Goal: Task Accomplishment & Management: Use online tool/utility

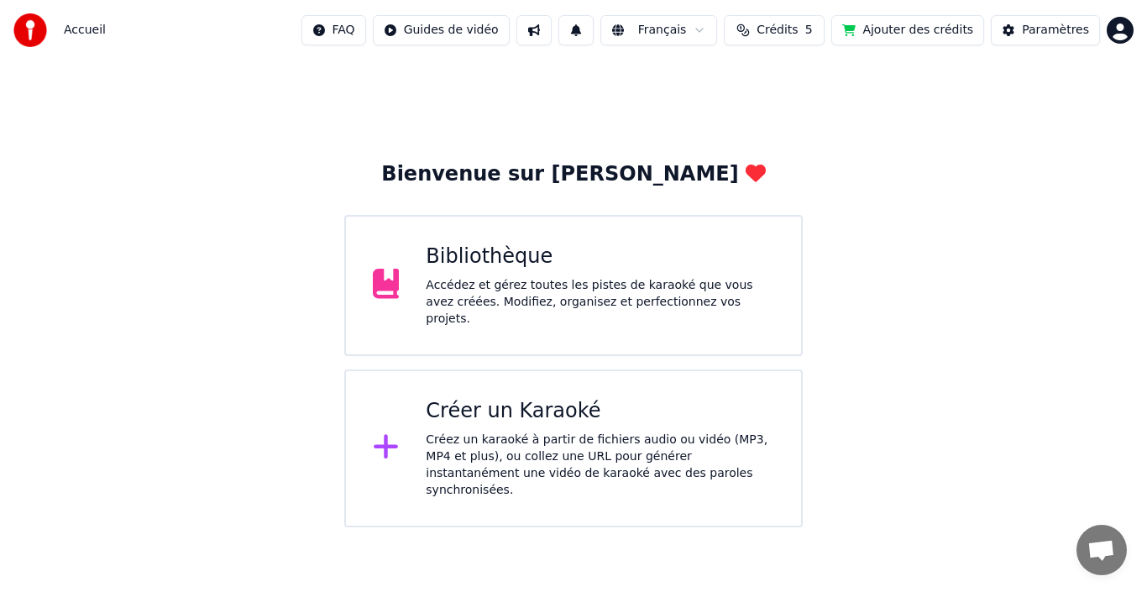
click at [596, 301] on div "Accédez et gérez toutes les pistes de karaoké que vous avez créées. Modifiez, o…" at bounding box center [600, 302] width 349 height 50
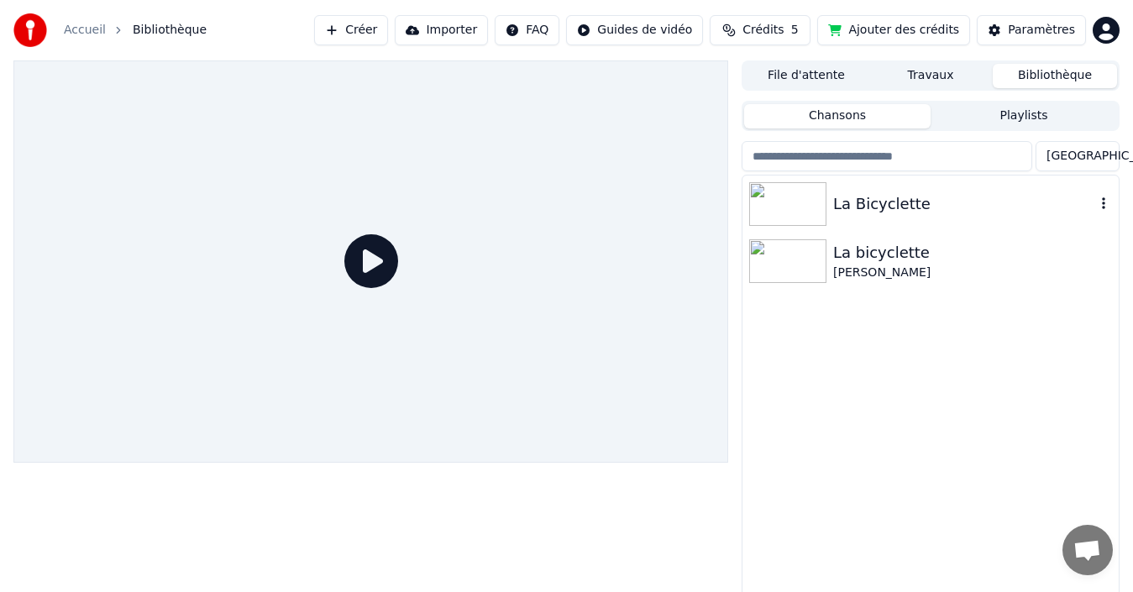
click at [862, 207] on div "La Bicyclette" at bounding box center [964, 204] width 262 height 24
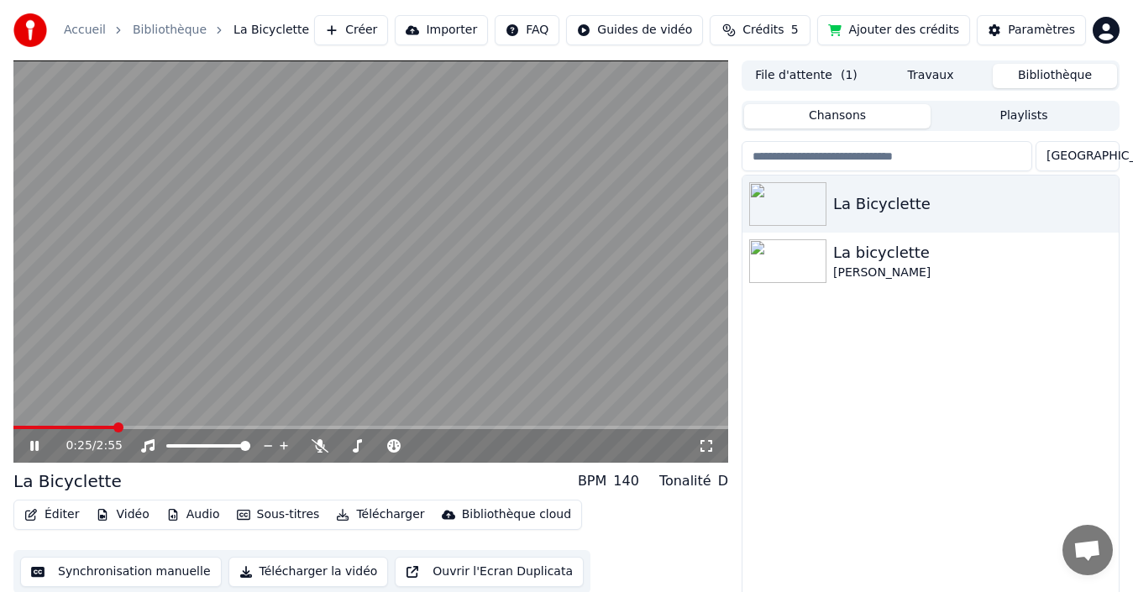
click at [115, 427] on span at bounding box center [64, 427] width 102 height 3
click at [120, 580] on button "Synchronisation manuelle" at bounding box center [121, 572] width 202 height 30
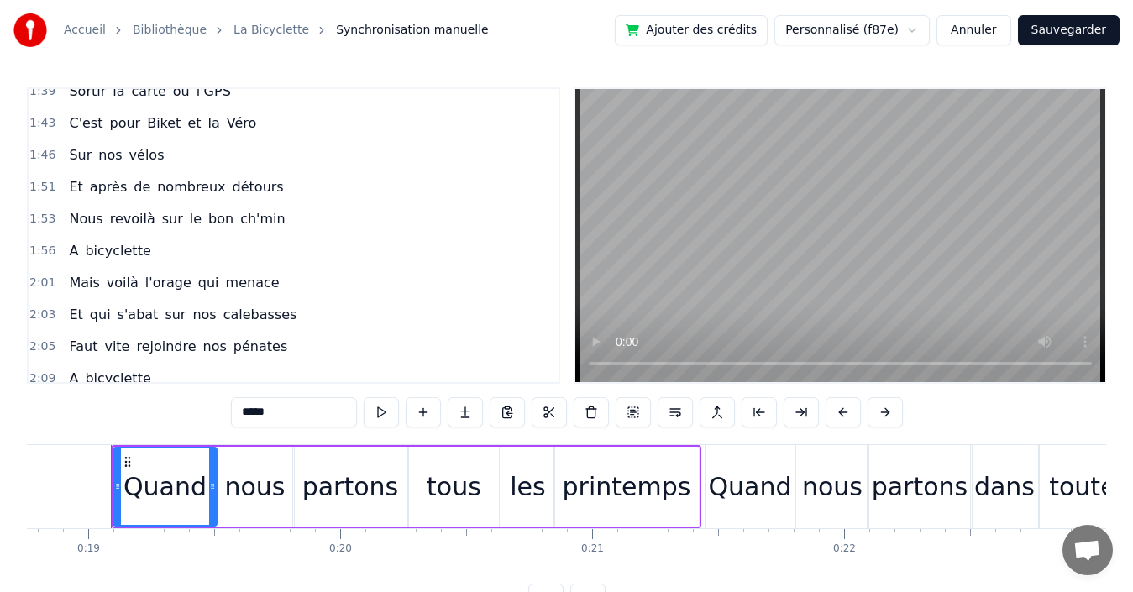
scroll to position [840, 0]
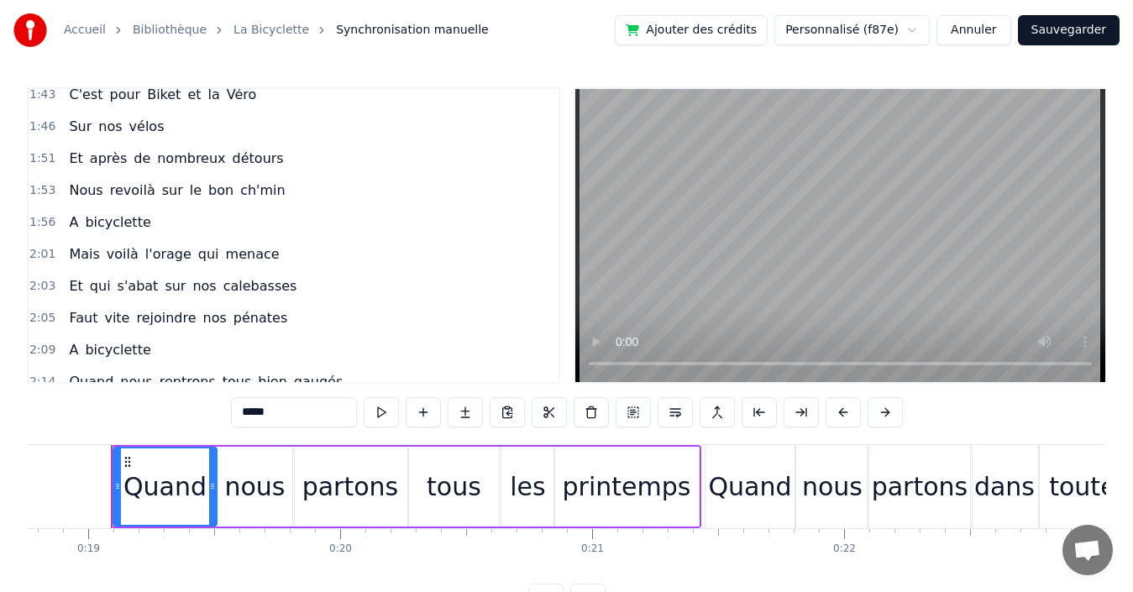
click at [299, 259] on div "2:01 Mais voilà l'orage qui menace" at bounding box center [294, 255] width 530 height 32
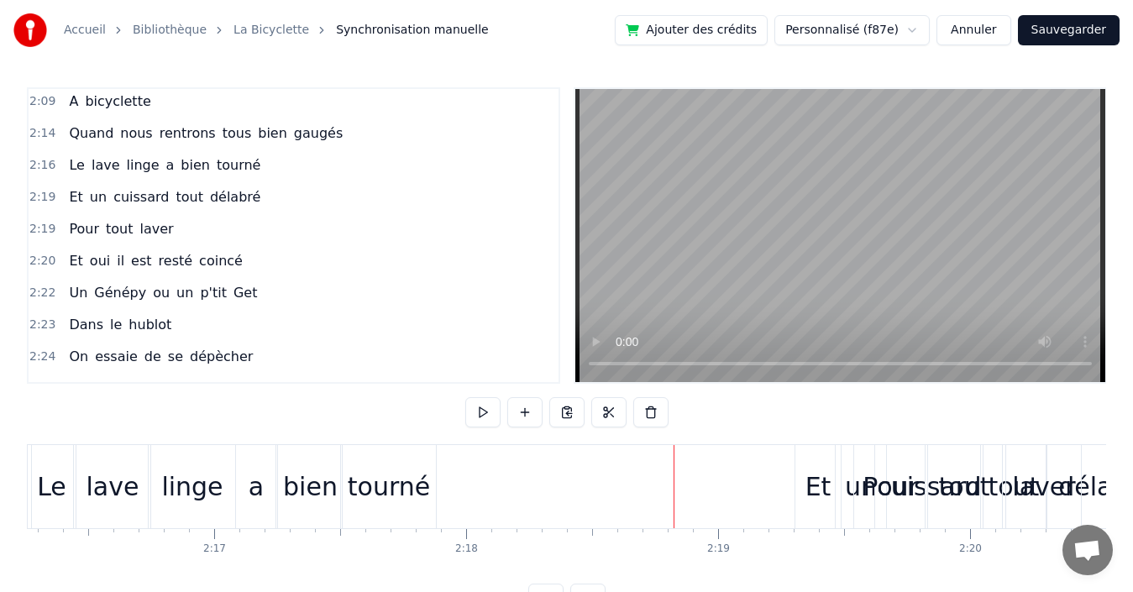
scroll to position [1092, 0]
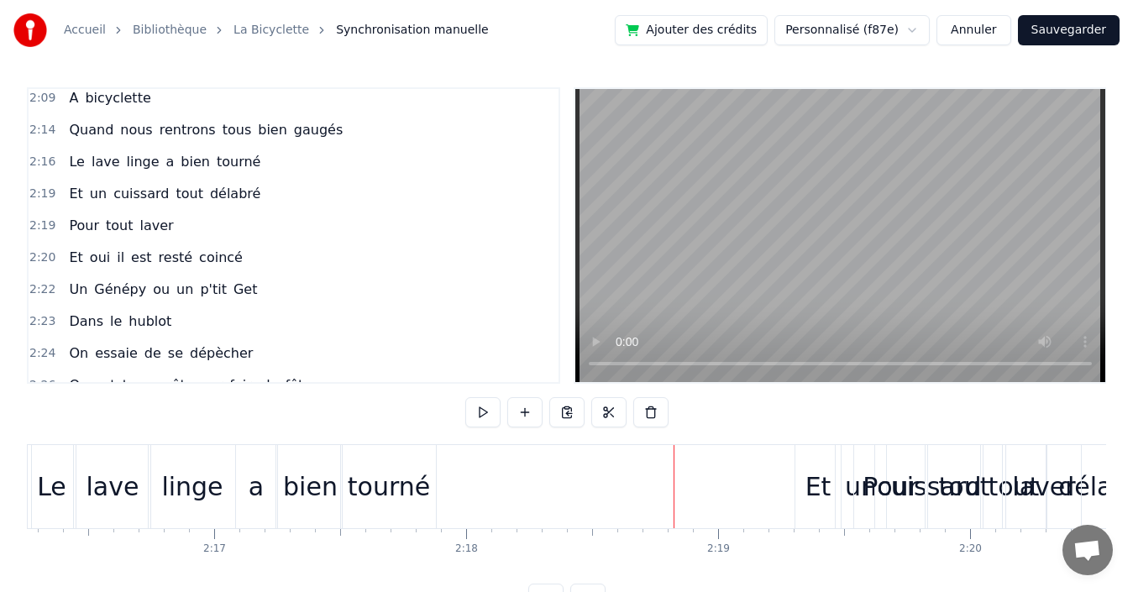
click at [257, 354] on div "2:24 On essaie de se dépècher" at bounding box center [294, 354] width 530 height 32
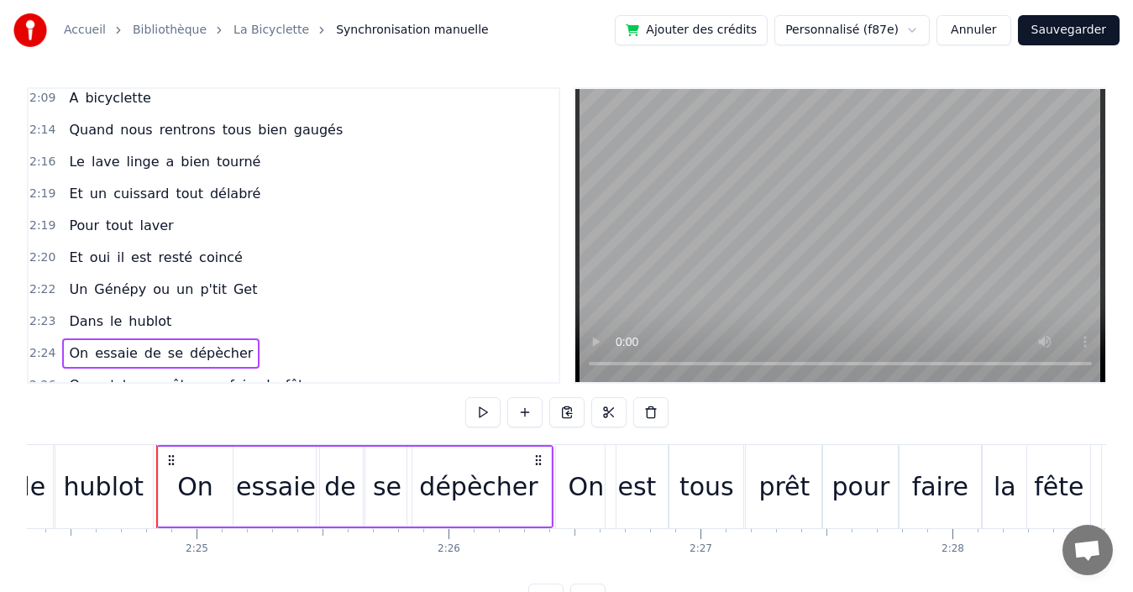
scroll to position [0, 36406]
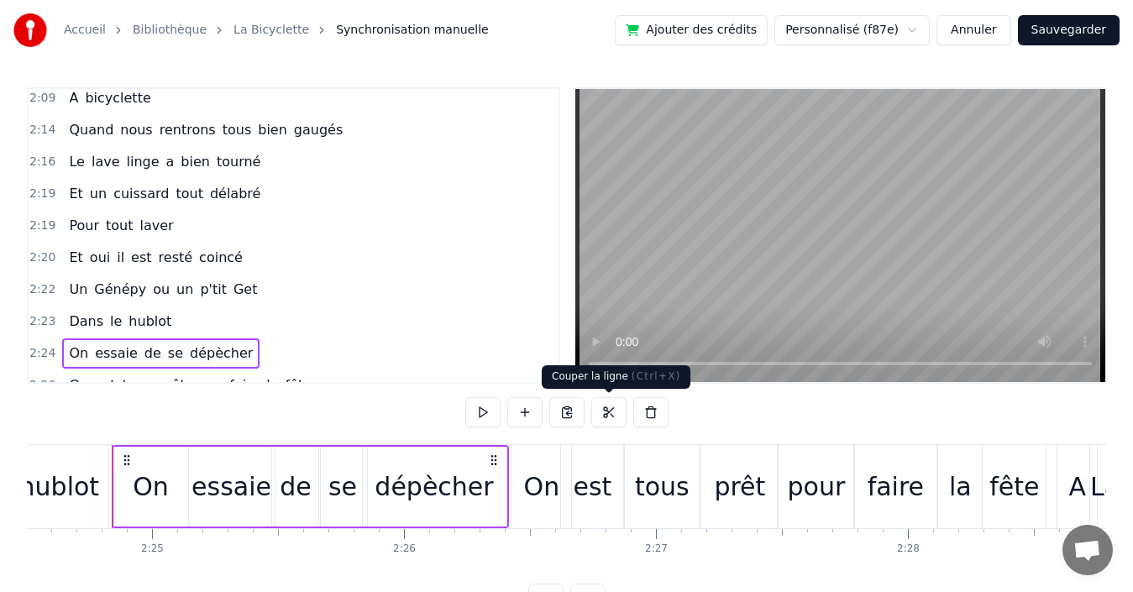
click at [606, 411] on button at bounding box center [608, 412] width 35 height 30
click at [349, 125] on div "2:14 Quand nous rentrons tous bien gaugés" at bounding box center [294, 130] width 530 height 32
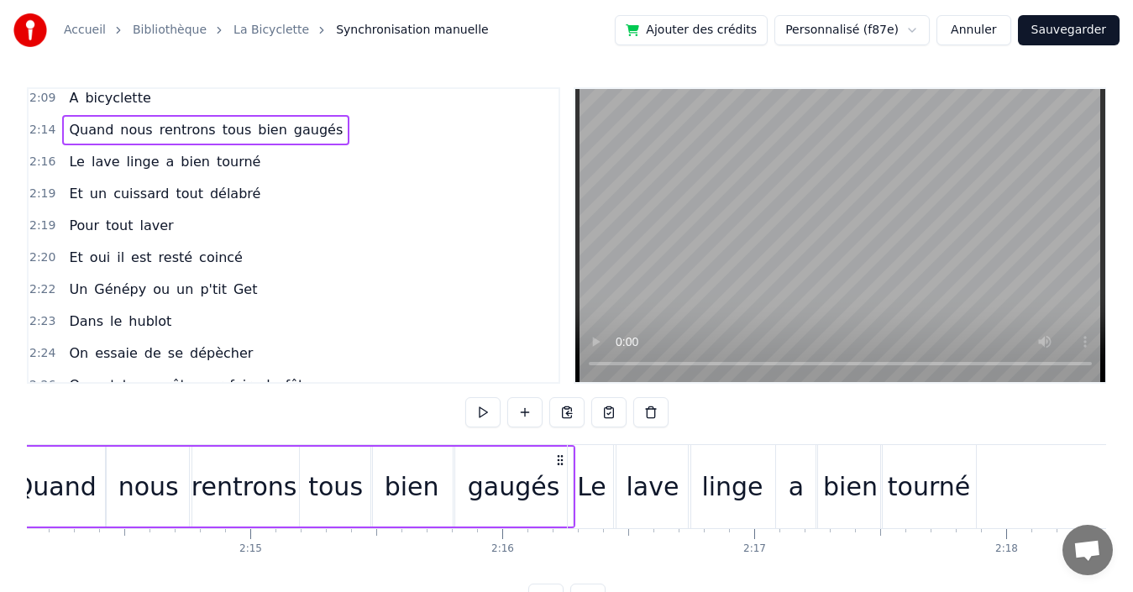
scroll to position [0, 33679]
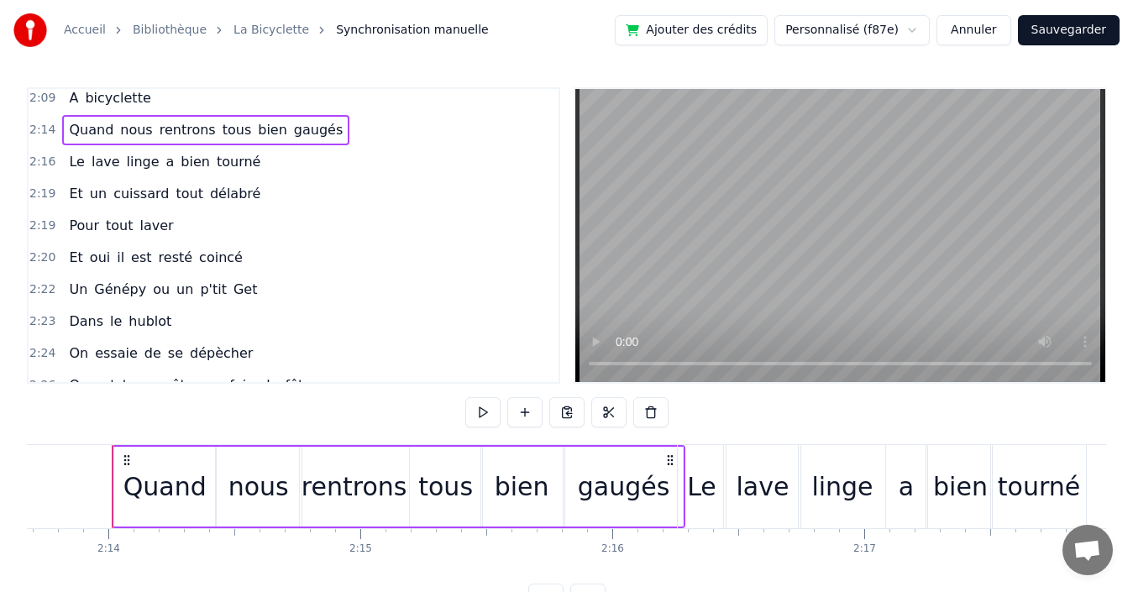
click at [254, 164] on div "2:16 Le lave linge a bien tourné" at bounding box center [294, 162] width 530 height 32
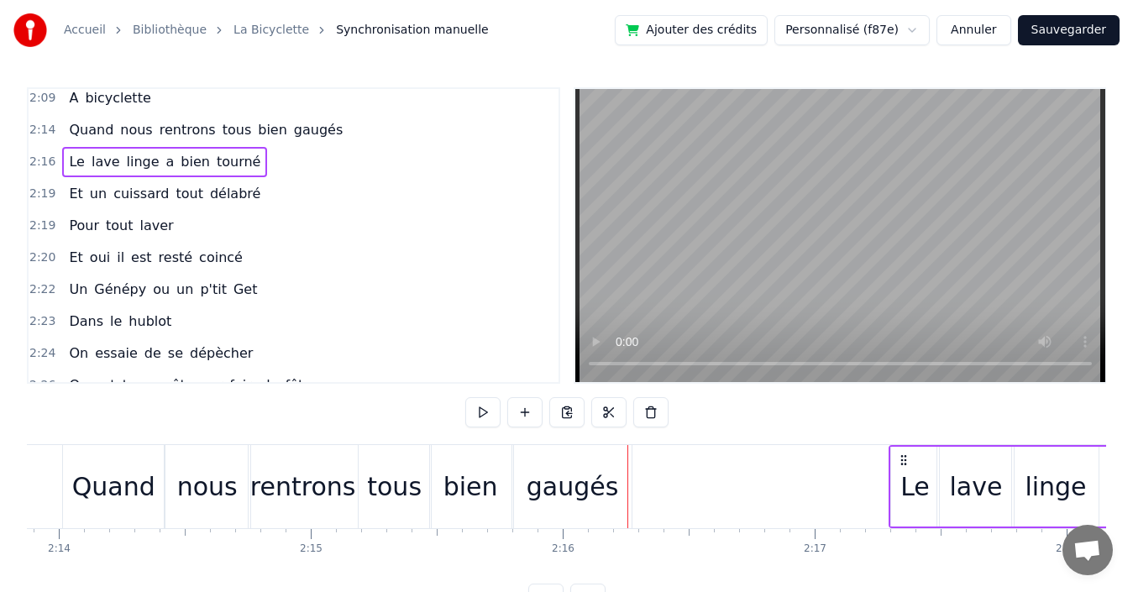
drag, startPoint x: 689, startPoint y: 459, endPoint x: 942, endPoint y: 461, distance: 253.6
click at [910, 461] on icon at bounding box center [903, 459] width 13 height 13
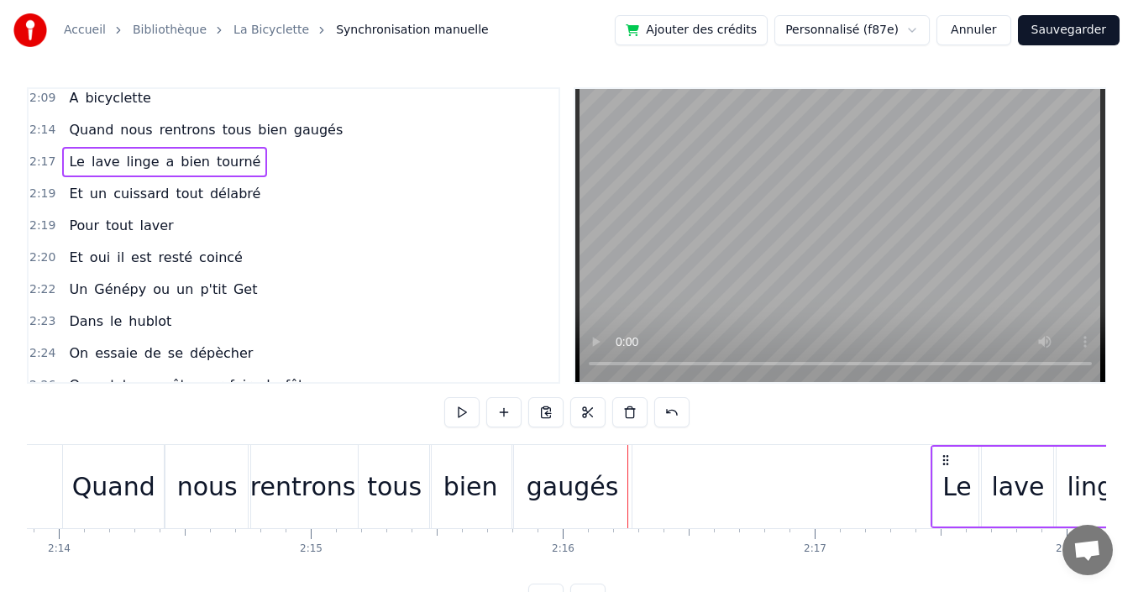
scroll to position [0, 33730]
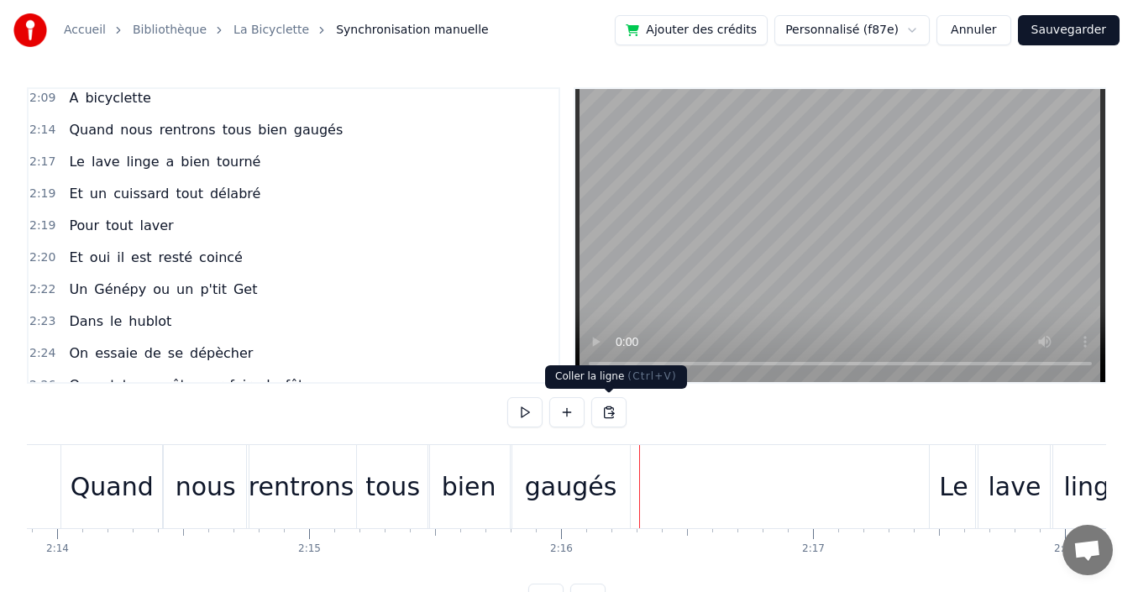
click at [606, 409] on button at bounding box center [608, 412] width 35 height 30
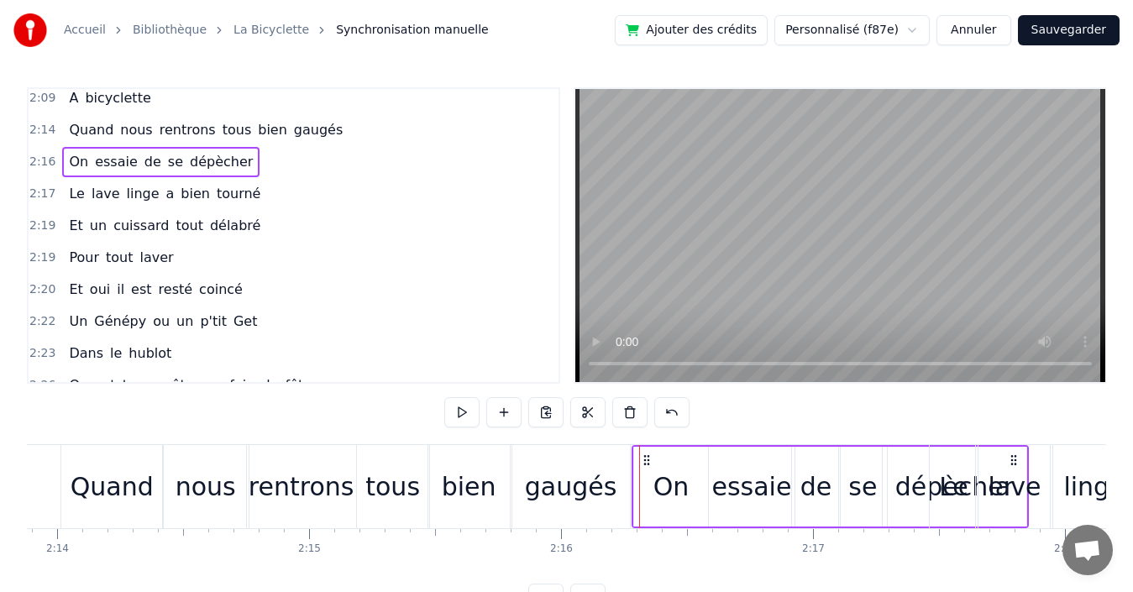
click at [647, 459] on circle at bounding box center [647, 459] width 1 height 1
click at [253, 254] on div "2:19 Pour tout laver" at bounding box center [294, 258] width 530 height 32
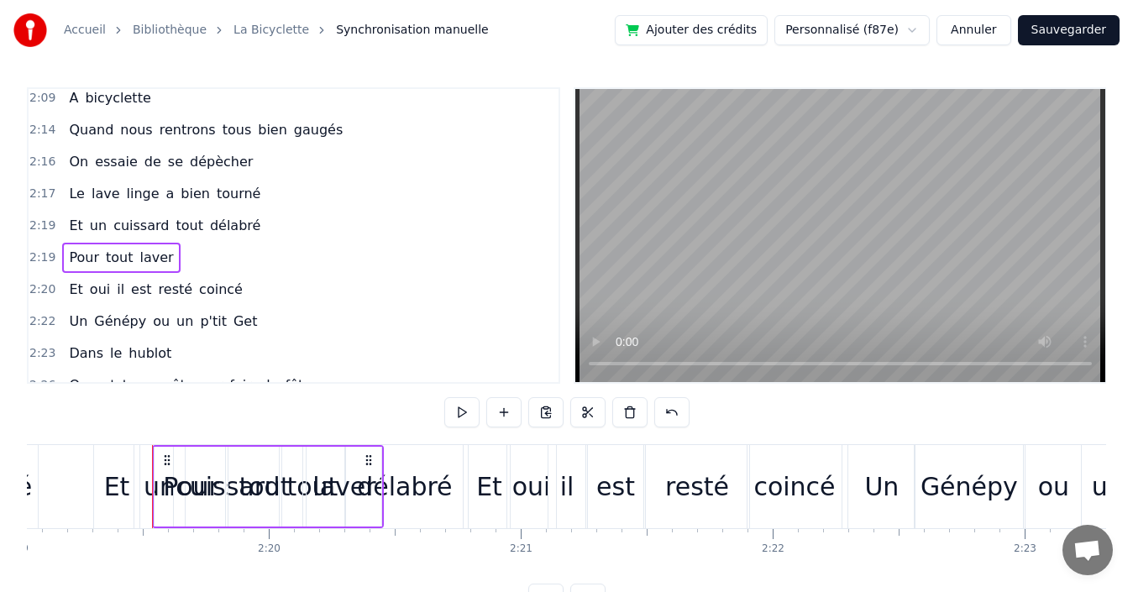
scroll to position [0, 35070]
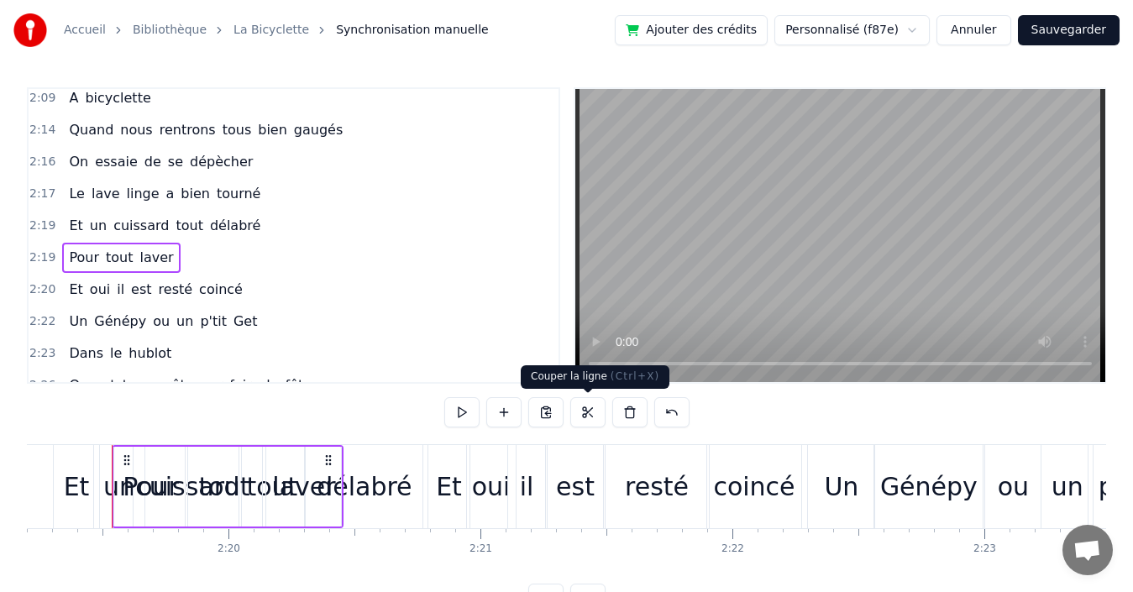
click at [583, 412] on button at bounding box center [587, 412] width 35 height 30
click at [259, 161] on div "2:16 On essaie de se dépècher" at bounding box center [294, 162] width 530 height 32
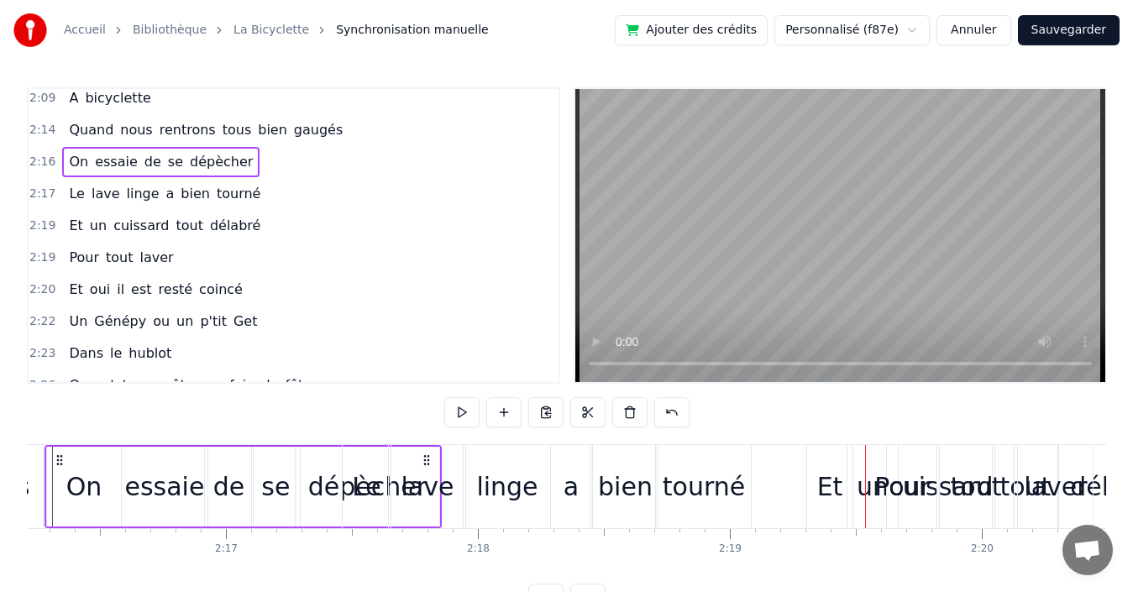
scroll to position [0, 34251]
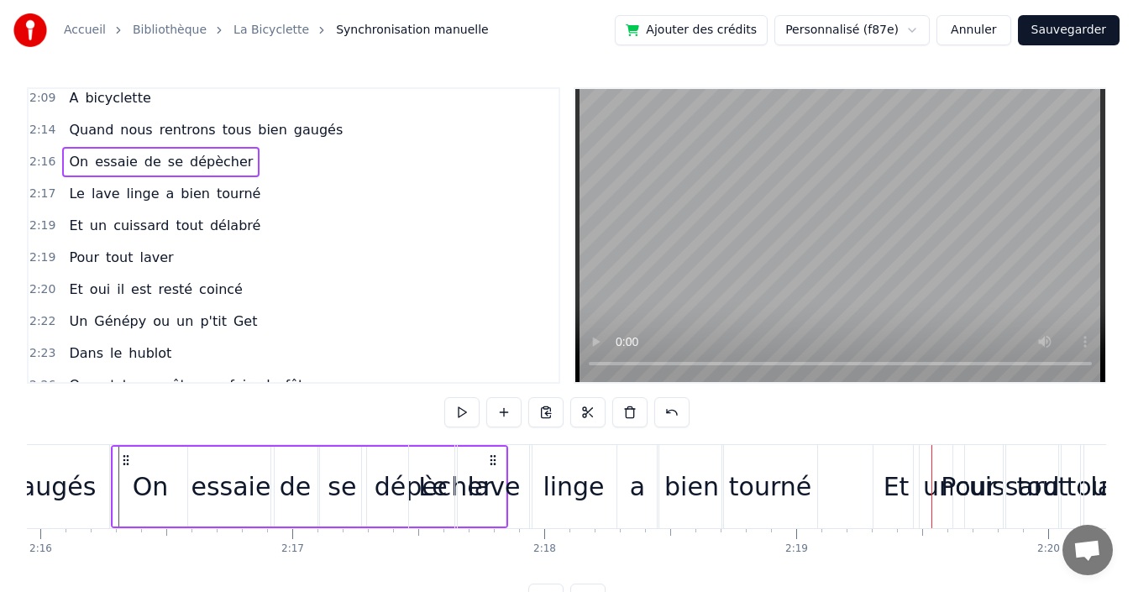
click at [268, 194] on div "2:17 Le lave linge a bien tourné" at bounding box center [294, 194] width 530 height 32
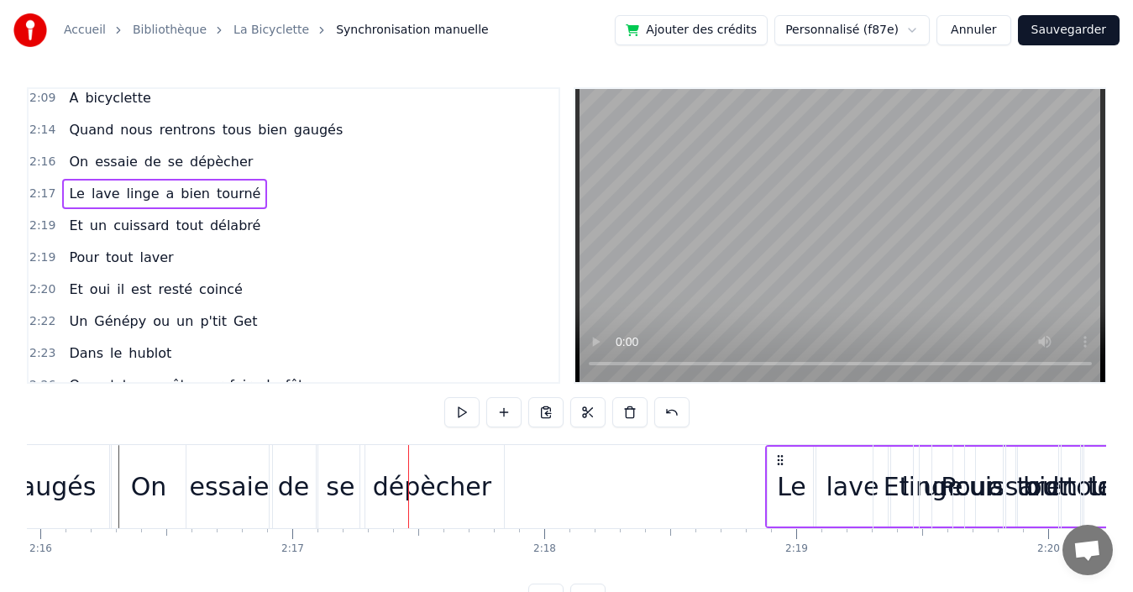
drag, startPoint x: 435, startPoint y: 463, endPoint x: 779, endPoint y: 469, distance: 343.5
click at [779, 469] on div "Le lave linge a bien tourné" at bounding box center [972, 486] width 414 height 83
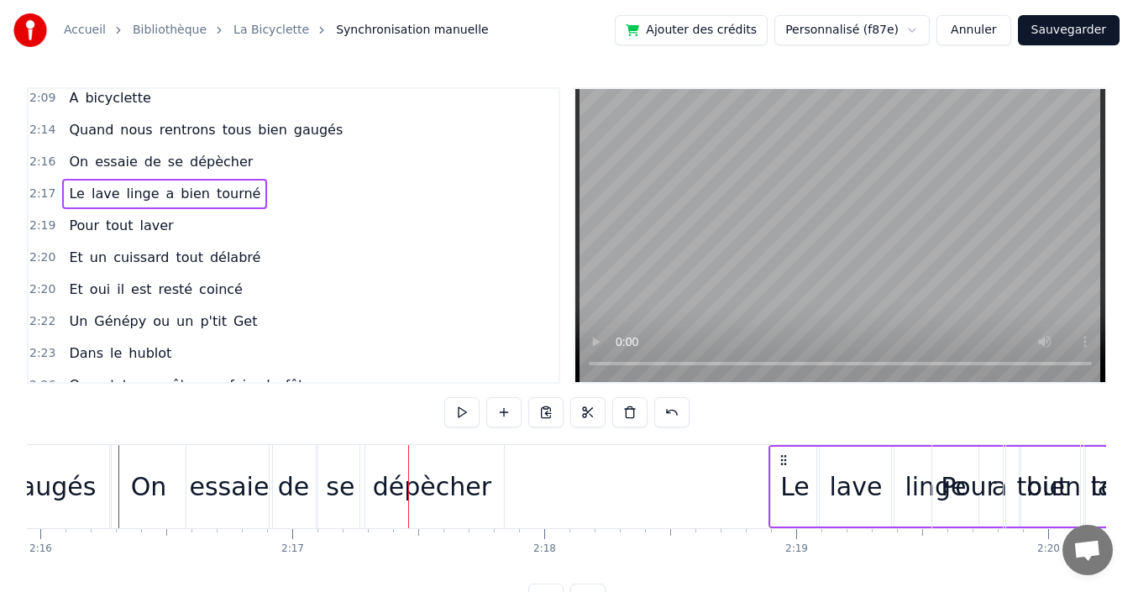
drag, startPoint x: 422, startPoint y: 457, endPoint x: 783, endPoint y: 484, distance: 361.3
click at [783, 484] on div "Le lave linge a bien tourné" at bounding box center [975, 486] width 414 height 83
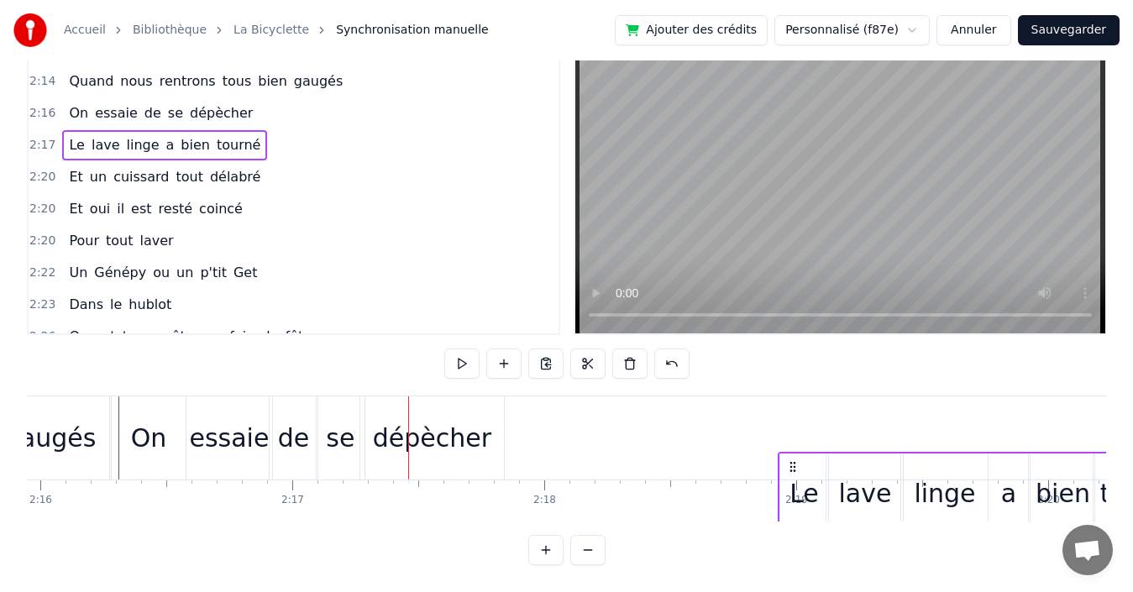
scroll to position [55, 0]
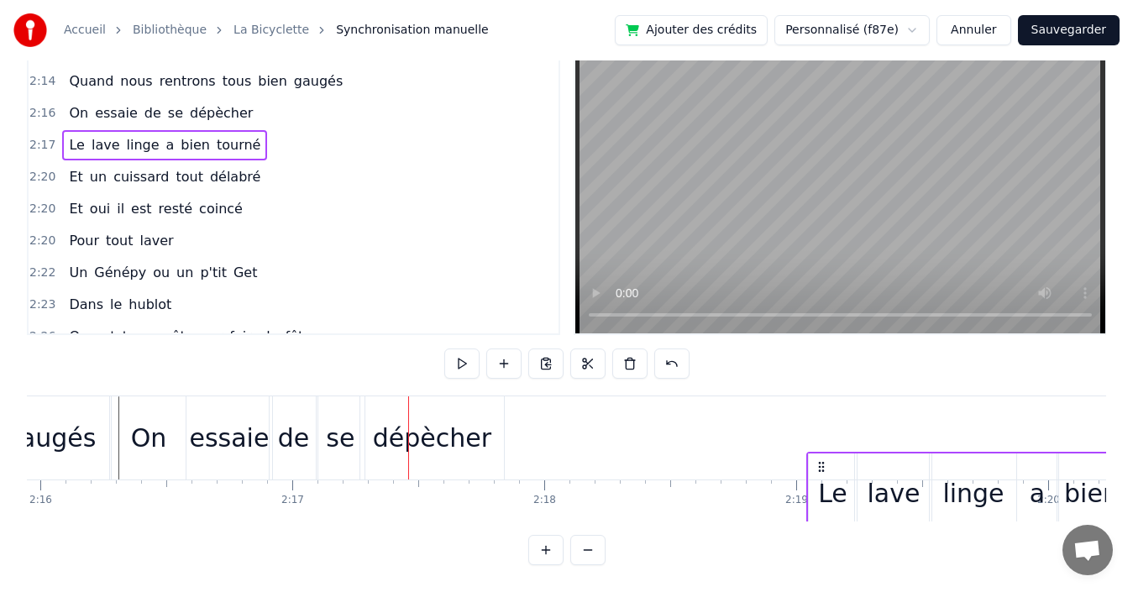
drag, startPoint x: 422, startPoint y: 459, endPoint x: 820, endPoint y: 381, distance: 405.5
click at [820, 381] on div "0:19 Quand nous partons tous les printemps 0:21 Quand nous partons dans toute l…" at bounding box center [566, 302] width 1079 height 527
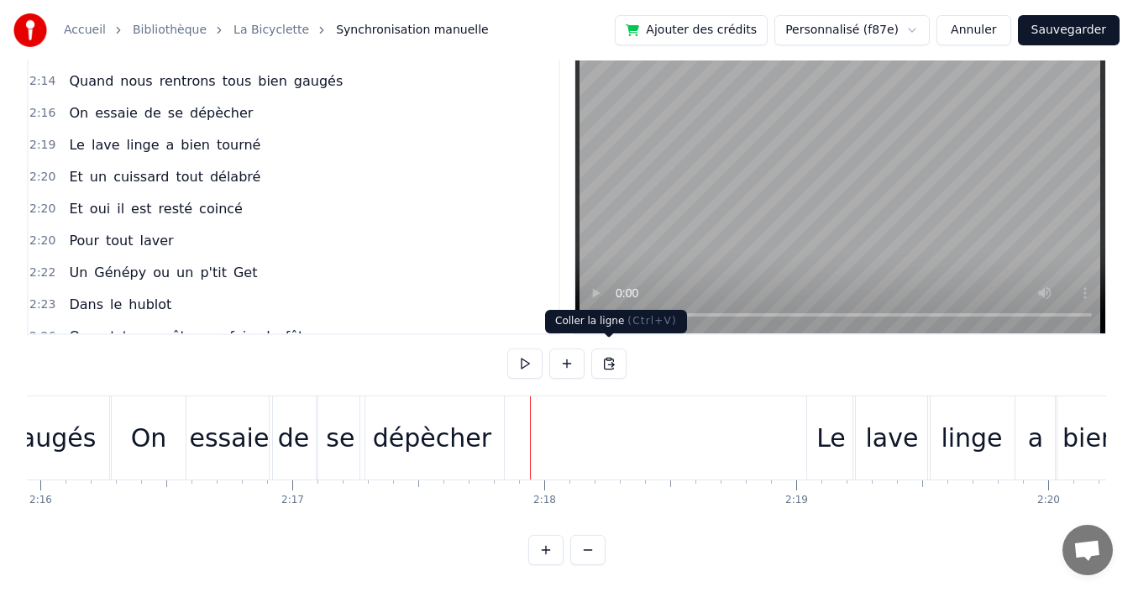
click at [607, 359] on button at bounding box center [608, 364] width 35 height 30
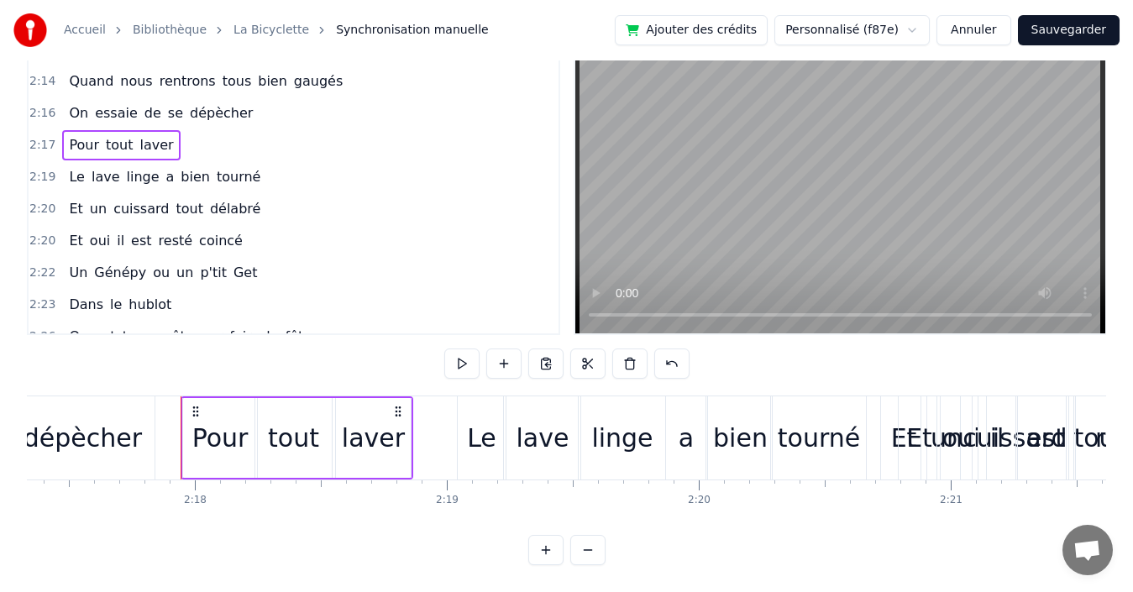
scroll to position [0, 34743]
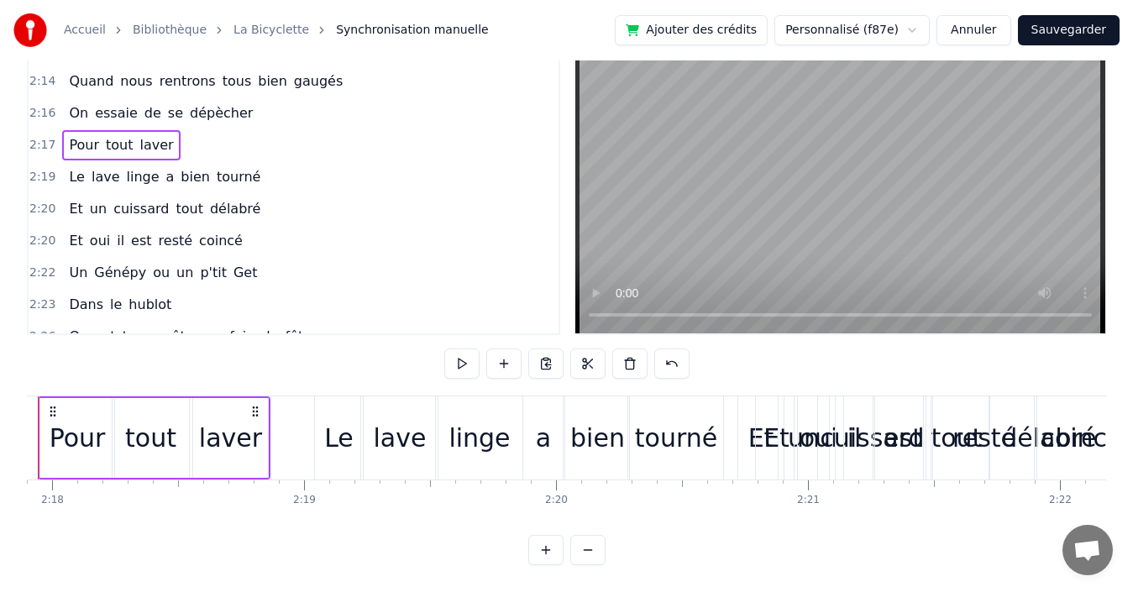
click at [261, 202] on div "2:20 Et un cuissard tout délabré" at bounding box center [294, 209] width 530 height 32
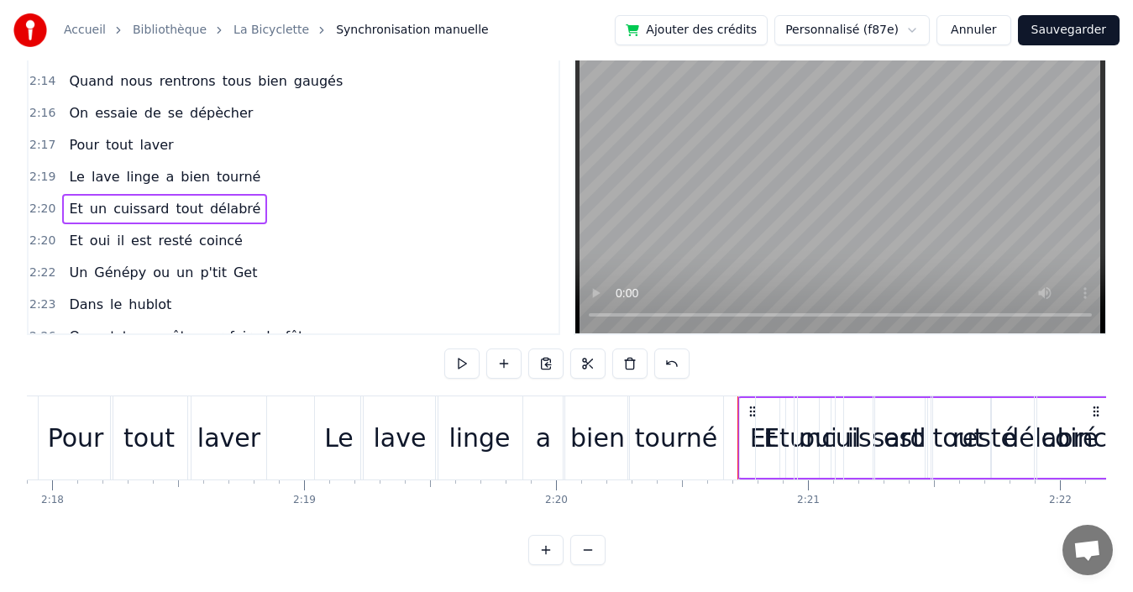
click at [251, 241] on div "2:20 Et oui il est resté coincé" at bounding box center [294, 241] width 530 height 32
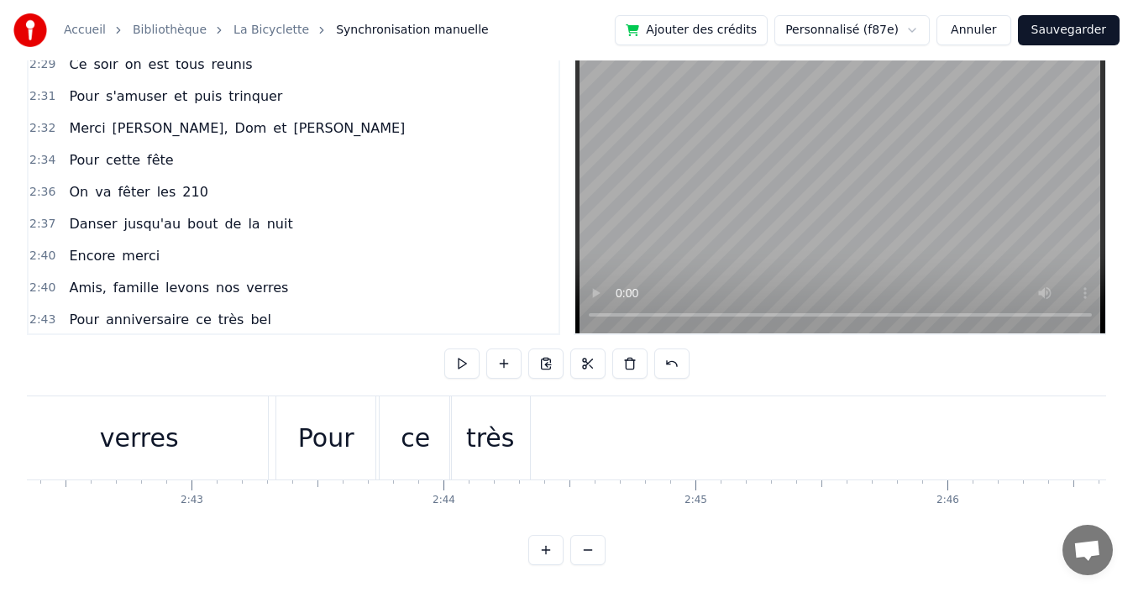
scroll to position [1494, 0]
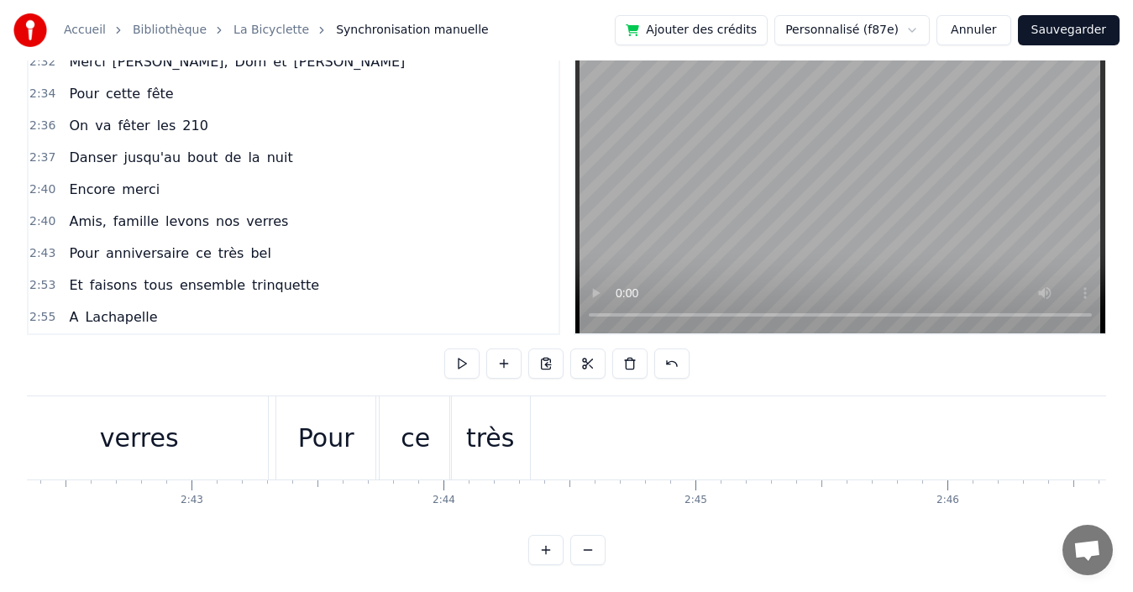
click at [295, 245] on div "2:43 Pour anniversaire ce très bel" at bounding box center [294, 254] width 530 height 32
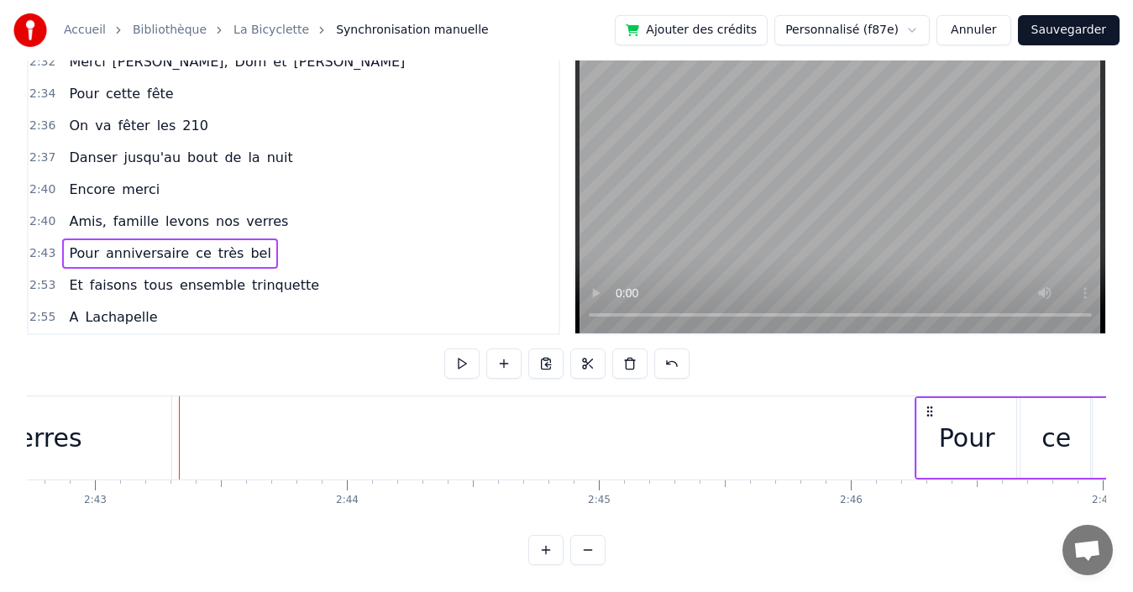
scroll to position [0, 41020]
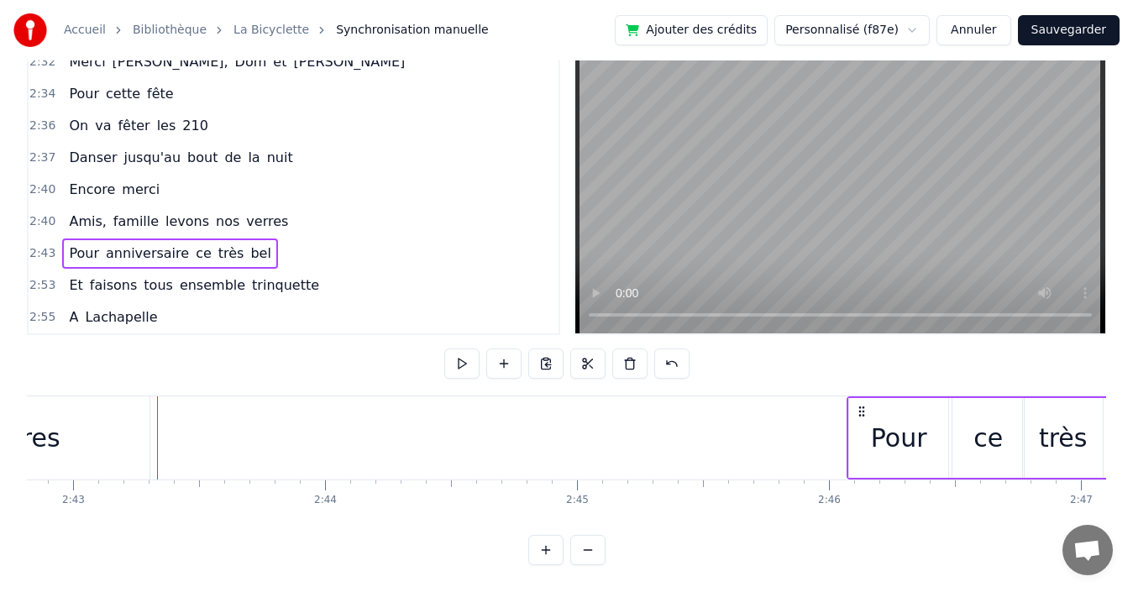
drag, startPoint x: 290, startPoint y: 405, endPoint x: 861, endPoint y: 445, distance: 572.5
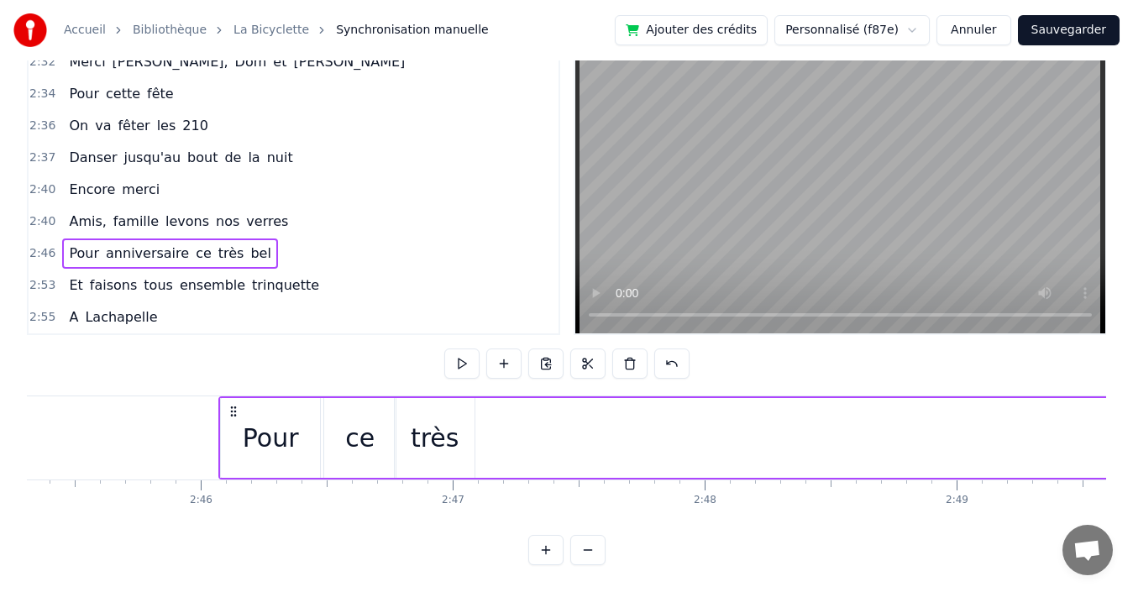
scroll to position [0, 42040]
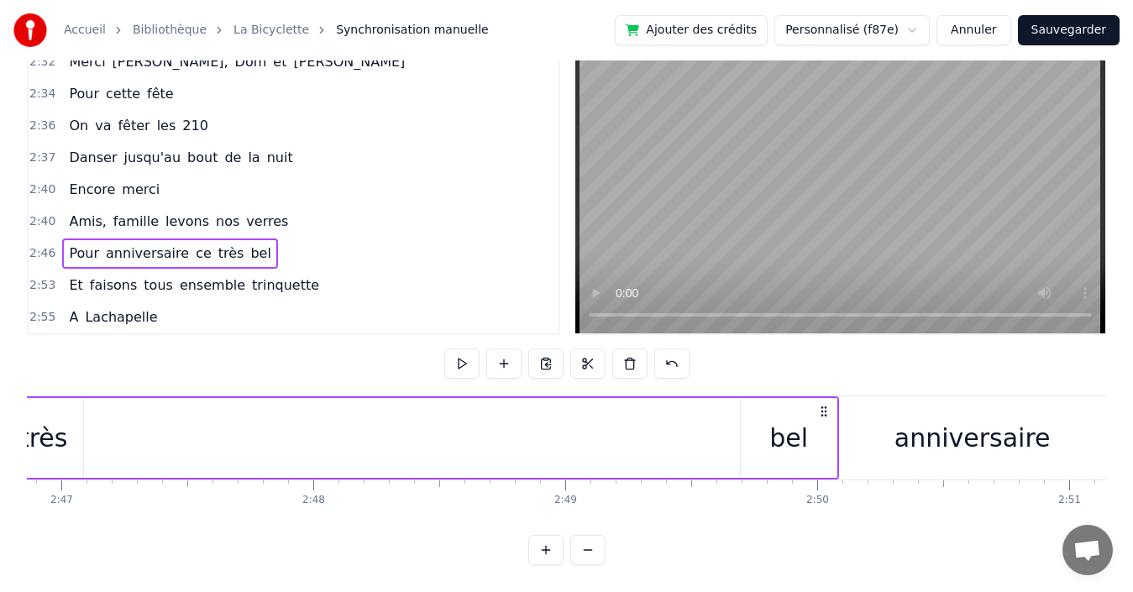
click at [146, 250] on span "anniversaire" at bounding box center [147, 253] width 87 height 19
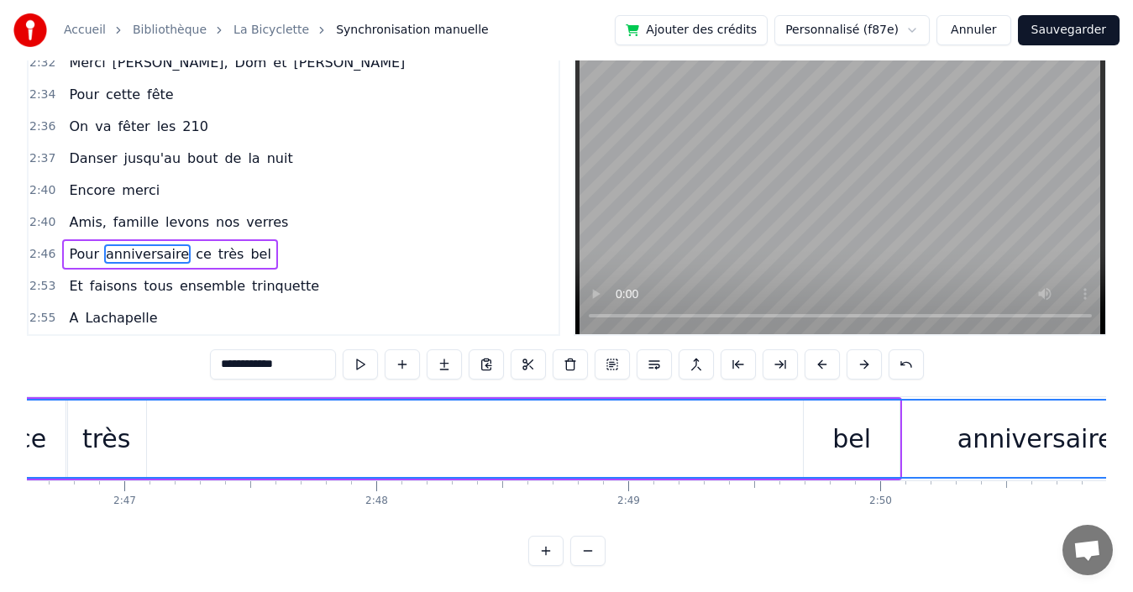
scroll to position [0, 41859]
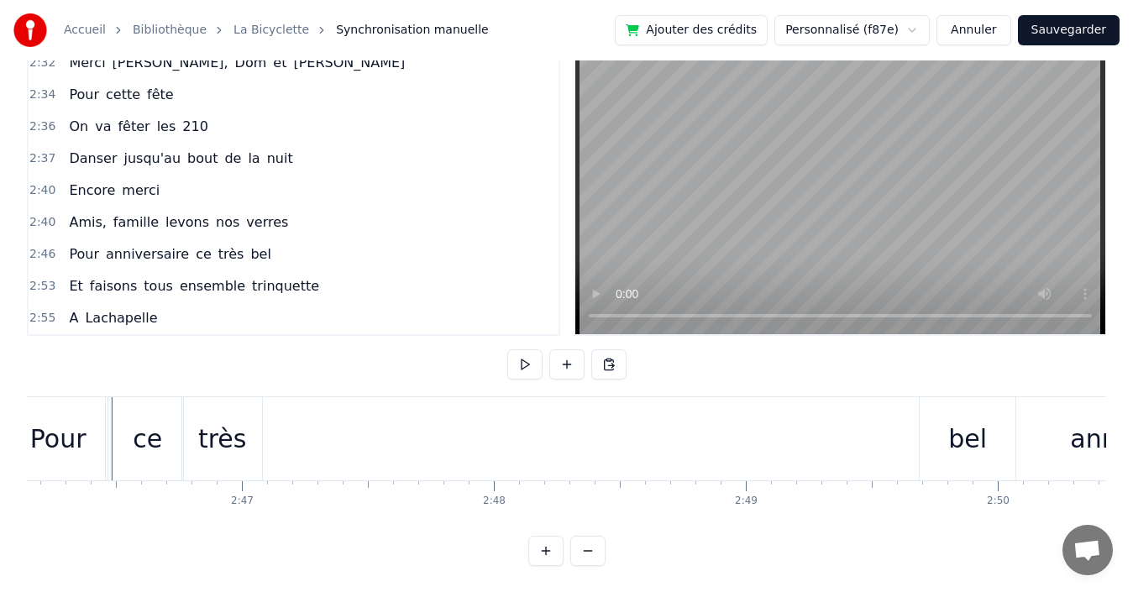
click at [129, 253] on span "anniversaire" at bounding box center [147, 253] width 87 height 19
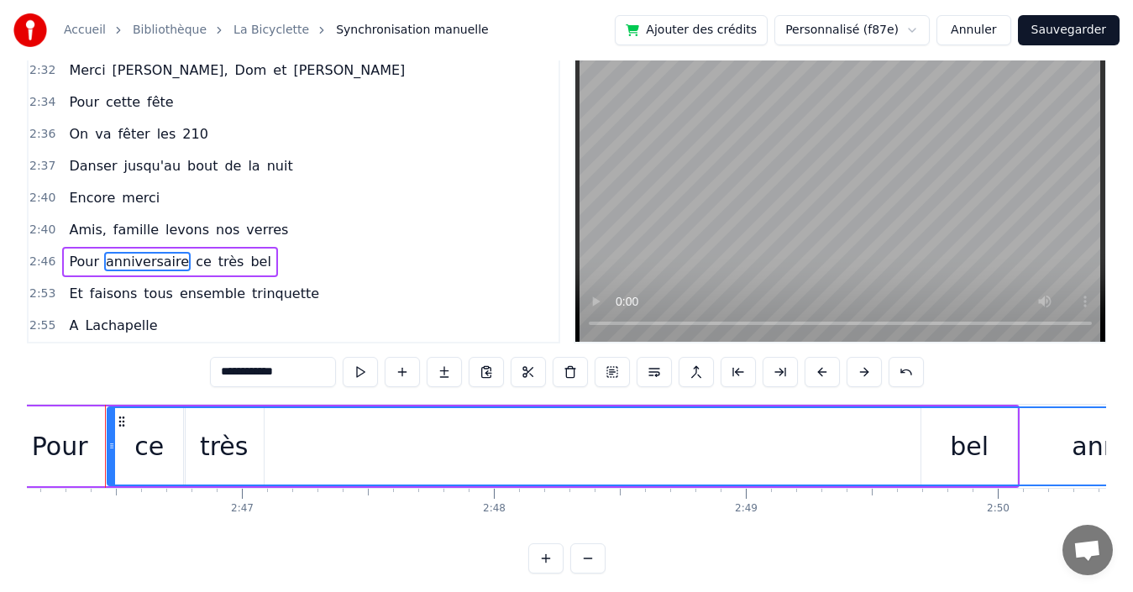
scroll to position [0, 41853]
drag, startPoint x: 117, startPoint y: 443, endPoint x: 107, endPoint y: 443, distance: 9.2
click at [107, 443] on icon at bounding box center [109, 445] width 7 height 13
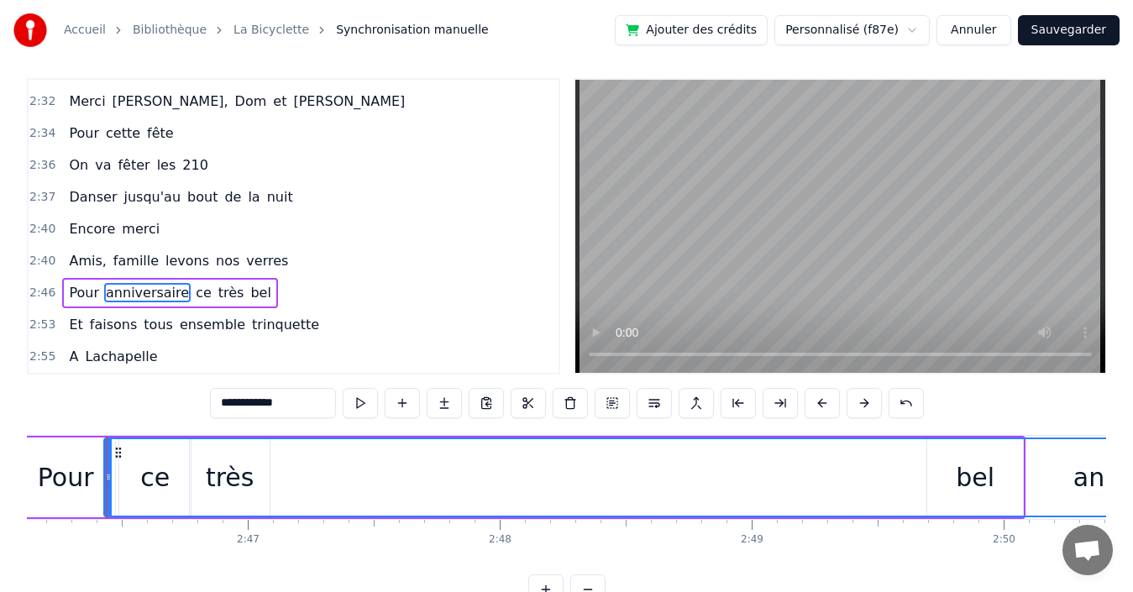
scroll to position [0, 41848]
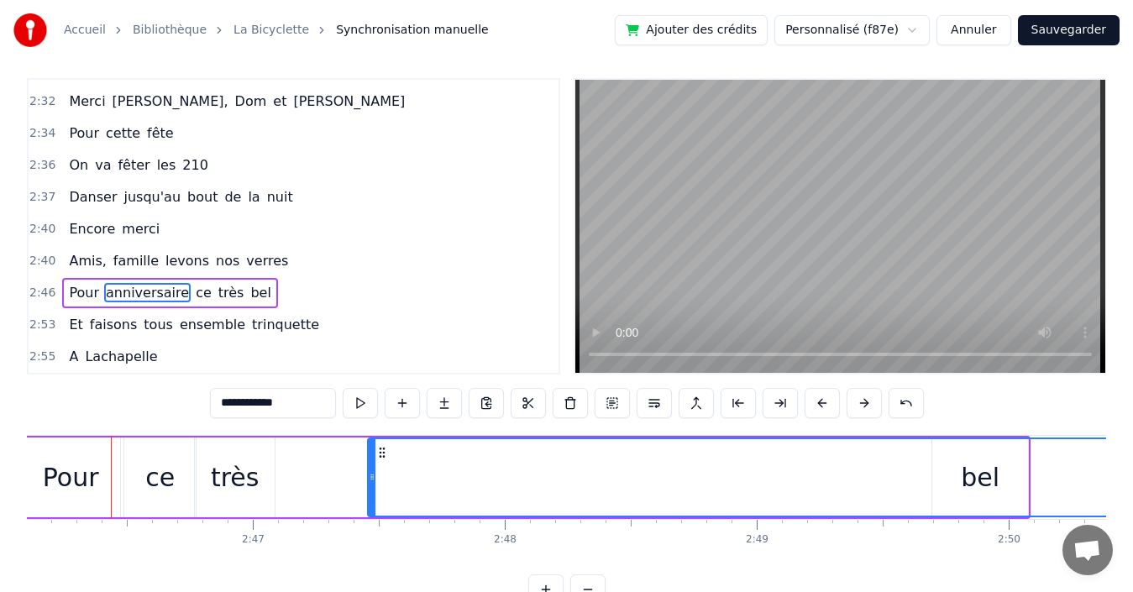
drag, startPoint x: 114, startPoint y: 475, endPoint x: 373, endPoint y: 474, distance: 258.7
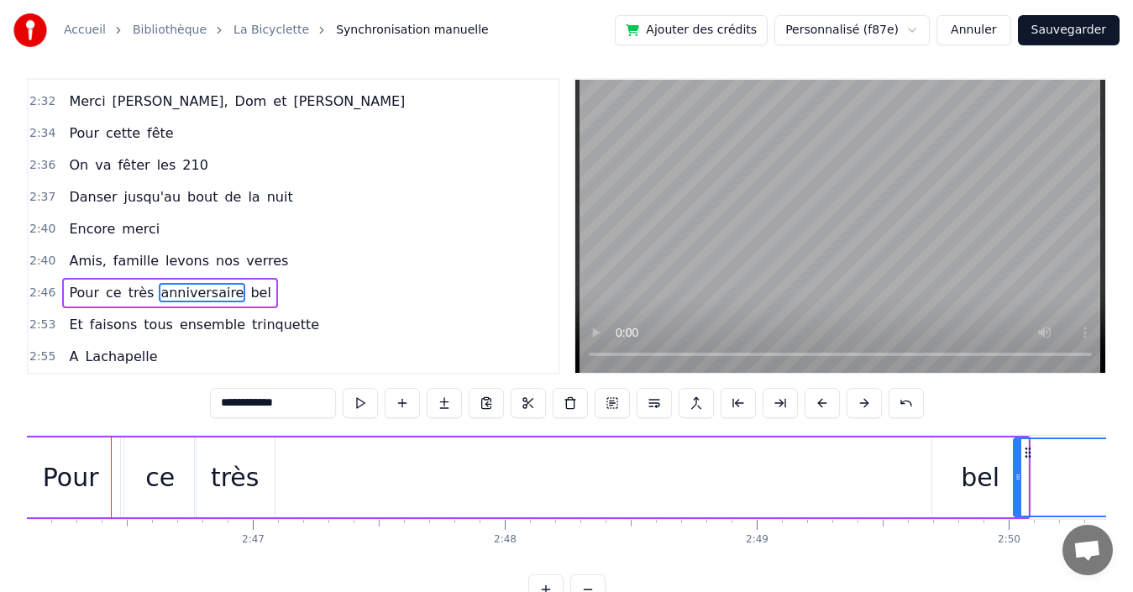
drag, startPoint x: 372, startPoint y: 473, endPoint x: 1018, endPoint y: 491, distance: 646.1
click at [936, 458] on div "bel" at bounding box center [980, 478] width 96 height 80
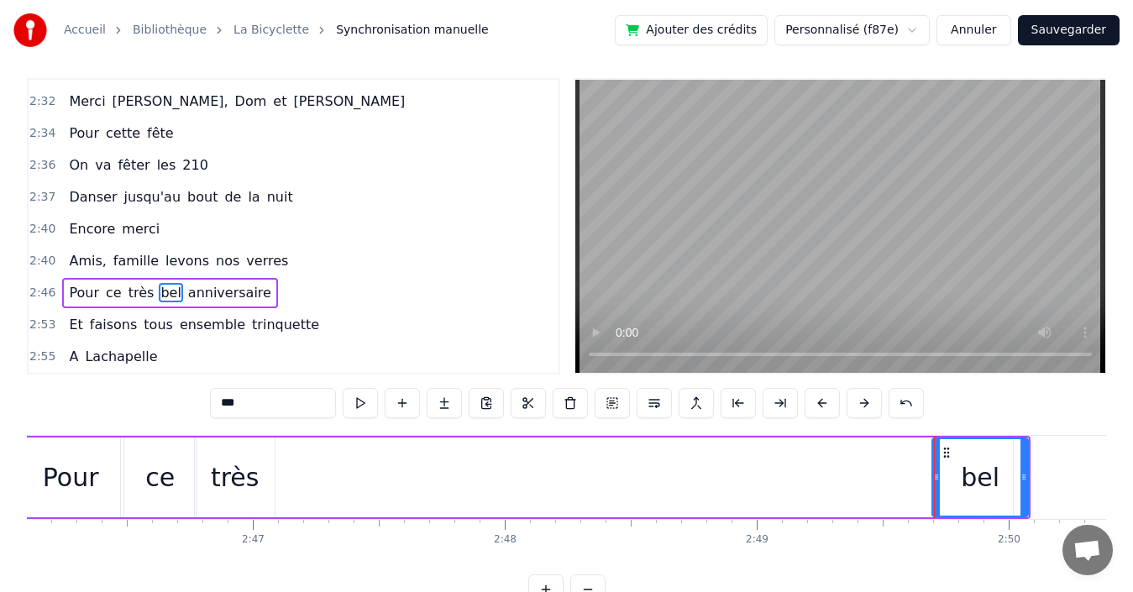
scroll to position [6, 0]
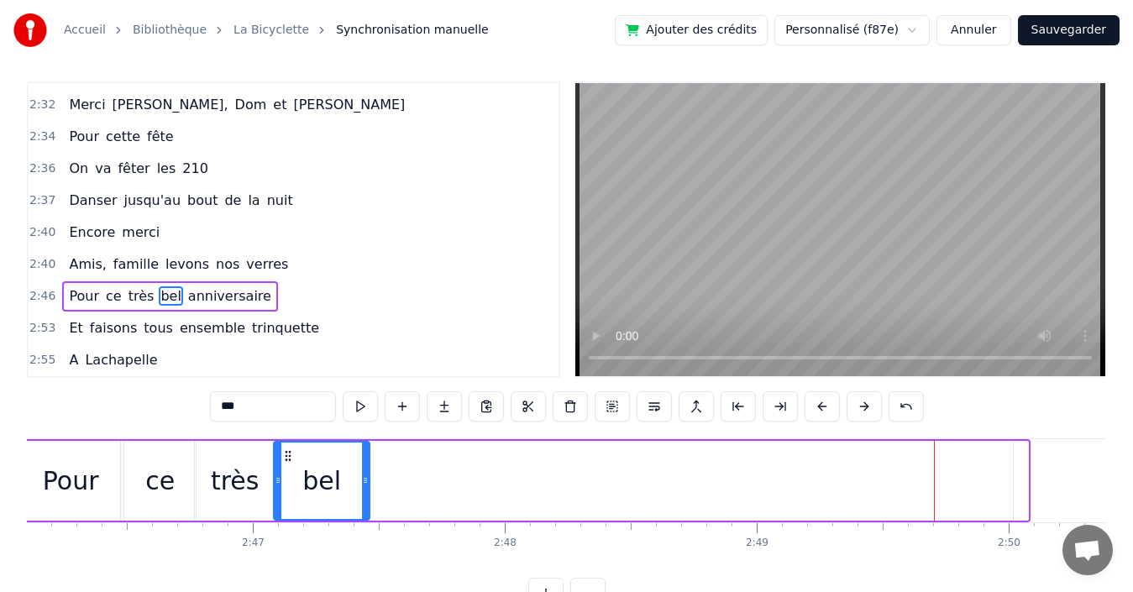
drag, startPoint x: 946, startPoint y: 455, endPoint x: 288, endPoint y: 444, distance: 658.5
click at [288, 444] on div "bel" at bounding box center [322, 481] width 94 height 76
click at [220, 296] on span "anniversaire" at bounding box center [229, 295] width 87 height 19
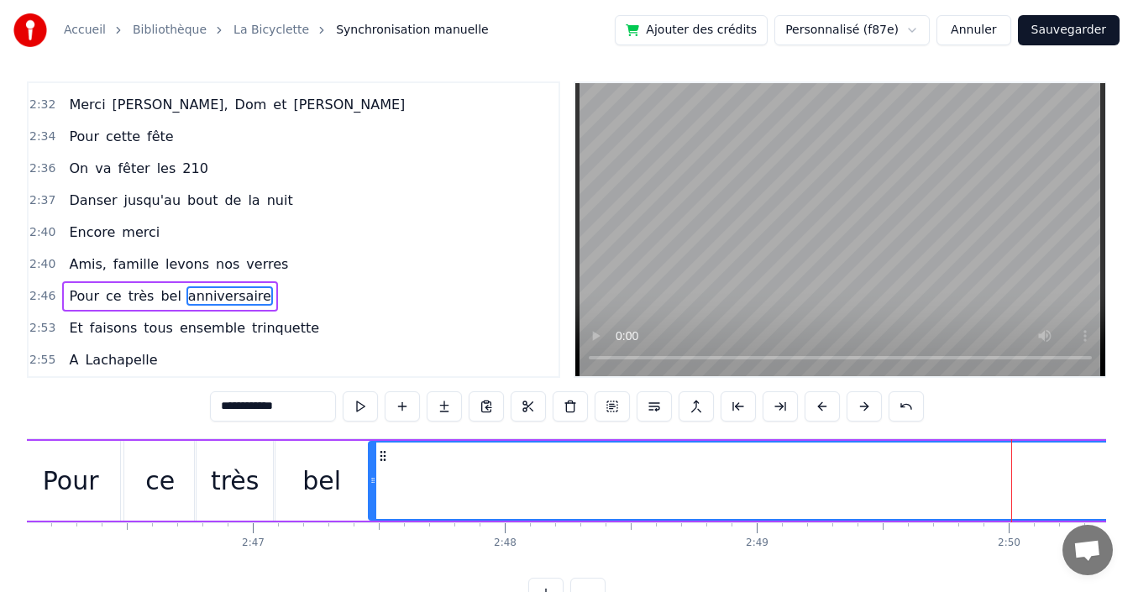
drag, startPoint x: 1019, startPoint y: 481, endPoint x: 374, endPoint y: 442, distance: 646.2
click at [374, 443] on div at bounding box center [373, 481] width 7 height 76
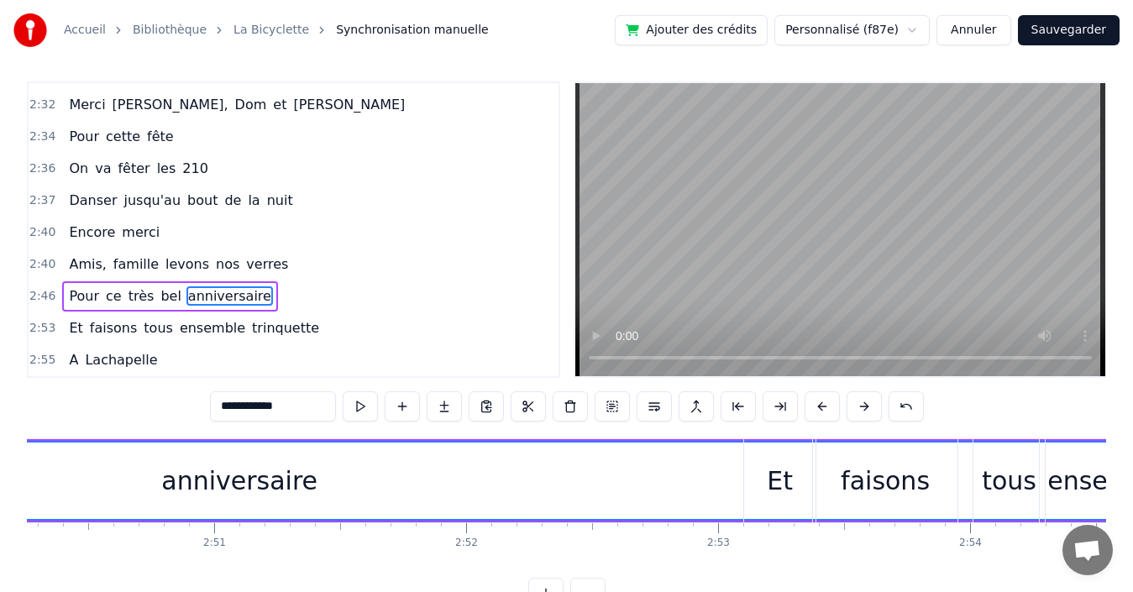
scroll to position [0, 43250]
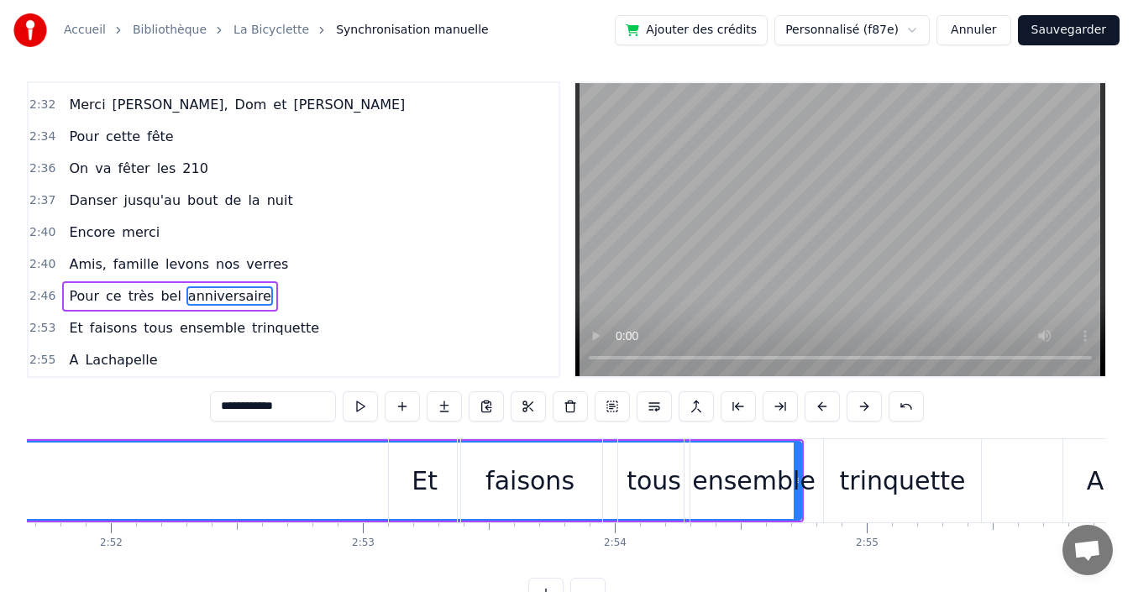
click at [206, 292] on span "anniversaire" at bounding box center [229, 295] width 87 height 19
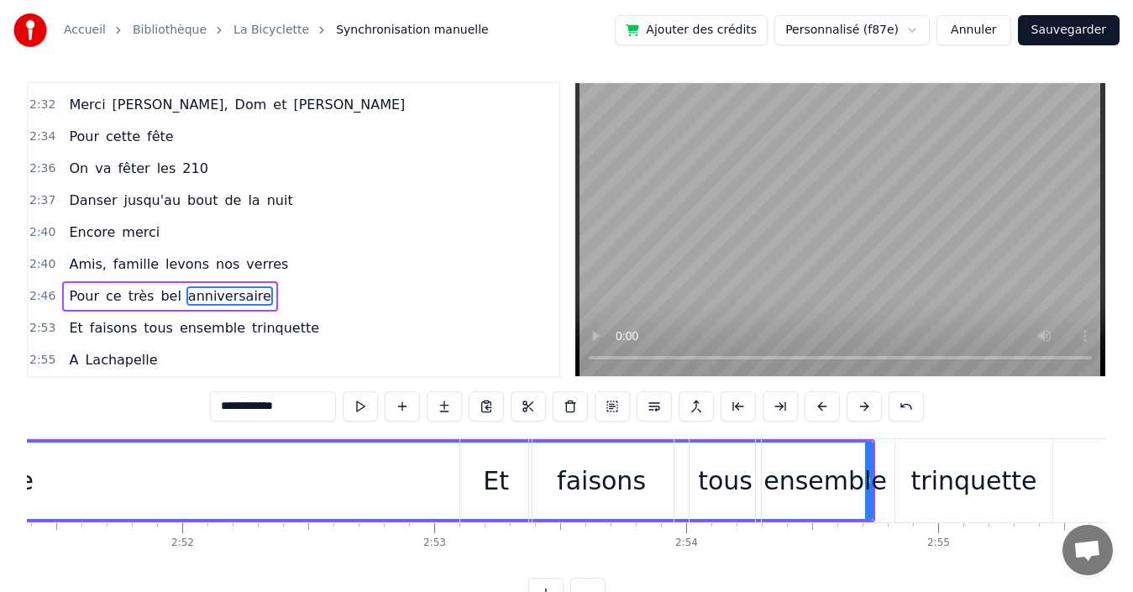
scroll to position [0, 43464]
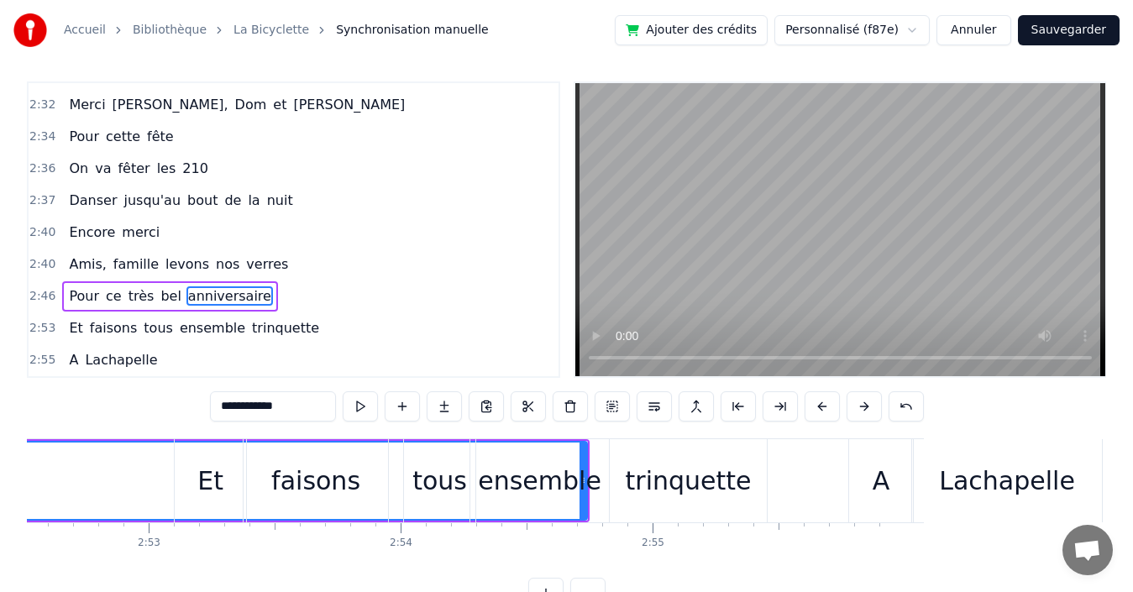
click at [584, 457] on div "ensemble" at bounding box center [539, 480] width 139 height 83
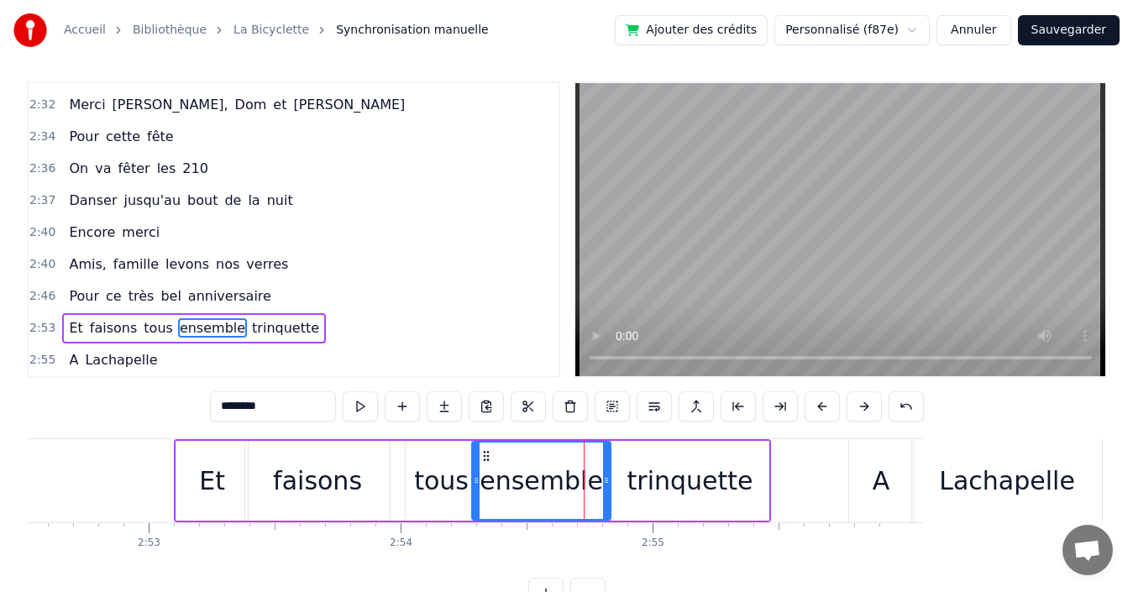
scroll to position [38, 0]
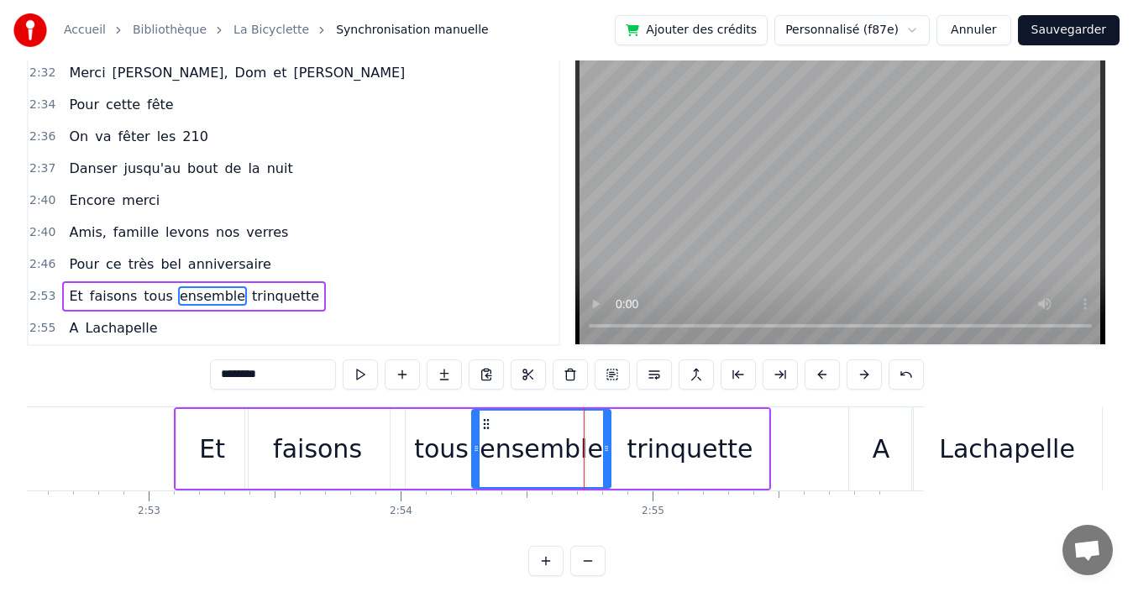
click at [192, 266] on span "anniversaire" at bounding box center [229, 263] width 87 height 19
type input "**********"
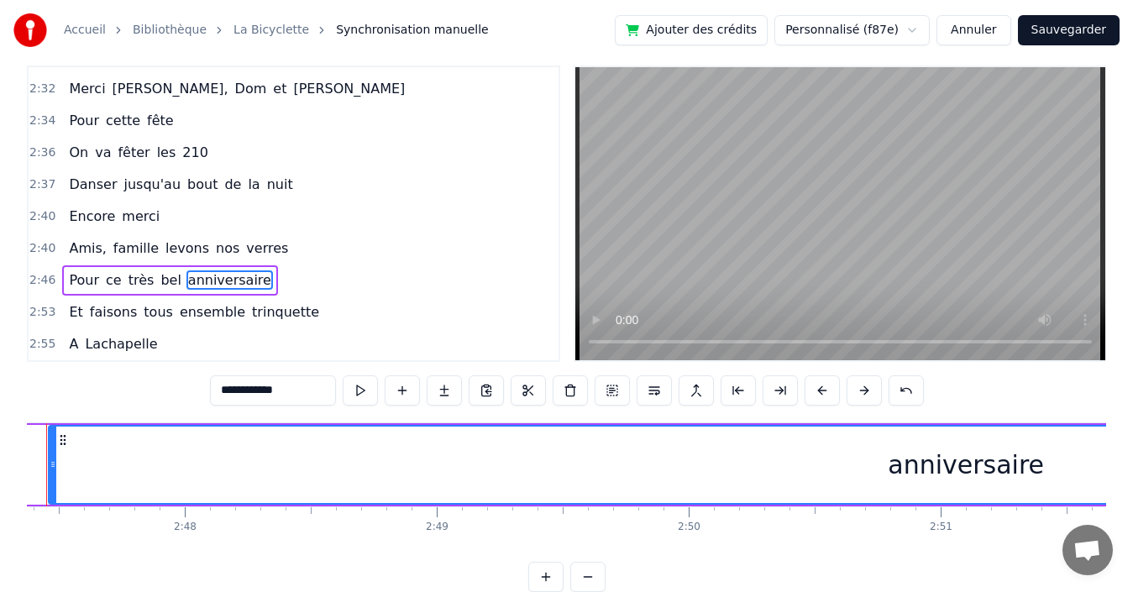
scroll to position [0, 42104]
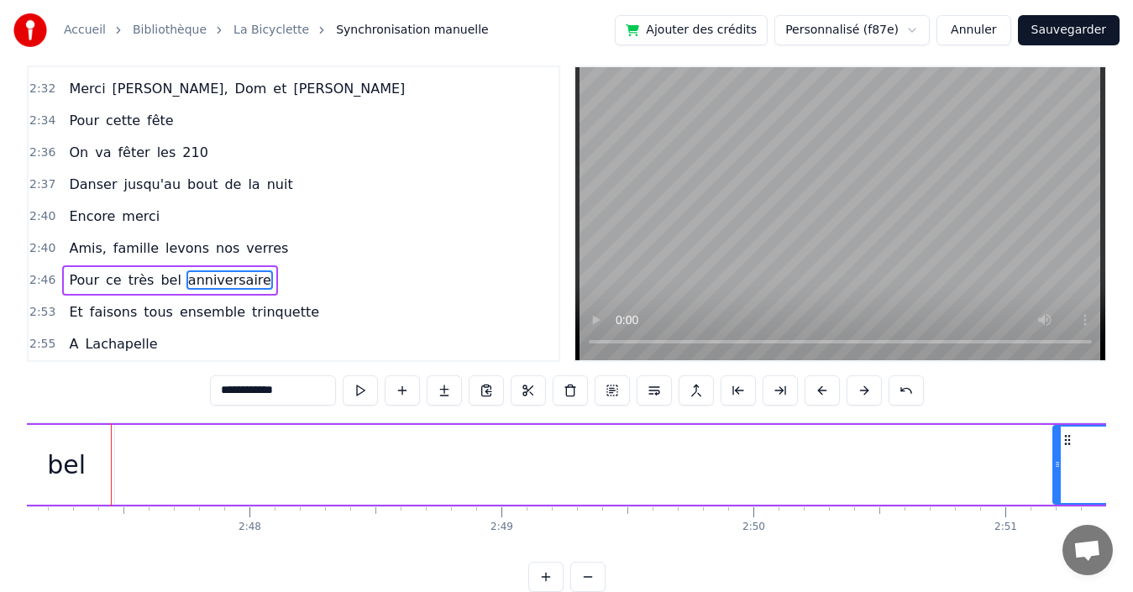
drag, startPoint x: 117, startPoint y: 443, endPoint x: 1056, endPoint y: 548, distance: 945.6
click at [1056, 548] on div "Quand nous partons tous les printemps Quand nous partons dans toute la [GEOGRAP…" at bounding box center [566, 485] width 1079 height 126
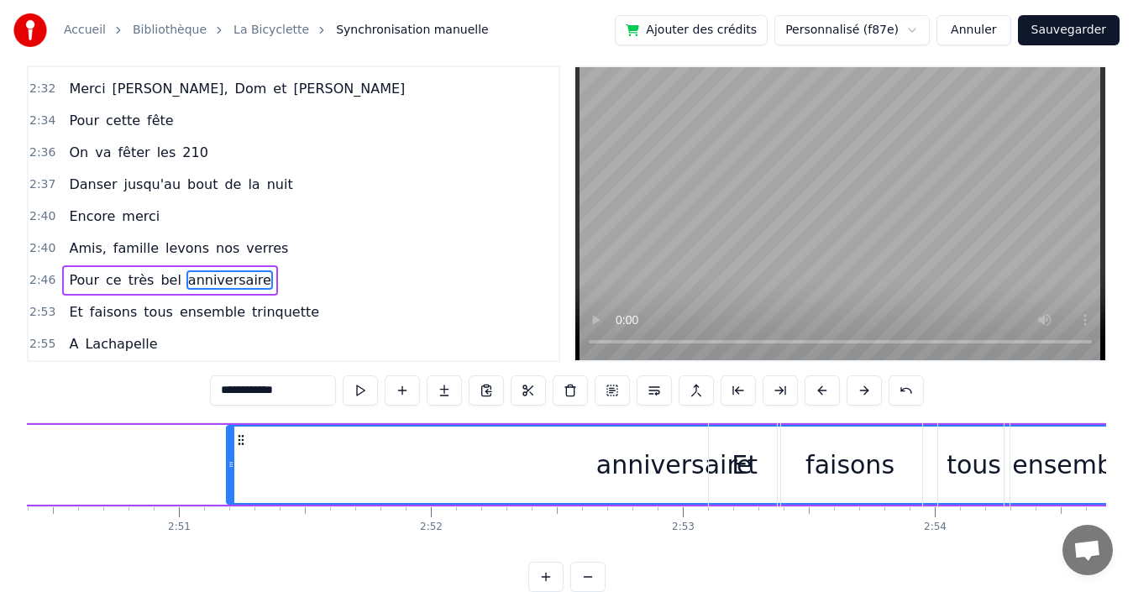
scroll to position [0, 42965]
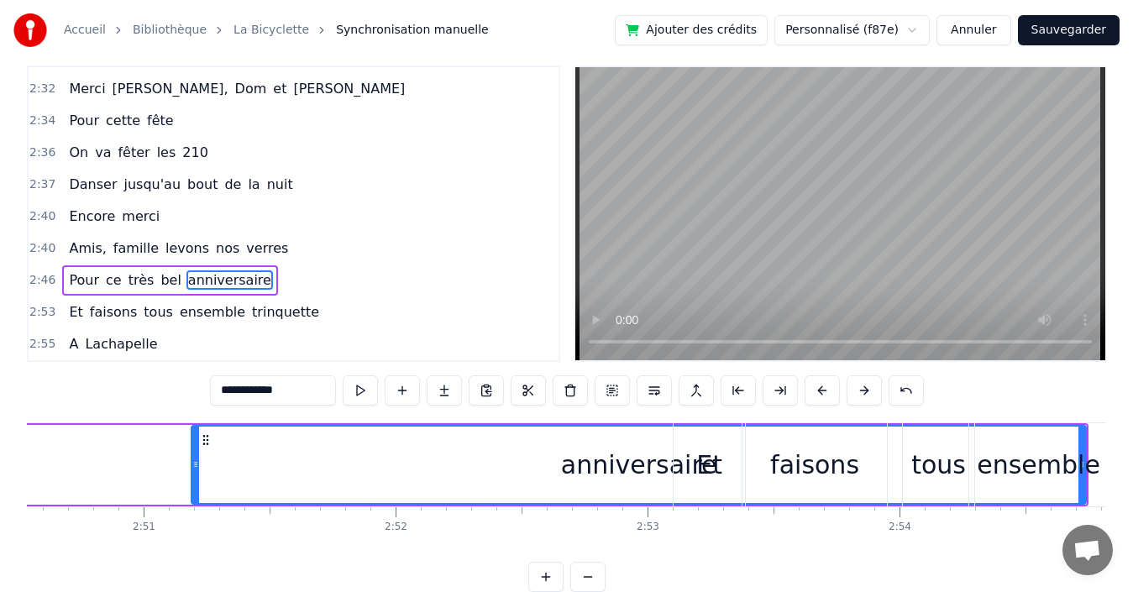
click at [597, 464] on div "anniversaire" at bounding box center [639, 465] width 156 height 38
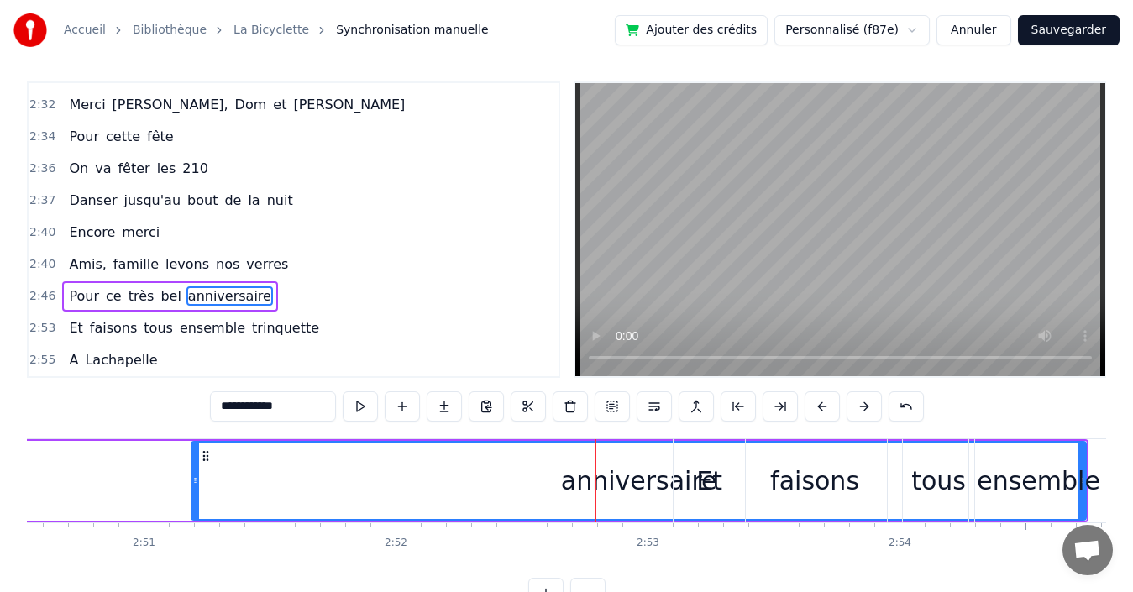
drag, startPoint x: 1082, startPoint y: 453, endPoint x: 651, endPoint y: 469, distance: 431.1
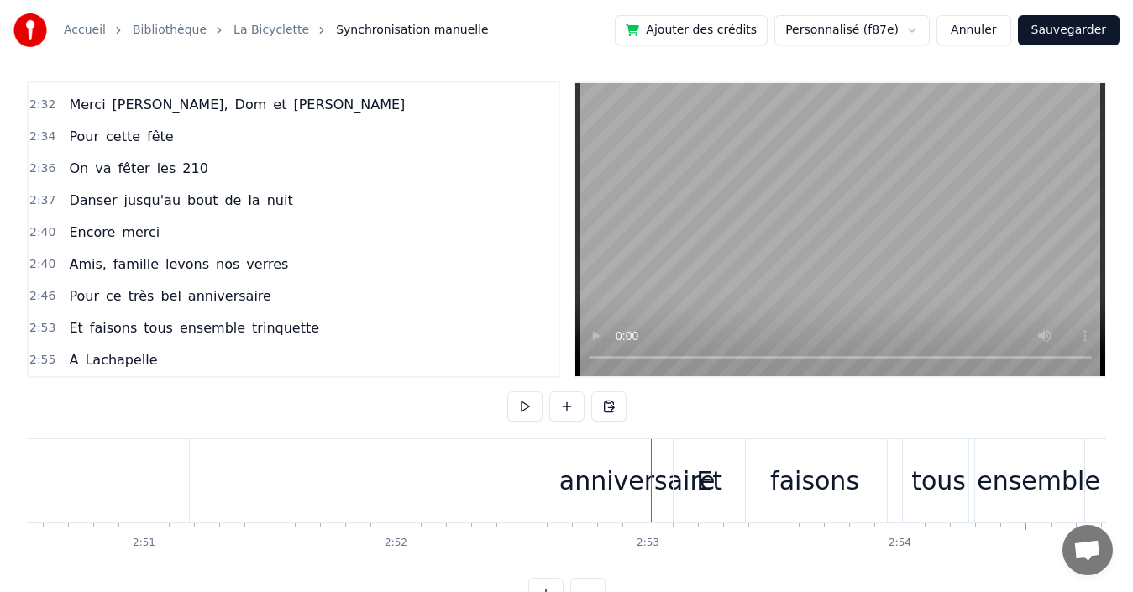
click at [595, 493] on div "anniversaire" at bounding box center [637, 481] width 156 height 38
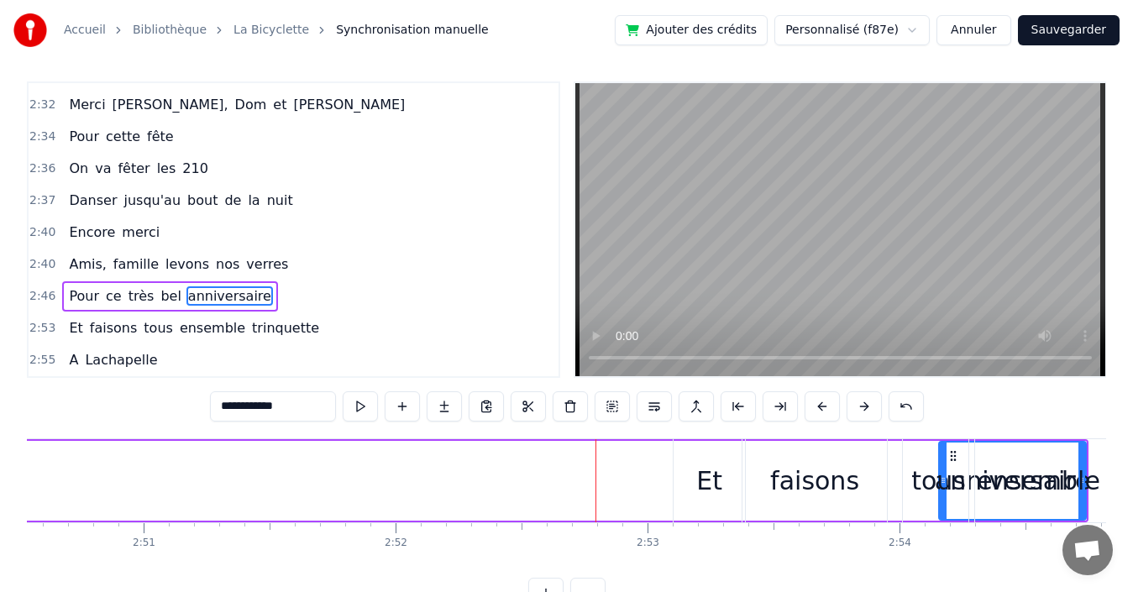
drag, startPoint x: 195, startPoint y: 480, endPoint x: 942, endPoint y: 532, distance: 749.3
click at [942, 532] on div "Quand nous partons tous les printemps Quand nous partons dans toute la [GEOGRAP…" at bounding box center [566, 501] width 1079 height 126
click at [522, 406] on button at bounding box center [528, 406] width 35 height 30
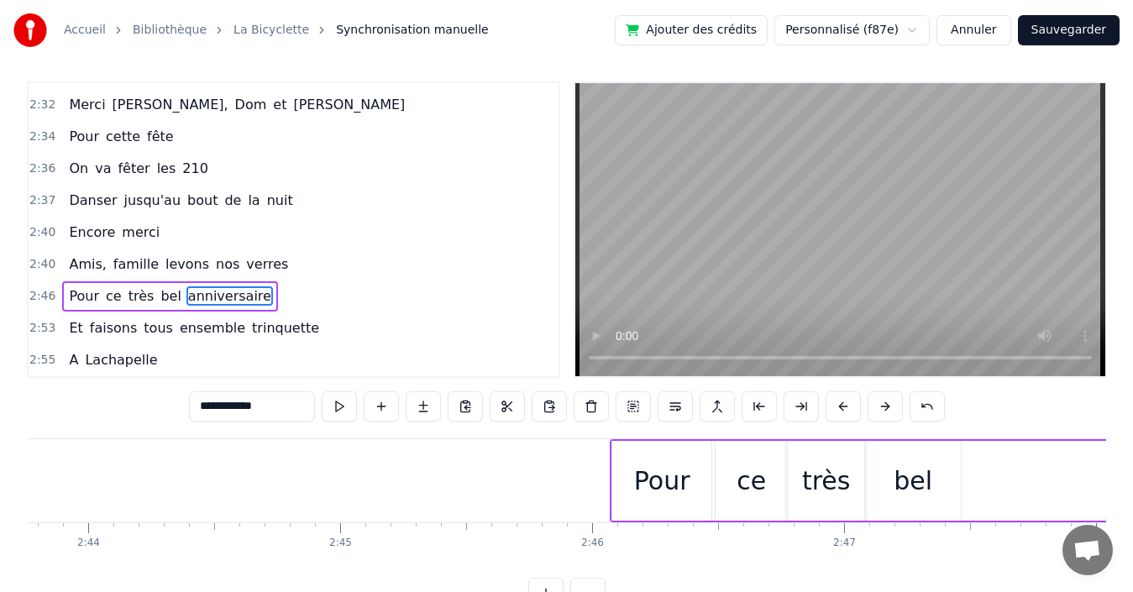
scroll to position [0, 41613]
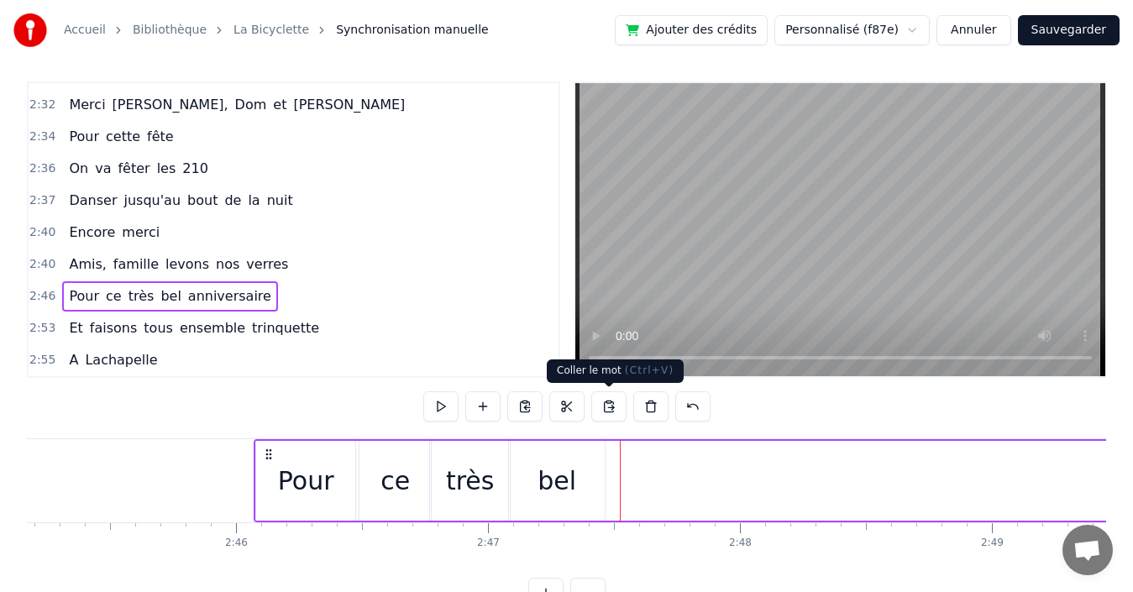
click at [610, 406] on button at bounding box center [608, 406] width 35 height 30
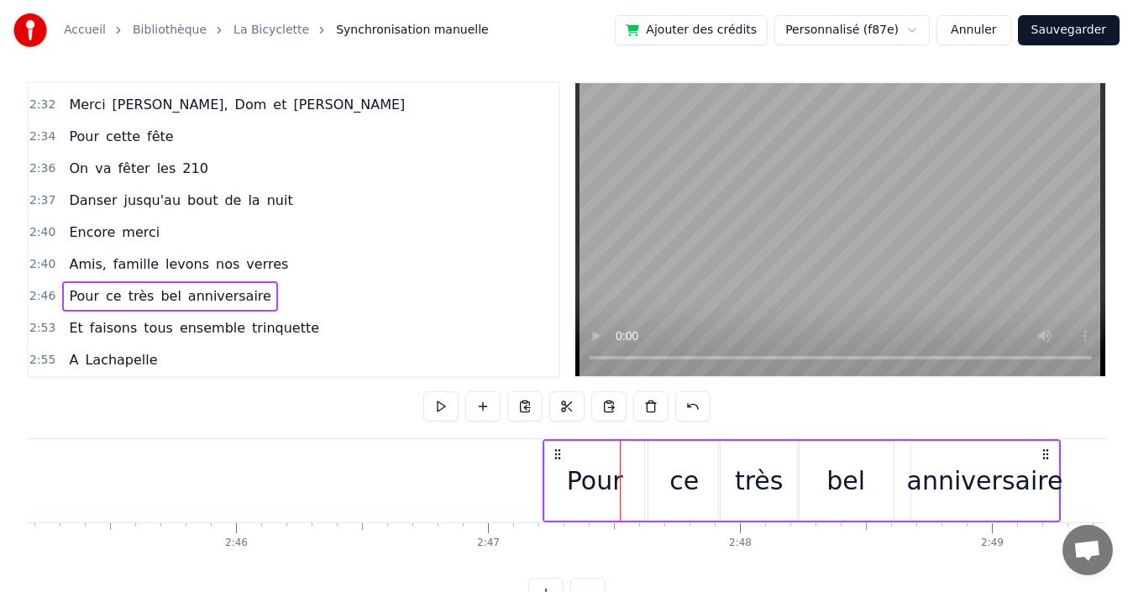
drag, startPoint x: 269, startPoint y: 452, endPoint x: 558, endPoint y: 454, distance: 288.9
click at [558, 454] on icon at bounding box center [557, 454] width 13 height 13
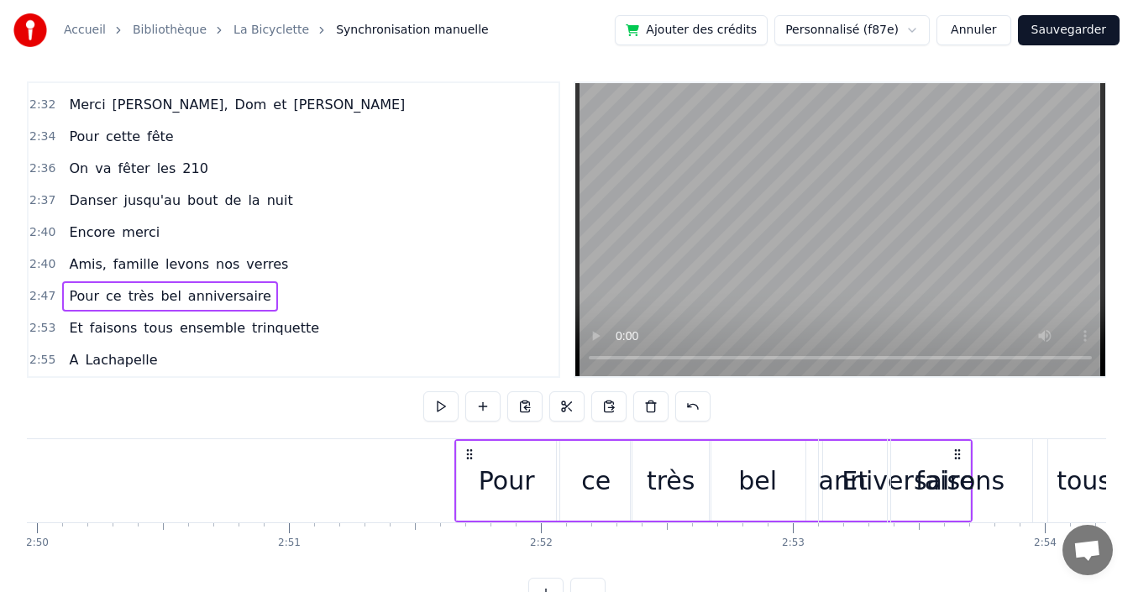
scroll to position [0, 42833]
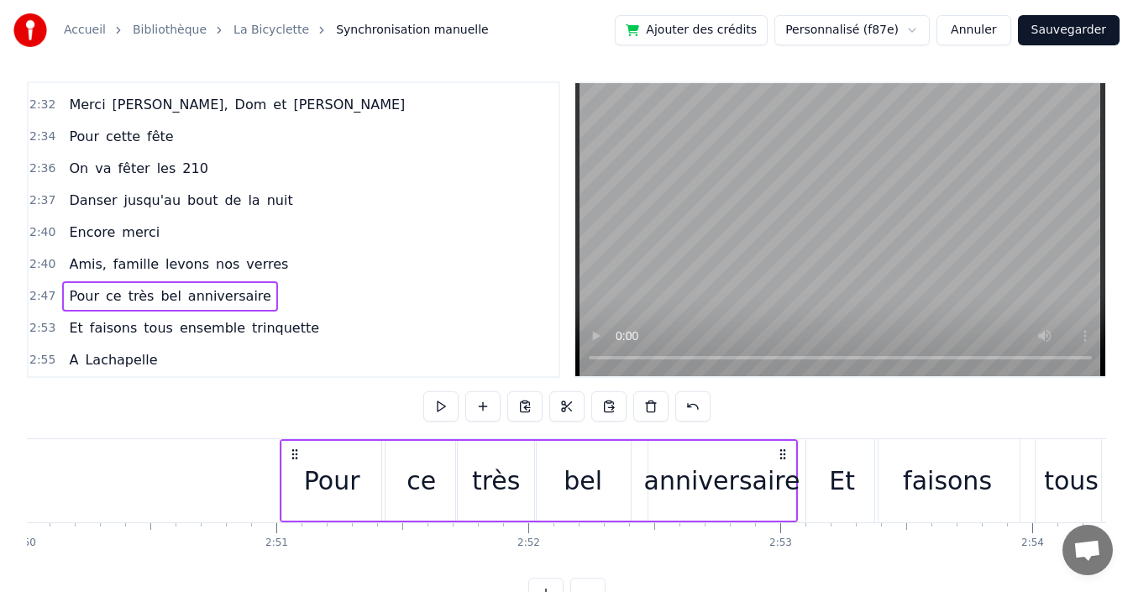
drag, startPoint x: 476, startPoint y: 455, endPoint x: 783, endPoint y: 456, distance: 306.5
click at [783, 456] on icon at bounding box center [782, 454] width 13 height 13
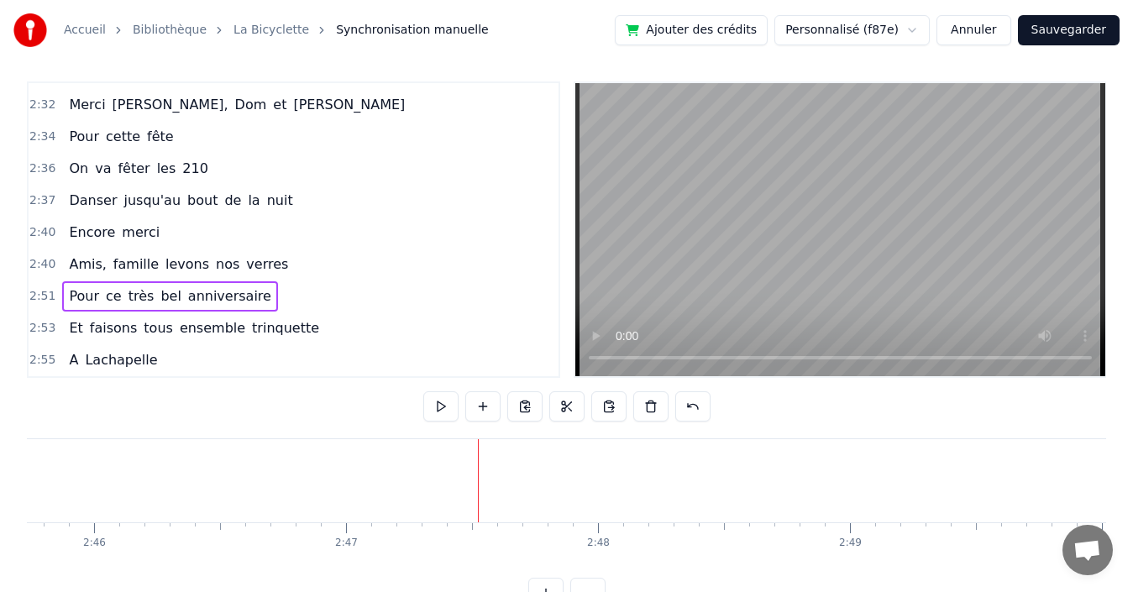
scroll to position [0, 41079]
click at [280, 269] on div "2:40 Amis, famille levons nos verres" at bounding box center [294, 265] width 530 height 32
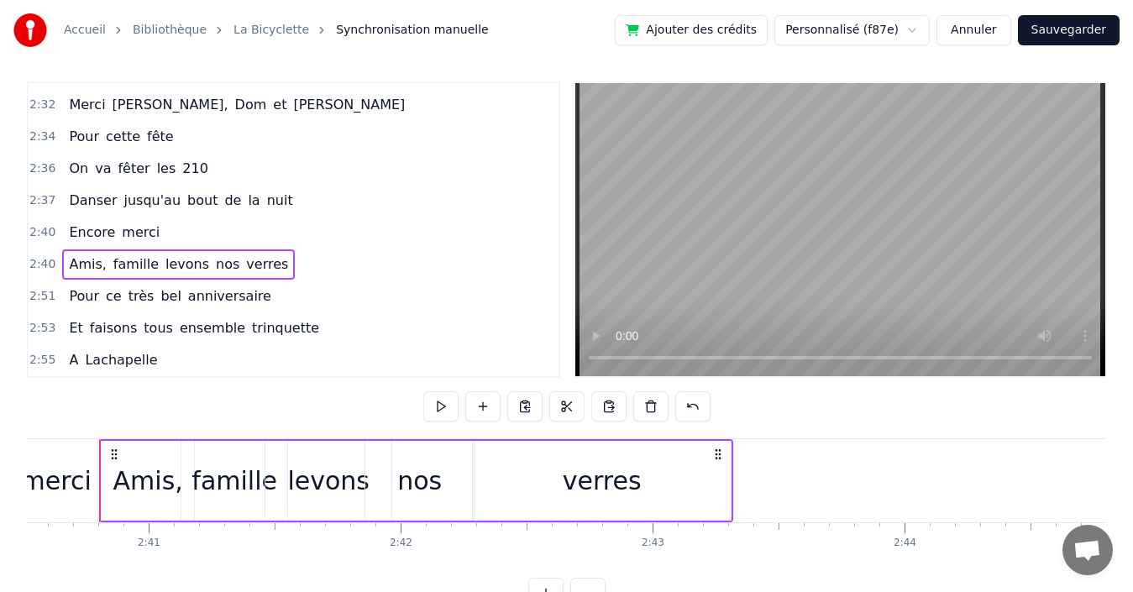
scroll to position [0, 40429]
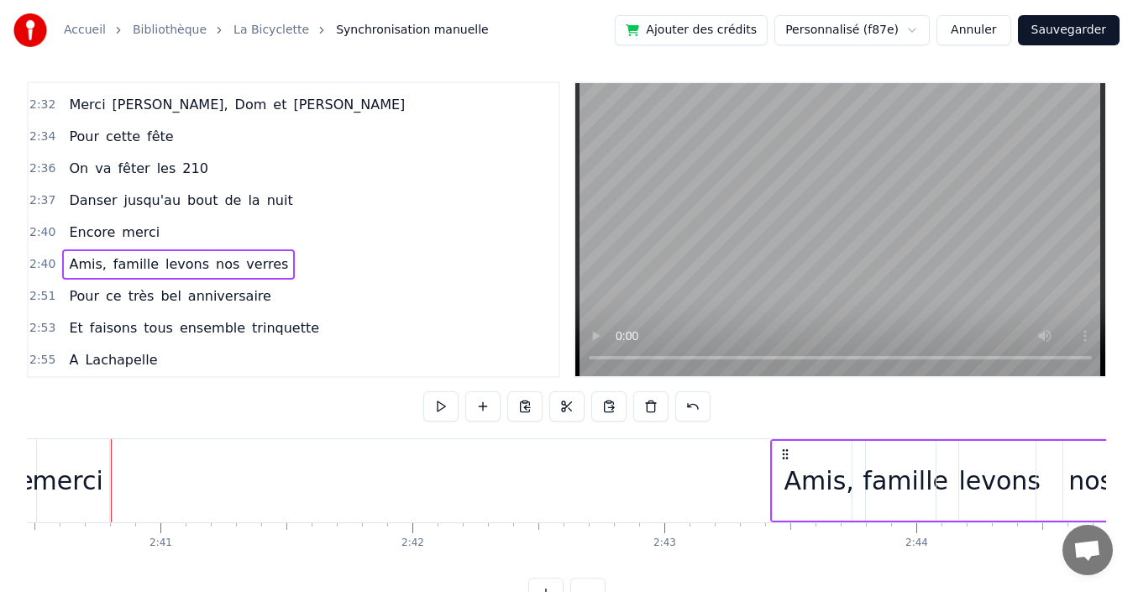
drag, startPoint x: 144, startPoint y: 447, endPoint x: 783, endPoint y: 441, distance: 638.3
click at [783, 441] on div "Amis, famille levons nos verres" at bounding box center [1087, 480] width 634 height 83
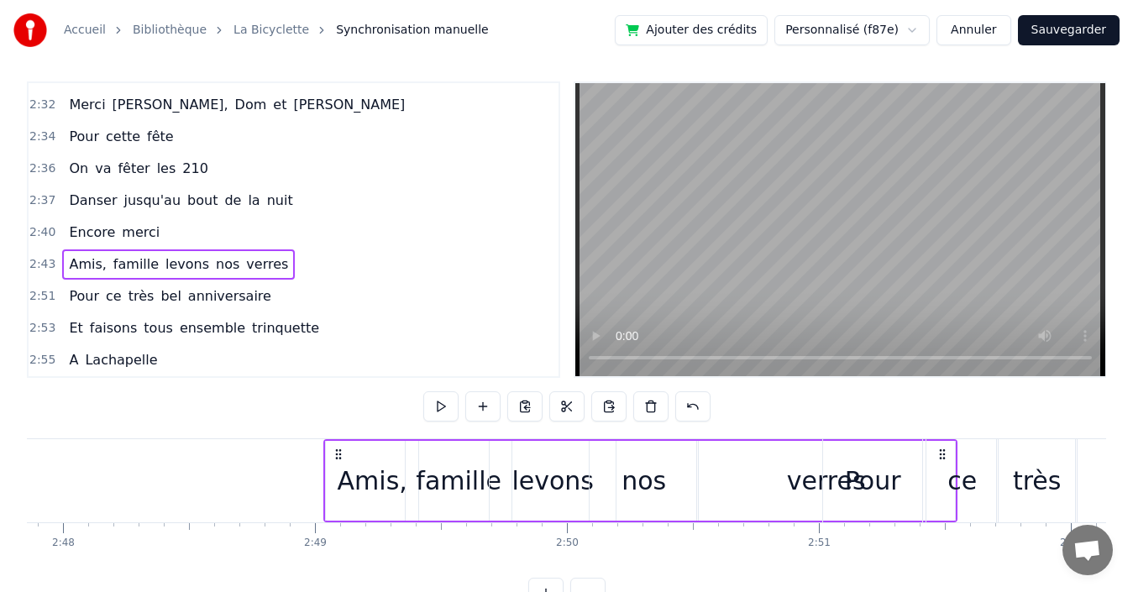
scroll to position [0, 42315]
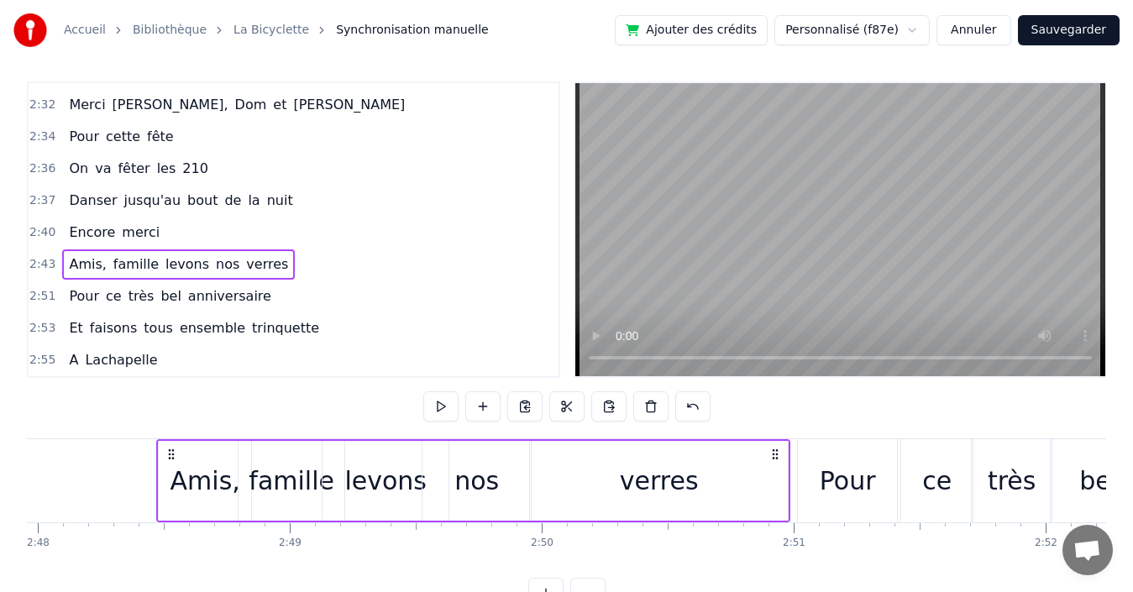
click at [776, 453] on icon at bounding box center [774, 454] width 13 height 13
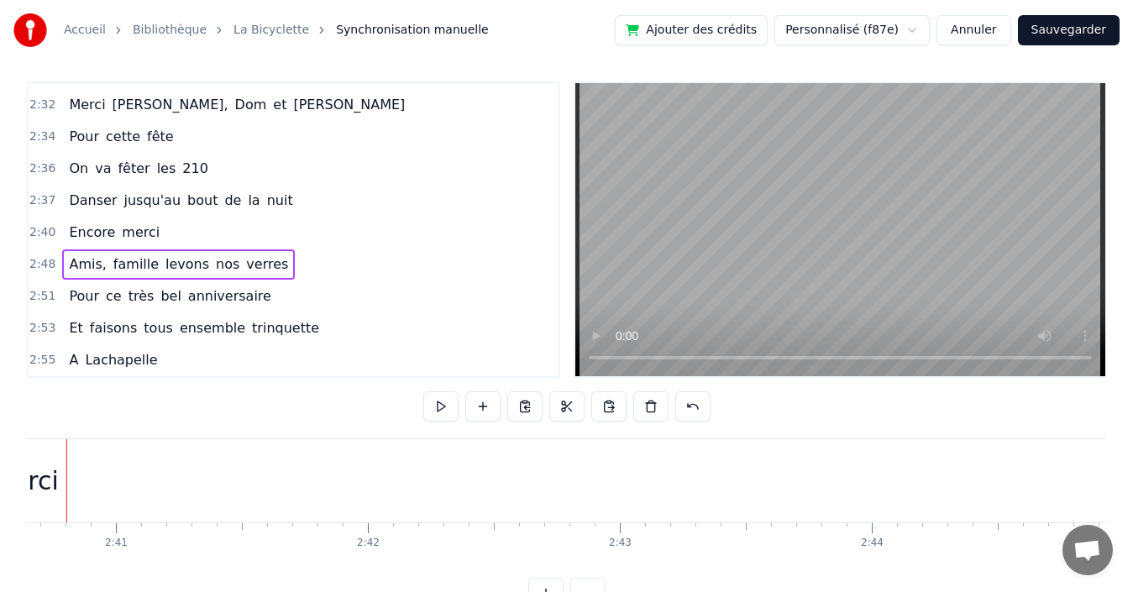
scroll to position [0, 39798]
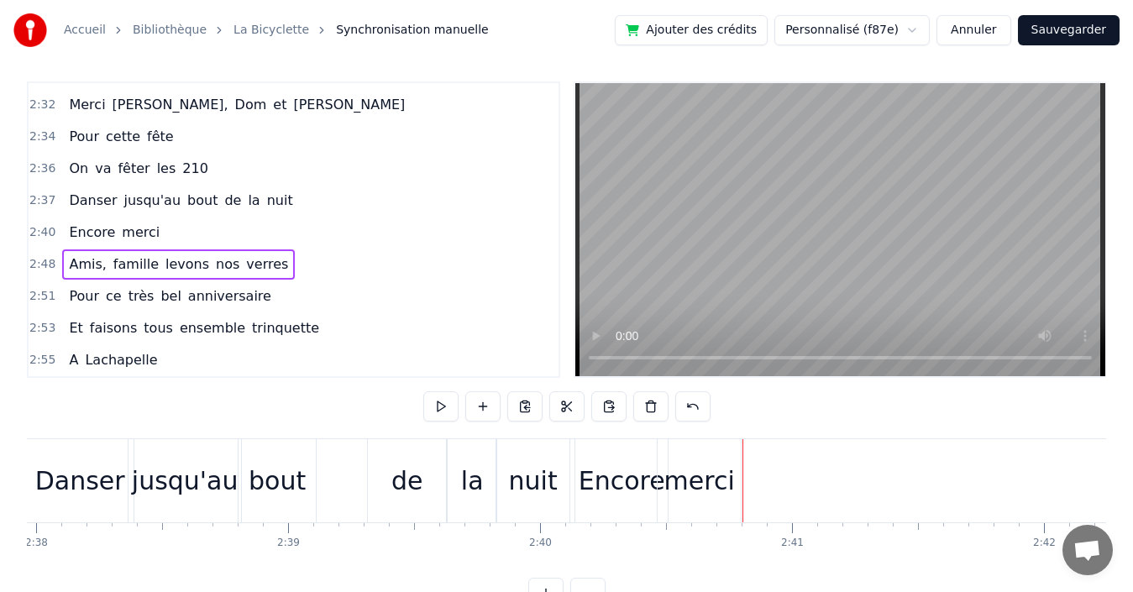
click at [203, 233] on div "2:40 Encore merci" at bounding box center [294, 233] width 530 height 32
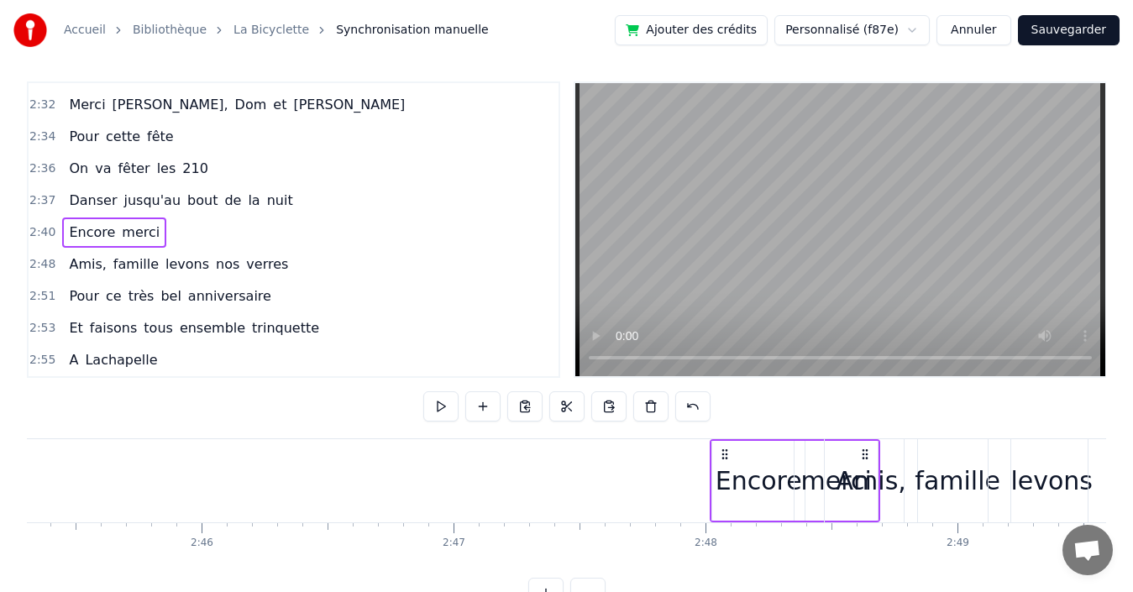
scroll to position [0, 41651]
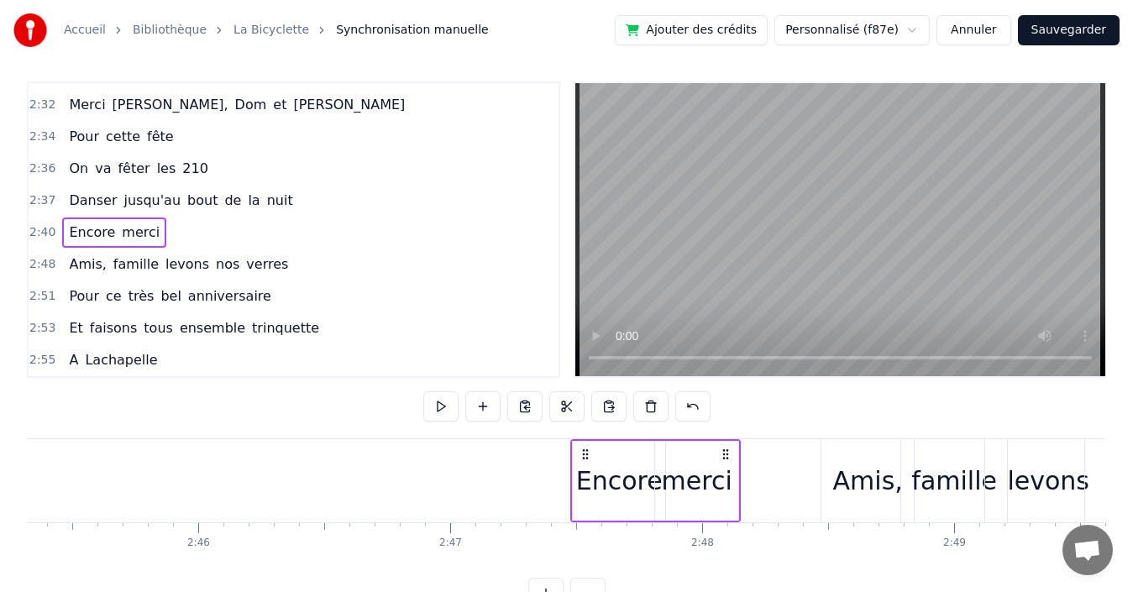
drag, startPoint x: 731, startPoint y: 452, endPoint x: 726, endPoint y: 422, distance: 30.5
click at [726, 422] on div "0:19 Quand nous partons tous les printemps 0:21 Quand nous partons dans toute l…" at bounding box center [566, 344] width 1079 height 527
click at [282, 198] on div "2:37 Danser jusqu'au bout de la nuit" at bounding box center [294, 201] width 530 height 32
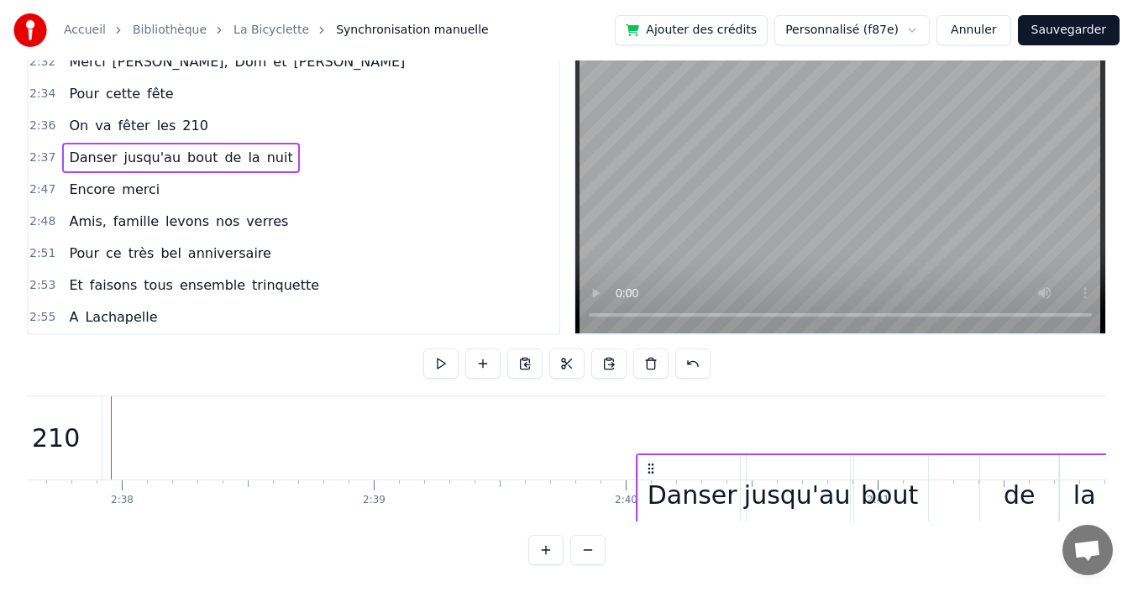
scroll to position [63, 0]
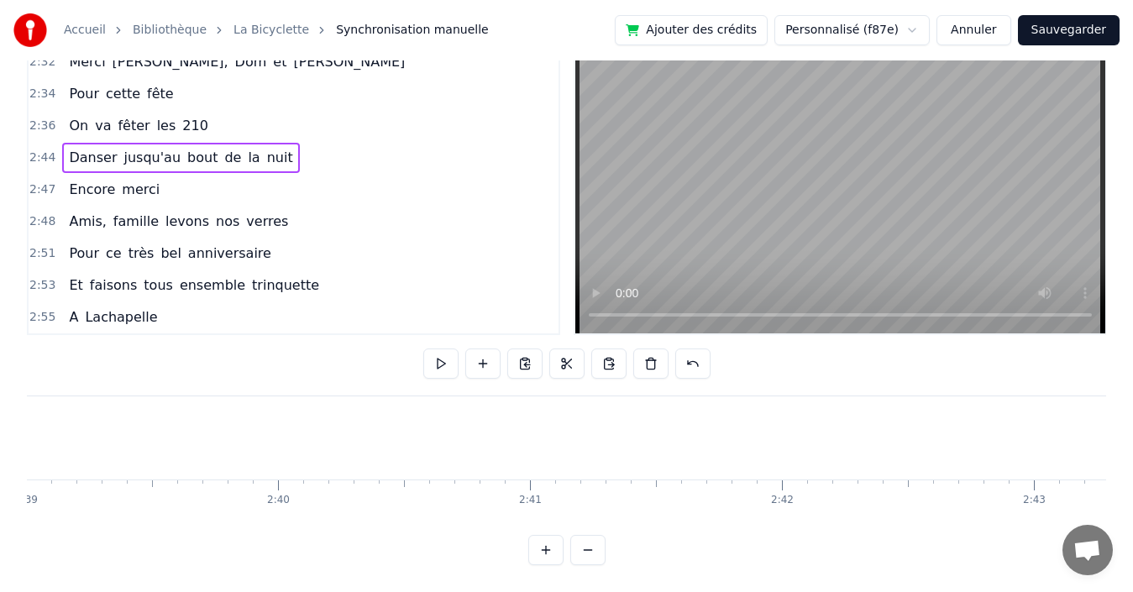
scroll to position [0, 39115]
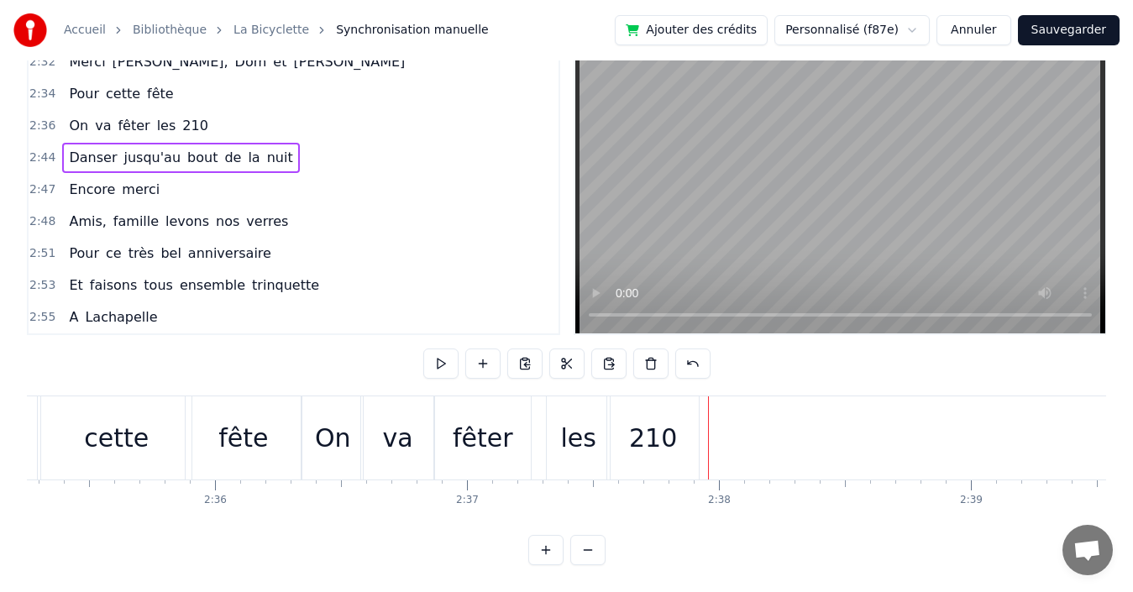
click at [223, 111] on div "2:36 On va fêter les 210" at bounding box center [294, 126] width 530 height 32
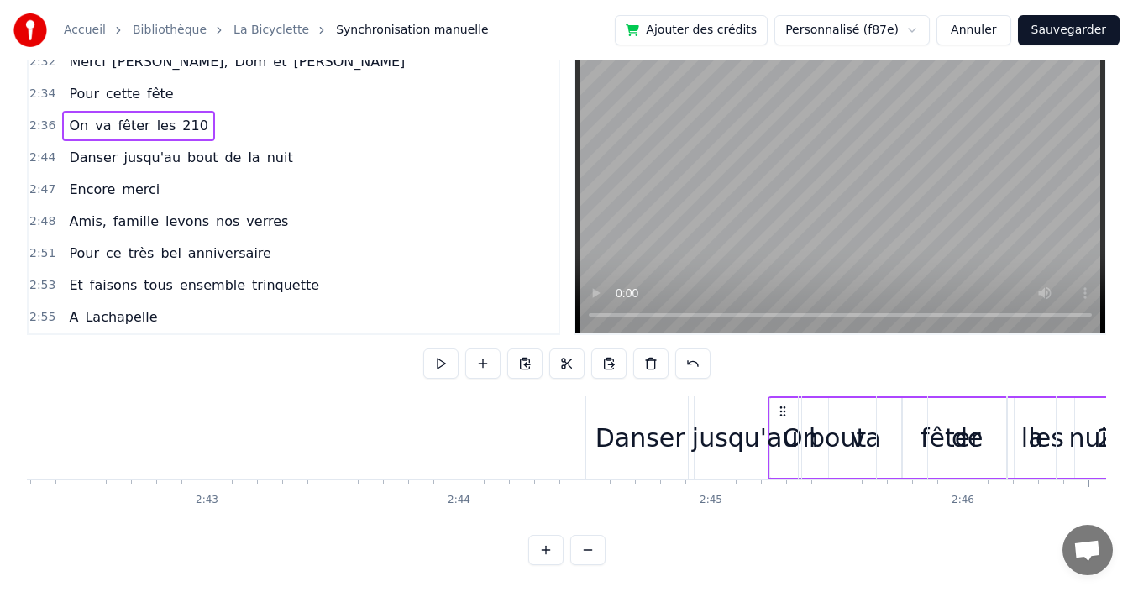
scroll to position [0, 40956]
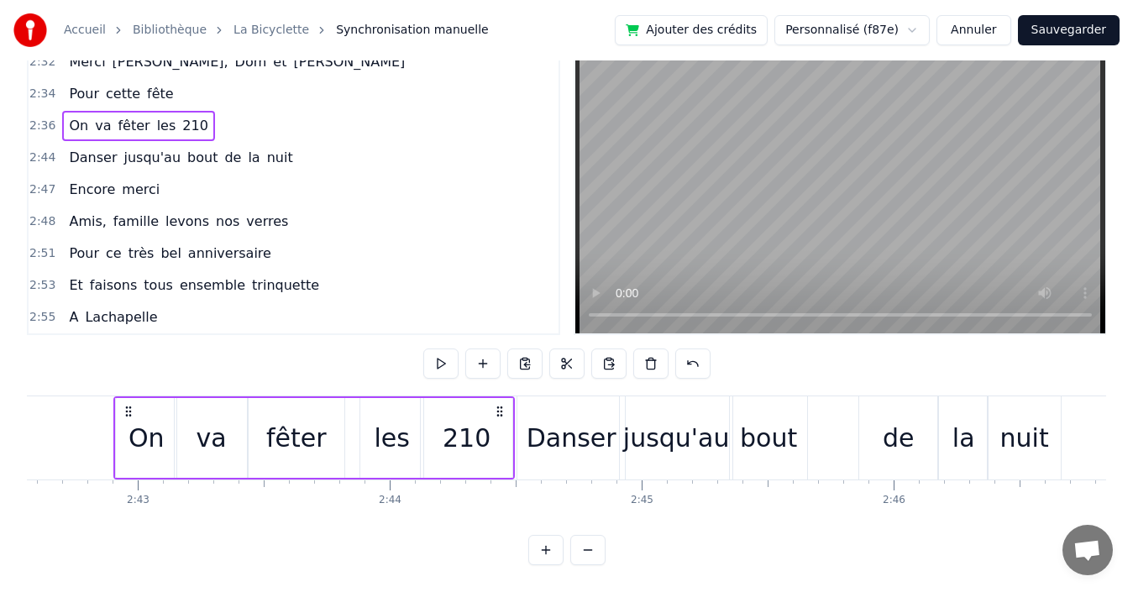
drag, startPoint x: 689, startPoint y: 396, endPoint x: 501, endPoint y: 378, distance: 189.0
click at [501, 378] on div "0:19 Quand nous partons tous les printemps 0:21 Quand nous partons dans toute l…" at bounding box center [566, 302] width 1079 height 527
click at [188, 80] on div "2:34 Pour cette fête" at bounding box center [294, 94] width 530 height 32
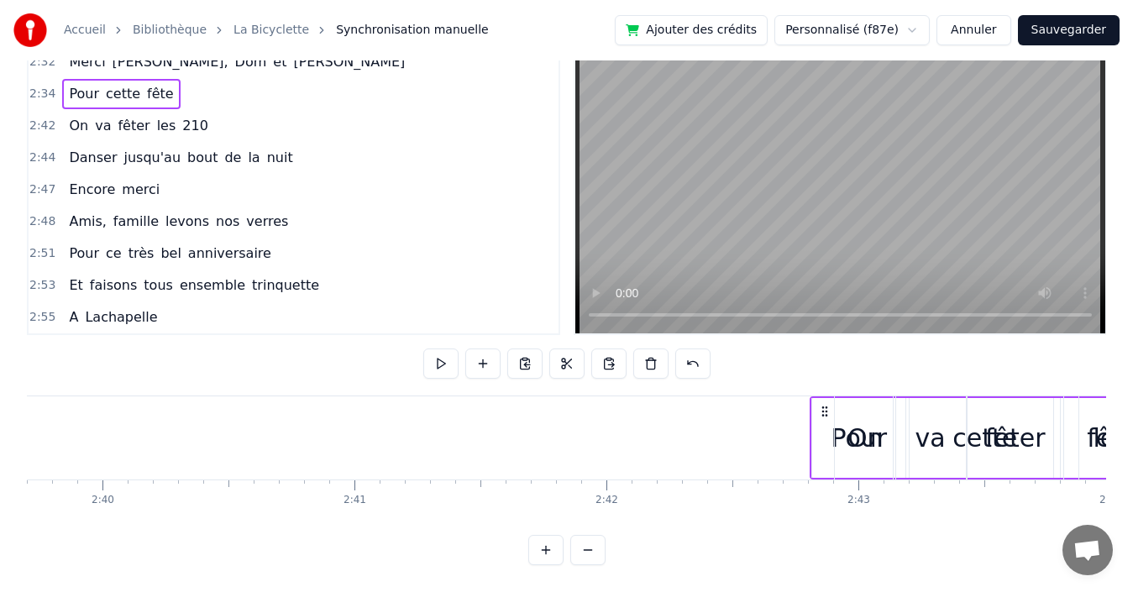
scroll to position [0, 40392]
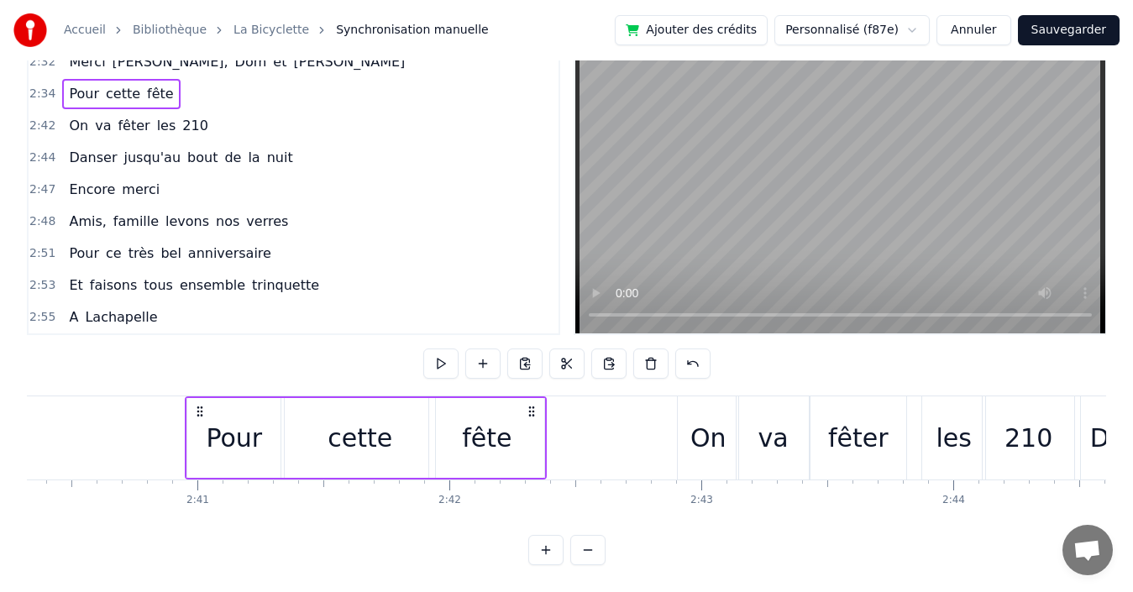
drag, startPoint x: 453, startPoint y: 394, endPoint x: 527, endPoint y: 392, distance: 73.9
click at [527, 405] on icon at bounding box center [531, 411] width 13 height 13
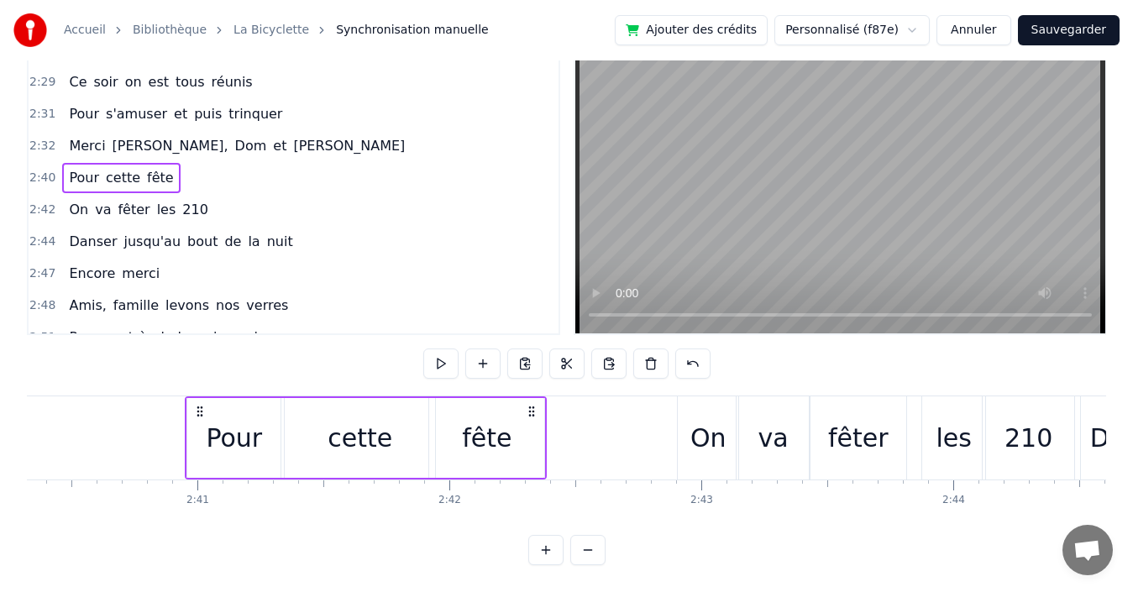
click at [307, 131] on div "2:32 [PERSON_NAME], [PERSON_NAME] et [PERSON_NAME]" at bounding box center [294, 146] width 530 height 32
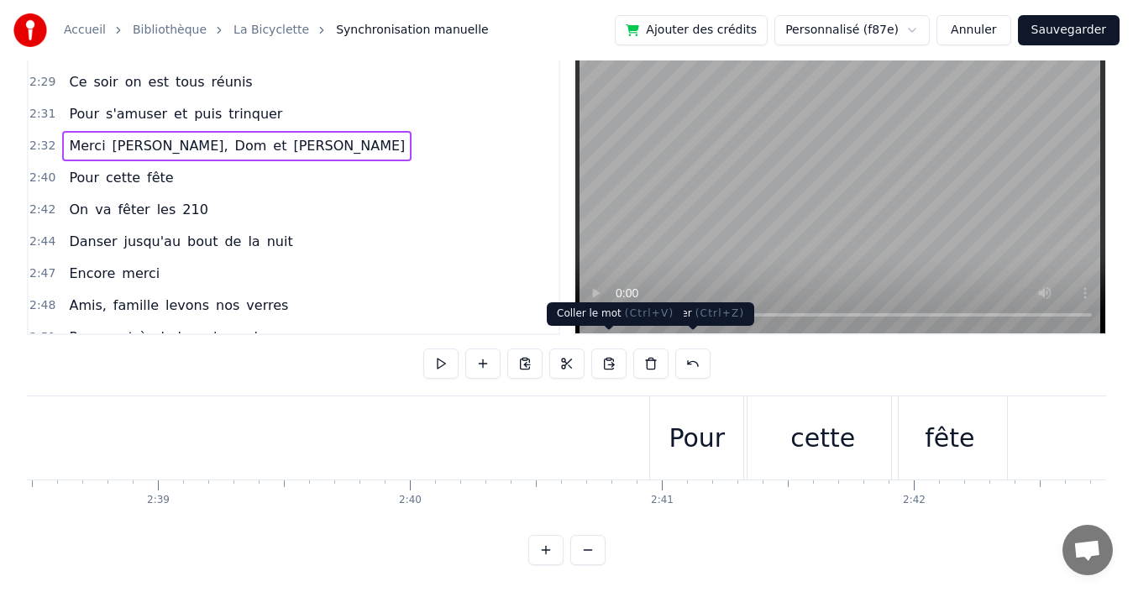
scroll to position [0, 39929]
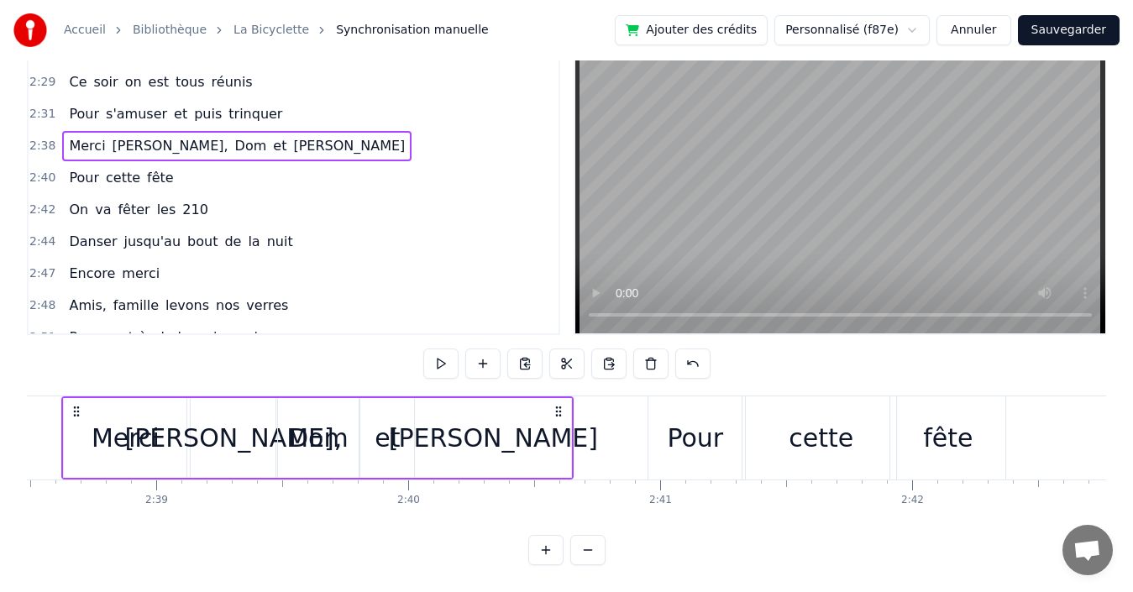
click at [284, 102] on div "2:31 Pour s'amuser et puis trinquer" at bounding box center [294, 114] width 530 height 32
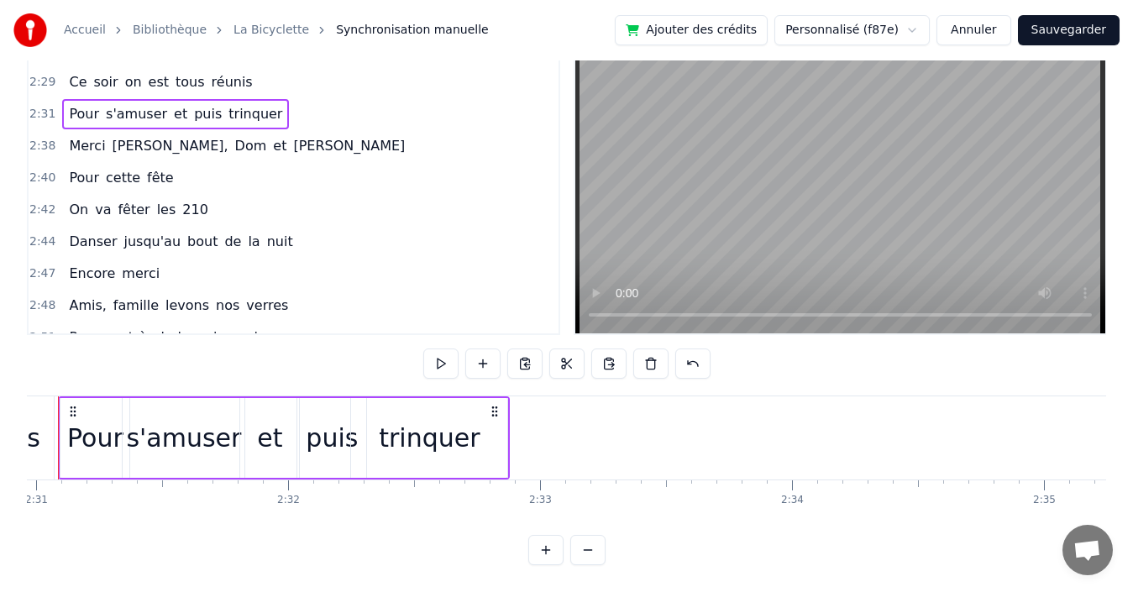
scroll to position [0, 37981]
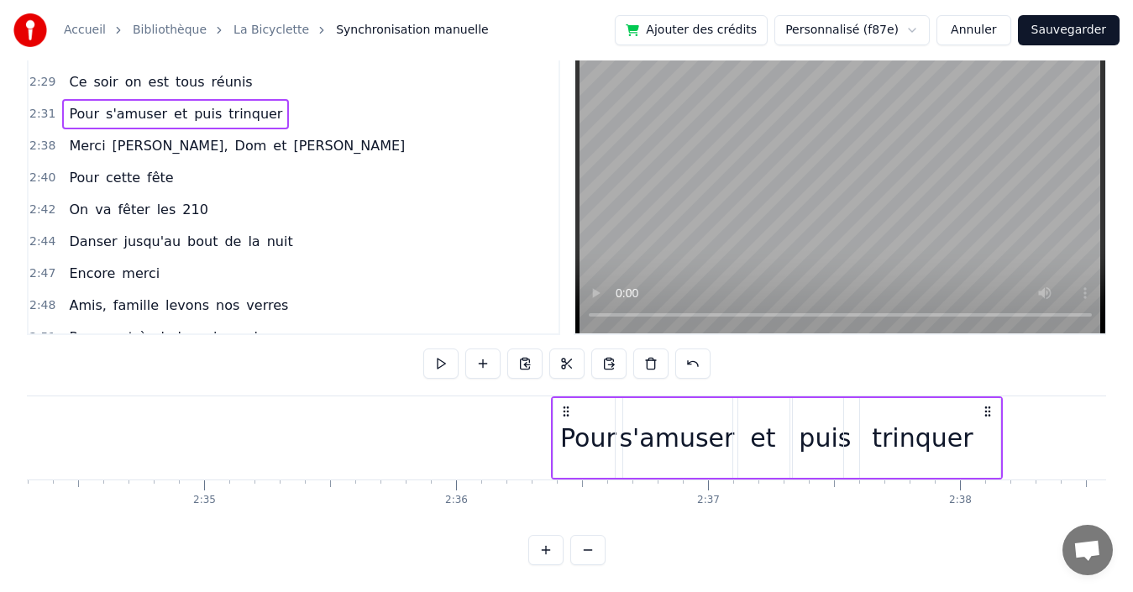
drag, startPoint x: 544, startPoint y: 394, endPoint x: 1070, endPoint y: 392, distance: 525.7
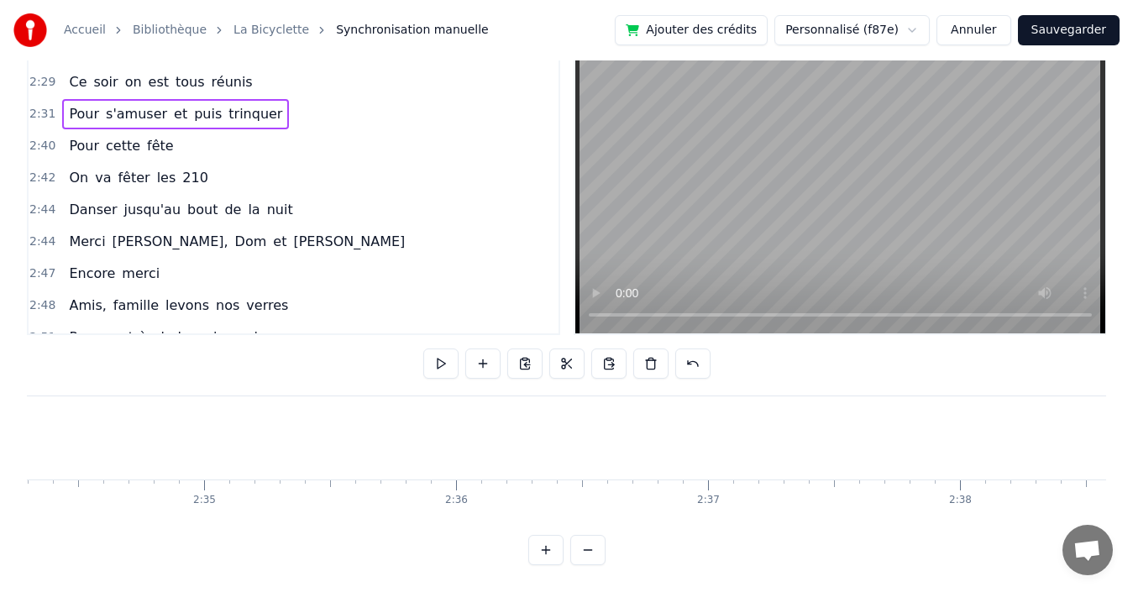
scroll to position [0, 38954]
click at [251, 67] on div "2:29 Ce soir on est tous réunis" at bounding box center [294, 82] width 530 height 32
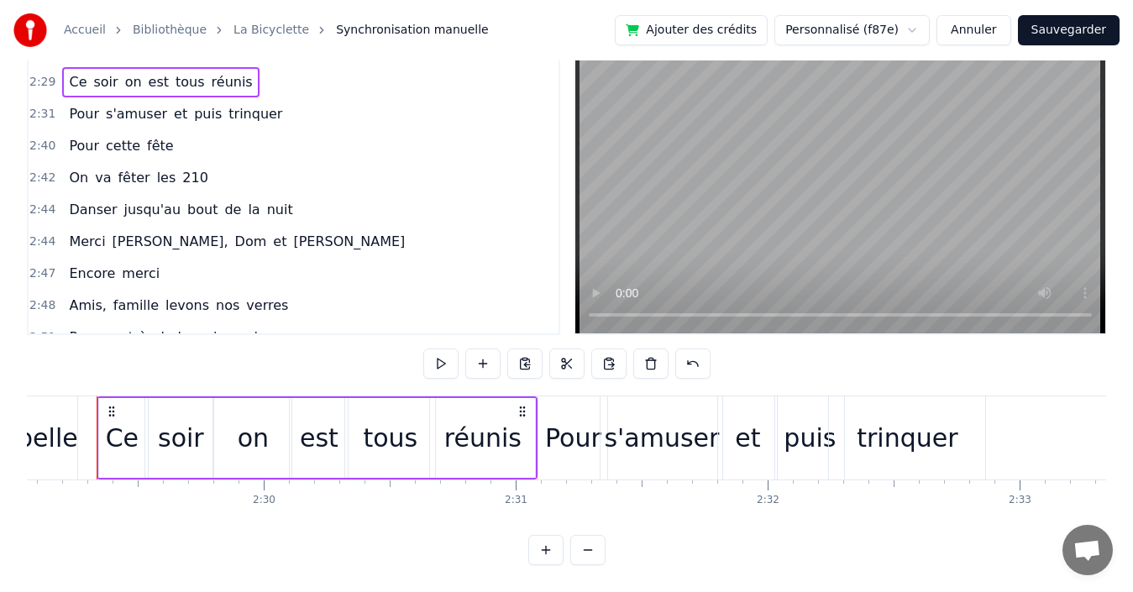
scroll to position [0, 37540]
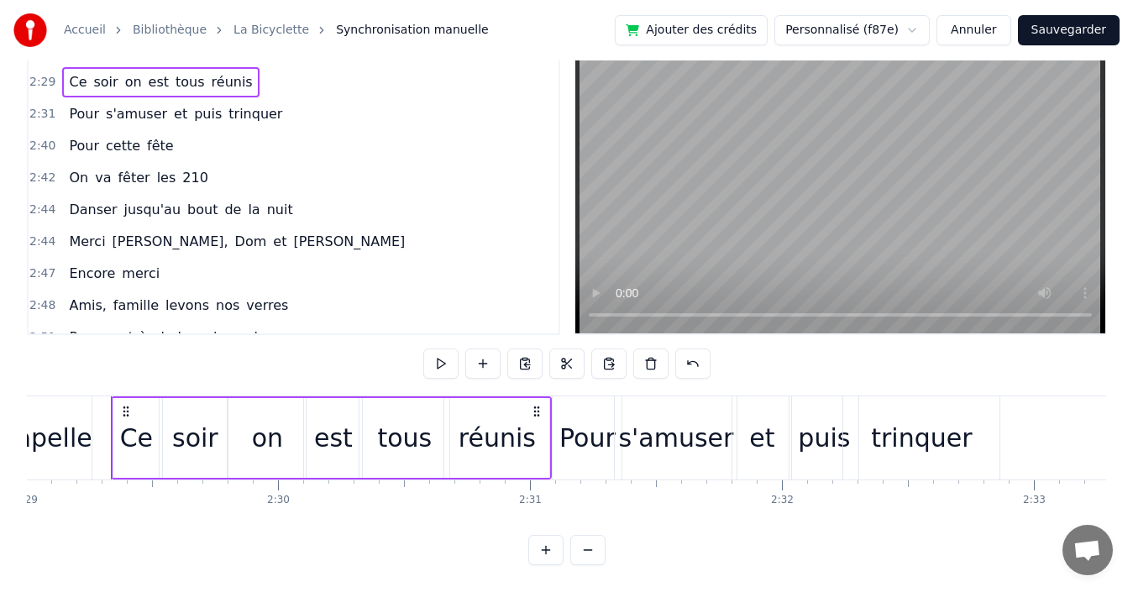
click at [284, 99] on div "2:31 Pour s'amuser et puis trinquer" at bounding box center [294, 114] width 530 height 32
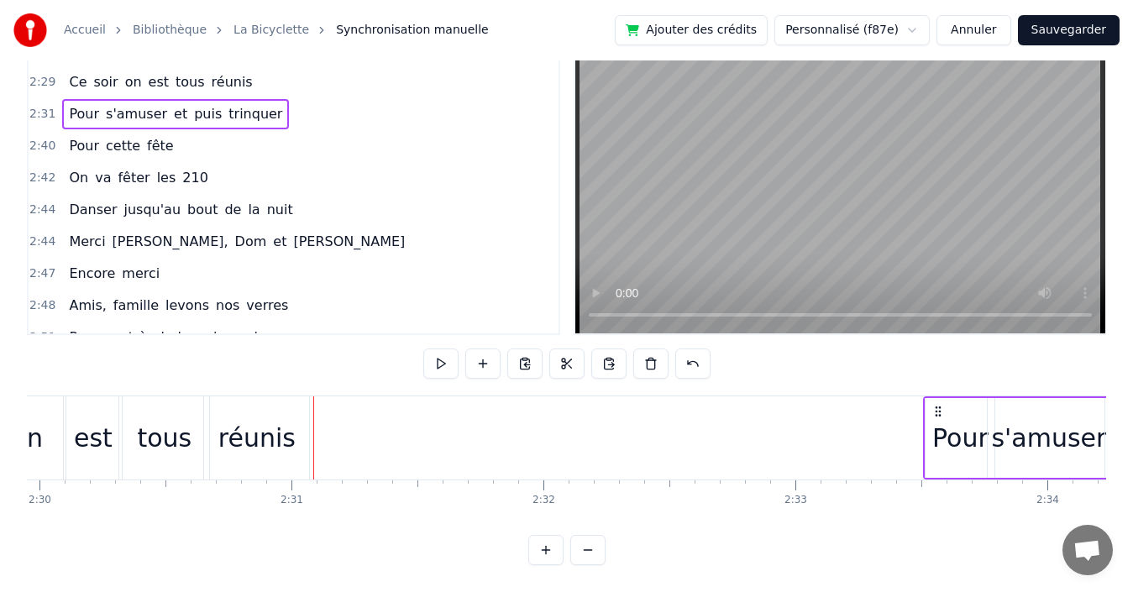
drag, startPoint x: 564, startPoint y: 395, endPoint x: 1024, endPoint y: 391, distance: 460.2
click at [945, 405] on icon at bounding box center [937, 411] width 13 height 13
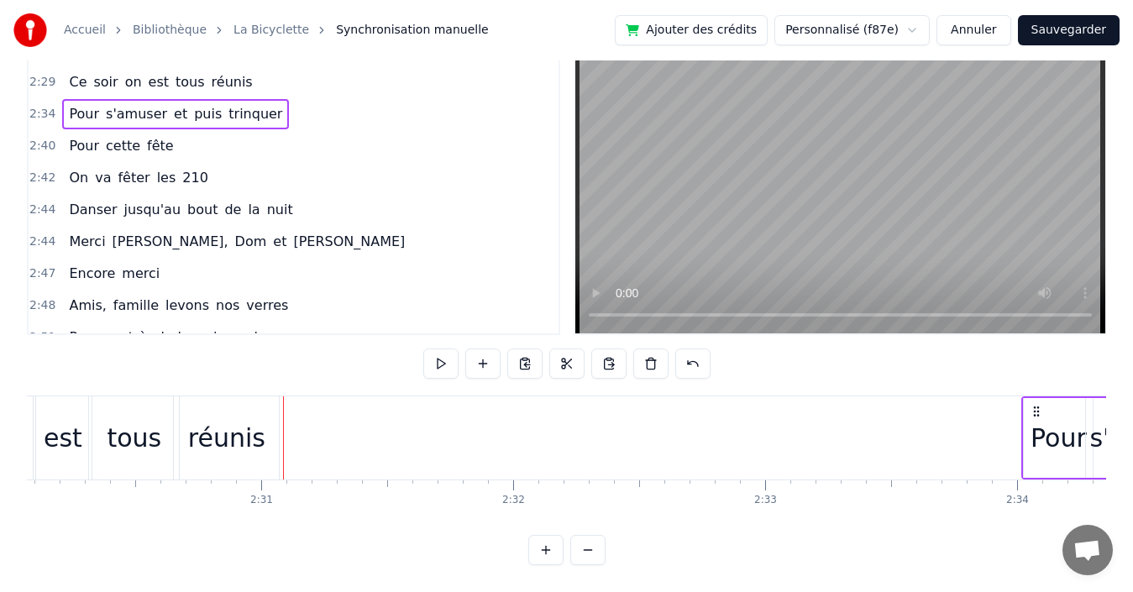
click at [270, 71] on div "2:29 Ce soir on est tous réunis" at bounding box center [294, 82] width 530 height 32
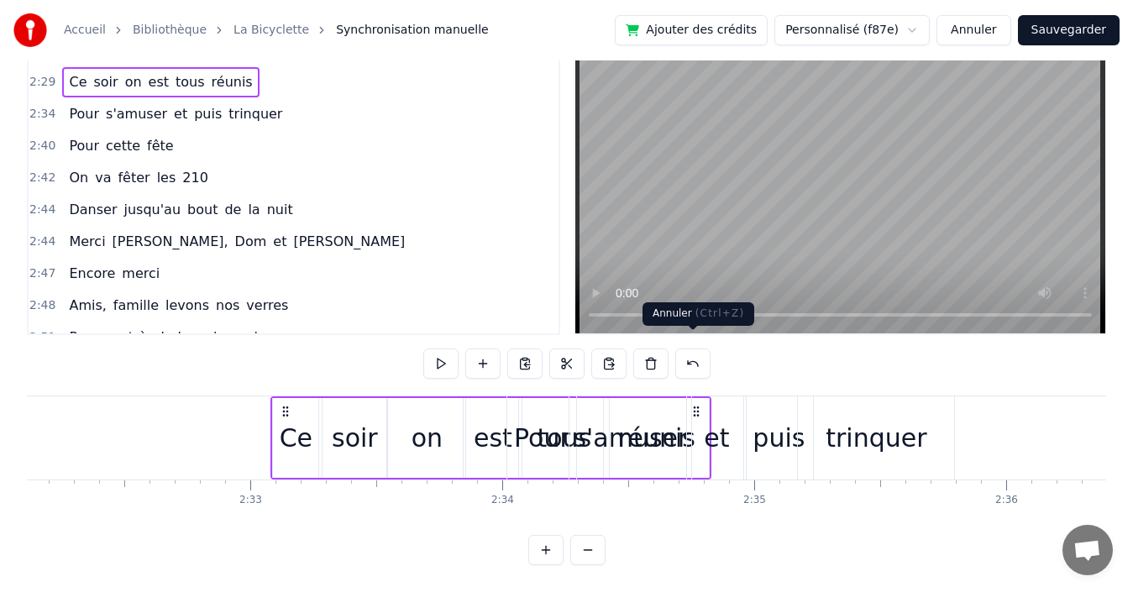
scroll to position [0, 38325]
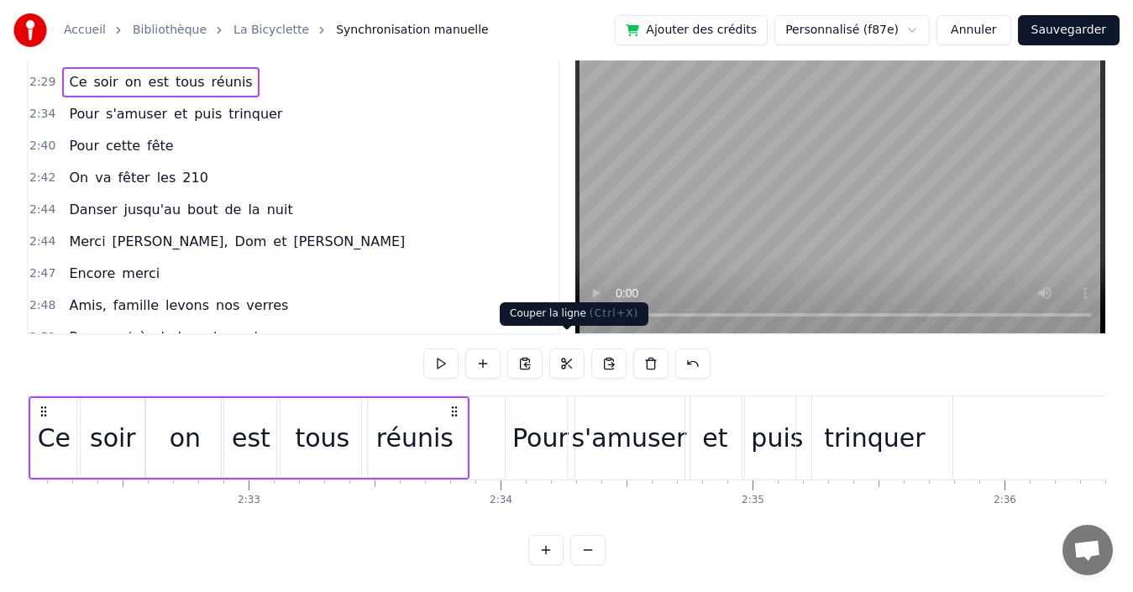
drag, startPoint x: 549, startPoint y: 391, endPoint x: 585, endPoint y: 359, distance: 48.1
click at [585, 359] on div "0:19 Quand nous partons tous les printemps 0:21 Quand nous partons dans toute l…" at bounding box center [566, 302] width 1079 height 527
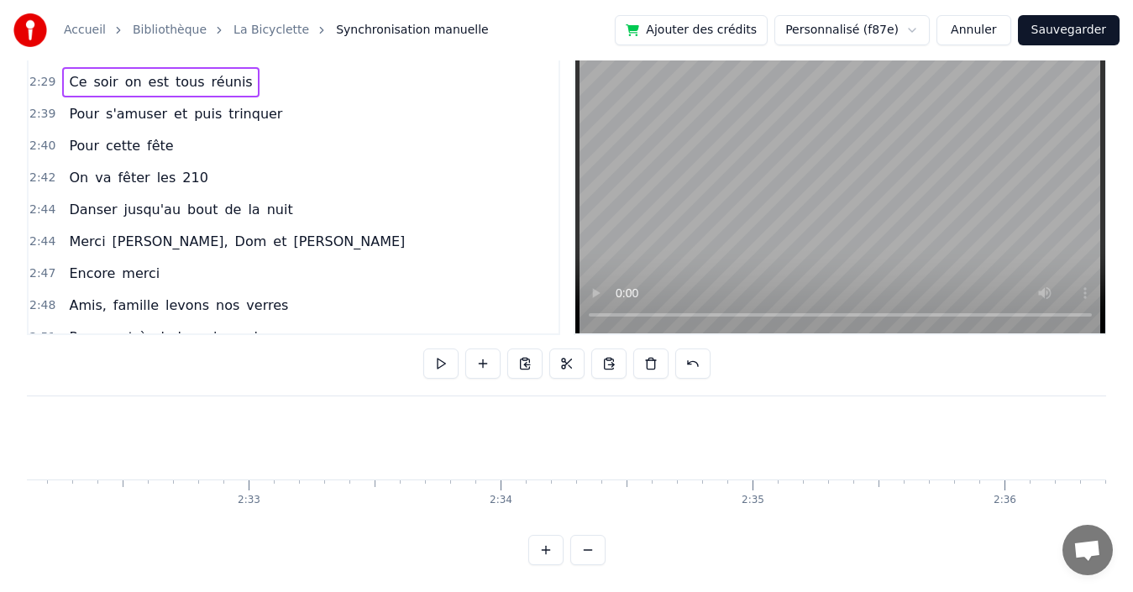
click at [301, 104] on div "2:39 Pour s'amuser et puis trinquer" at bounding box center [294, 114] width 530 height 32
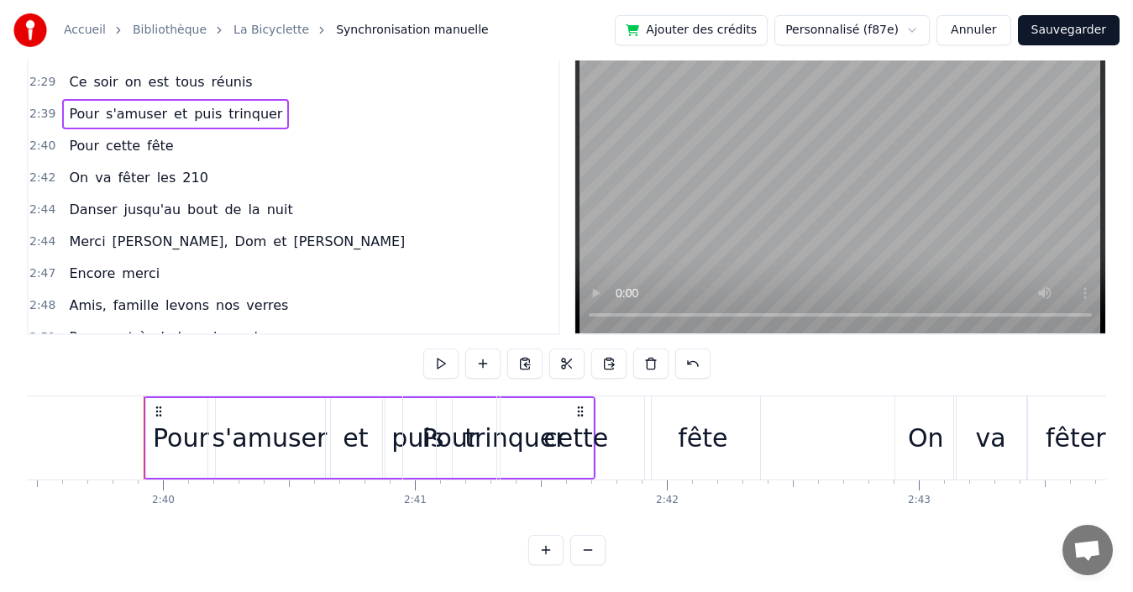
scroll to position [0, 40207]
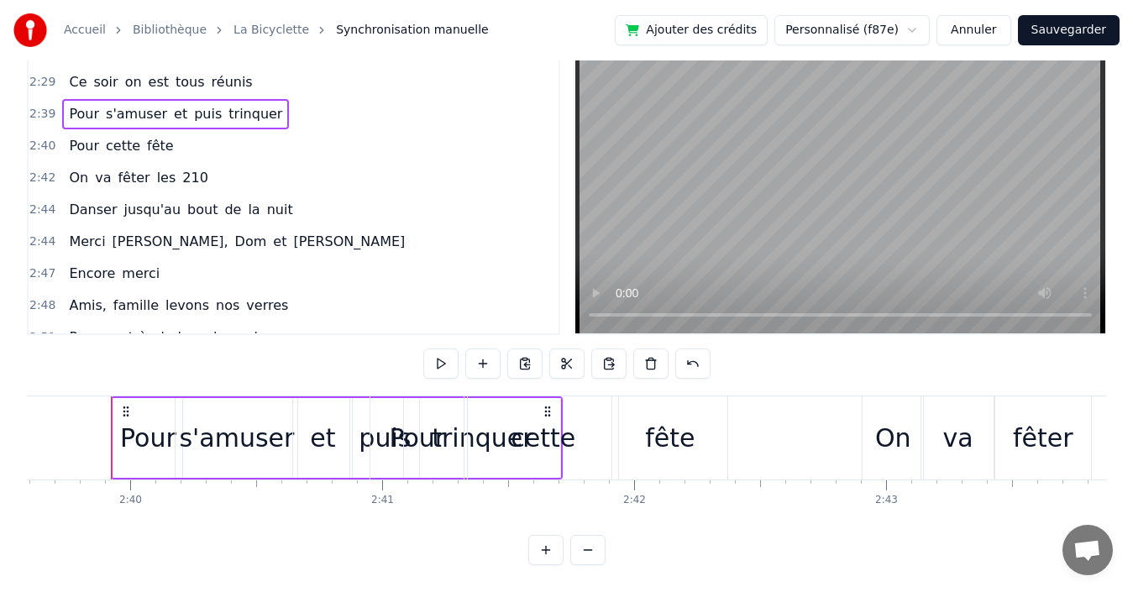
click at [274, 70] on div "2:29 Ce soir on est tous réunis" at bounding box center [294, 82] width 530 height 32
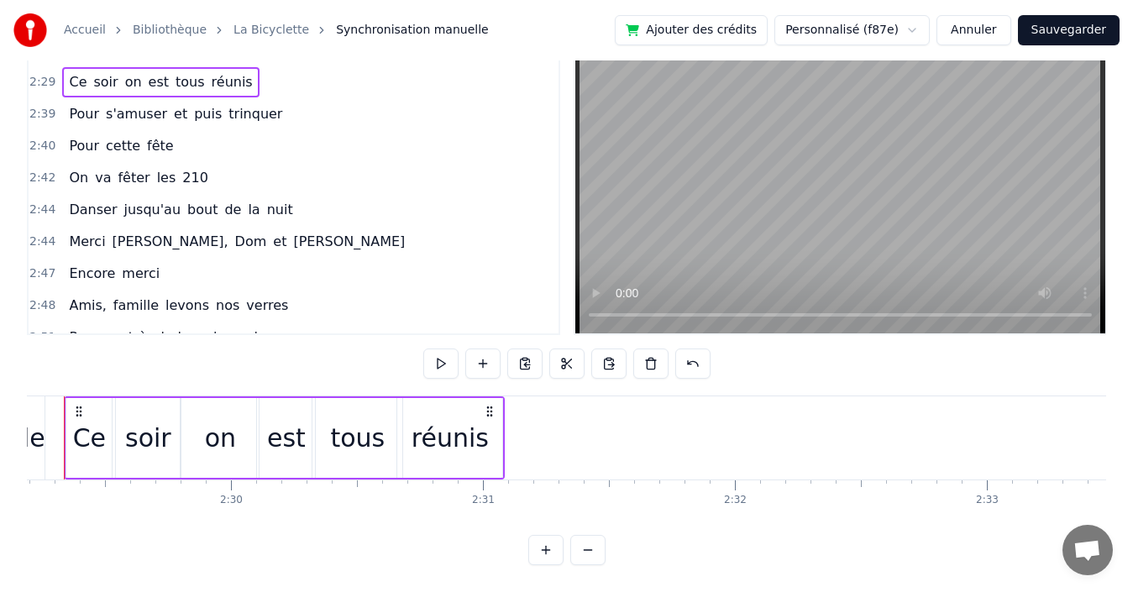
scroll to position [0, 37540]
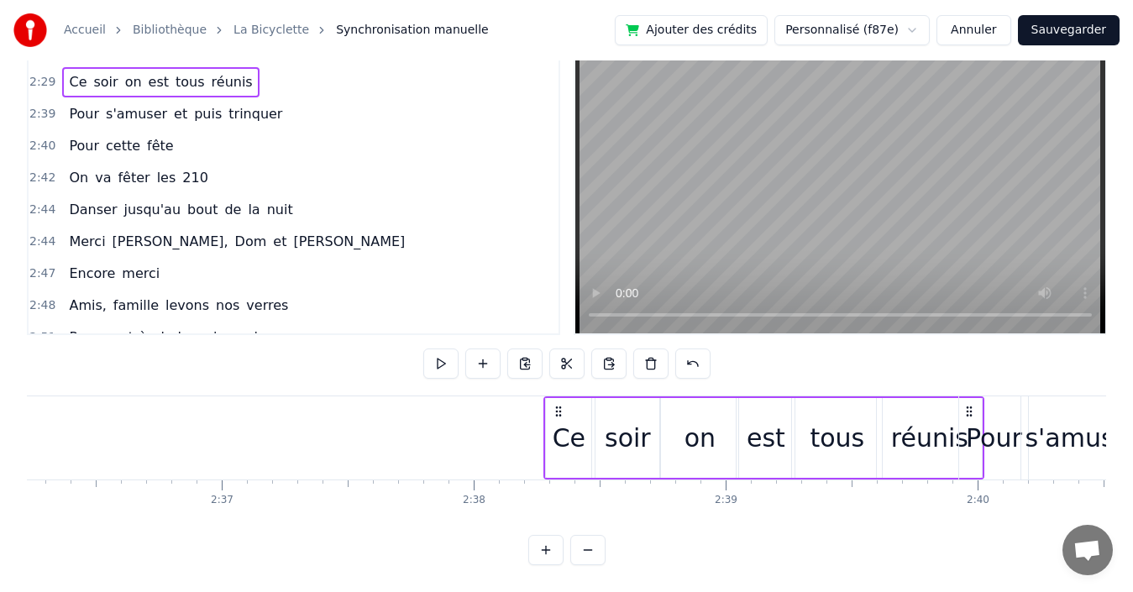
drag, startPoint x: 533, startPoint y: 396, endPoint x: 961, endPoint y: 396, distance: 427.5
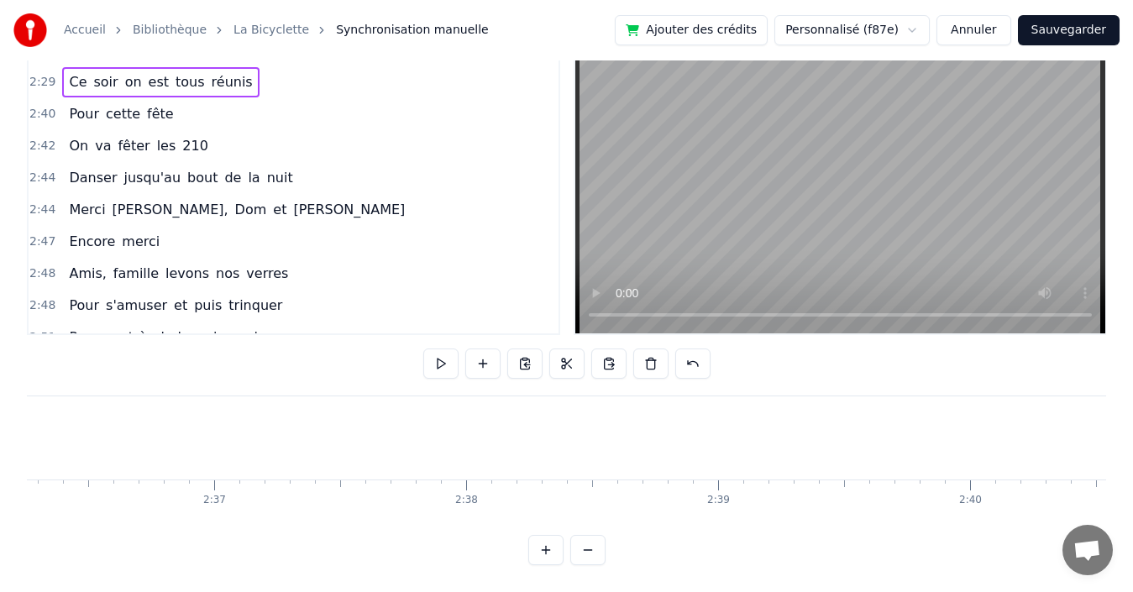
click at [257, 98] on div "2:40 Pour cette fête" at bounding box center [294, 114] width 530 height 32
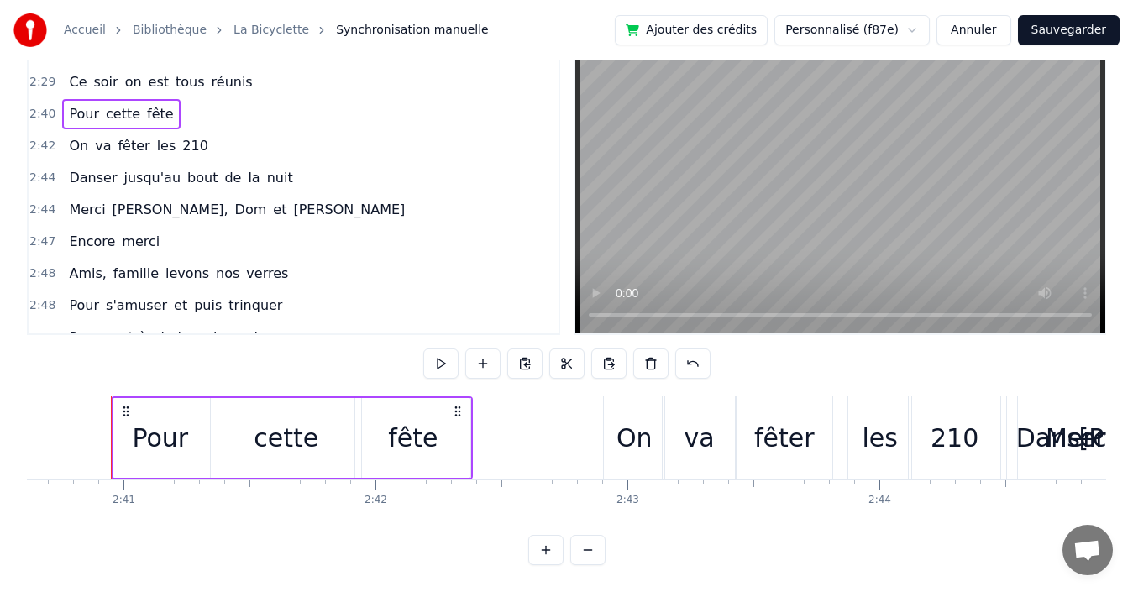
scroll to position [1242, 0]
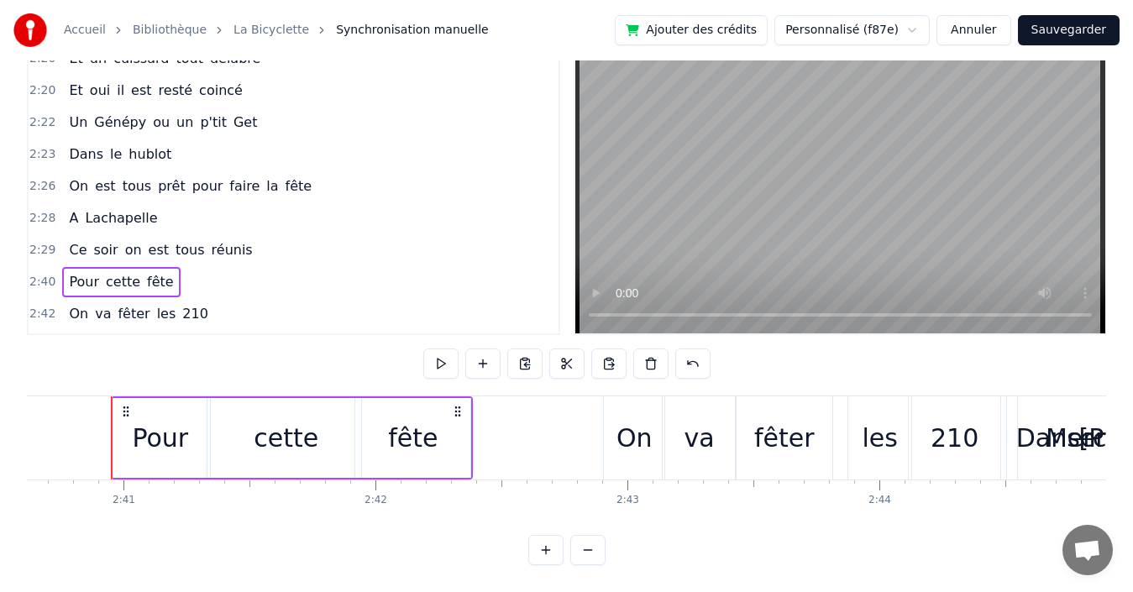
click at [316, 170] on div "2:26 On est tous prêt pour faire la fête" at bounding box center [294, 186] width 530 height 32
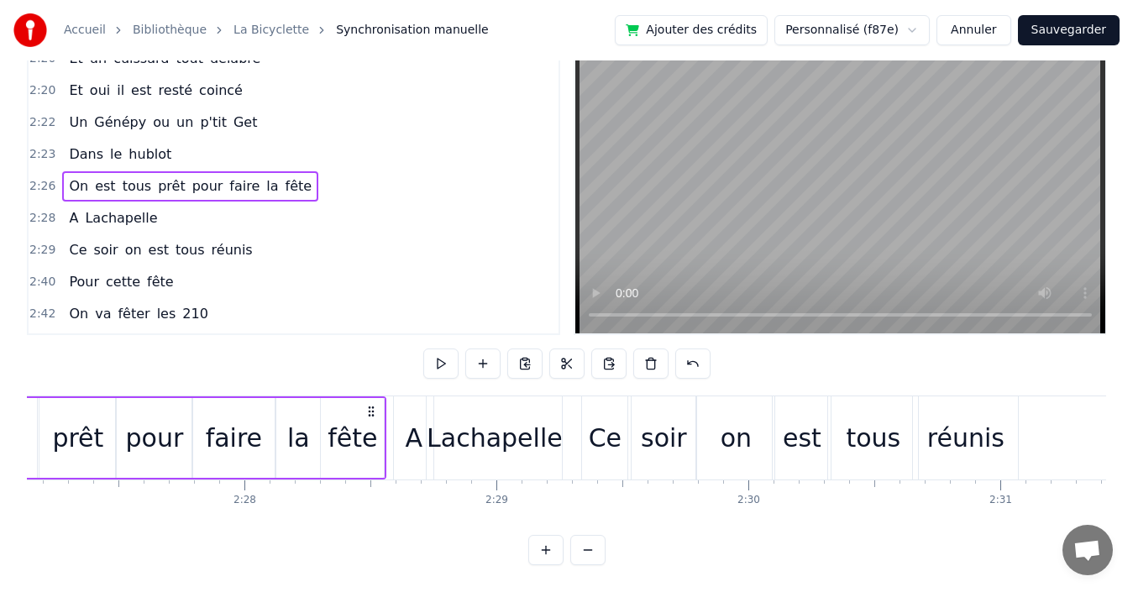
scroll to position [0, 36806]
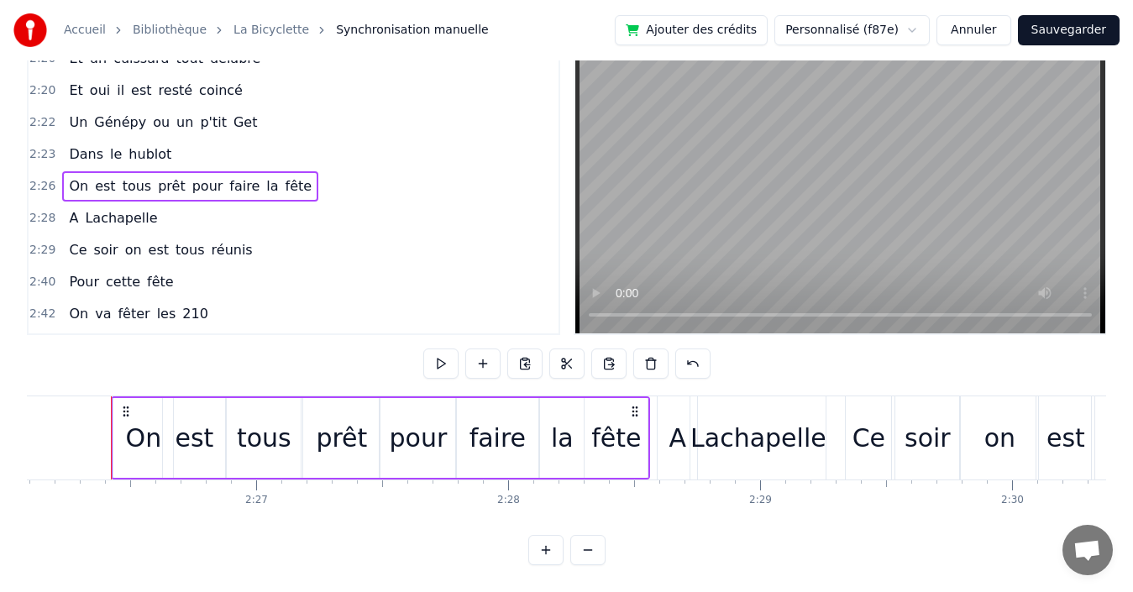
click at [261, 237] on div "2:29 Ce soir on est tous réunis" at bounding box center [294, 250] width 530 height 32
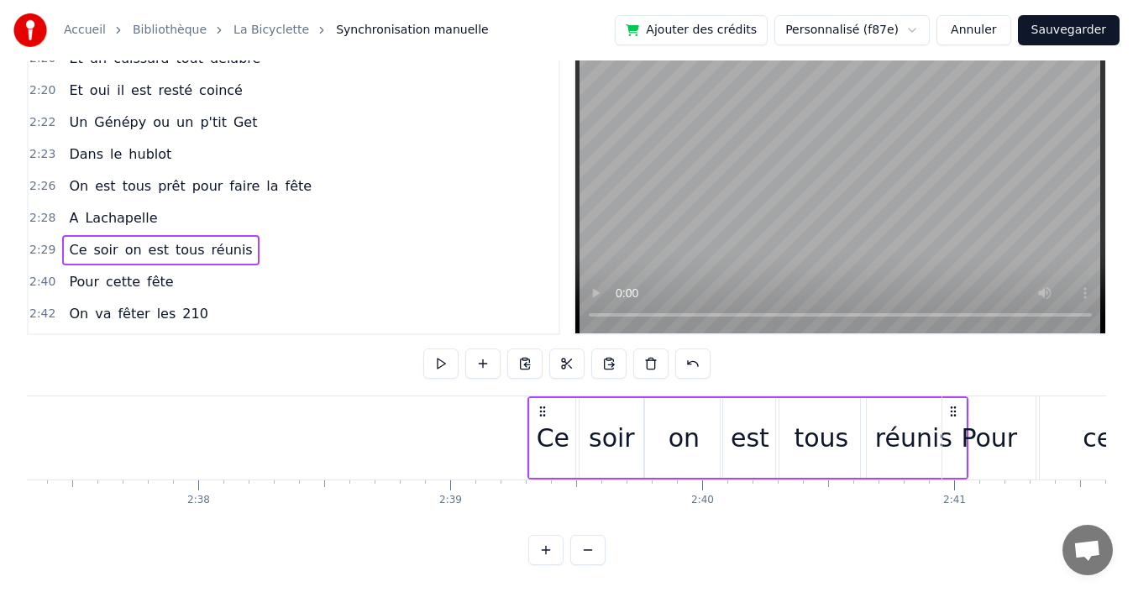
scroll to position [0, 39648]
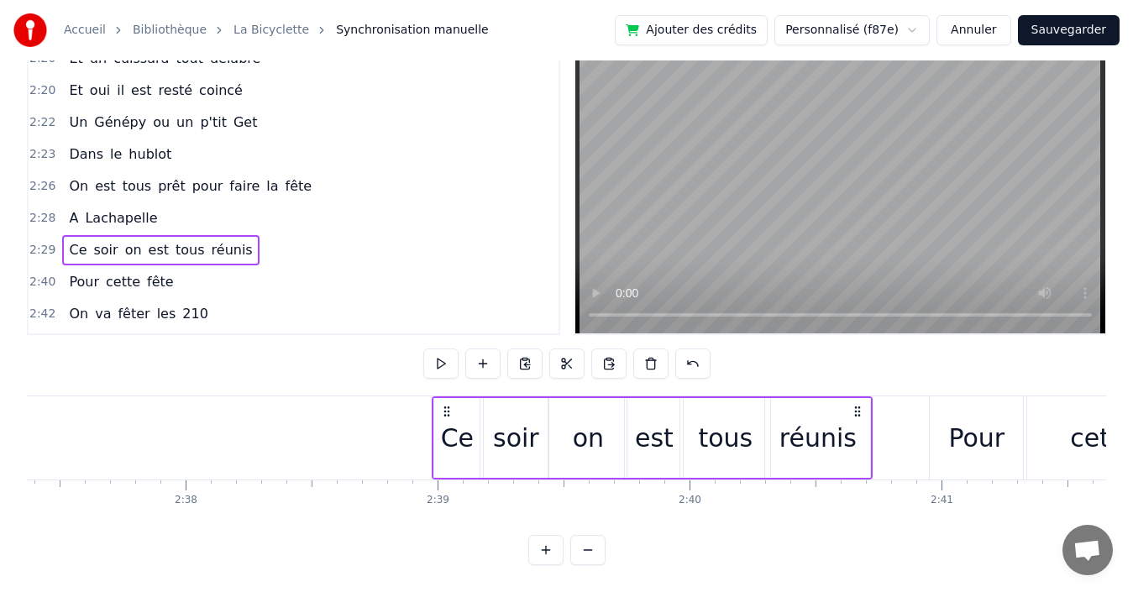
drag, startPoint x: 733, startPoint y: 392, endPoint x: 855, endPoint y: 354, distance: 127.8
click at [855, 354] on div "0:19 Quand nous partons tous les printemps 0:21 Quand nous partons dans toute l…" at bounding box center [566, 302] width 1079 height 527
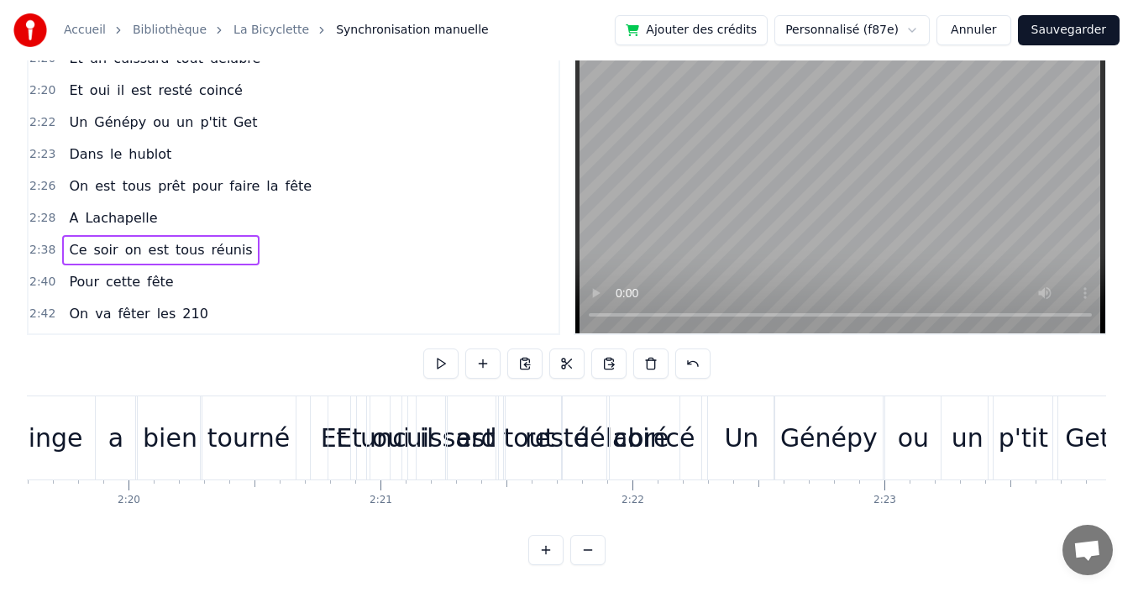
scroll to position [0, 35633]
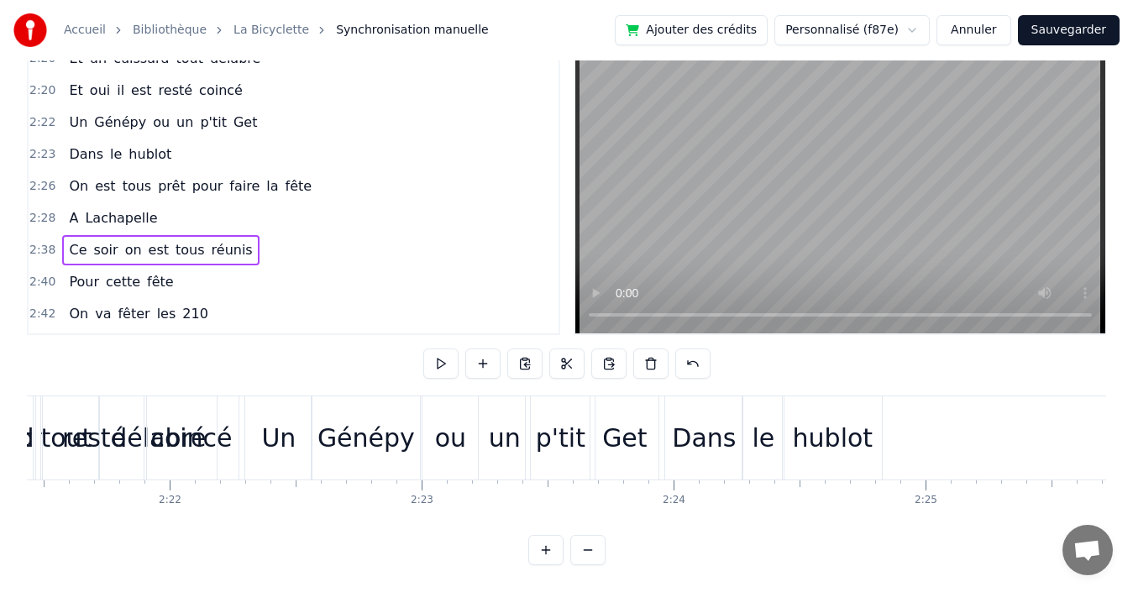
click at [265, 212] on div "2:28 A [PERSON_NAME]" at bounding box center [294, 218] width 530 height 32
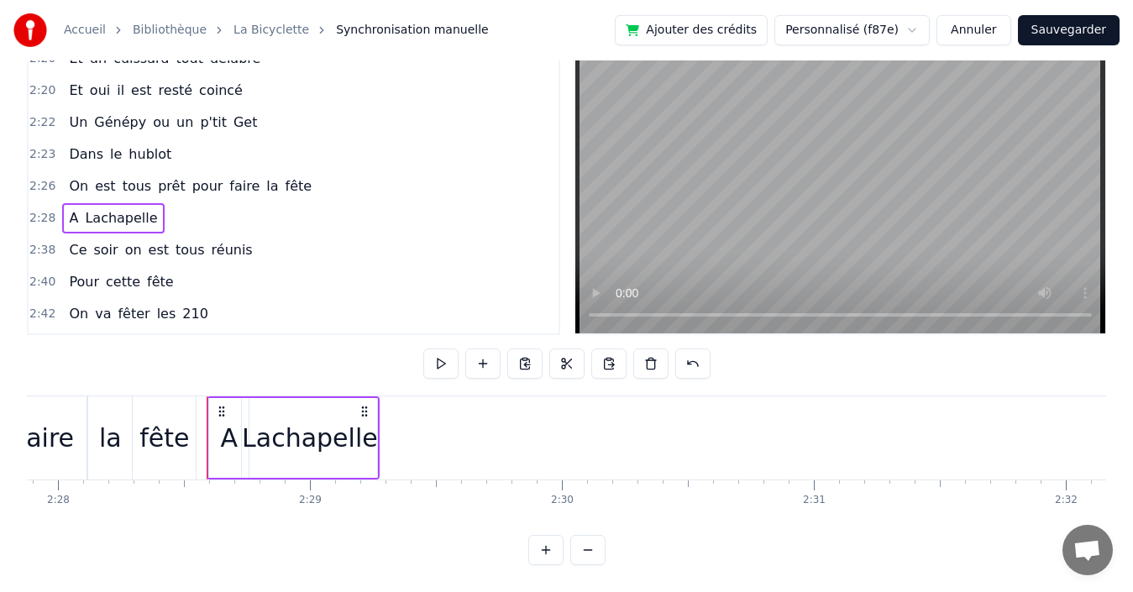
scroll to position [0, 37352]
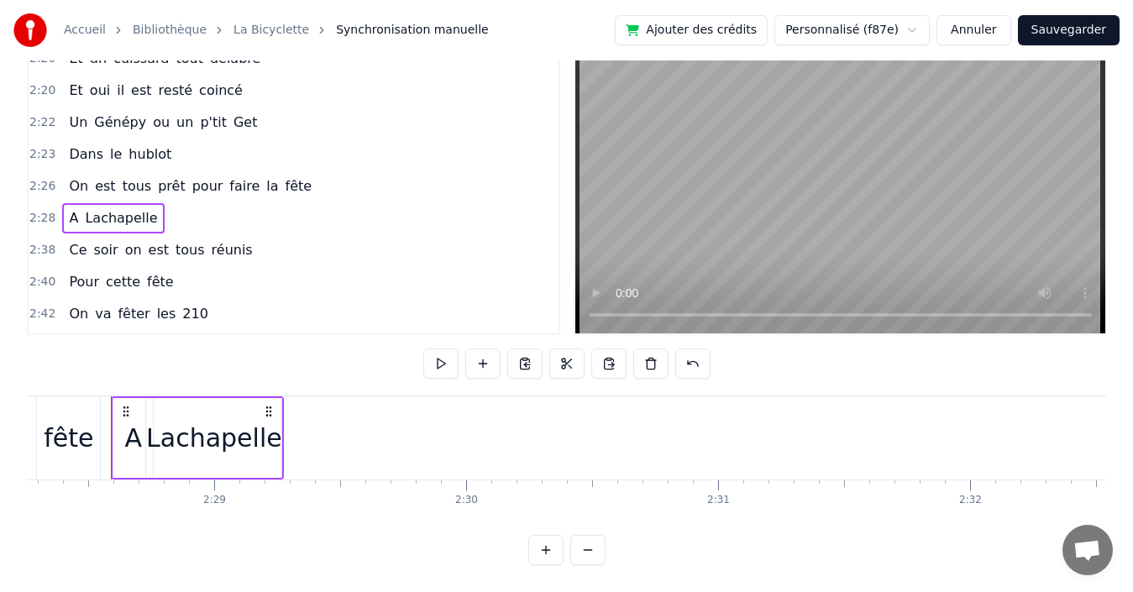
click at [303, 83] on div "2:20 Et oui il est resté coincé" at bounding box center [294, 91] width 530 height 32
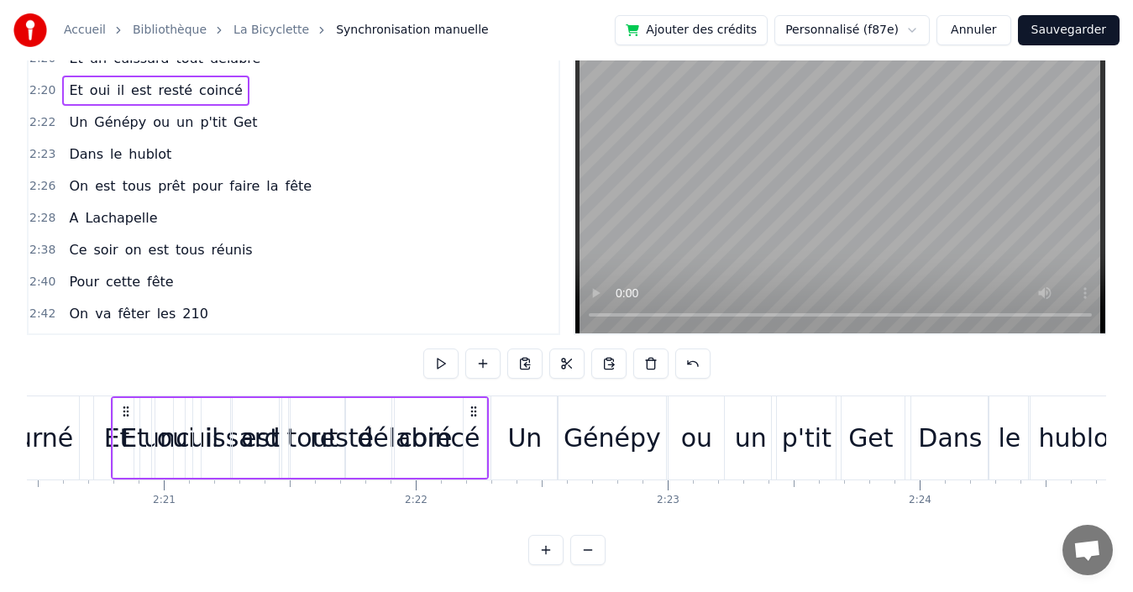
scroll to position [1158, 0]
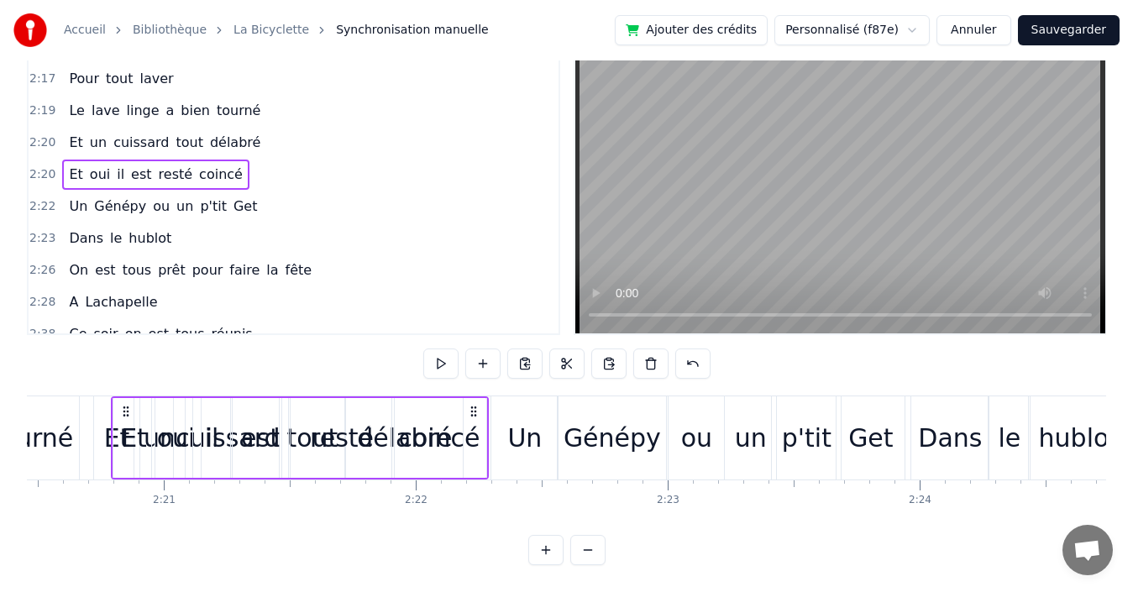
click at [311, 129] on div "2:20 Et un cuissard tout délabré" at bounding box center [294, 143] width 530 height 32
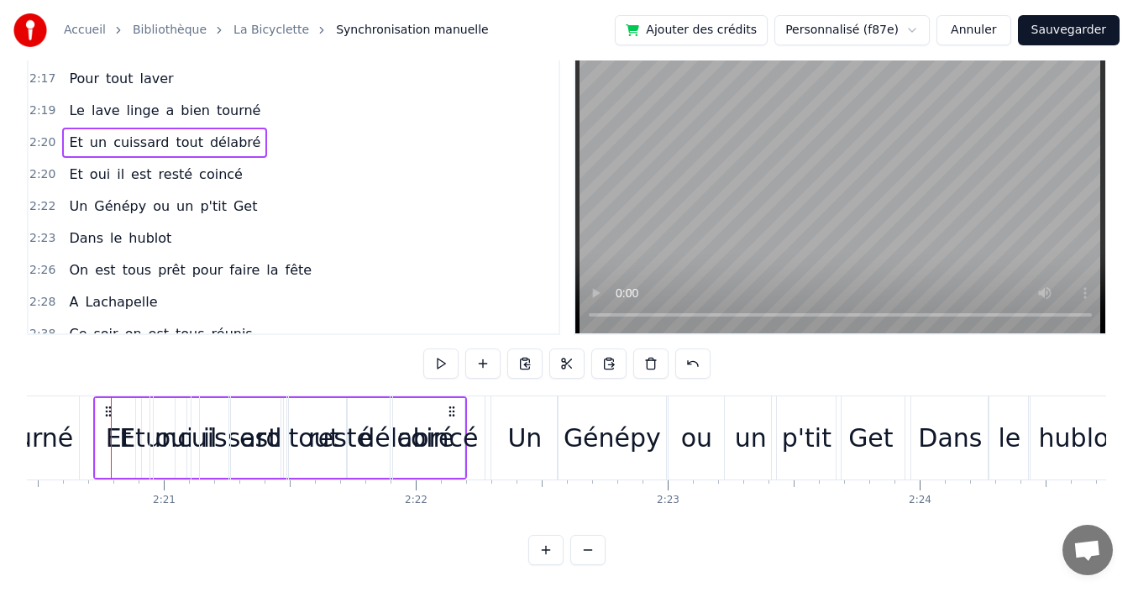
scroll to position [0, 35368]
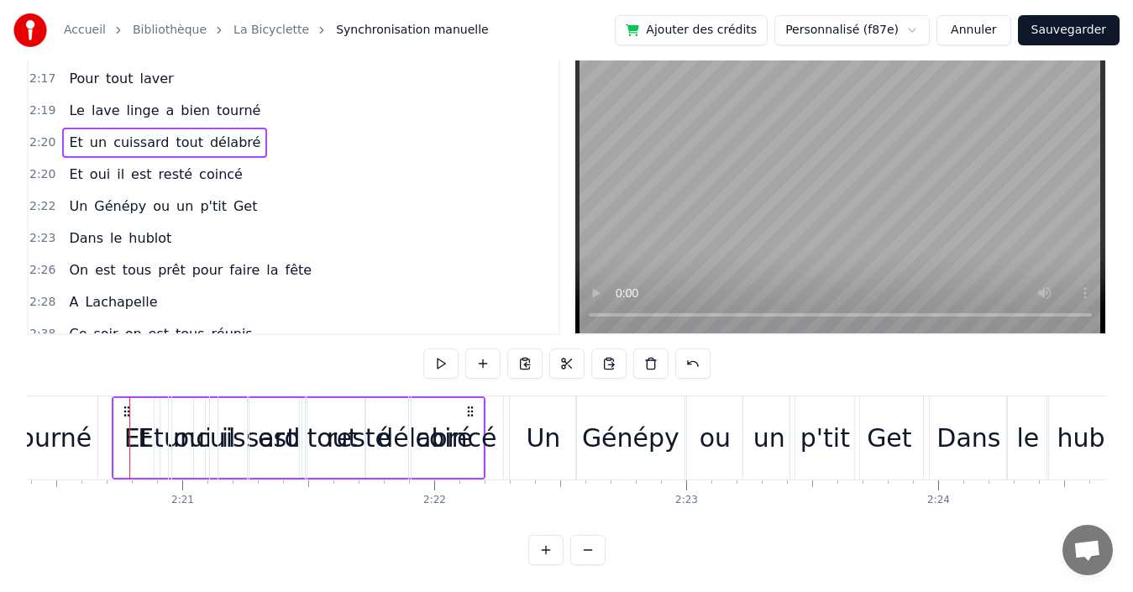
click at [294, 103] on div "2:19 Le lave linge a bien tourné" at bounding box center [294, 111] width 530 height 32
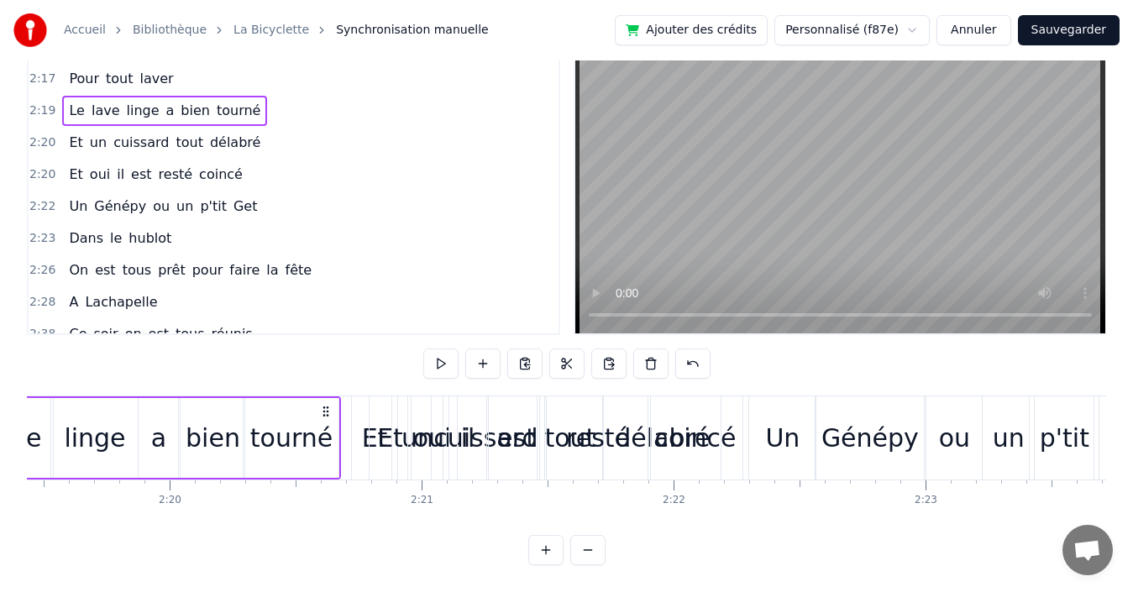
scroll to position [0, 34945]
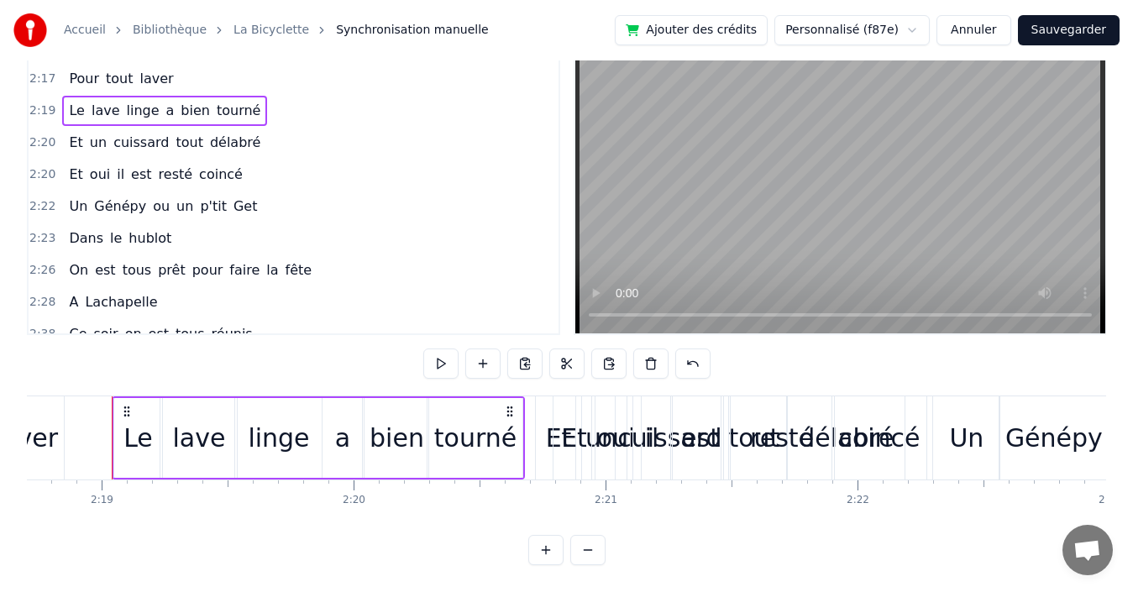
click at [297, 132] on div "2:20 Et un cuissard tout délabré" at bounding box center [294, 143] width 530 height 32
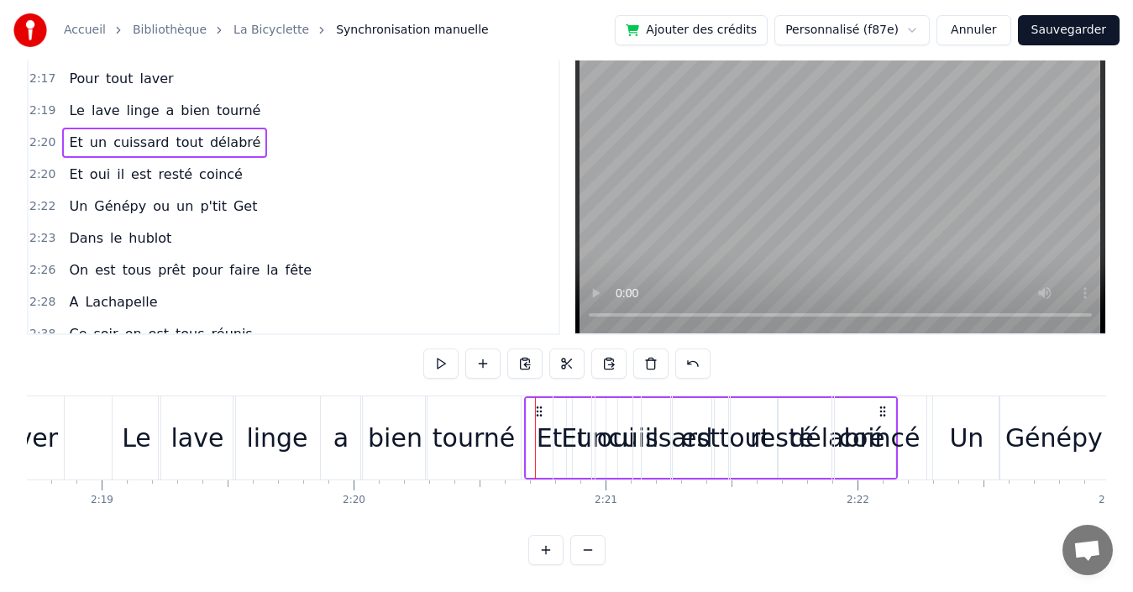
drag, startPoint x: 548, startPoint y: 393, endPoint x: 537, endPoint y: 392, distance: 10.9
click at [537, 406] on circle at bounding box center [537, 406] width 1 height 1
click at [268, 196] on div "2:22 Un Génépy ou un p'tit Get" at bounding box center [294, 207] width 530 height 32
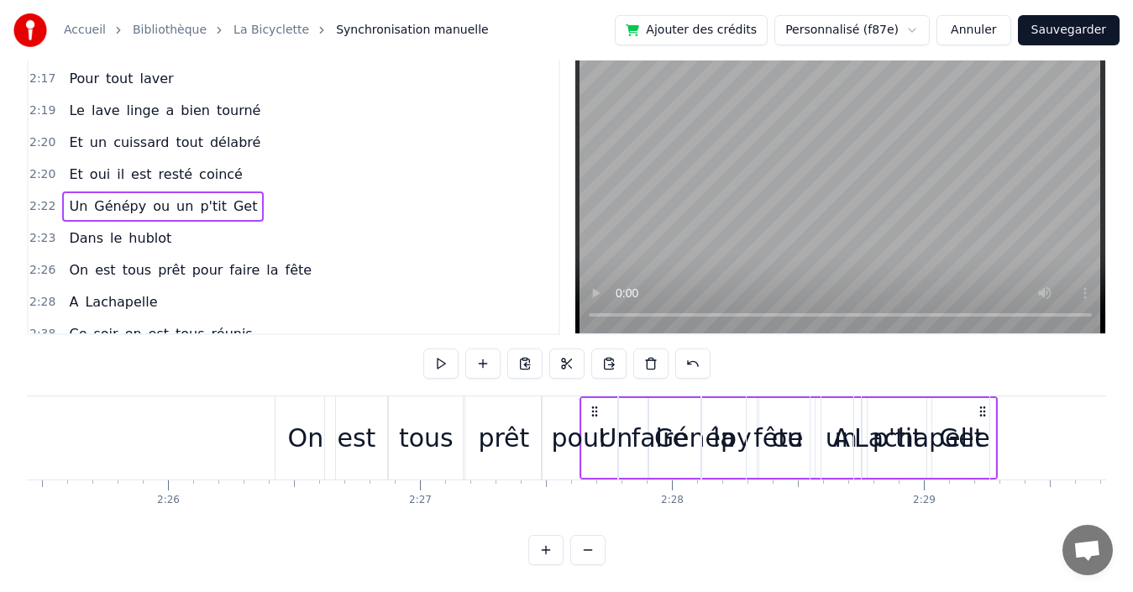
scroll to position [0, 36684]
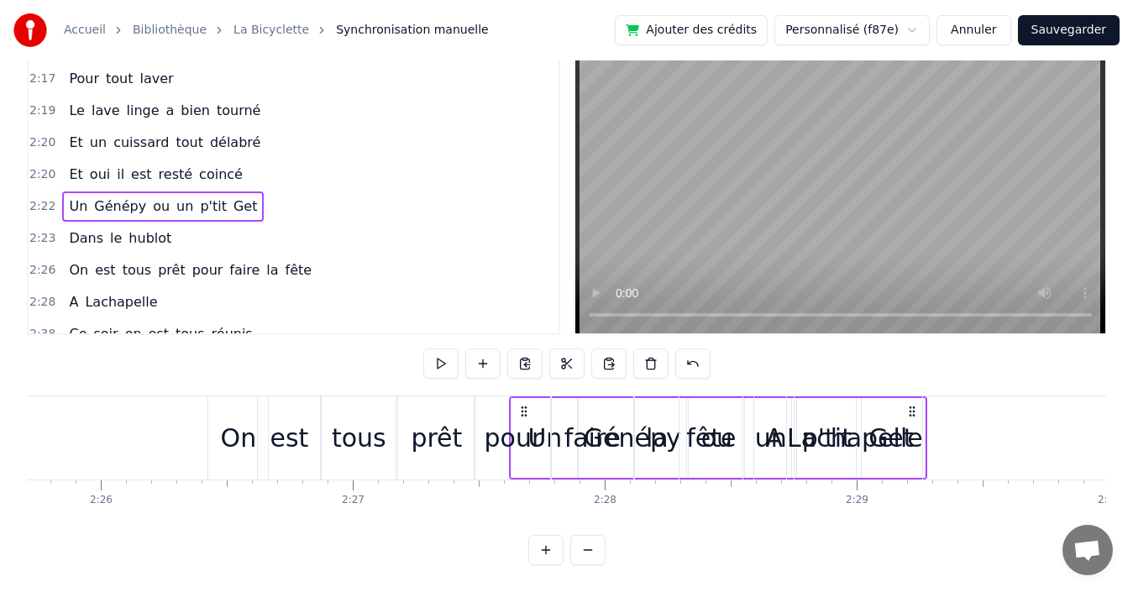
drag, startPoint x: 435, startPoint y: 397, endPoint x: 917, endPoint y: 427, distance: 483.0
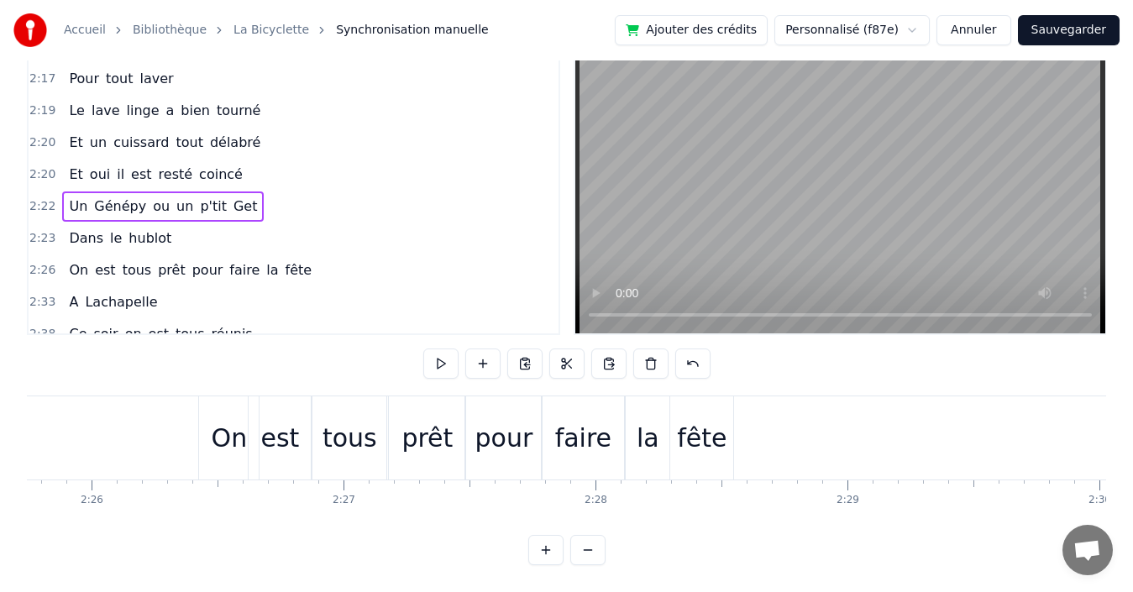
click at [275, 191] on div "2:22 Un Génépy ou un p'tit Get" at bounding box center [294, 207] width 530 height 32
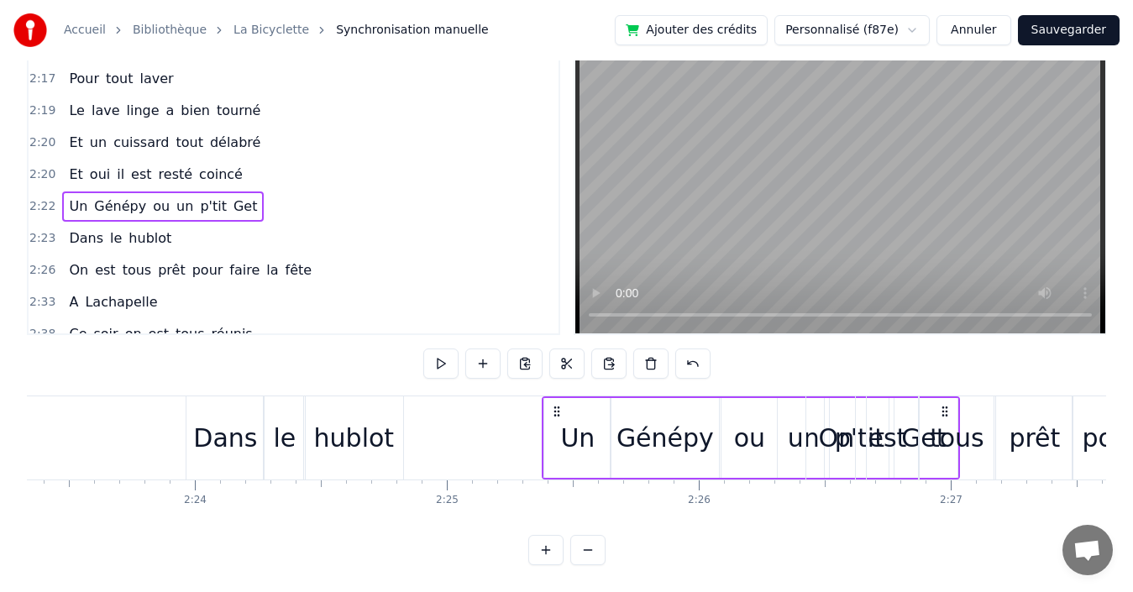
scroll to position [0, 36115]
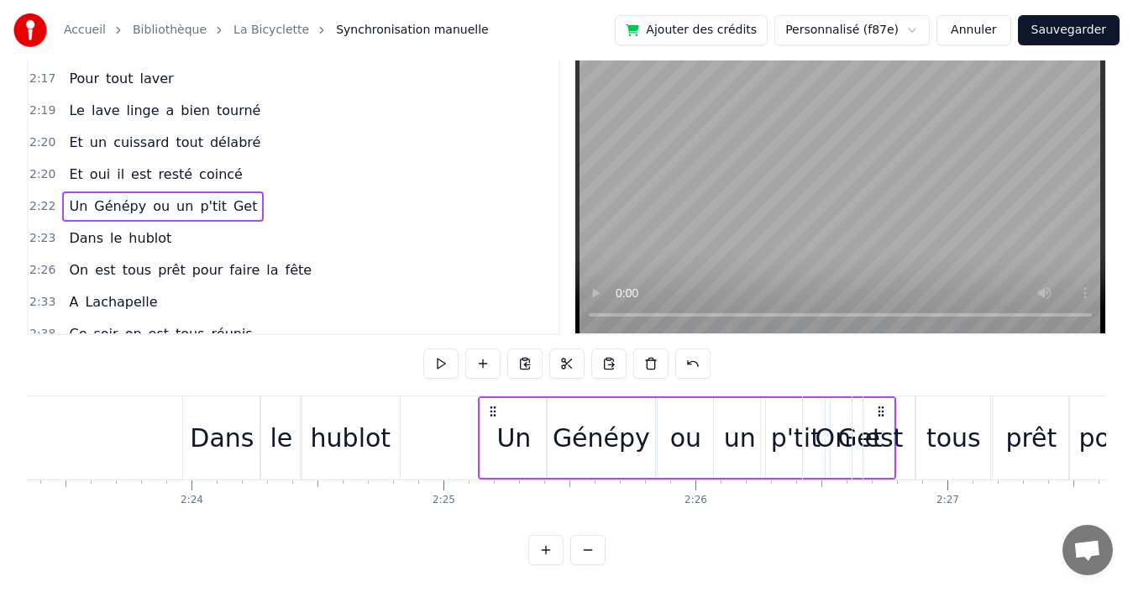
drag, startPoint x: 511, startPoint y: 396, endPoint x: 878, endPoint y: 433, distance: 368.9
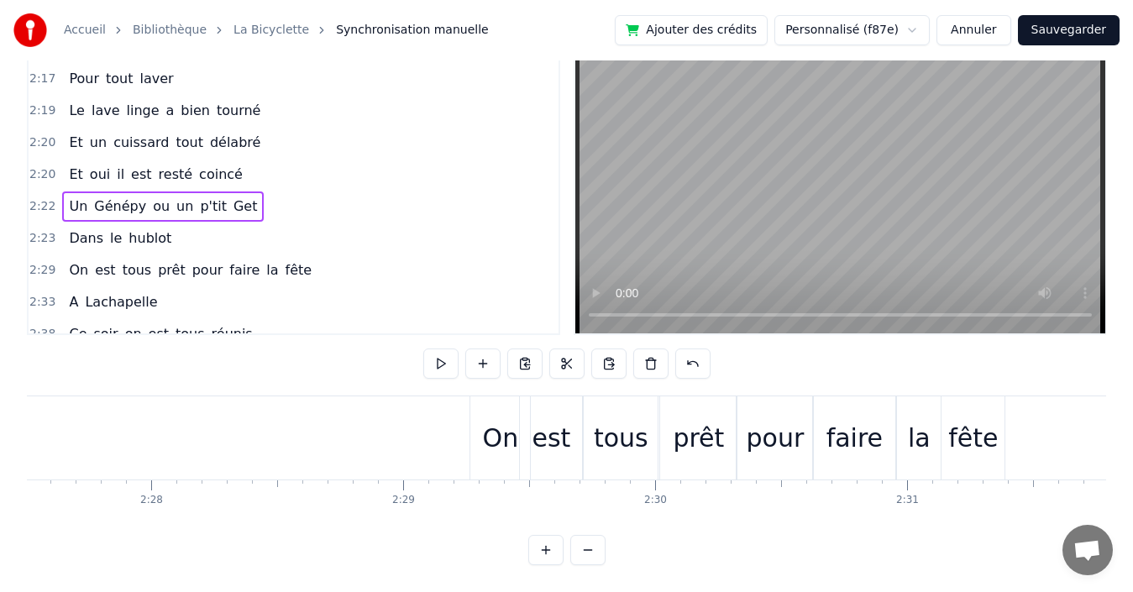
scroll to position [0, 37377]
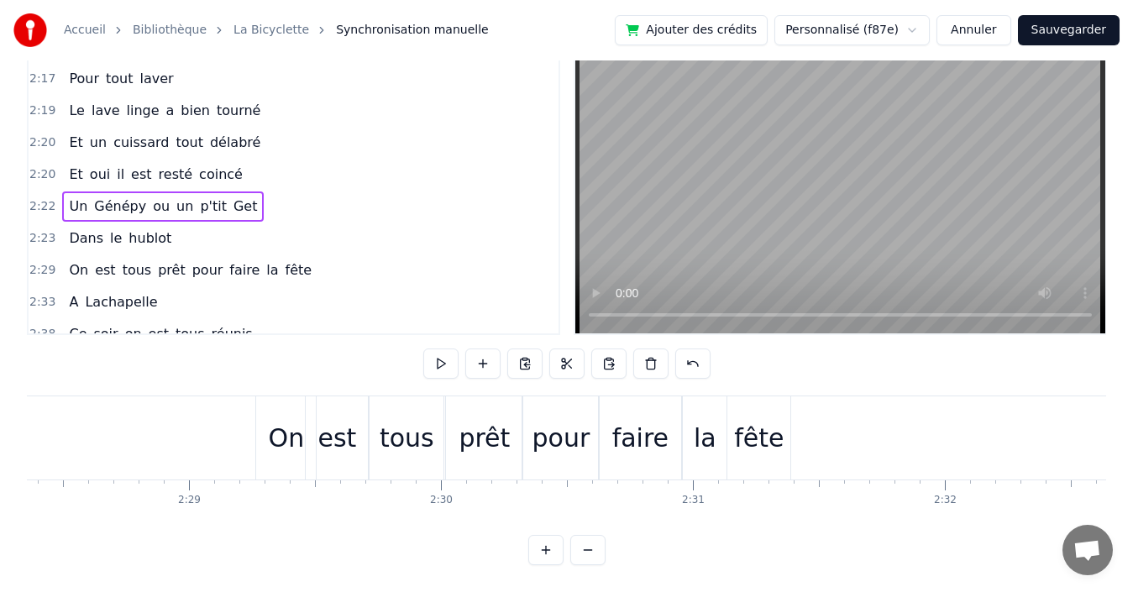
click at [302, 259] on div "2:29 On est tous prêt pour faire la fête" at bounding box center [294, 270] width 530 height 32
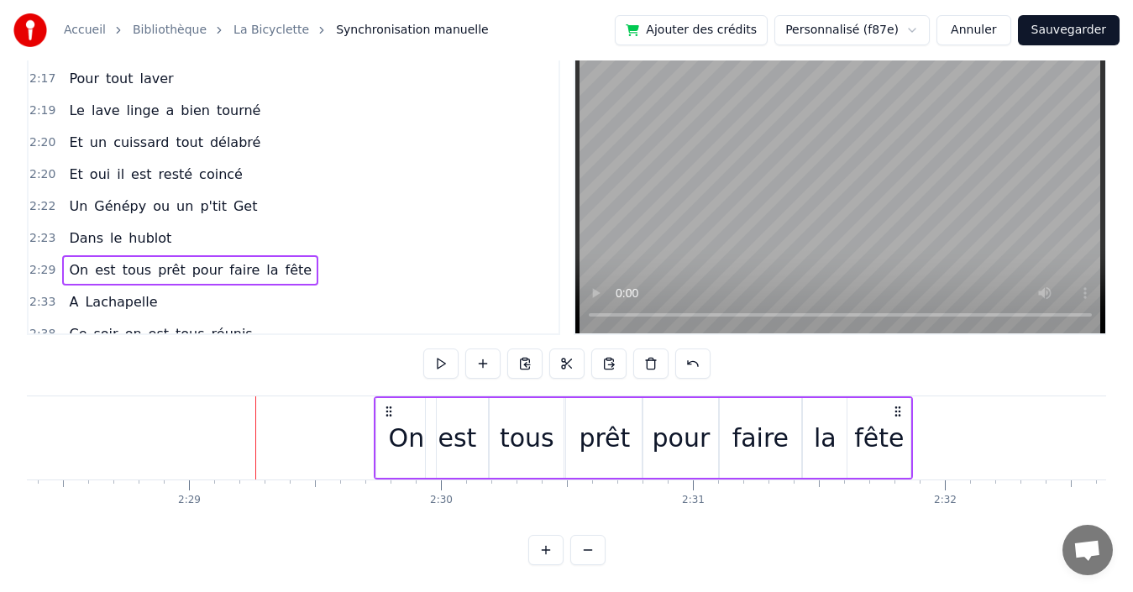
drag, startPoint x: 267, startPoint y: 394, endPoint x: 385, endPoint y: 412, distance: 119.7
click at [385, 412] on div "On est tous prêt pour faire la fête" at bounding box center [643, 437] width 539 height 83
click at [261, 191] on div "2:22 Un Génépy ou un p'tit Get" at bounding box center [294, 207] width 530 height 32
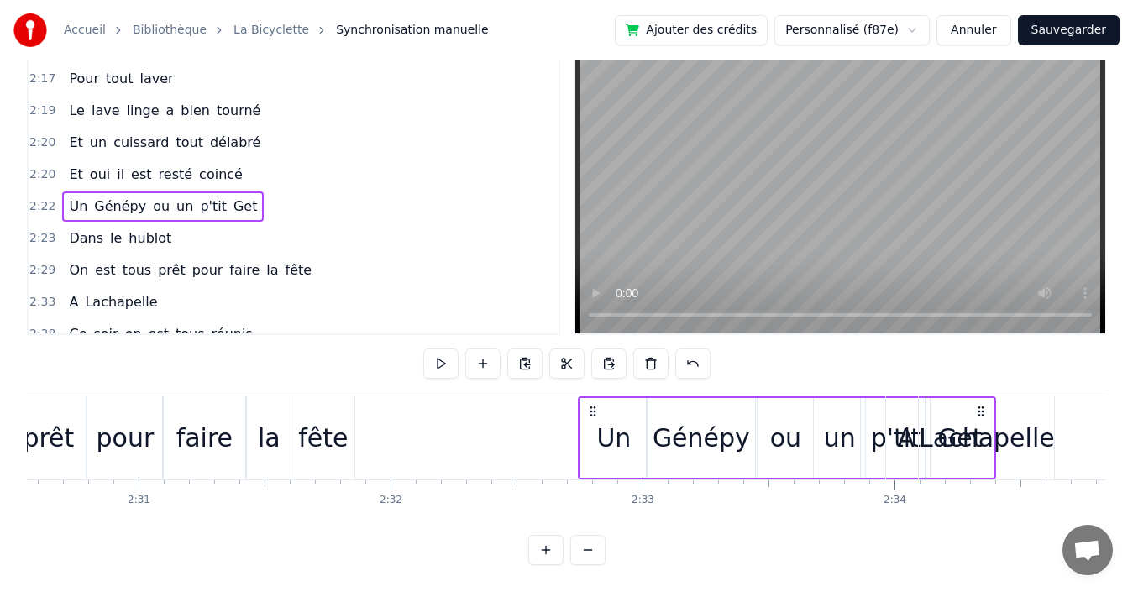
scroll to position [0, 37947]
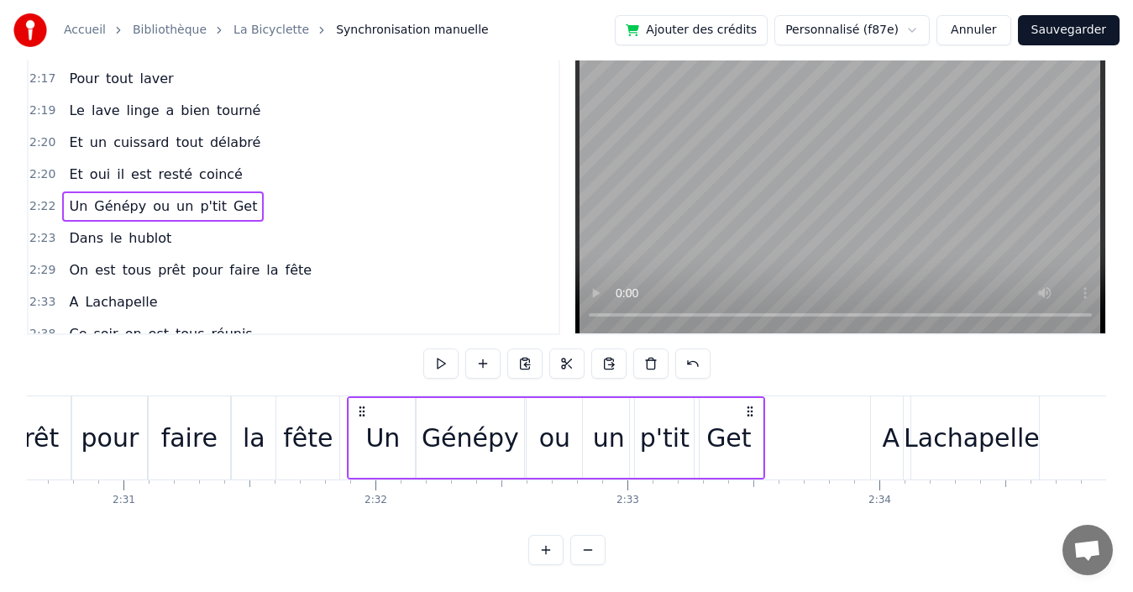
drag, startPoint x: 511, startPoint y: 394, endPoint x: 747, endPoint y: 422, distance: 237.7
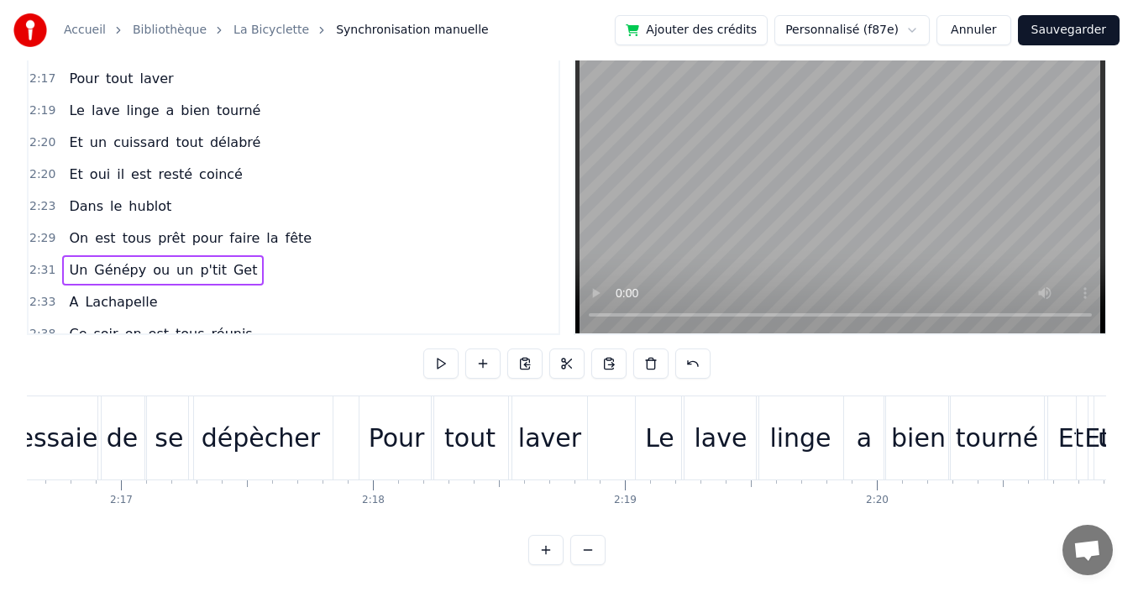
scroll to position [0, 33497]
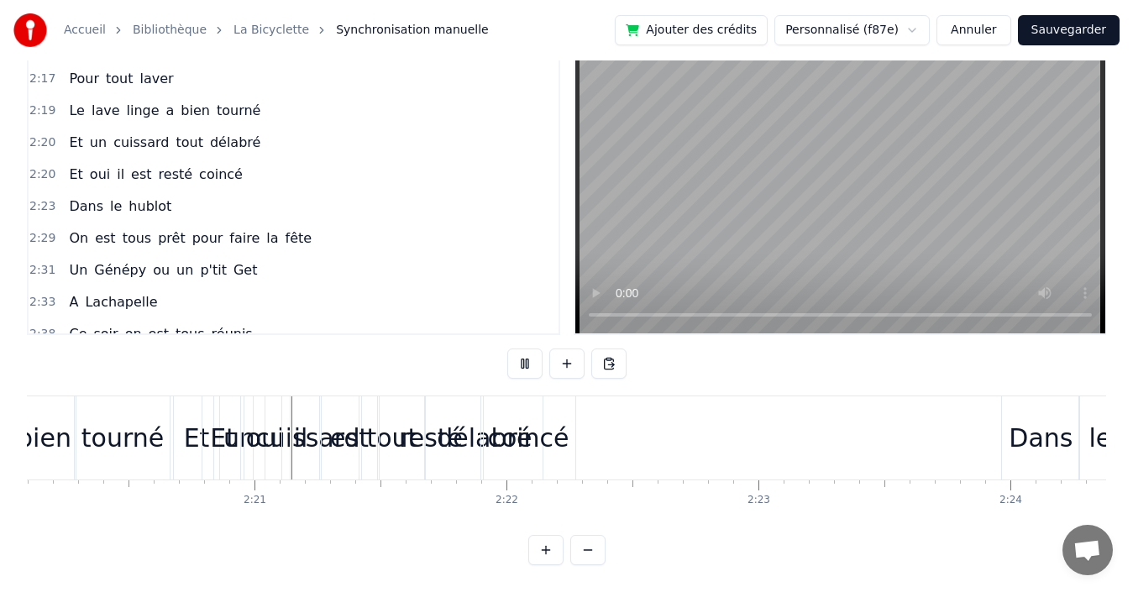
scroll to position [0, 35365]
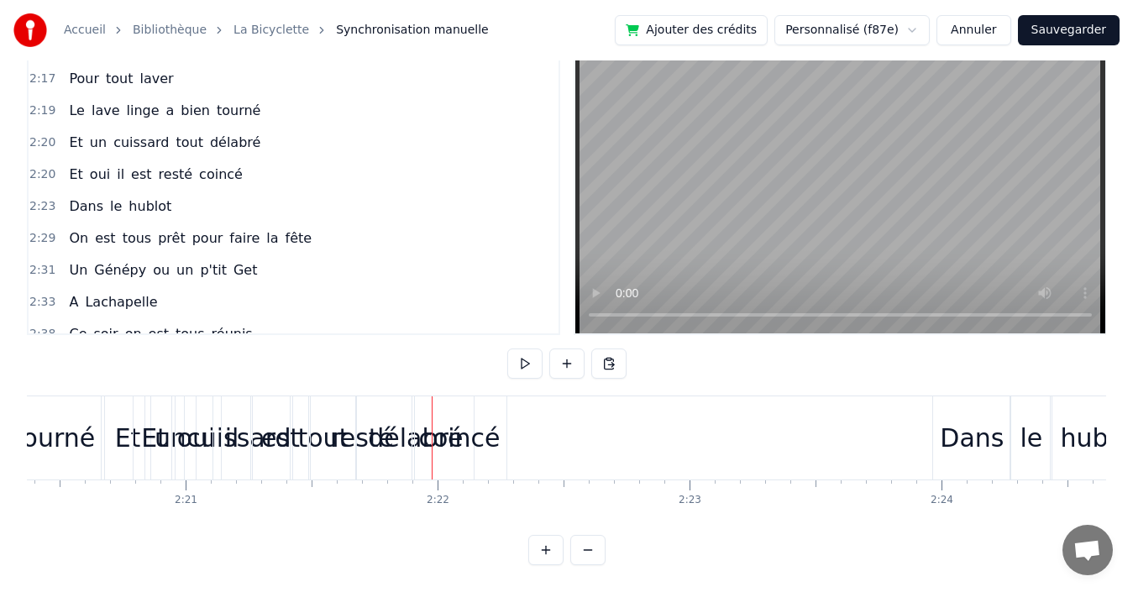
click at [259, 160] on div "2:20 Et oui il est resté coincé" at bounding box center [294, 175] width 530 height 32
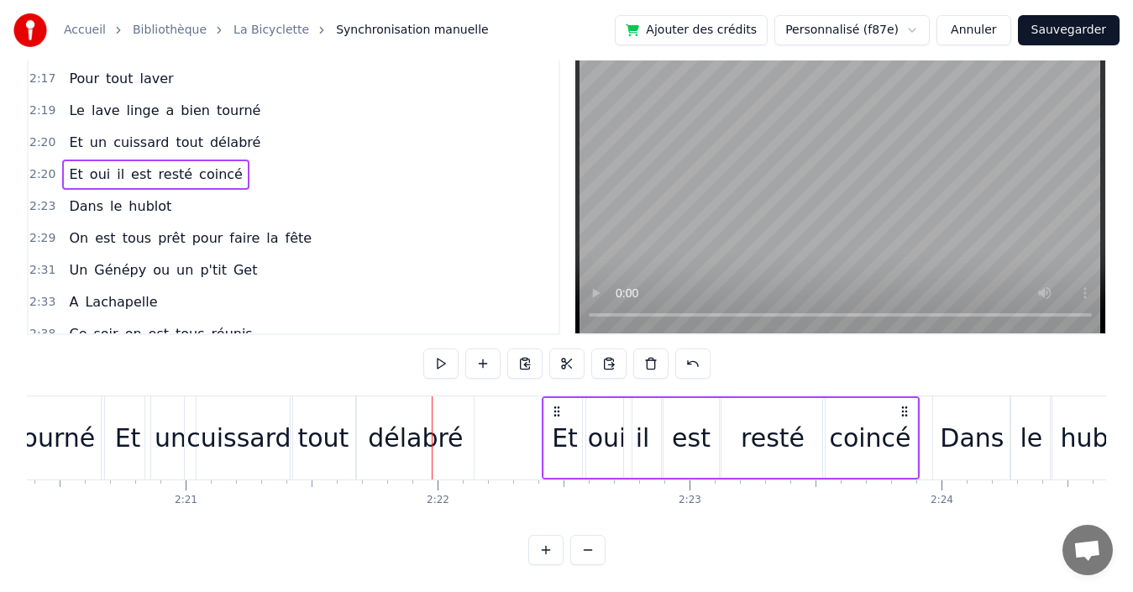
drag, startPoint x: 494, startPoint y: 397, endPoint x: 903, endPoint y: 381, distance: 409.3
click at [903, 396] on div "Et oui il est resté coincé" at bounding box center [731, 437] width 378 height 83
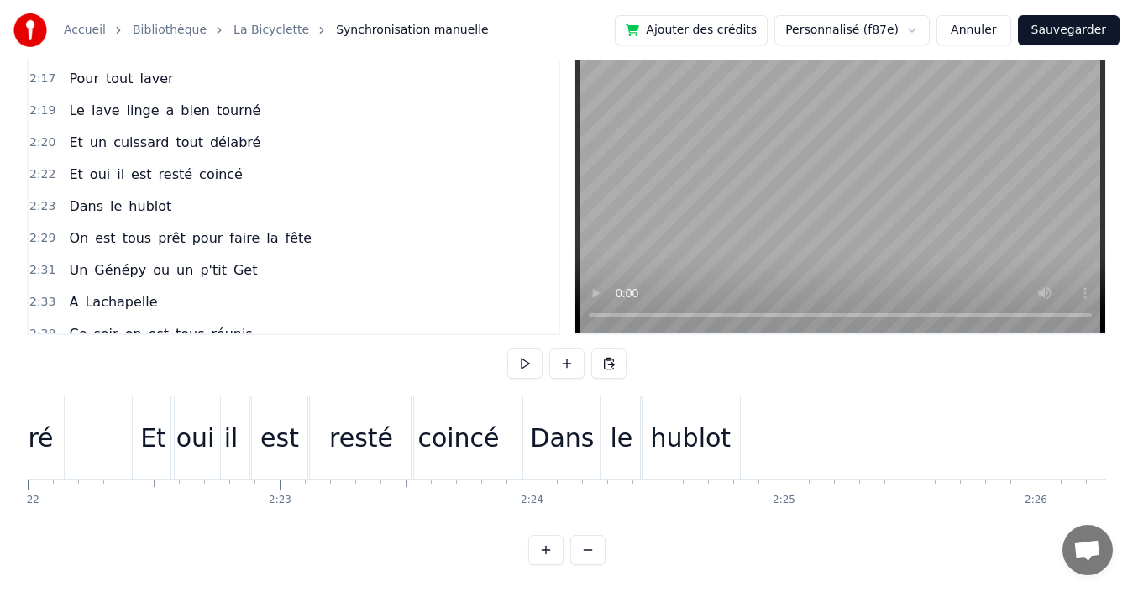
scroll to position [0, 35811]
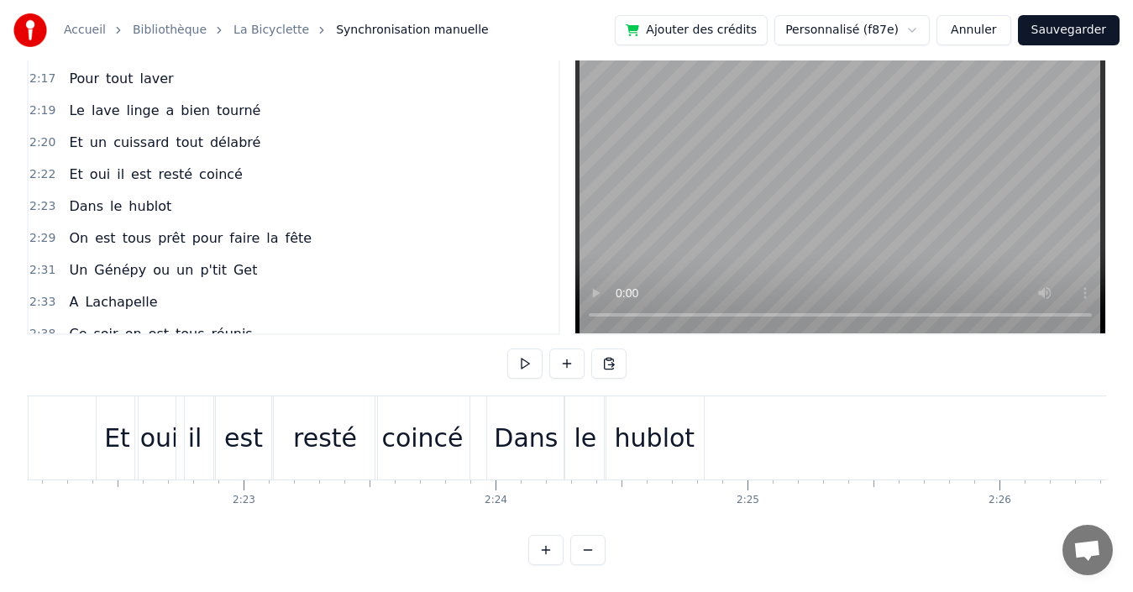
drag, startPoint x: 280, startPoint y: 186, endPoint x: 279, endPoint y: 196, distance: 9.4
click at [280, 191] on div "2:23 Dans le hublot" at bounding box center [294, 207] width 530 height 32
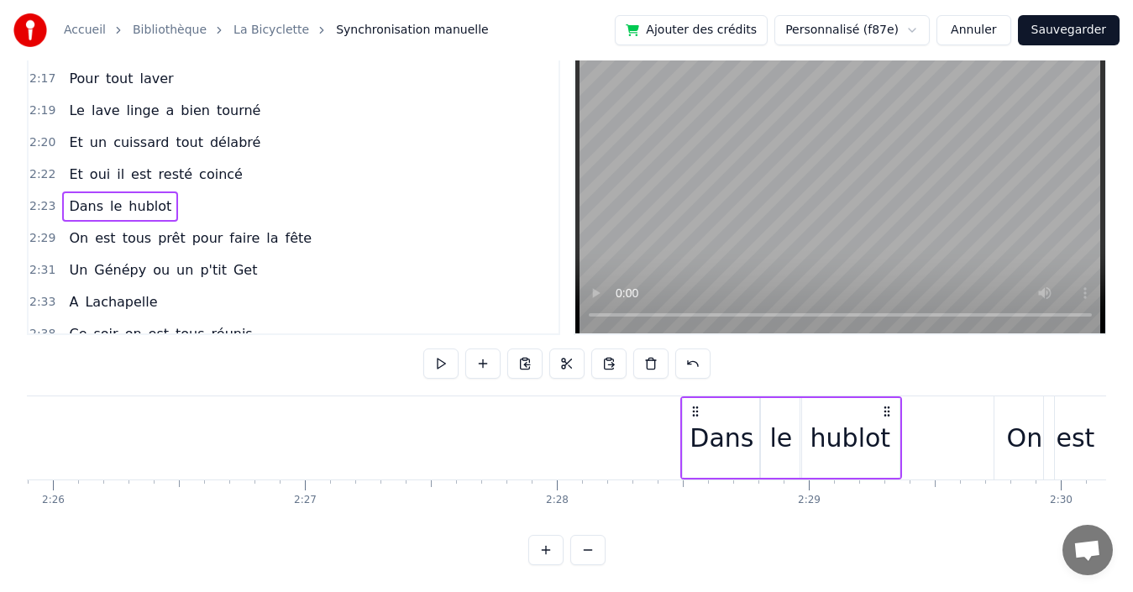
scroll to position [0, 36763]
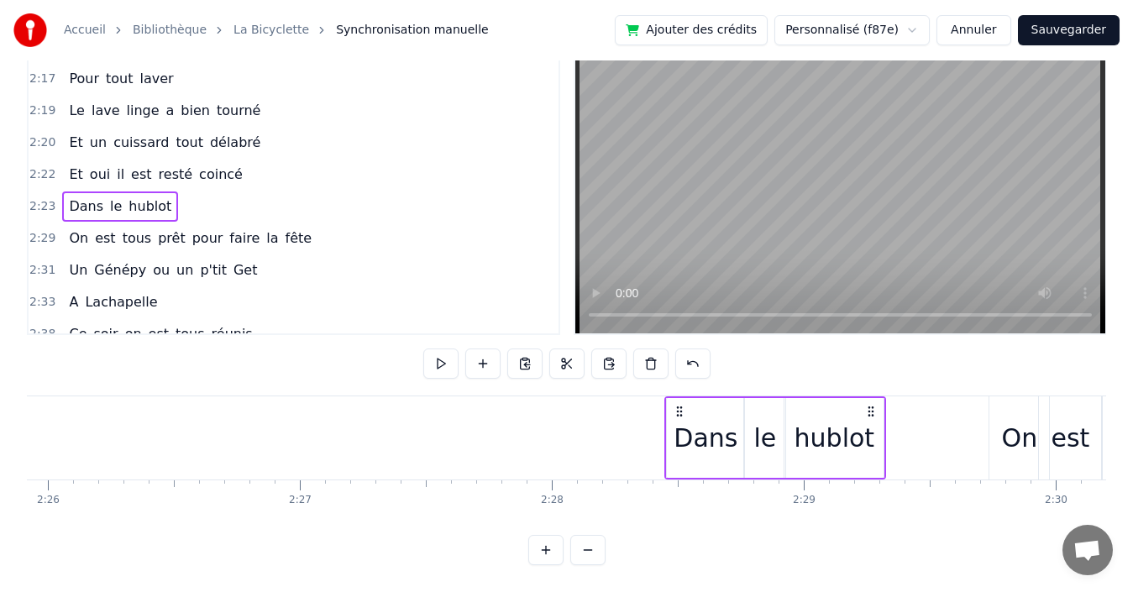
drag, startPoint x: 692, startPoint y: 394, endPoint x: 870, endPoint y: 387, distance: 178.2
click at [870, 396] on div "Dans le hublot" at bounding box center [775, 437] width 222 height 83
click at [249, 161] on div "2:22 Et oui il est resté coincé" at bounding box center [294, 175] width 530 height 32
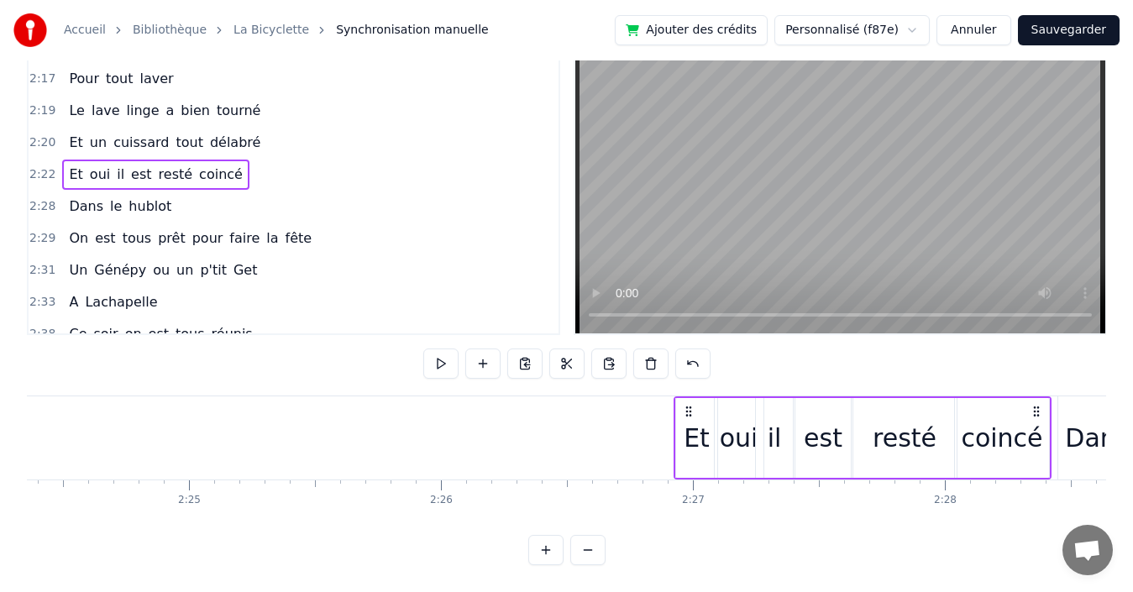
scroll to position [0, 36447]
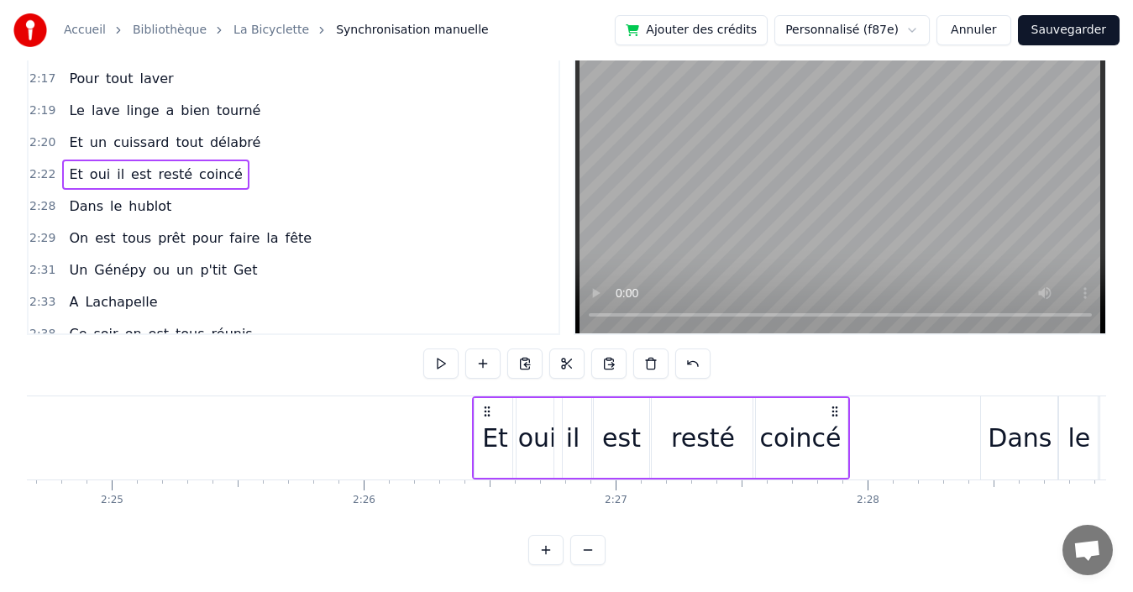
drag, startPoint x: 474, startPoint y: 392, endPoint x: 836, endPoint y: 379, distance: 361.4
click at [836, 379] on div "0:19 Quand nous partons tous les printemps 0:21 Quand nous partons dans toute l…" at bounding box center [566, 302] width 1079 height 527
click at [254, 127] on div "2:20 Et un cuissard tout délabré" at bounding box center [294, 143] width 530 height 32
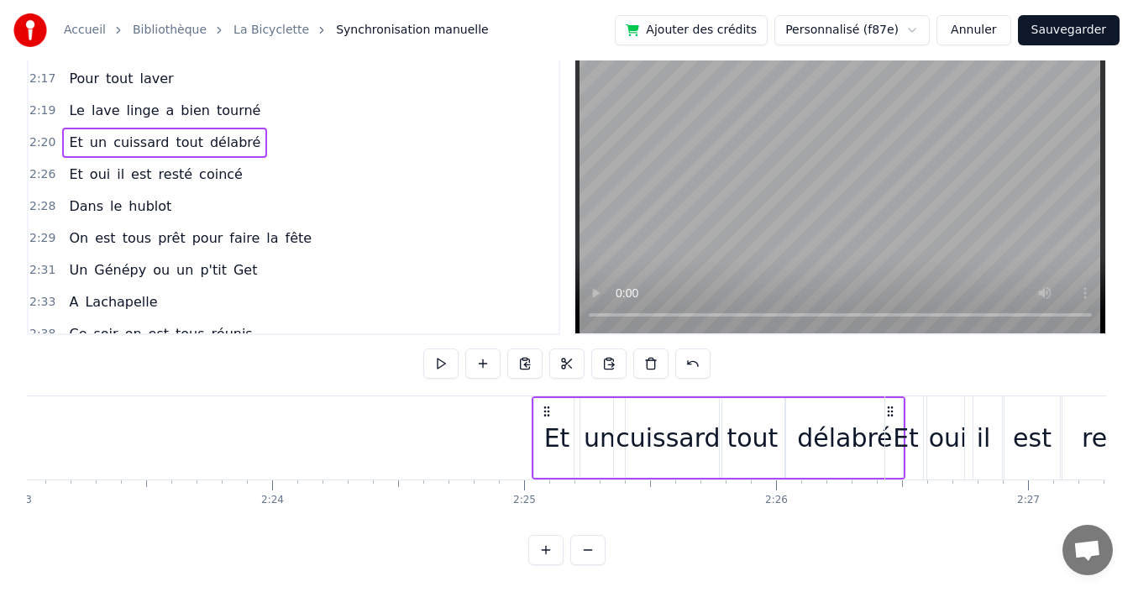
scroll to position [0, 36039]
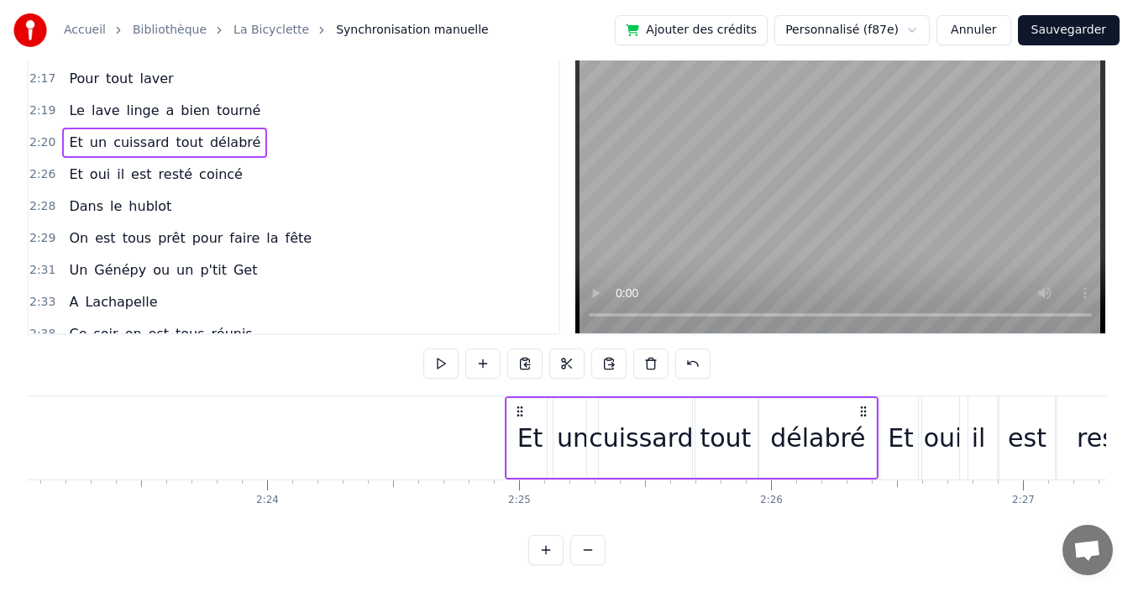
drag, startPoint x: 464, startPoint y: 393, endPoint x: 857, endPoint y: 393, distance: 393.0
click at [857, 405] on icon at bounding box center [863, 411] width 13 height 13
click at [249, 95] on div "2:19 Le lave linge a bien tourné" at bounding box center [294, 111] width 530 height 32
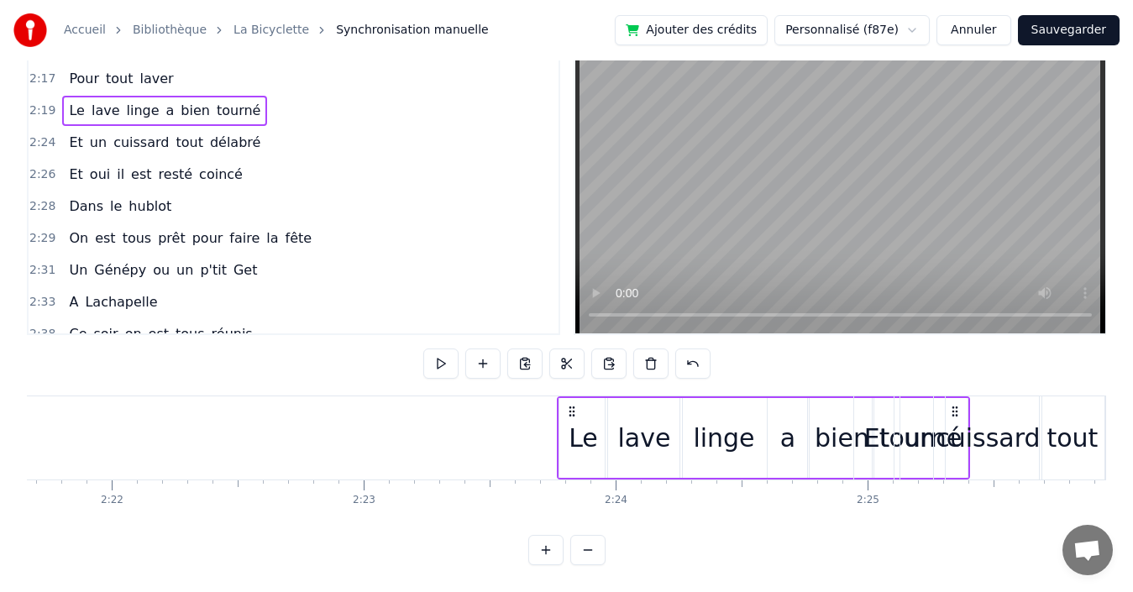
scroll to position [0, 35705]
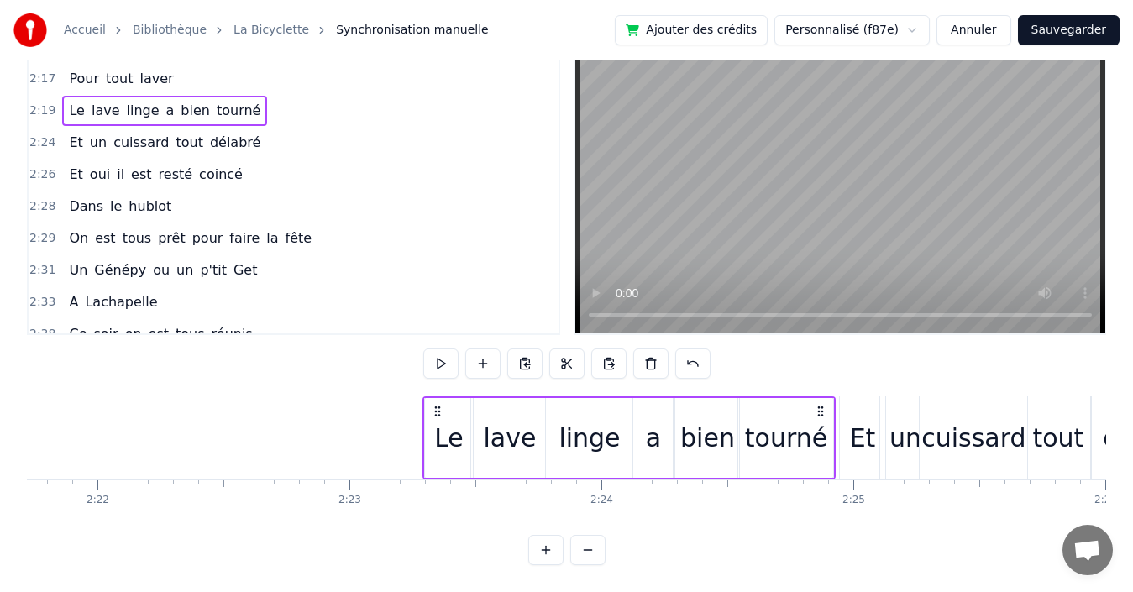
drag, startPoint x: 507, startPoint y: 396, endPoint x: 818, endPoint y: 406, distance: 310.9
click at [818, 406] on div "Le lave linge a bien tourné" at bounding box center [629, 437] width 414 height 83
click at [253, 67] on div "2:17 Pour tout laver" at bounding box center [294, 79] width 530 height 32
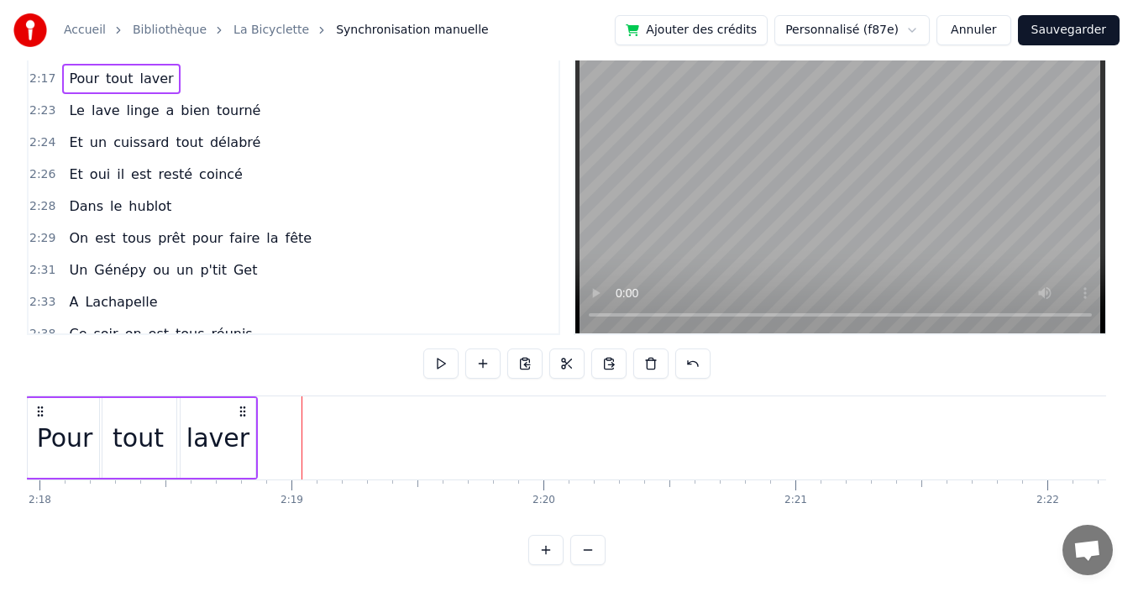
scroll to position [0, 34670]
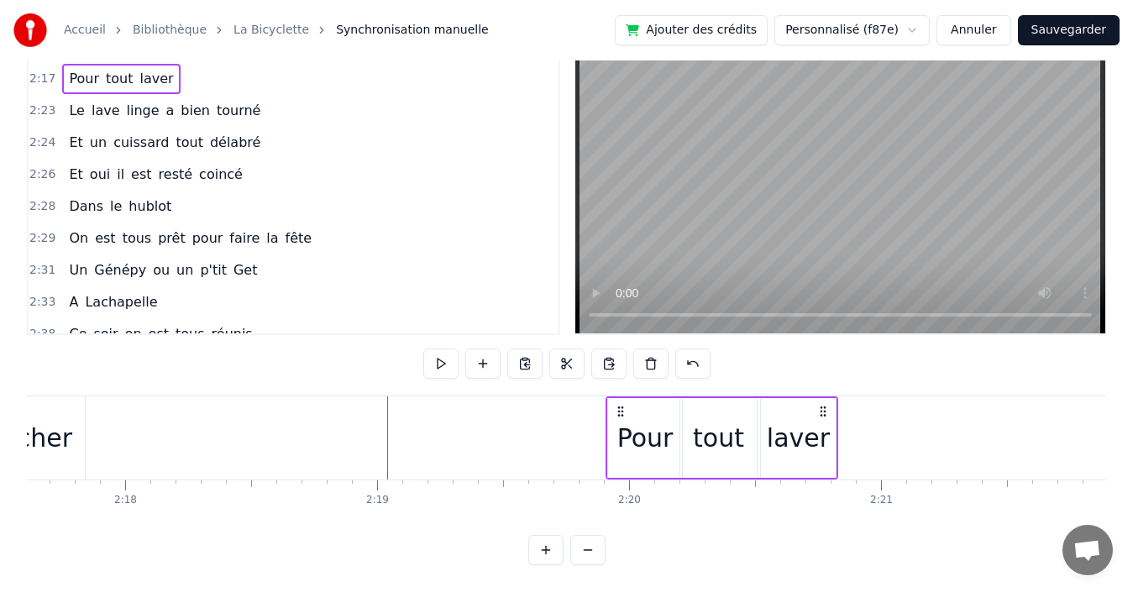
drag, startPoint x: 330, startPoint y: 392, endPoint x: 821, endPoint y: 397, distance: 491.3
click at [821, 405] on icon at bounding box center [822, 411] width 13 height 13
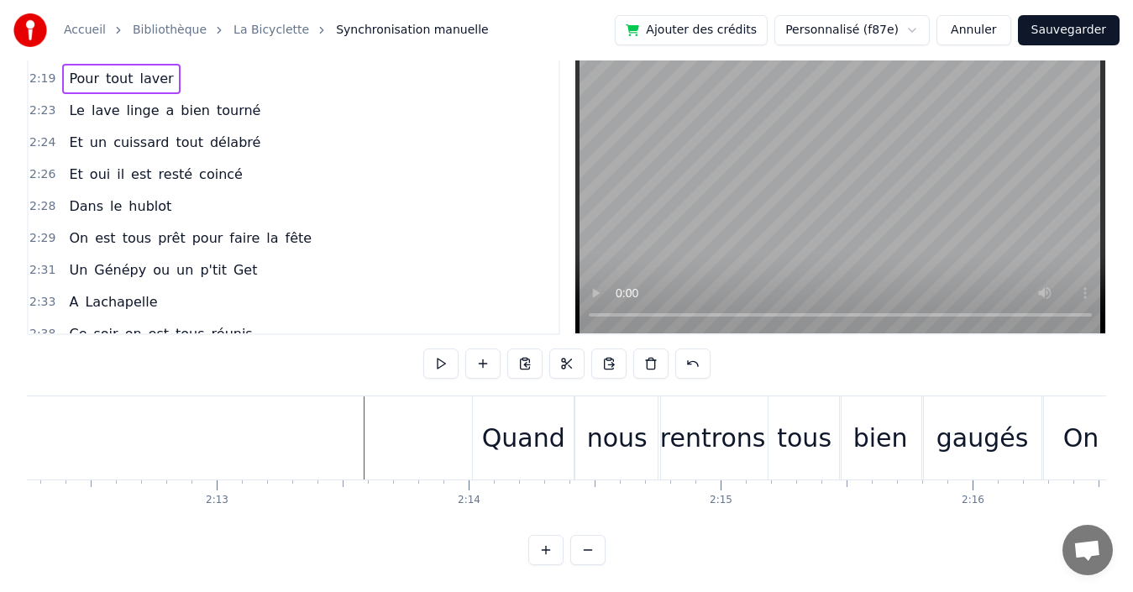
scroll to position [0, 33105]
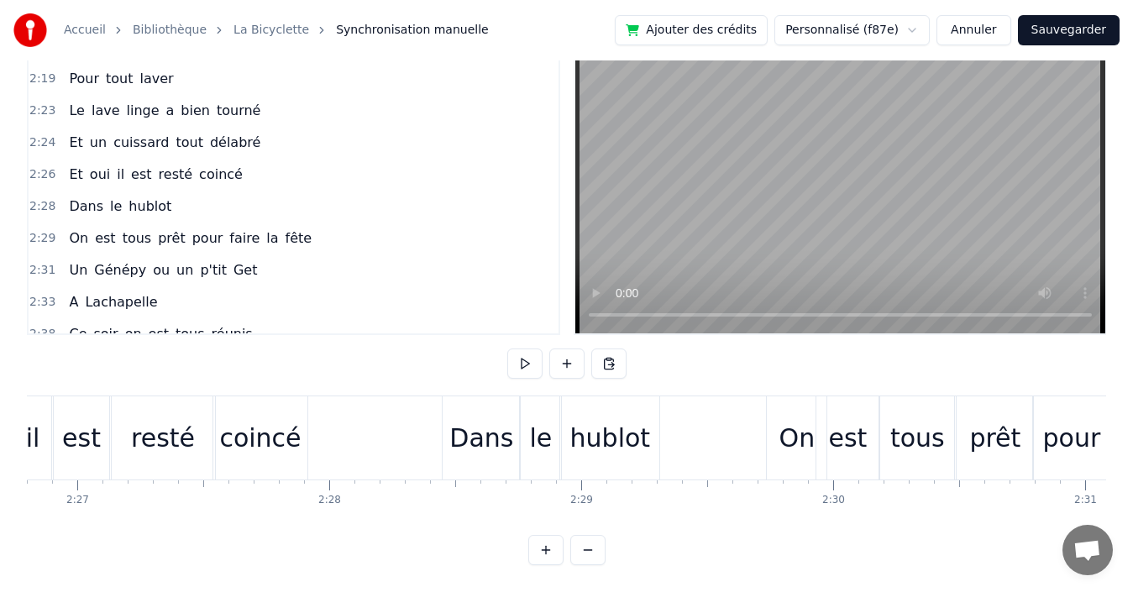
scroll to position [0, 37021]
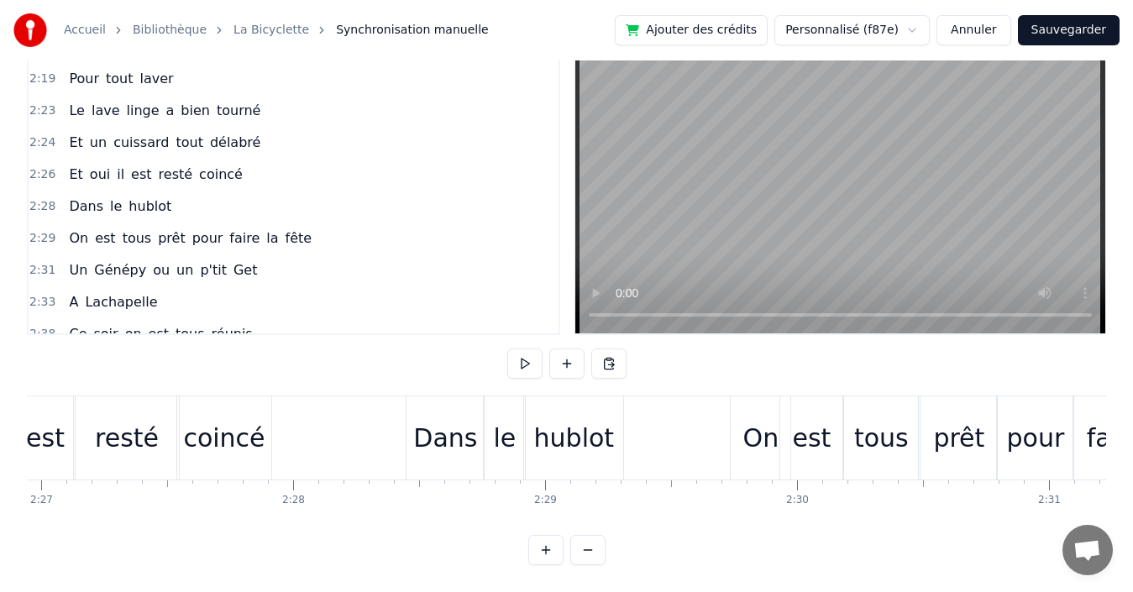
click at [245, 196] on div "2:28 Dans le hublot" at bounding box center [294, 207] width 530 height 32
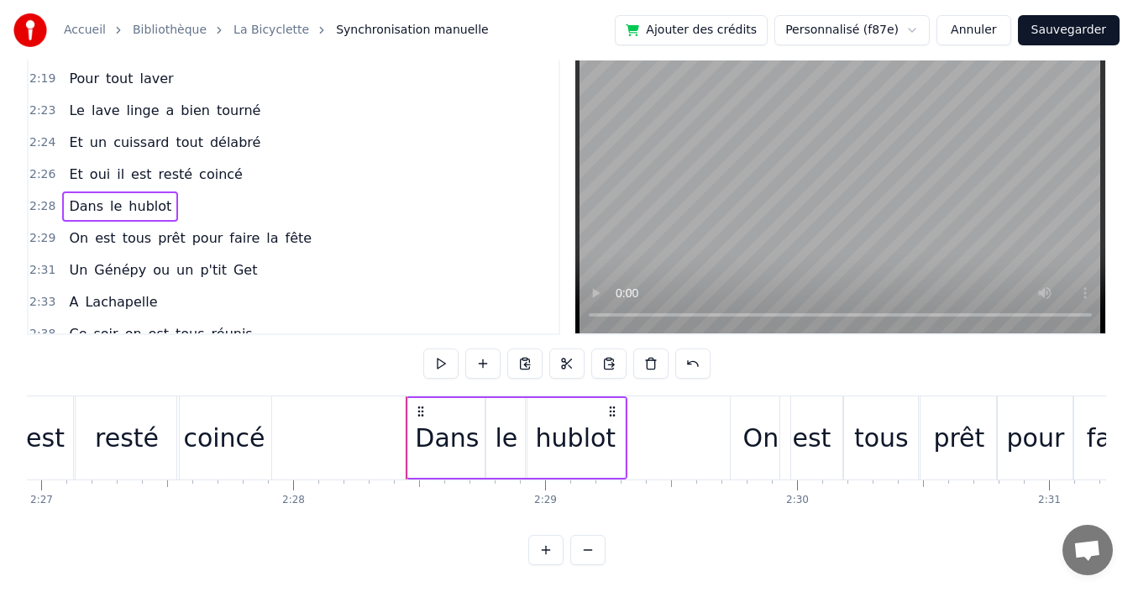
scroll to position [0, 36986]
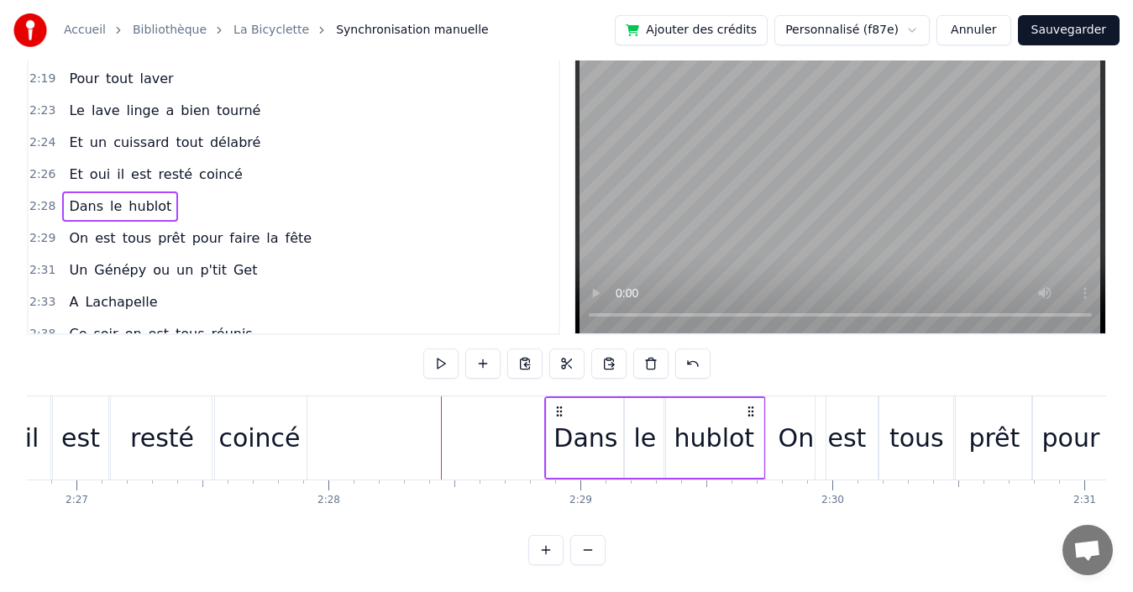
drag, startPoint x: 647, startPoint y: 397, endPoint x: 751, endPoint y: 401, distance: 103.4
click at [751, 405] on icon at bounding box center [750, 411] width 13 height 13
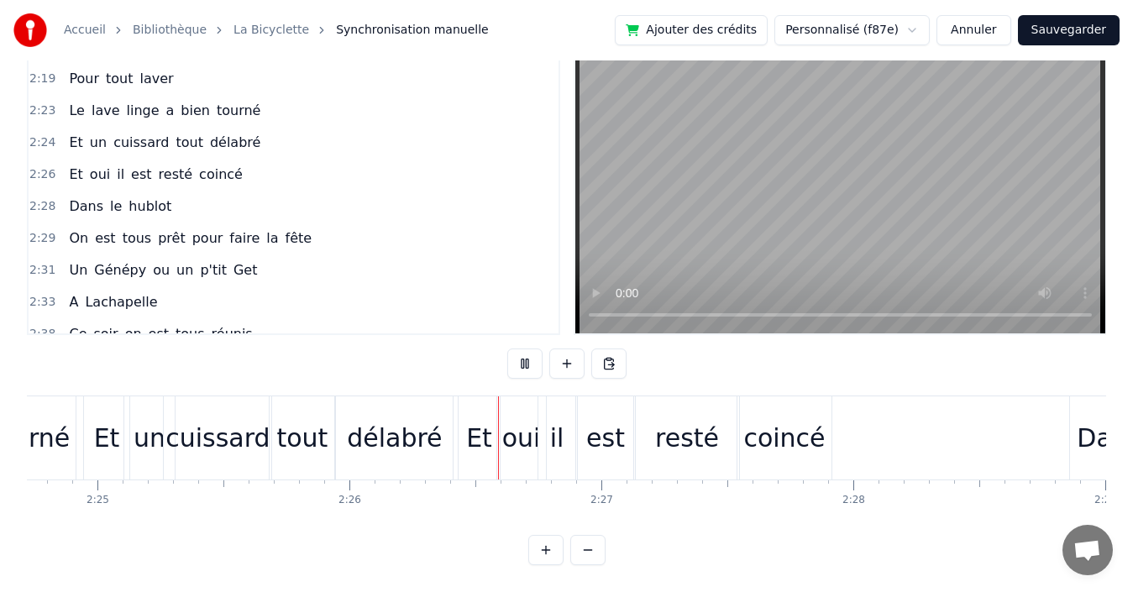
scroll to position [0, 36733]
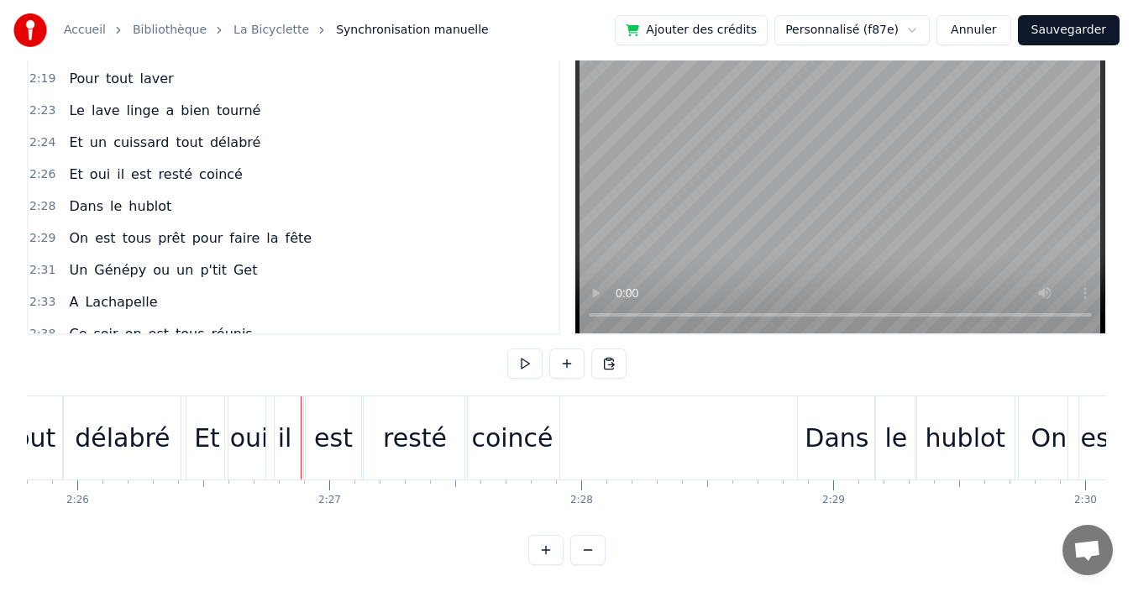
click at [249, 159] on div "2:26 Et oui il est resté coincé" at bounding box center [294, 175] width 530 height 32
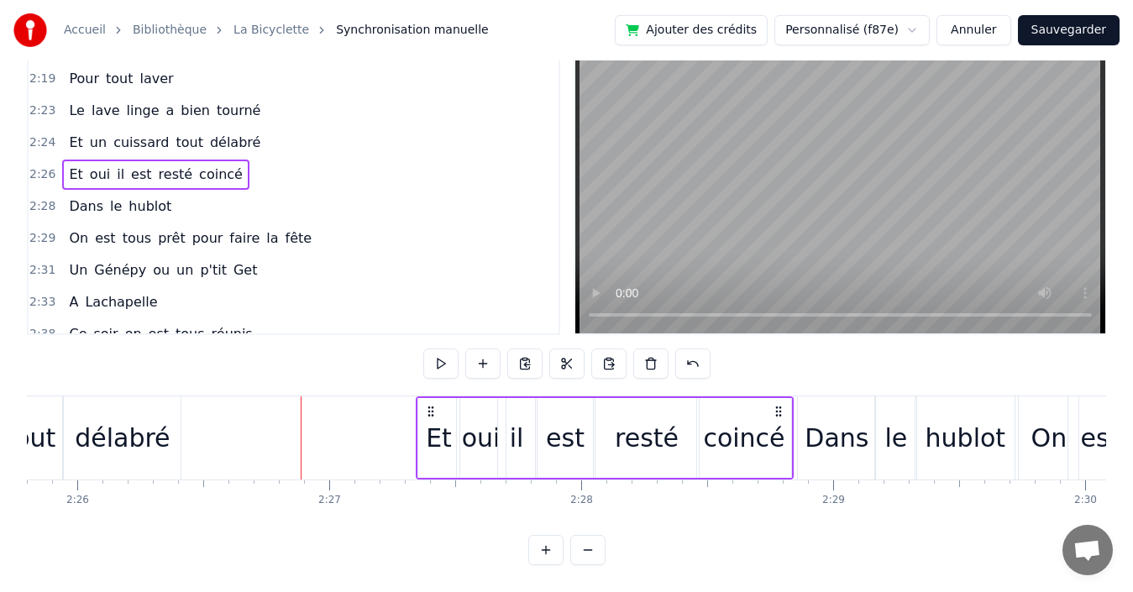
drag, startPoint x: 199, startPoint y: 395, endPoint x: 429, endPoint y: 399, distance: 230.1
click at [429, 405] on icon at bounding box center [430, 411] width 13 height 13
click at [258, 127] on div "2:24 Et un cuissard tout délabré" at bounding box center [294, 143] width 530 height 32
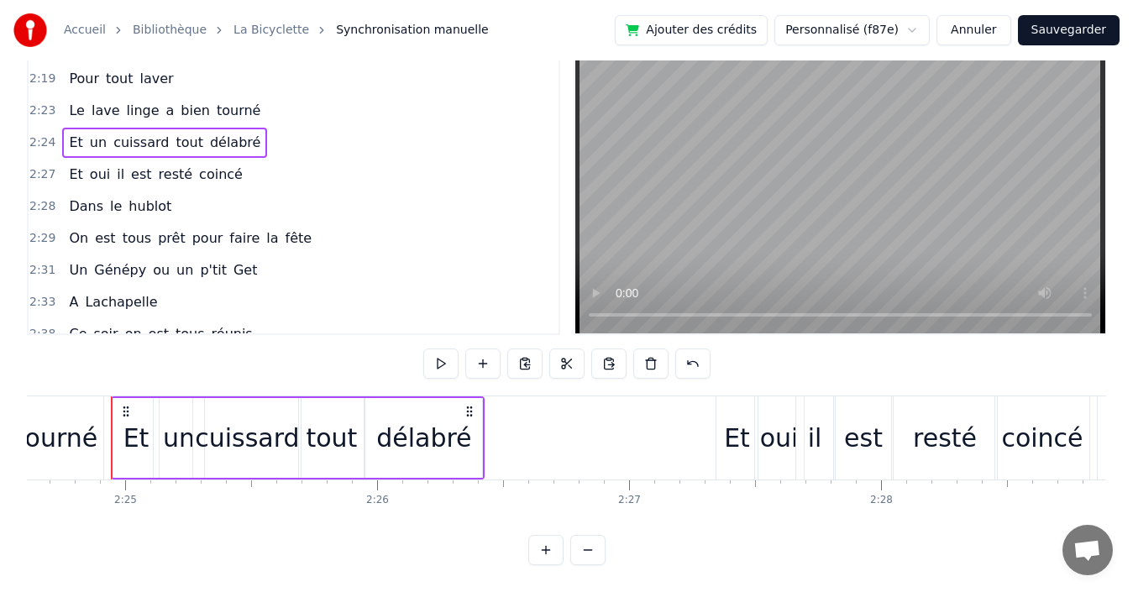
scroll to position [0, 36433]
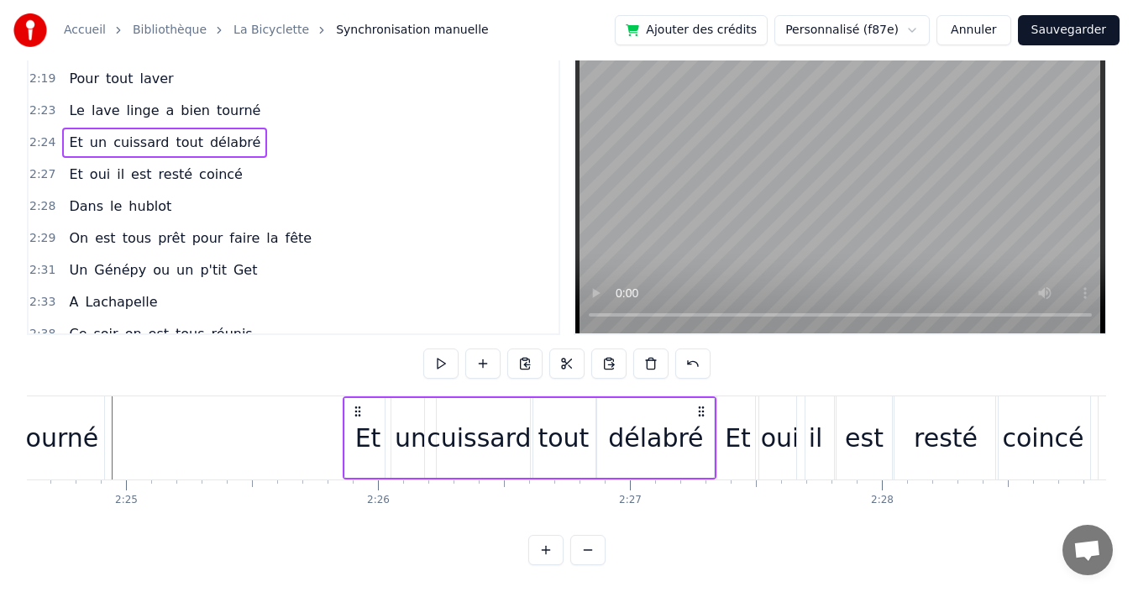
drag, startPoint x: 469, startPoint y: 393, endPoint x: 637, endPoint y: 340, distance: 176.1
click at [700, 405] on icon at bounding box center [701, 411] width 13 height 13
click at [262, 95] on div "2:23 Le lave linge a bien tourné" at bounding box center [294, 111] width 530 height 32
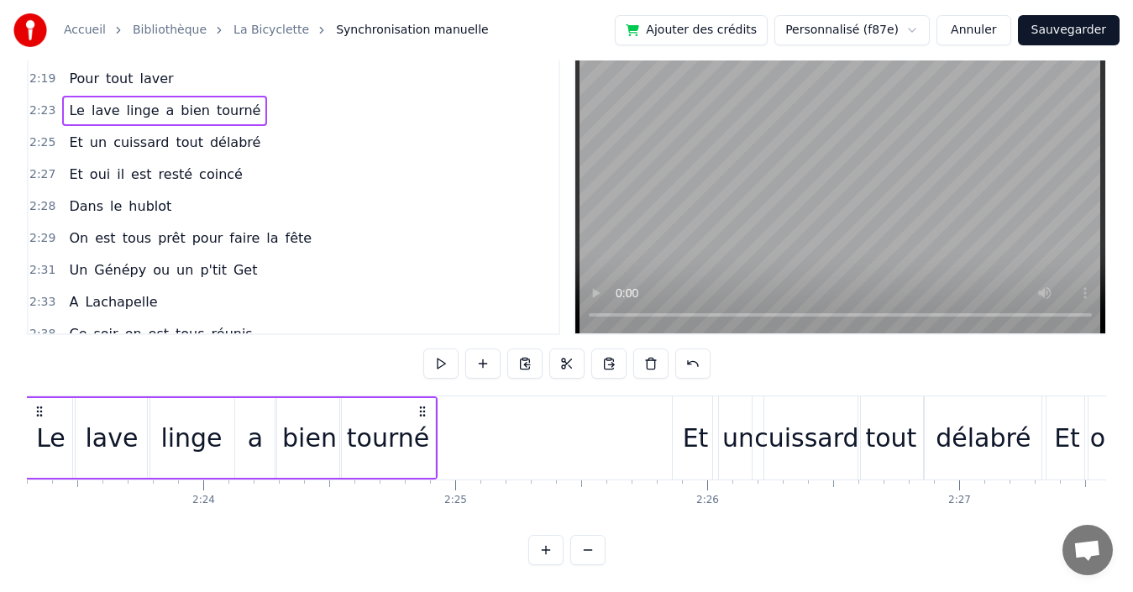
scroll to position [0, 36016]
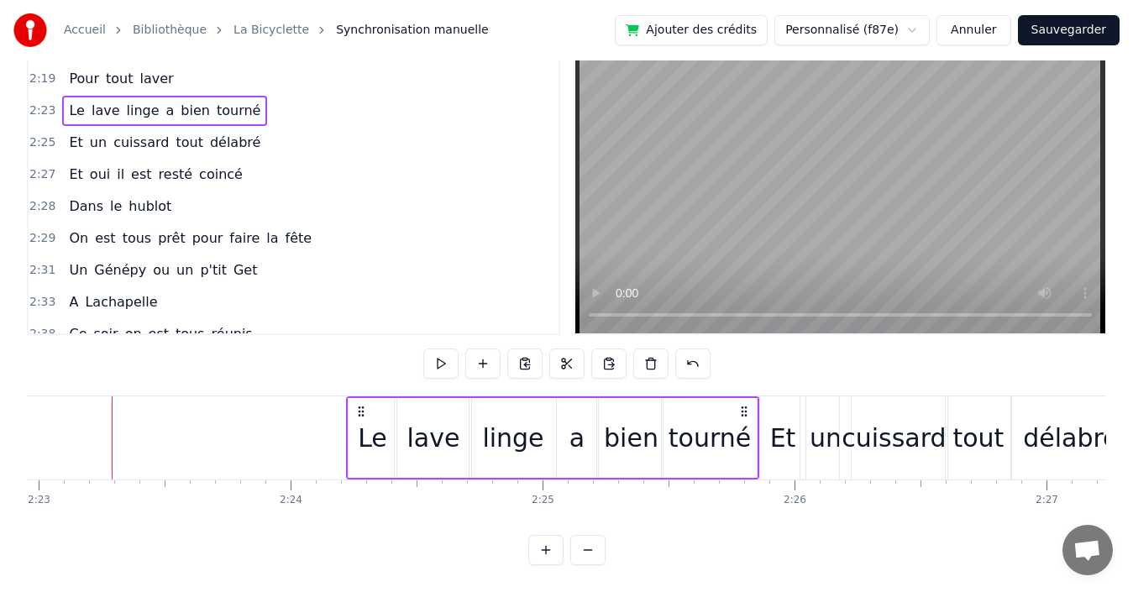
drag, startPoint x: 509, startPoint y: 394, endPoint x: 743, endPoint y: 391, distance: 234.3
click at [743, 405] on icon at bounding box center [743, 411] width 13 height 13
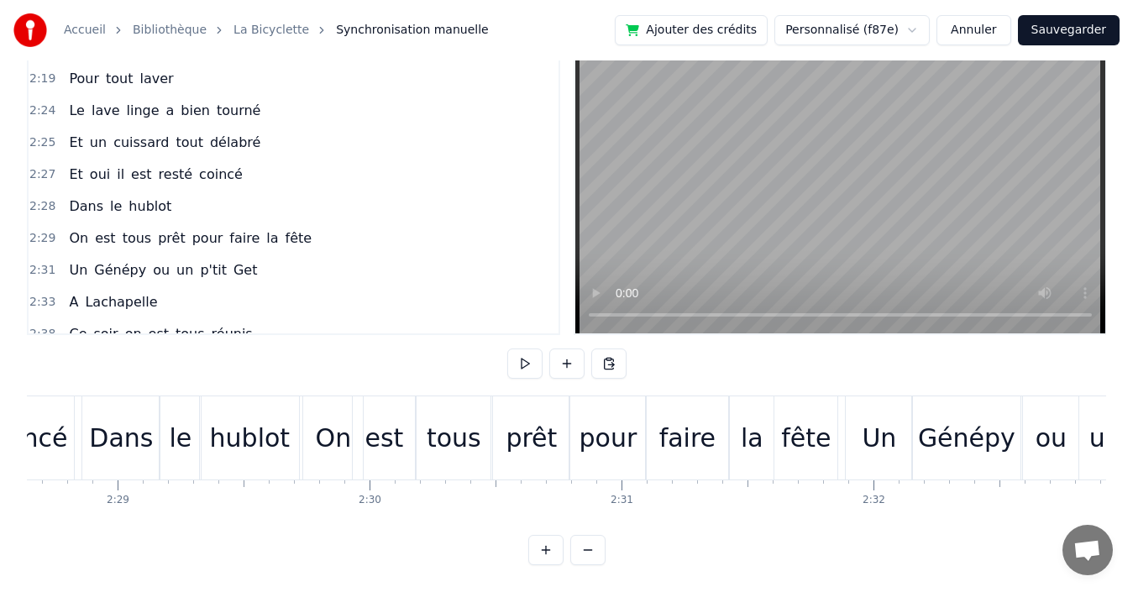
scroll to position [0, 37733]
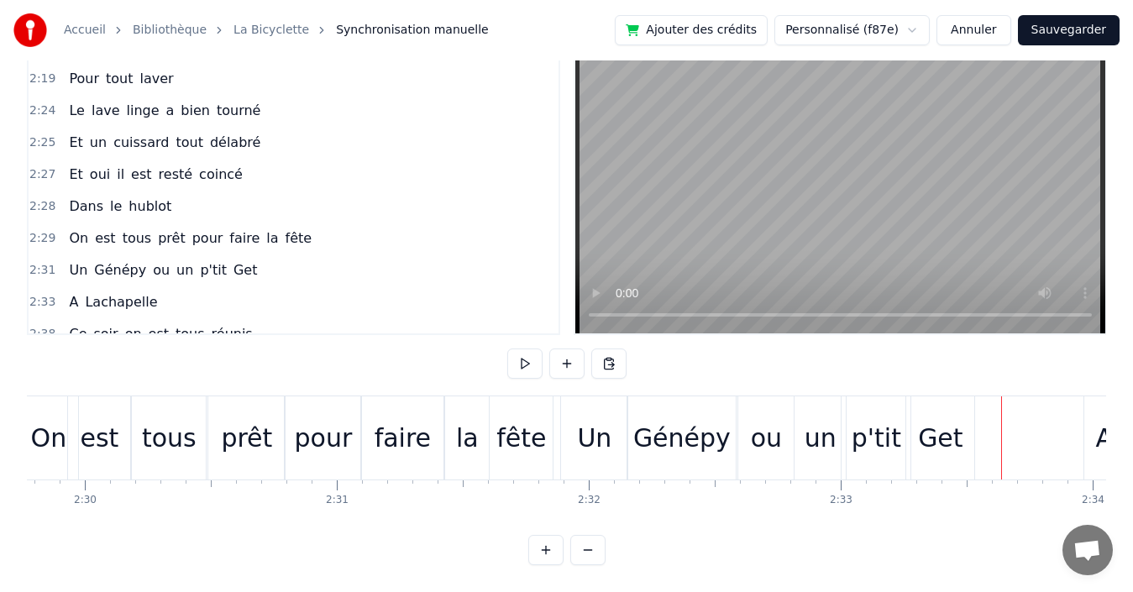
click at [278, 259] on div "2:31 Un Génépy ou un p'tit Get" at bounding box center [294, 270] width 530 height 32
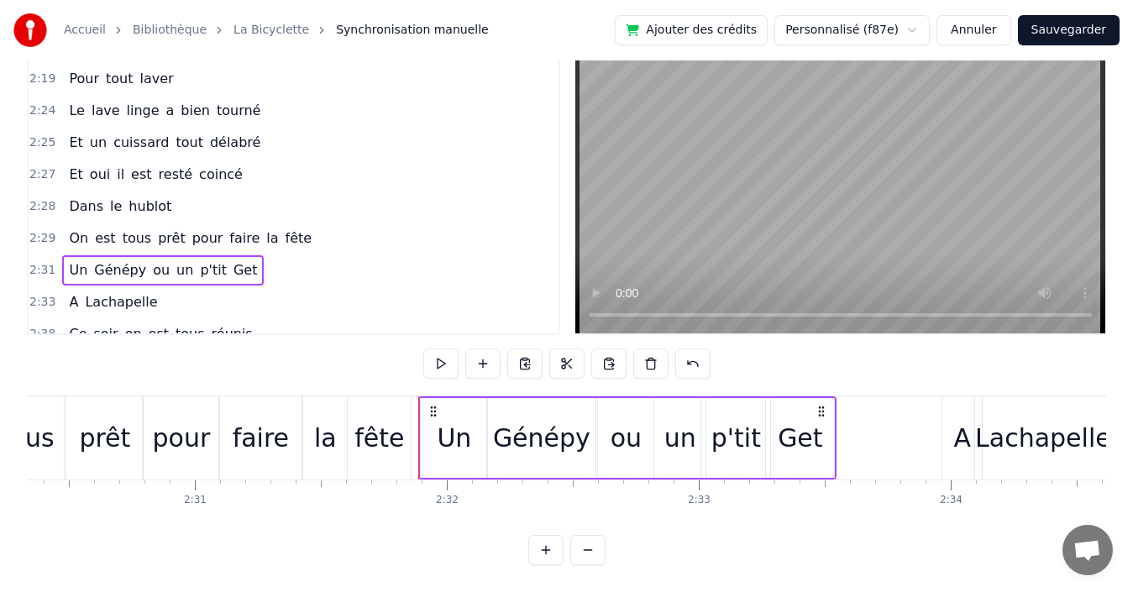
scroll to position [0, 38089]
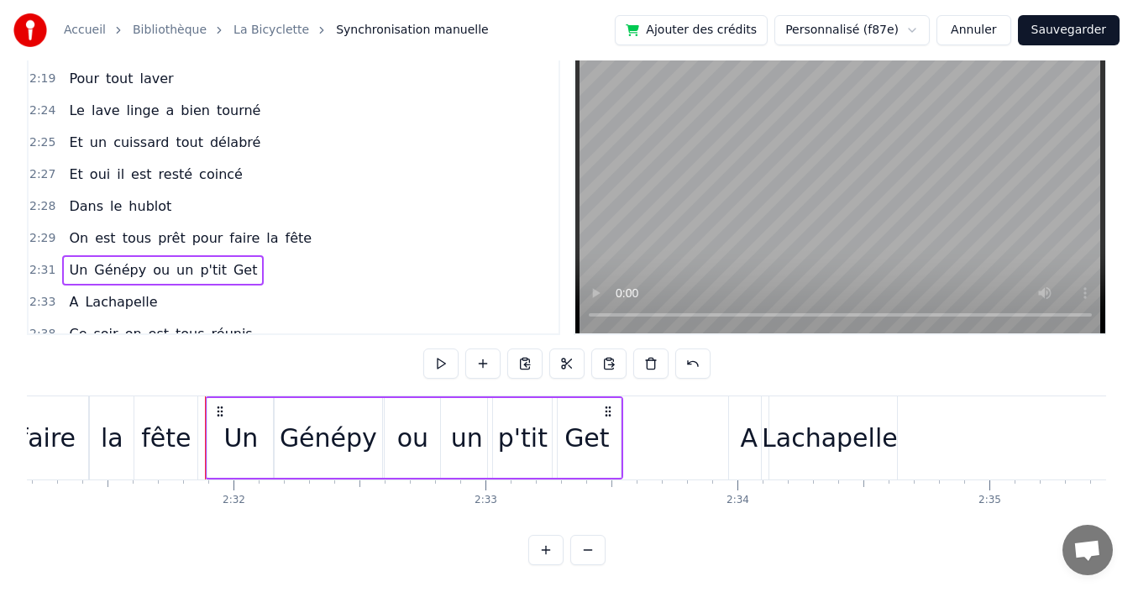
click at [200, 286] on div "2:33 A [PERSON_NAME]" at bounding box center [294, 302] width 530 height 32
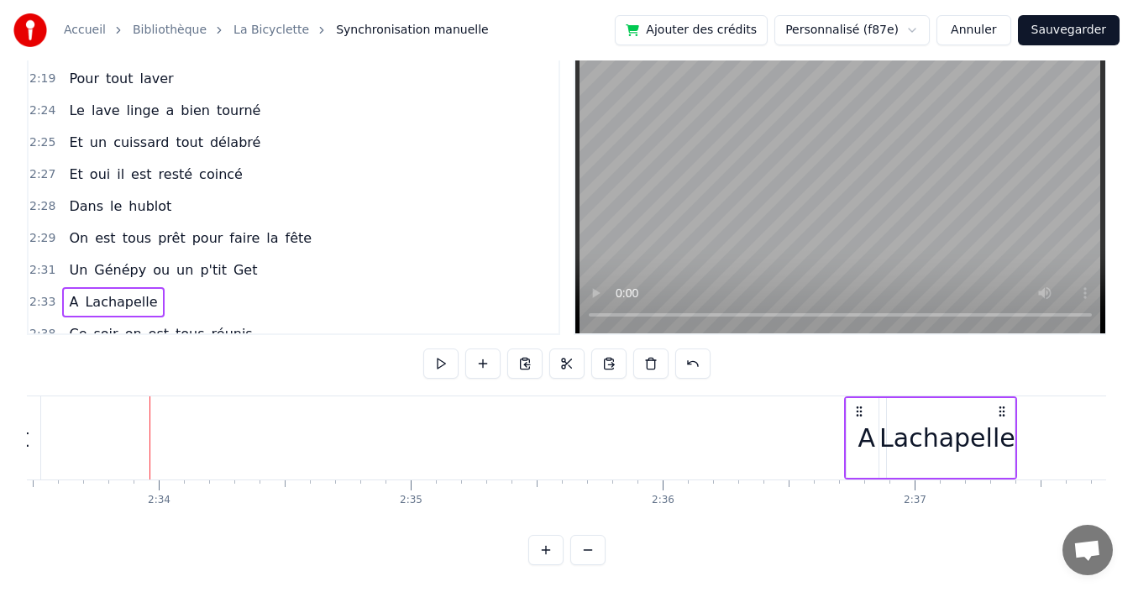
scroll to position [0, 38776]
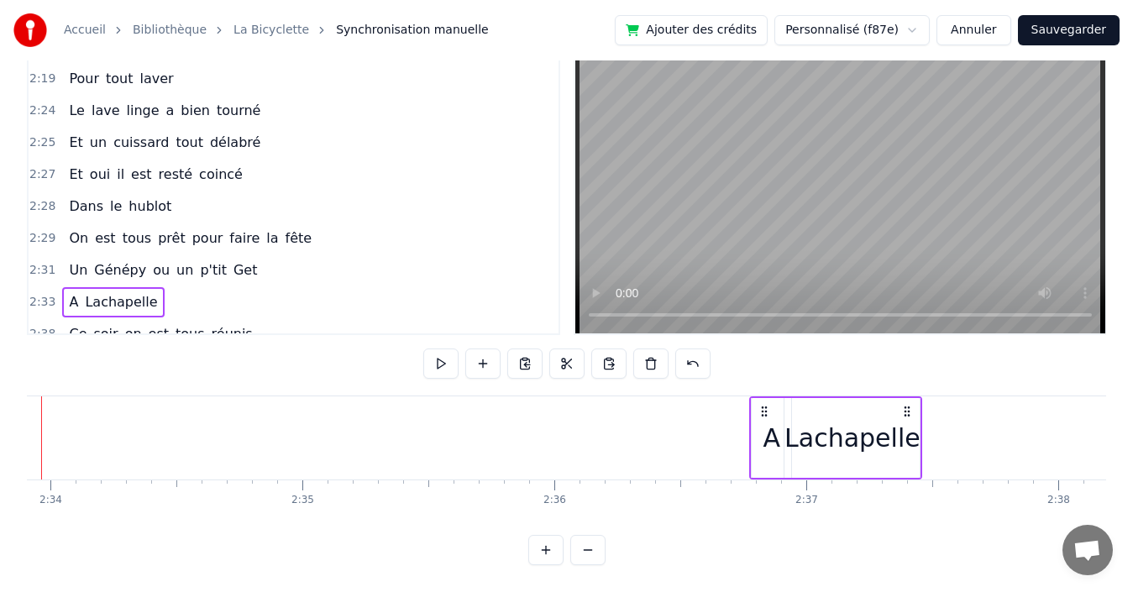
drag, startPoint x: 884, startPoint y: 396, endPoint x: 905, endPoint y: 392, distance: 21.4
click at [905, 405] on icon at bounding box center [906, 411] width 13 height 13
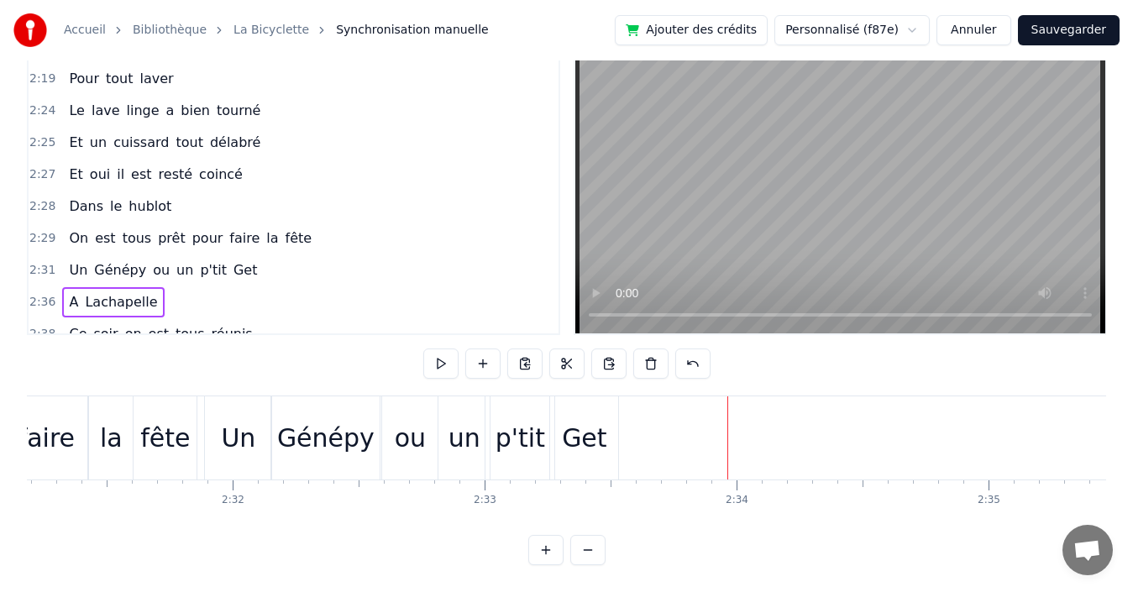
scroll to position [0, 38053]
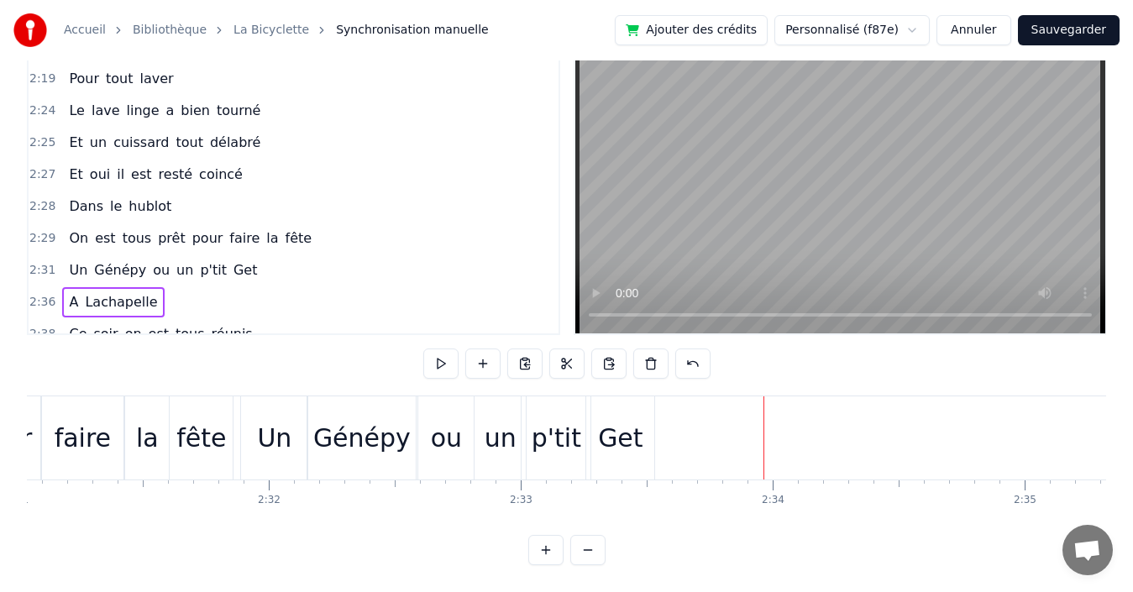
click at [280, 254] on div "2:31 Un Génépy ou un p'tit Get" at bounding box center [294, 270] width 530 height 32
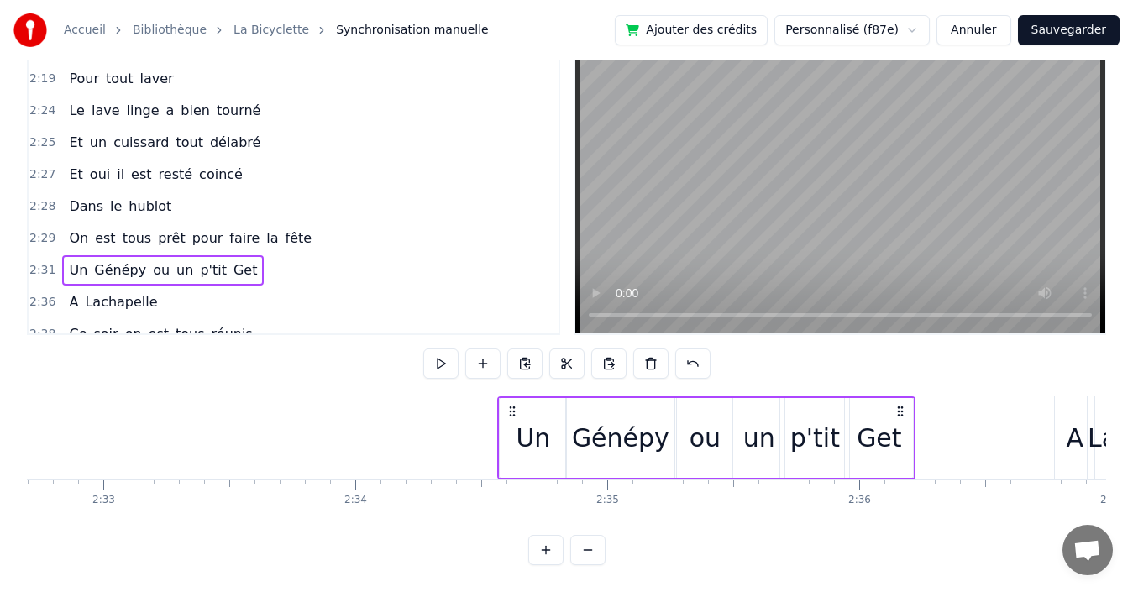
scroll to position [0, 38471]
drag, startPoint x: 646, startPoint y: 396, endPoint x: 892, endPoint y: 386, distance: 246.2
click at [892, 396] on div "Un Génépy ou un p'tit Get" at bounding box center [699, 437] width 418 height 83
click at [319, 225] on div "2:29 On est tous prêt pour faire la fête" at bounding box center [294, 239] width 530 height 32
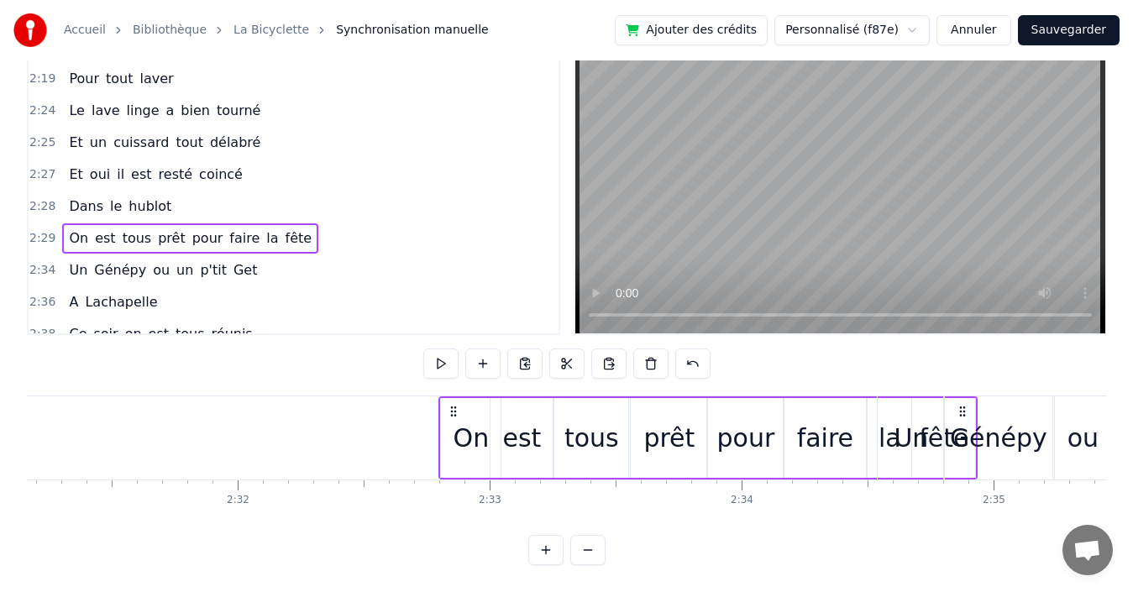
scroll to position [0, 38094]
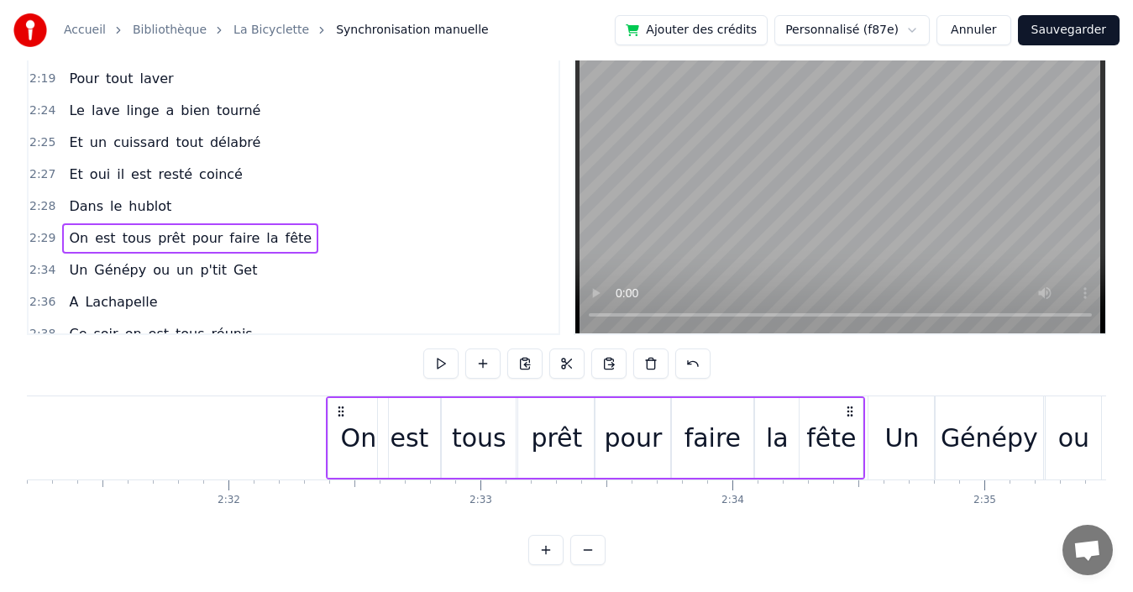
drag, startPoint x: 632, startPoint y: 397, endPoint x: 847, endPoint y: 406, distance: 215.2
click at [847, 406] on div "On est tous prêt pour faire la fête" at bounding box center [595, 437] width 539 height 83
click at [296, 195] on div "2:28 Dans le hublot" at bounding box center [294, 207] width 530 height 32
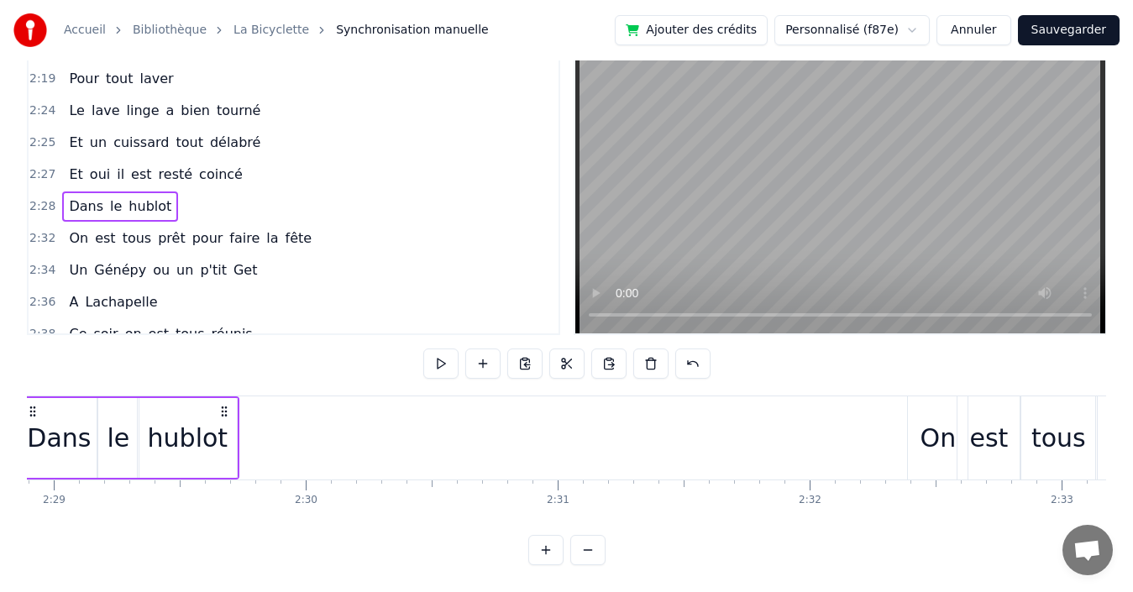
scroll to position [0, 37419]
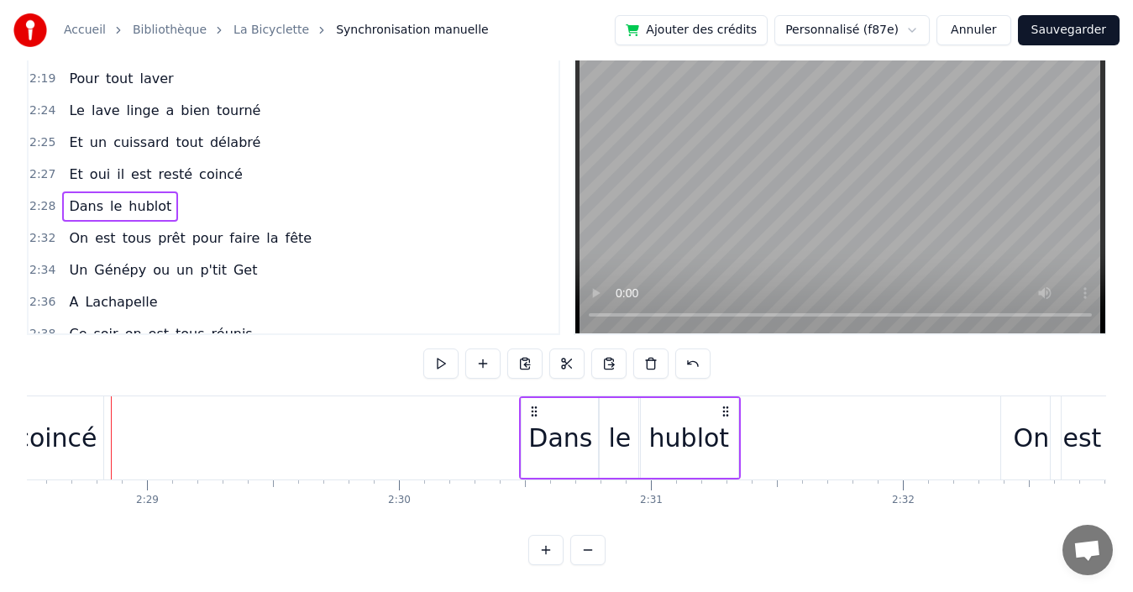
drag, startPoint x: 316, startPoint y: 396, endPoint x: 724, endPoint y: 396, distance: 408.1
click at [724, 405] on icon at bounding box center [725, 411] width 13 height 13
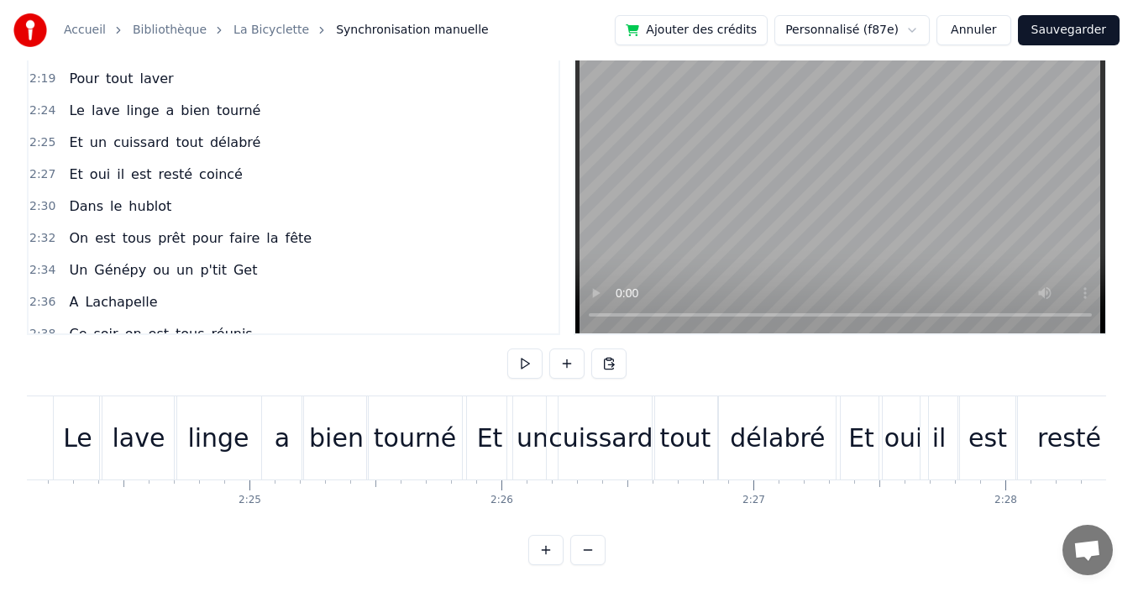
scroll to position [0, 36629]
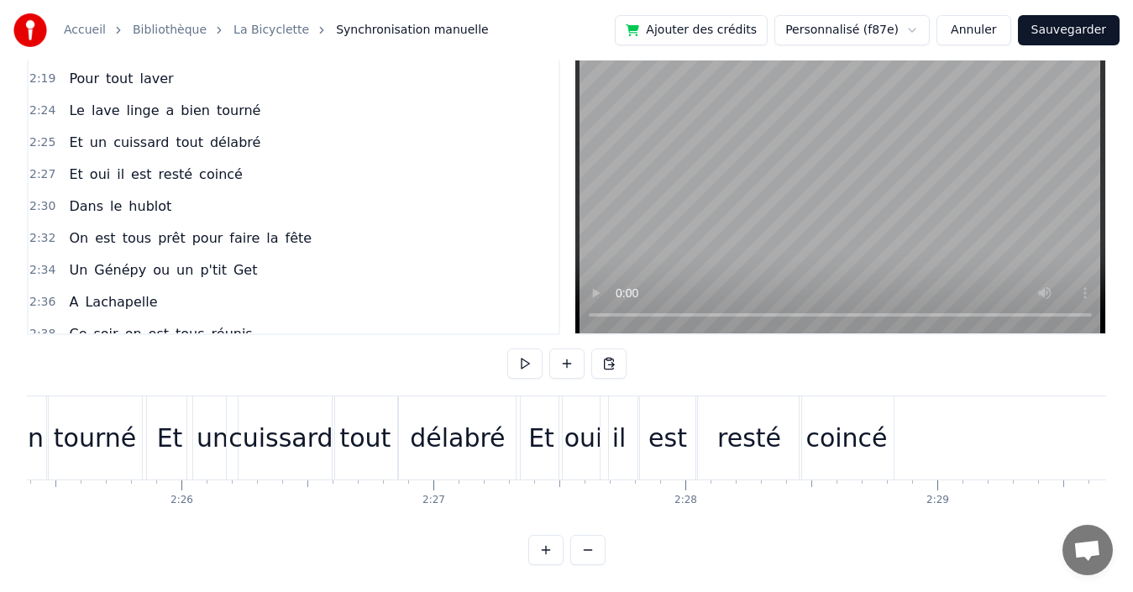
click at [245, 159] on div "2:27 Et oui il est resté coincé" at bounding box center [294, 175] width 530 height 32
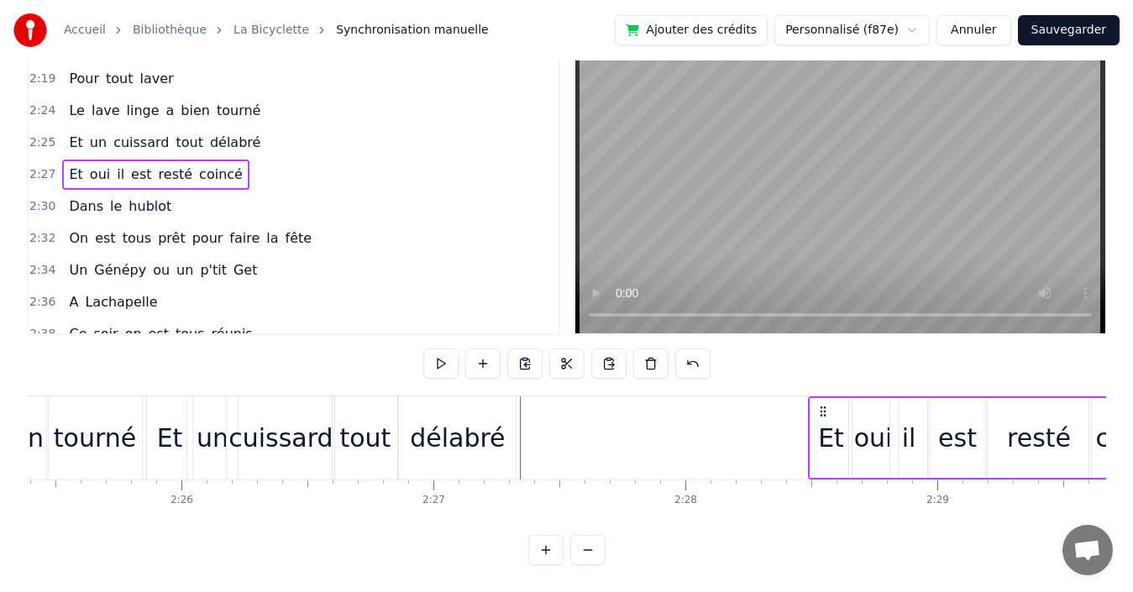
drag, startPoint x: 532, startPoint y: 396, endPoint x: 820, endPoint y: 405, distance: 288.2
click at [820, 405] on div "Et oui il est resté coincé" at bounding box center [997, 437] width 378 height 83
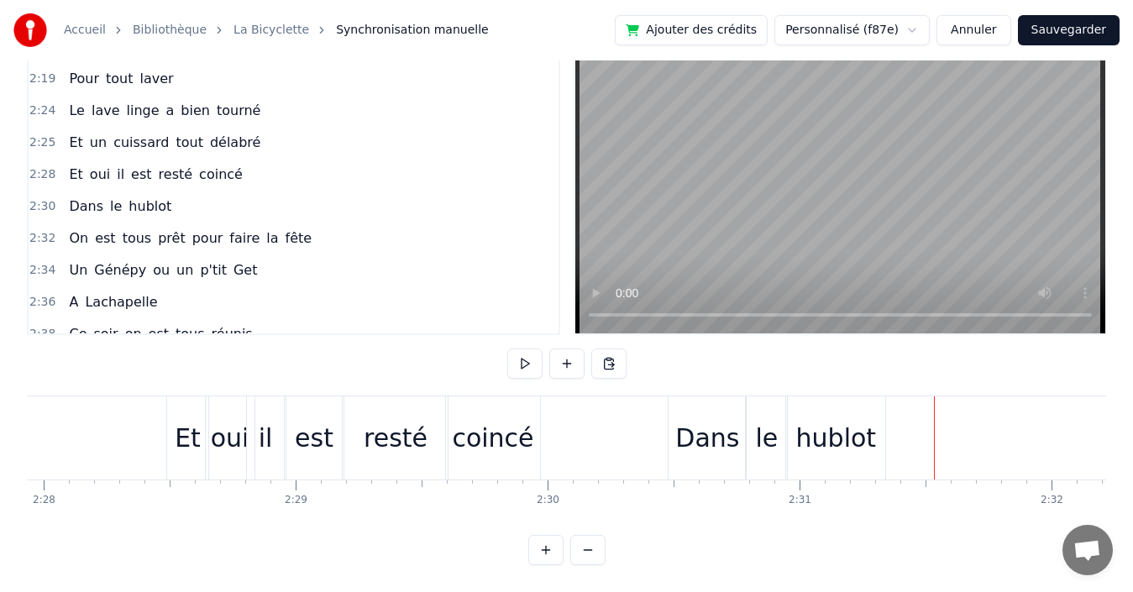
scroll to position [0, 37235]
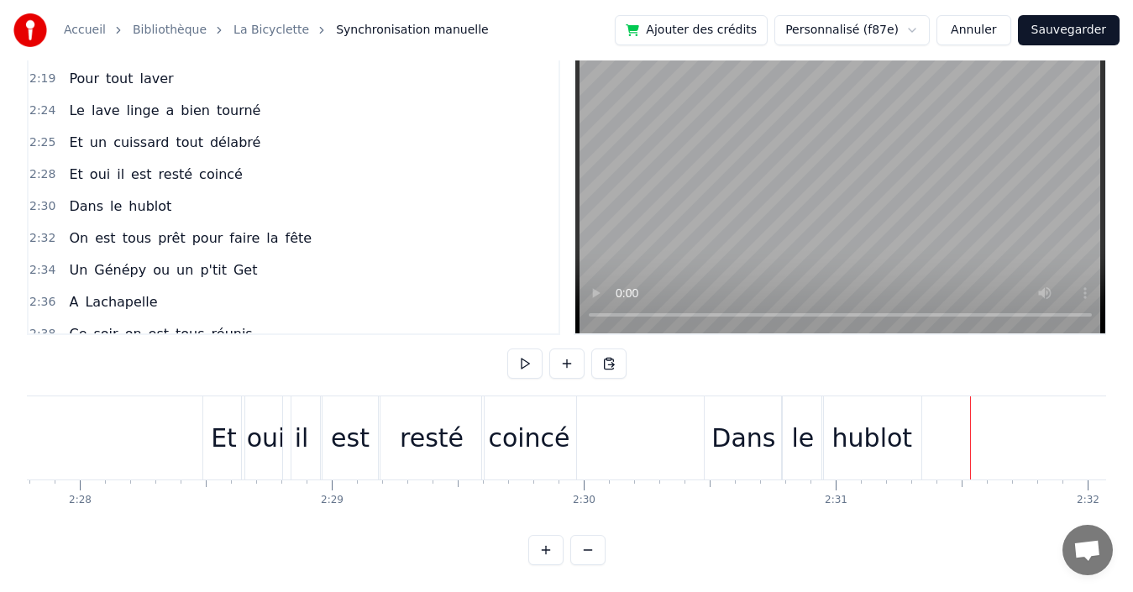
click at [207, 192] on div "2:30 Dans le hublot" at bounding box center [294, 207] width 530 height 32
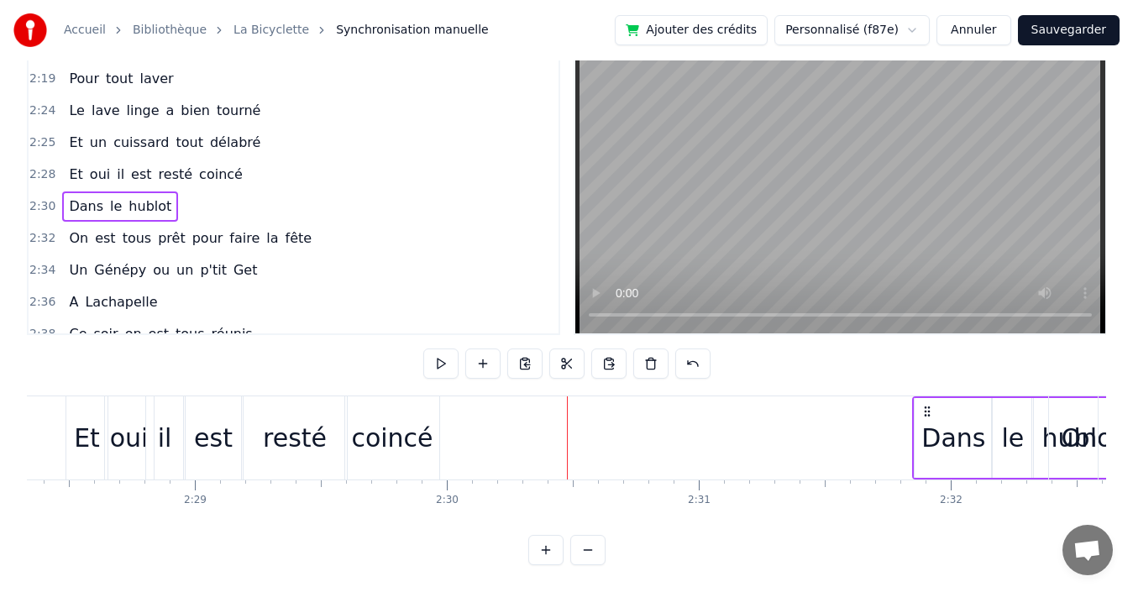
scroll to position [0, 37396]
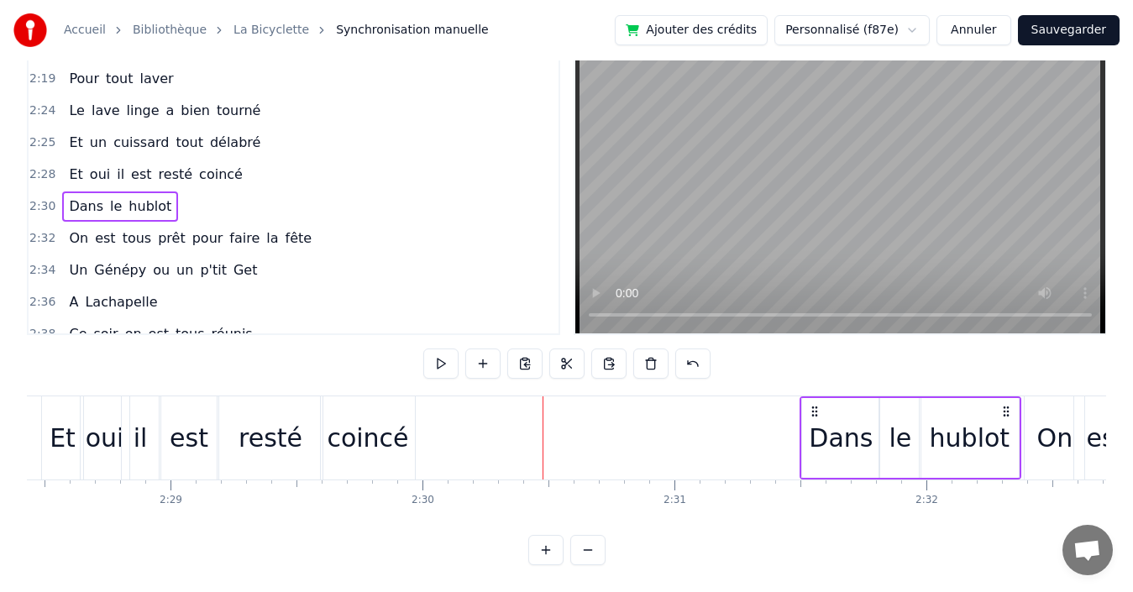
drag, startPoint x: 733, startPoint y: 398, endPoint x: 791, endPoint y: 381, distance: 60.3
click at [810, 396] on div "Dans le hublot" at bounding box center [910, 437] width 222 height 83
click at [275, 159] on div "2:28 Et oui il est resté coincé" at bounding box center [294, 175] width 530 height 32
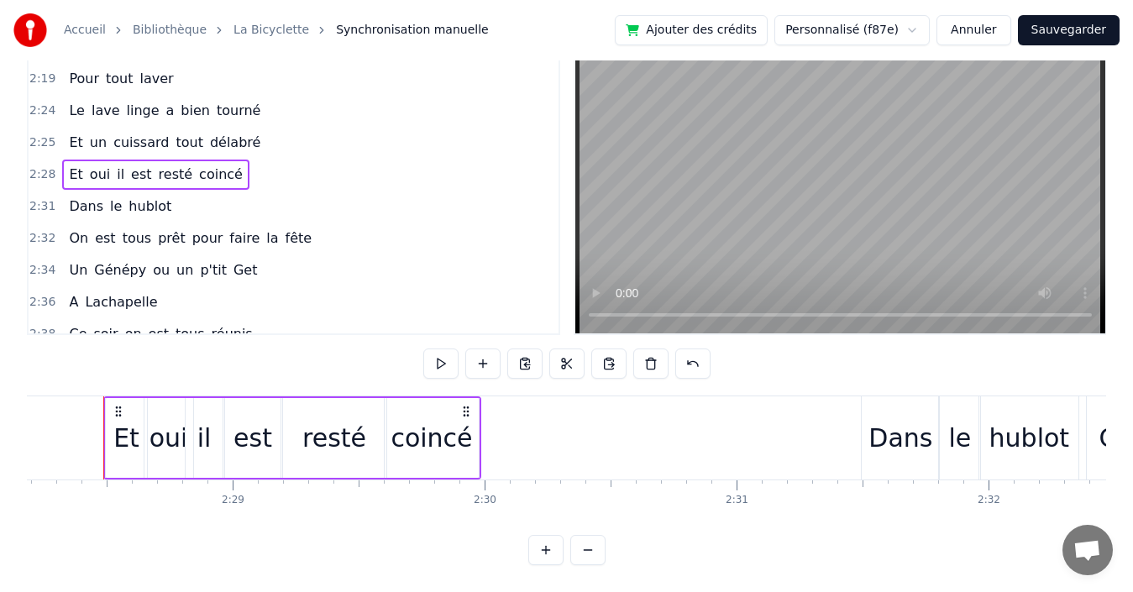
scroll to position [0, 37326]
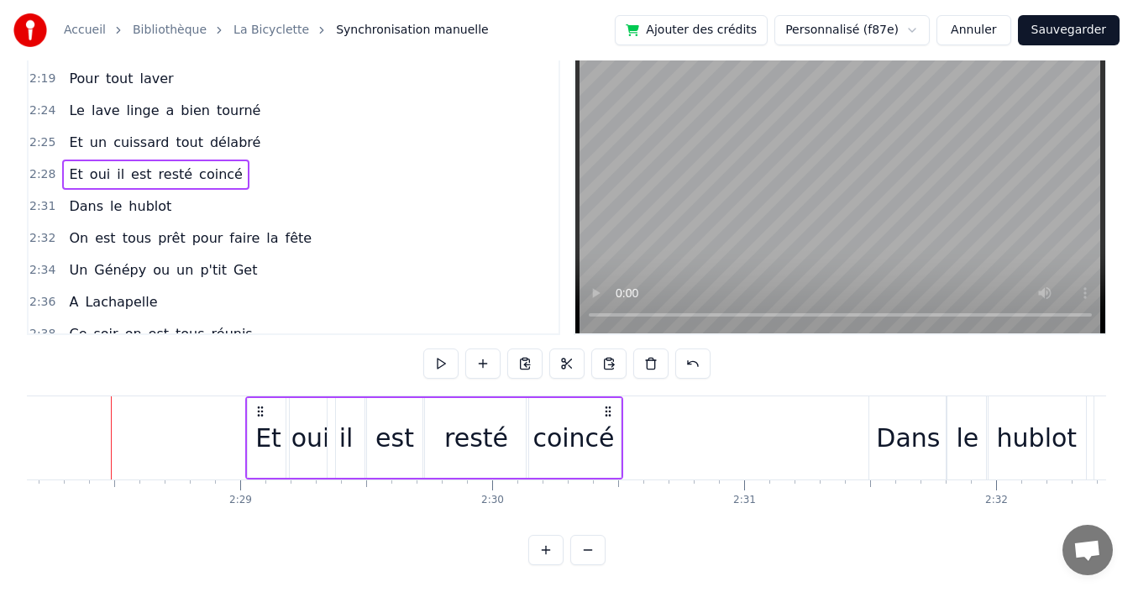
drag, startPoint x: 123, startPoint y: 394, endPoint x: 258, endPoint y: 396, distance: 134.4
click at [258, 405] on icon at bounding box center [260, 411] width 13 height 13
click at [260, 100] on div "2:24 Le lave linge a bien tourné" at bounding box center [294, 111] width 530 height 32
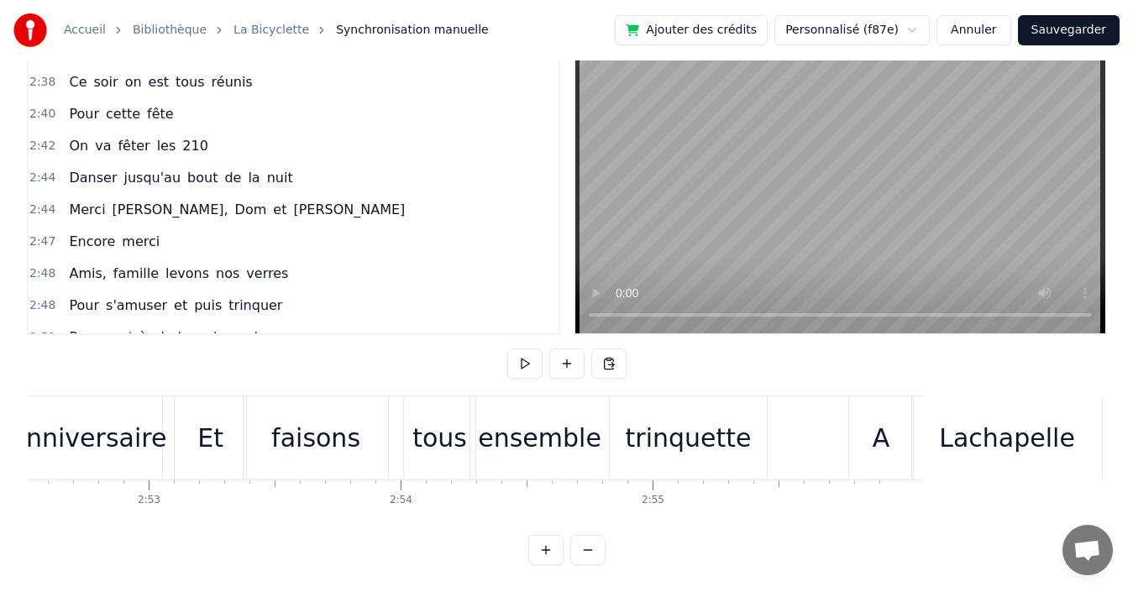
scroll to position [1494, 0]
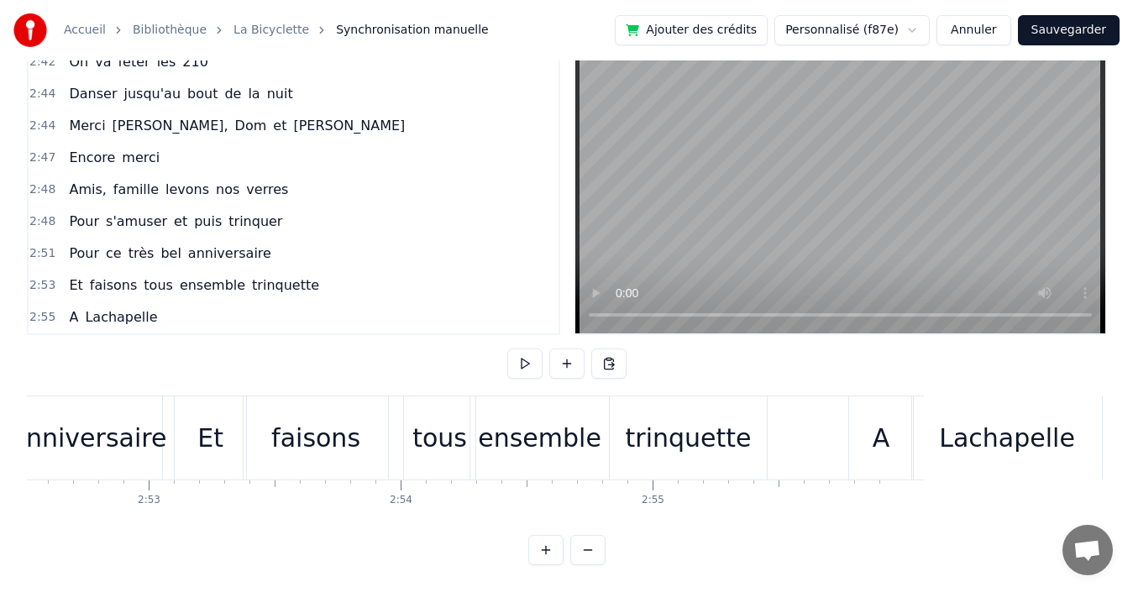
click at [275, 302] on div "2:55 A [PERSON_NAME]" at bounding box center [294, 317] width 530 height 32
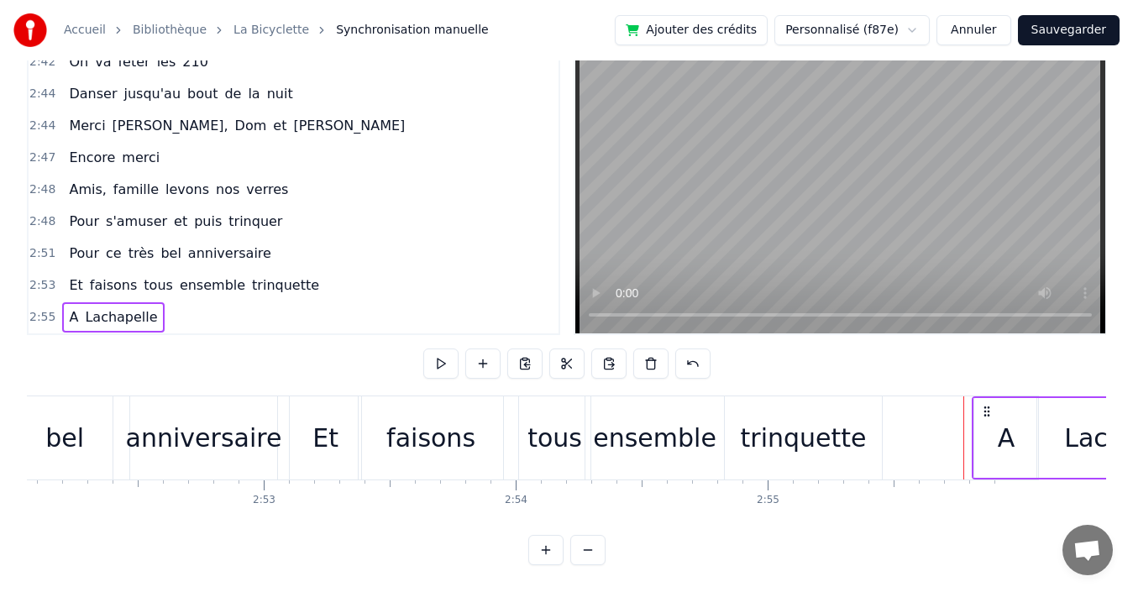
scroll to position [0, 43282]
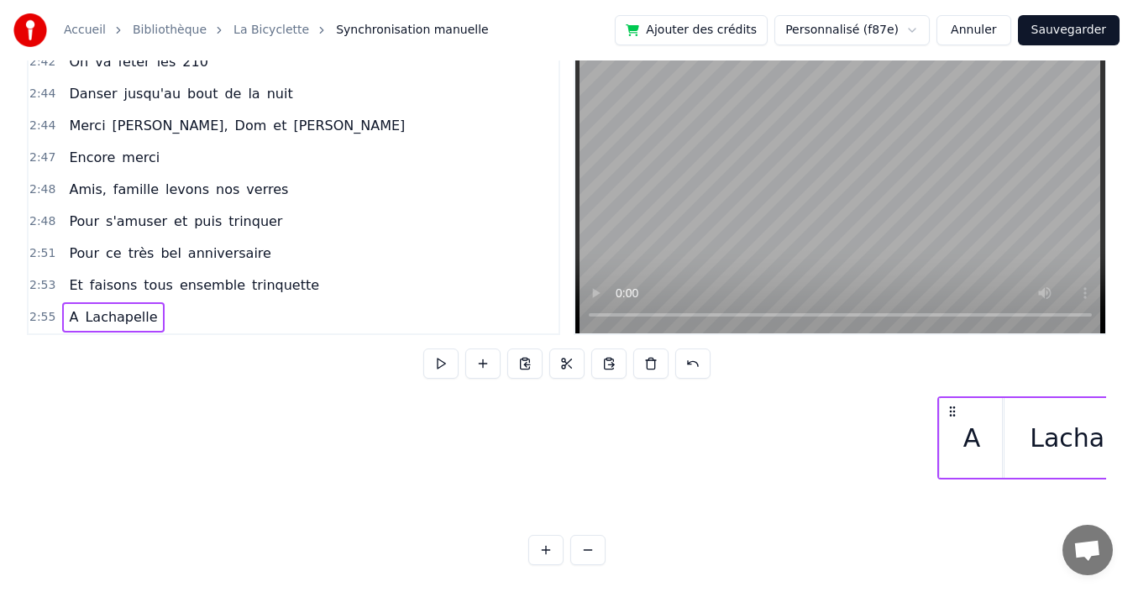
drag, startPoint x: 1091, startPoint y: 396, endPoint x: 1107, endPoint y: 394, distance: 16.2
click at [1107, 394] on div "Accueil Bibliothèque La Bicyclette Synchronisation manuelle Ajouter des crédits…" at bounding box center [566, 258] width 1133 height 614
click at [333, 270] on div "2:53 Et faisons tous ensemble trinquette" at bounding box center [294, 286] width 530 height 32
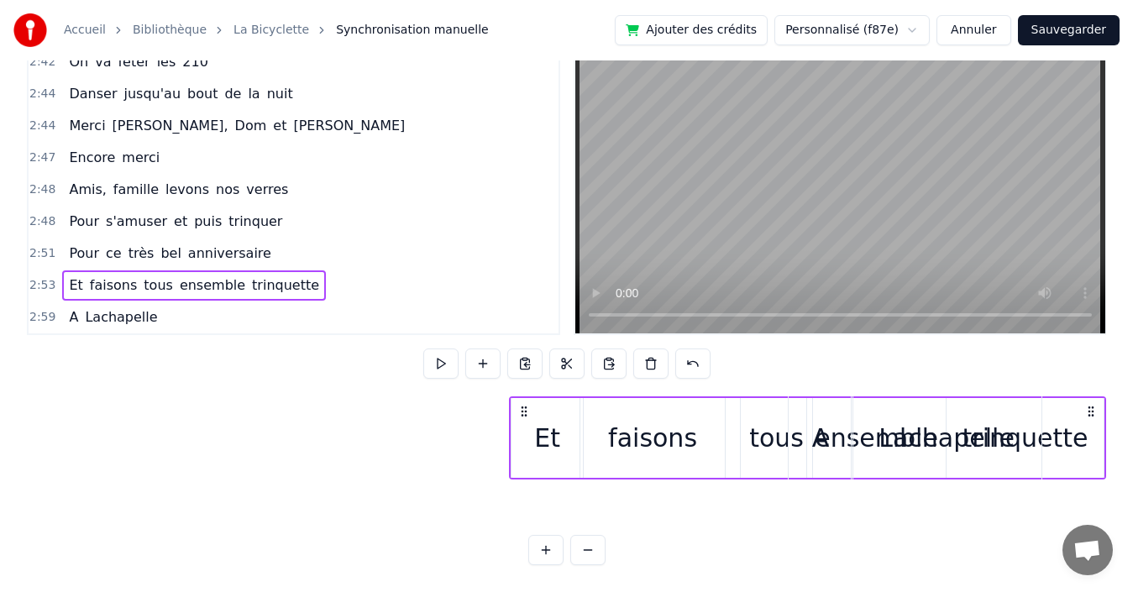
scroll to position [0, 44494]
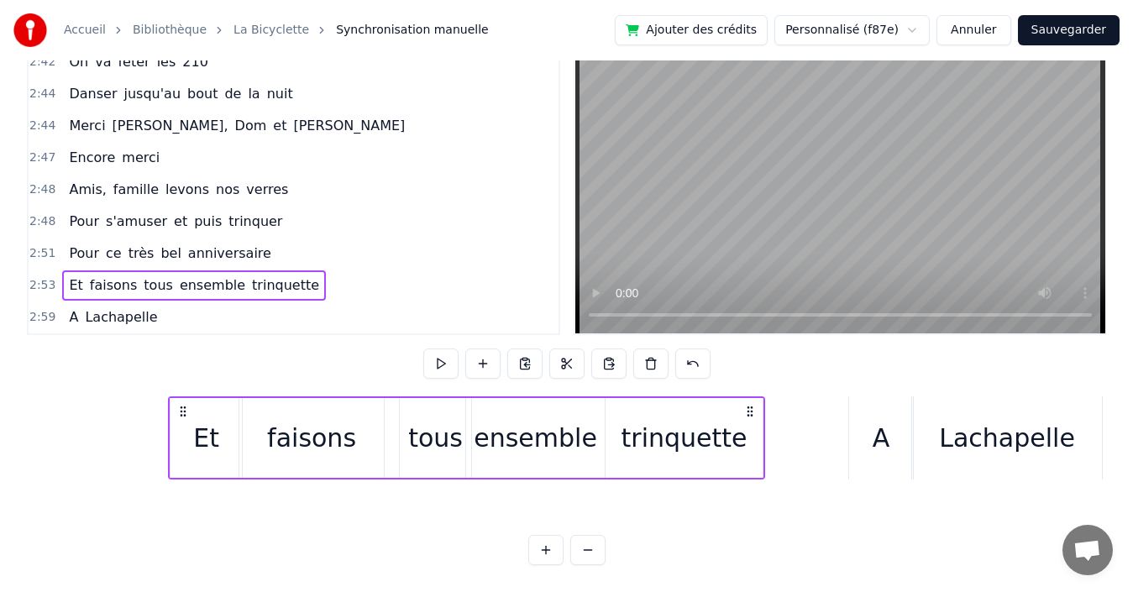
drag, startPoint x: 689, startPoint y: 398, endPoint x: 747, endPoint y: 384, distance: 58.9
click at [747, 396] on div "Et faisons tous ensemble trinquette" at bounding box center [466, 437] width 597 height 83
click at [268, 238] on div "2:51 Pour ce très bel anniversaire" at bounding box center [294, 254] width 530 height 32
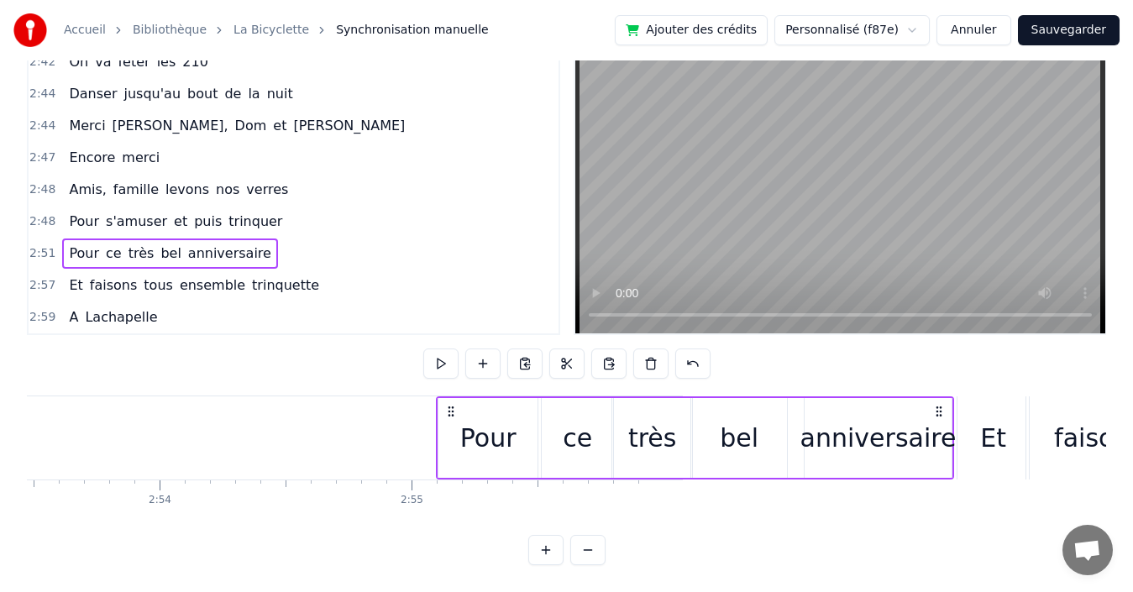
scroll to position [0, 43715]
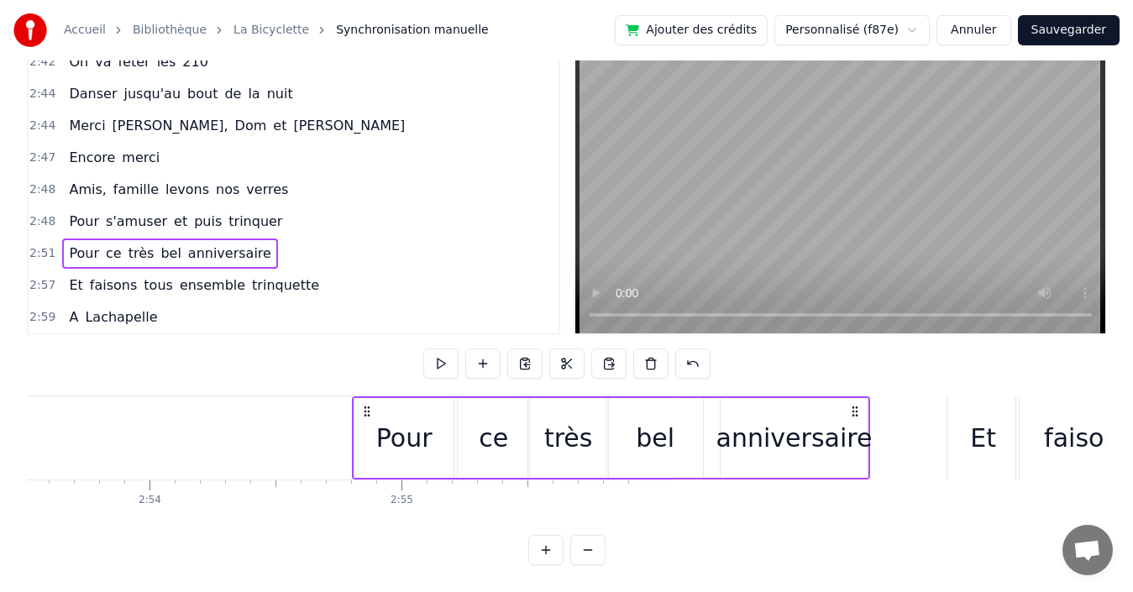
drag, startPoint x: 612, startPoint y: 397, endPoint x: 853, endPoint y: 376, distance: 241.9
click at [853, 376] on div "0:19 Quand nous partons tous les printemps 0:21 Quand nous partons dans toute l…" at bounding box center [566, 302] width 1079 height 527
click at [288, 206] on div "2:48 Pour s'amuser et puis trinquer" at bounding box center [294, 222] width 530 height 32
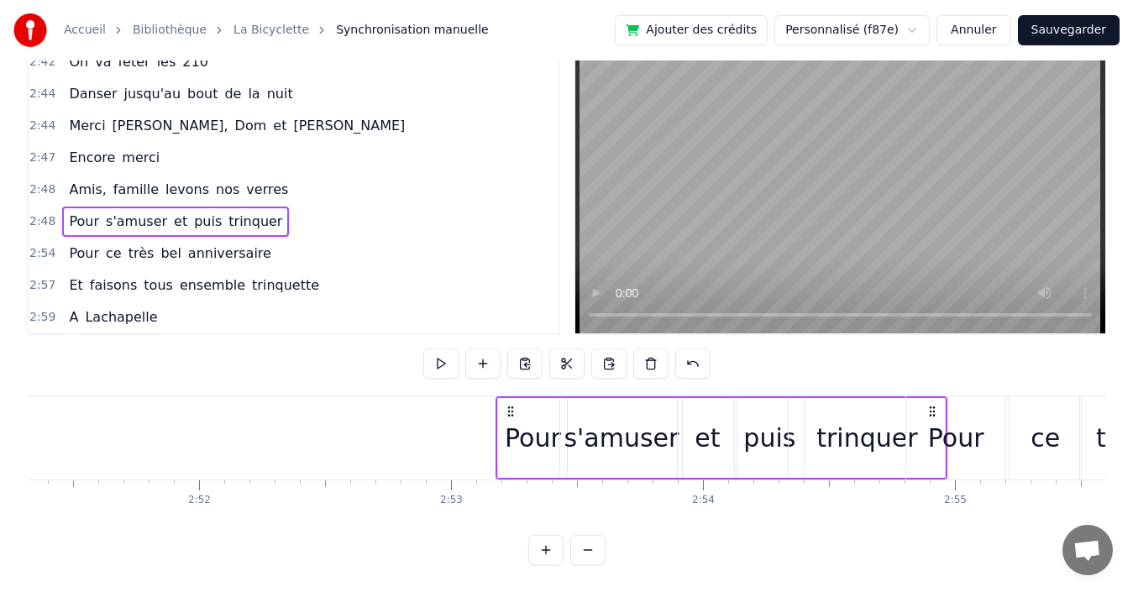
scroll to position [0, 43170]
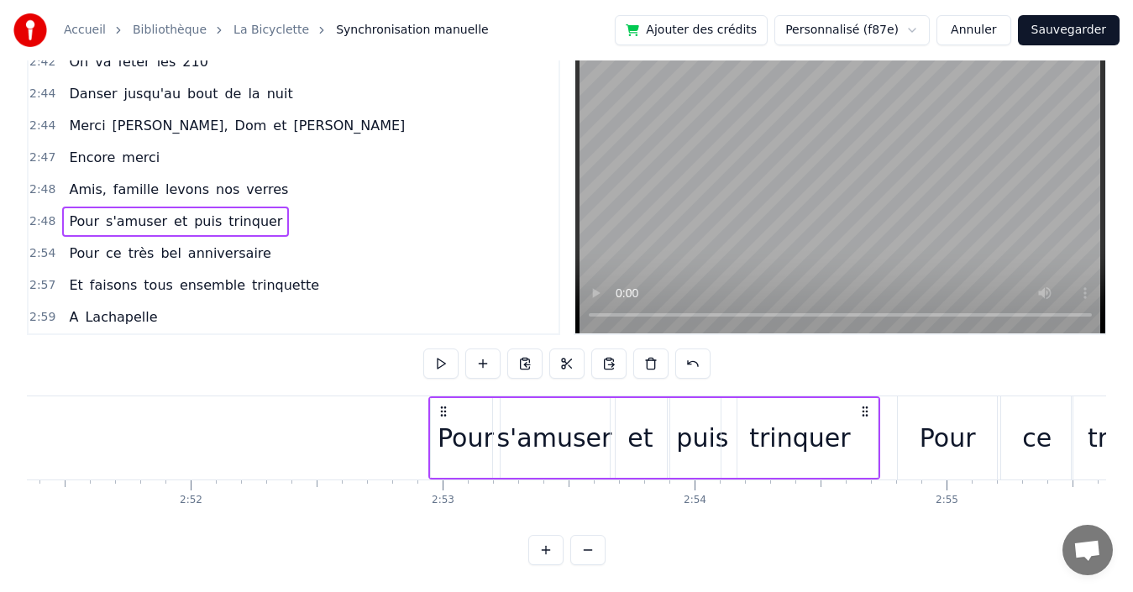
drag, startPoint x: 547, startPoint y: 393, endPoint x: 864, endPoint y: 372, distance: 318.1
click at [864, 372] on div "0:19 Quand nous partons tous les printemps 0:21 Quand nous partons dans toute l…" at bounding box center [566, 302] width 1079 height 527
click at [293, 181] on div "2:48 Amis, famille levons nos verres" at bounding box center [294, 190] width 530 height 32
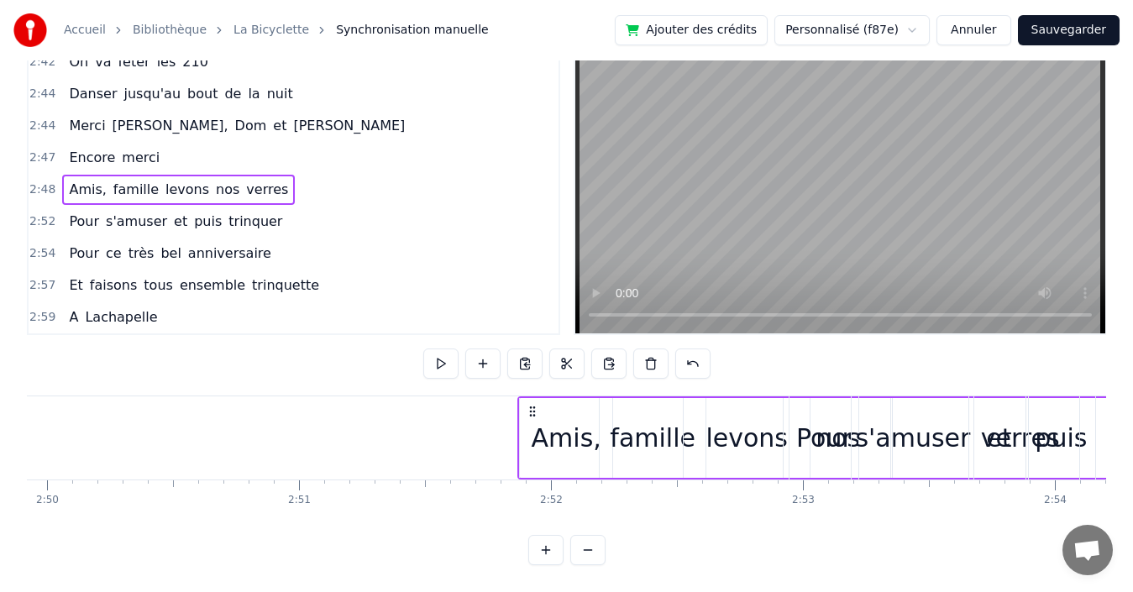
scroll to position [0, 42902]
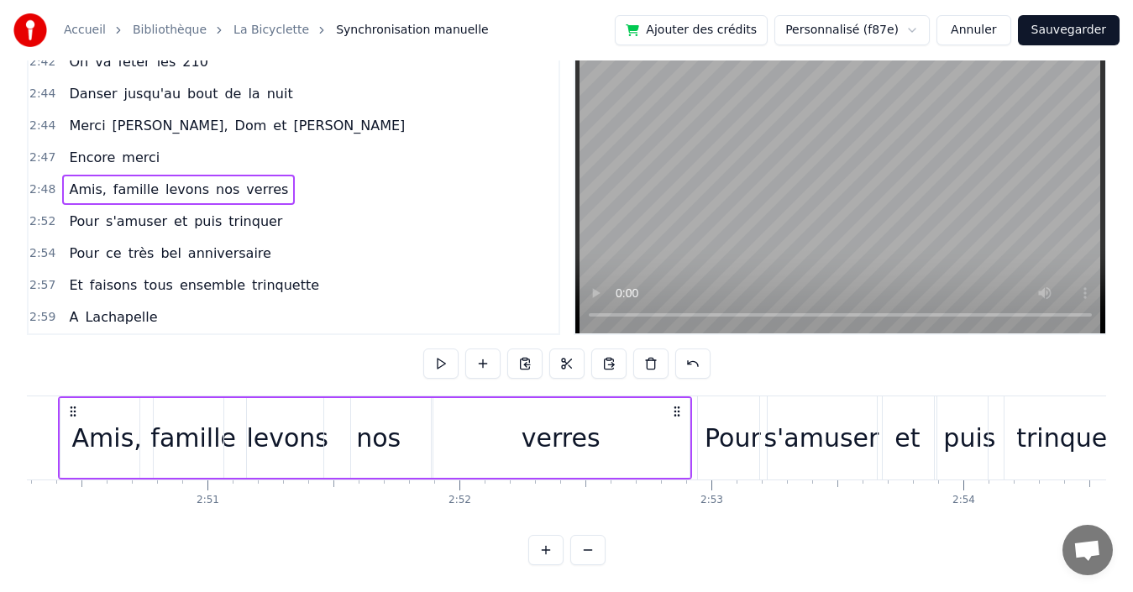
drag, startPoint x: 727, startPoint y: 396, endPoint x: 674, endPoint y: 391, distance: 53.1
click at [674, 405] on icon at bounding box center [676, 411] width 13 height 13
click at [304, 145] on div "2:47 Encore merci" at bounding box center [294, 158] width 530 height 32
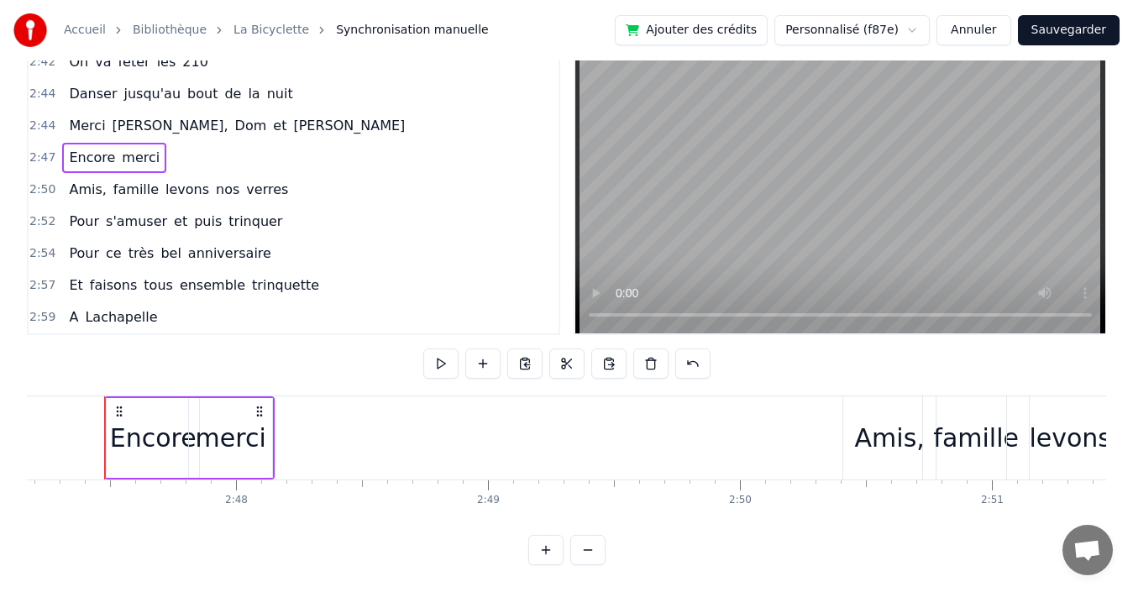
scroll to position [0, 42110]
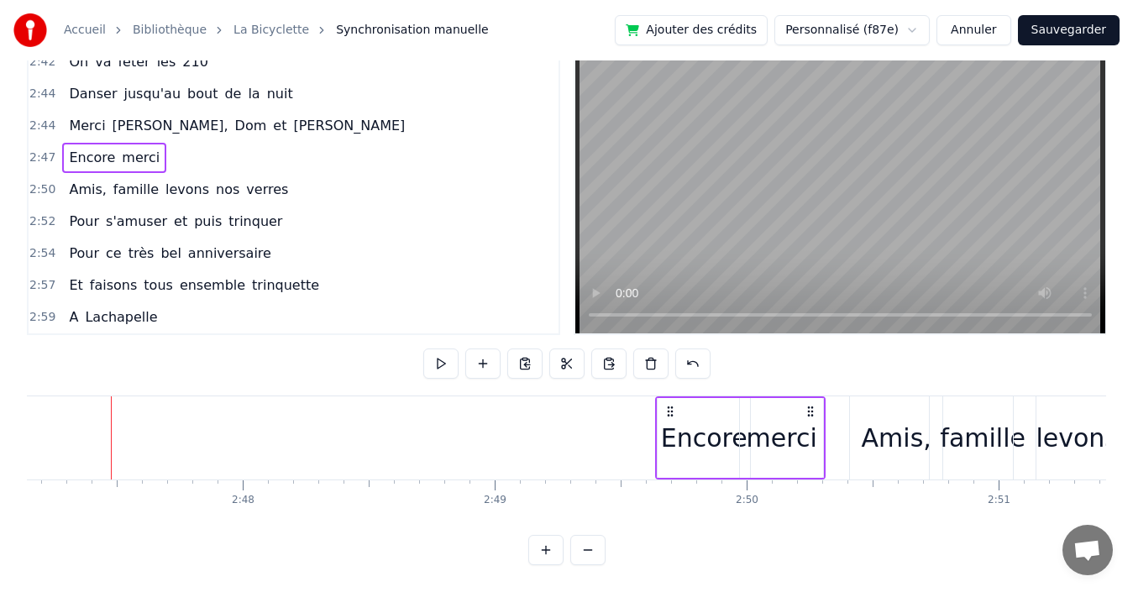
drag, startPoint x: 267, startPoint y: 395, endPoint x: 811, endPoint y: 412, distance: 544.5
click at [811, 412] on div "Encore merci" at bounding box center [740, 437] width 170 height 83
click at [294, 112] on div "2:44 [PERSON_NAME], [PERSON_NAME] et [PERSON_NAME]" at bounding box center [294, 126] width 530 height 32
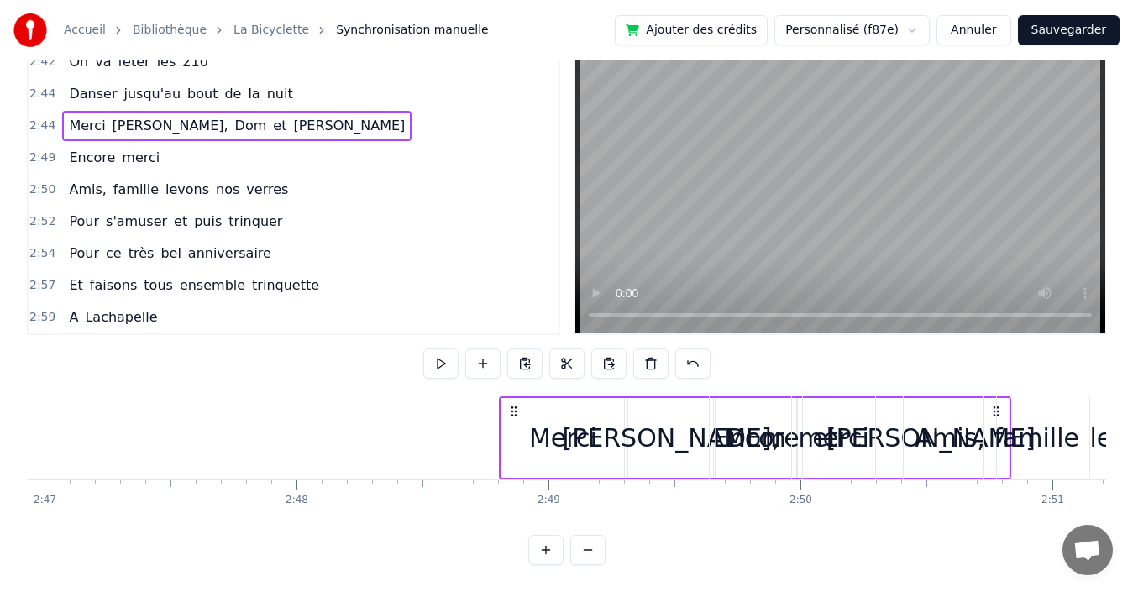
scroll to position [0, 42058]
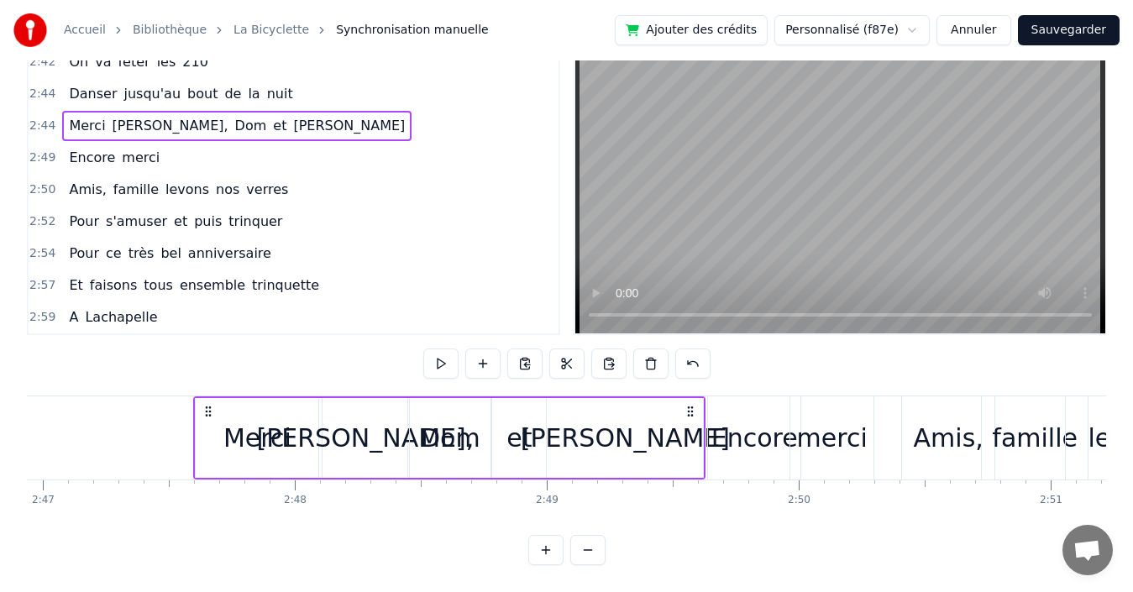
drag, startPoint x: 603, startPoint y: 395, endPoint x: 685, endPoint y: 397, distance: 82.3
click at [685, 405] on icon at bounding box center [690, 411] width 13 height 13
click at [318, 81] on div "2:44 Danser jusqu'au bout de la nuit" at bounding box center [294, 94] width 530 height 32
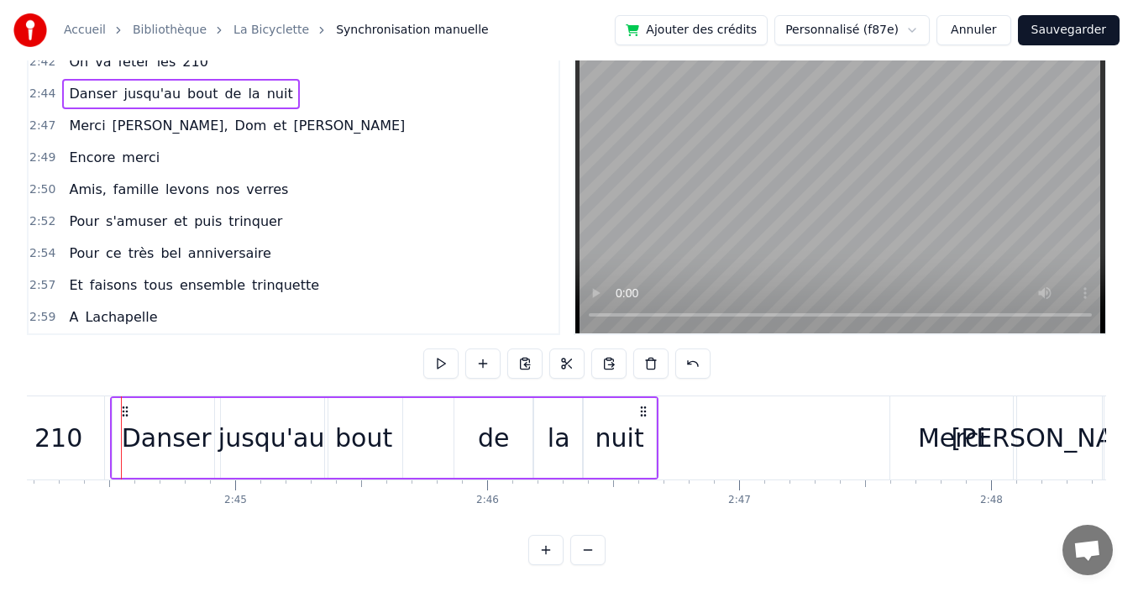
scroll to position [0, 41361]
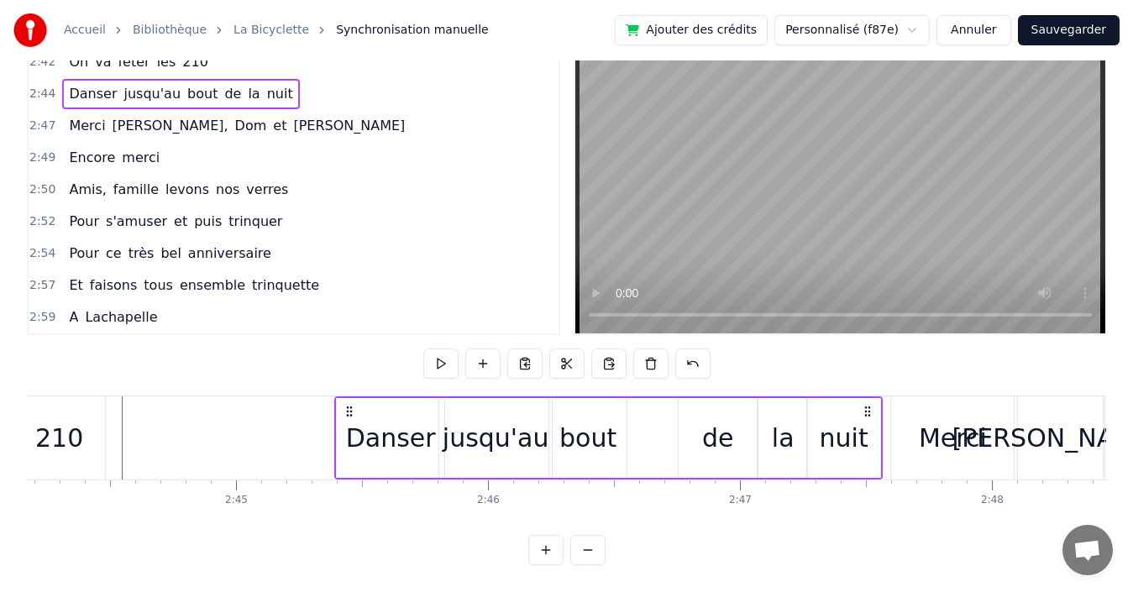
drag, startPoint x: 643, startPoint y: 397, endPoint x: 867, endPoint y: 398, distance: 223.4
click at [867, 405] on icon at bounding box center [867, 411] width 13 height 13
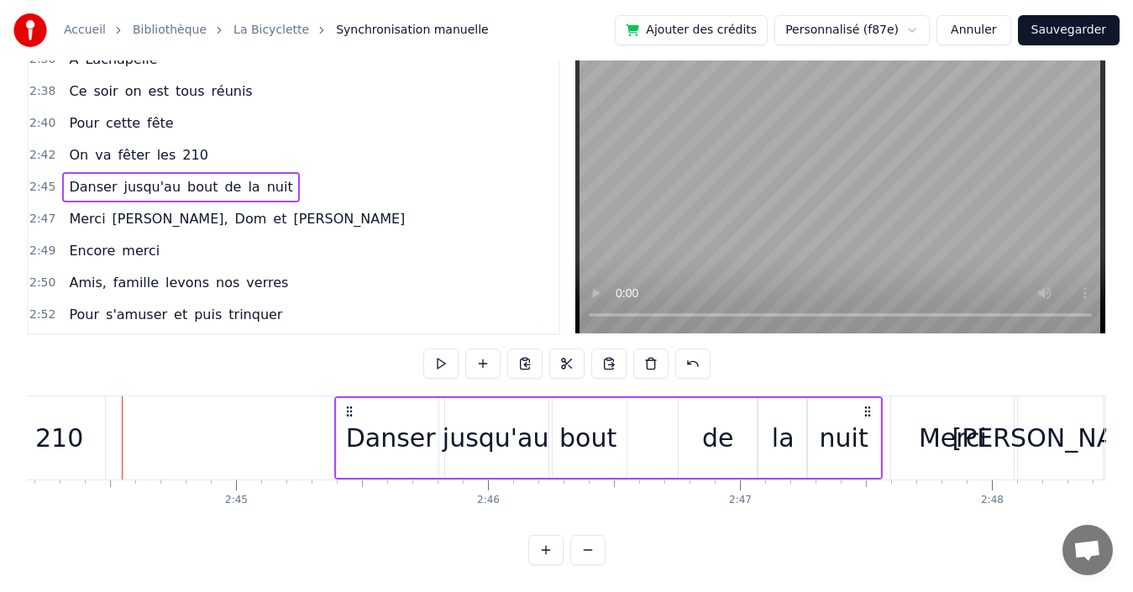
scroll to position [1326, 0]
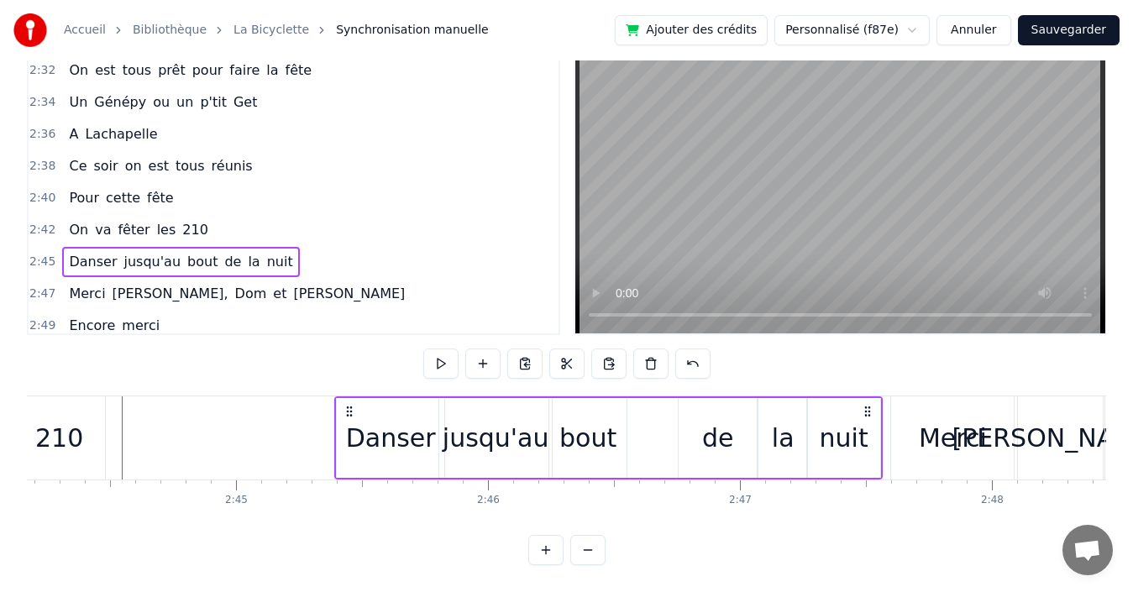
click at [311, 215] on div "2:42 On va fêter les 210" at bounding box center [294, 230] width 530 height 32
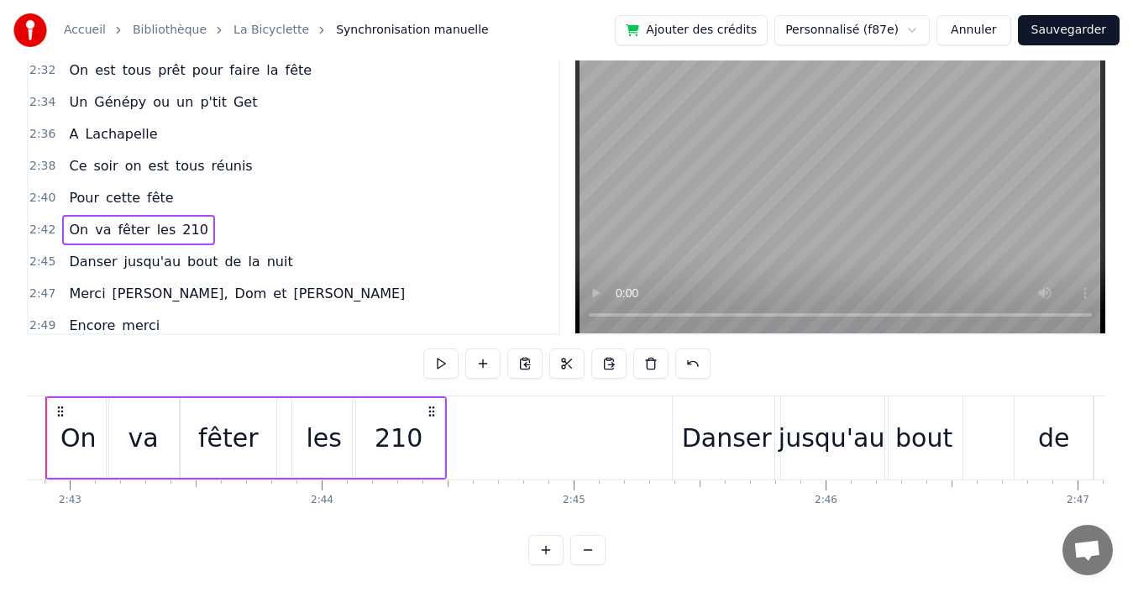
scroll to position [0, 40958]
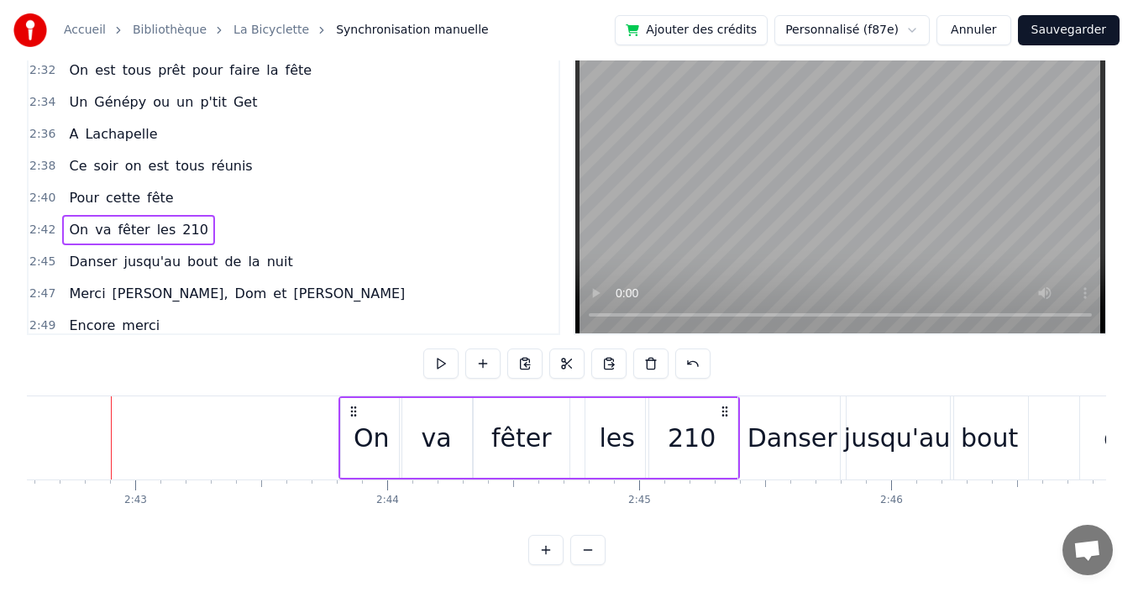
drag, startPoint x: 497, startPoint y: 396, endPoint x: 725, endPoint y: 405, distance: 227.7
click at [725, 405] on div "On va fêter les 210" at bounding box center [538, 437] width 401 height 83
click at [250, 182] on div "2:40 Pour cette fête" at bounding box center [294, 198] width 530 height 32
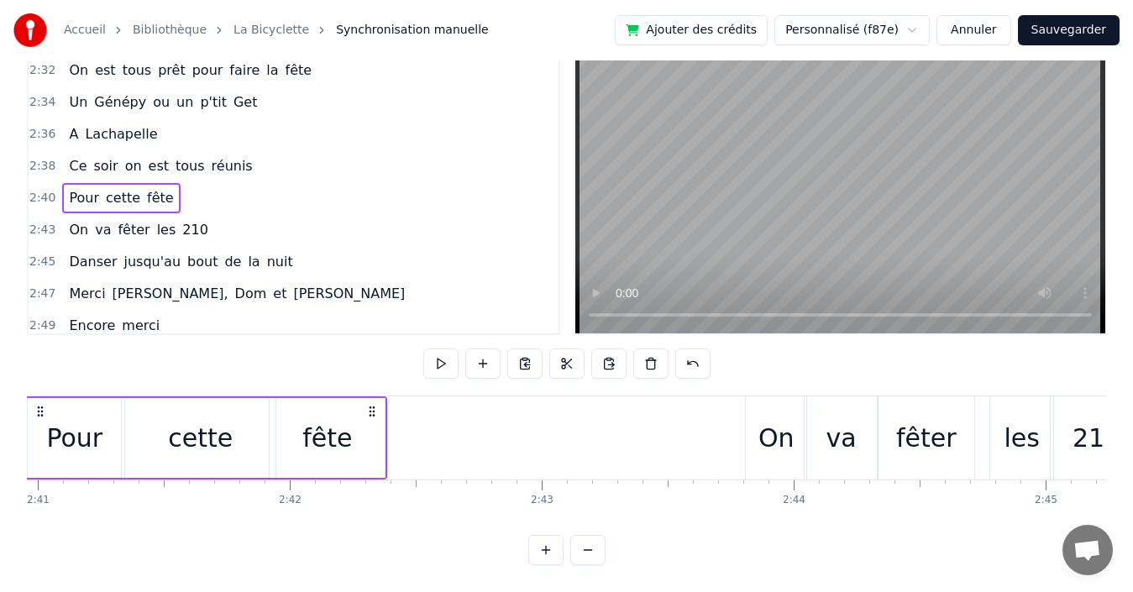
scroll to position [0, 40466]
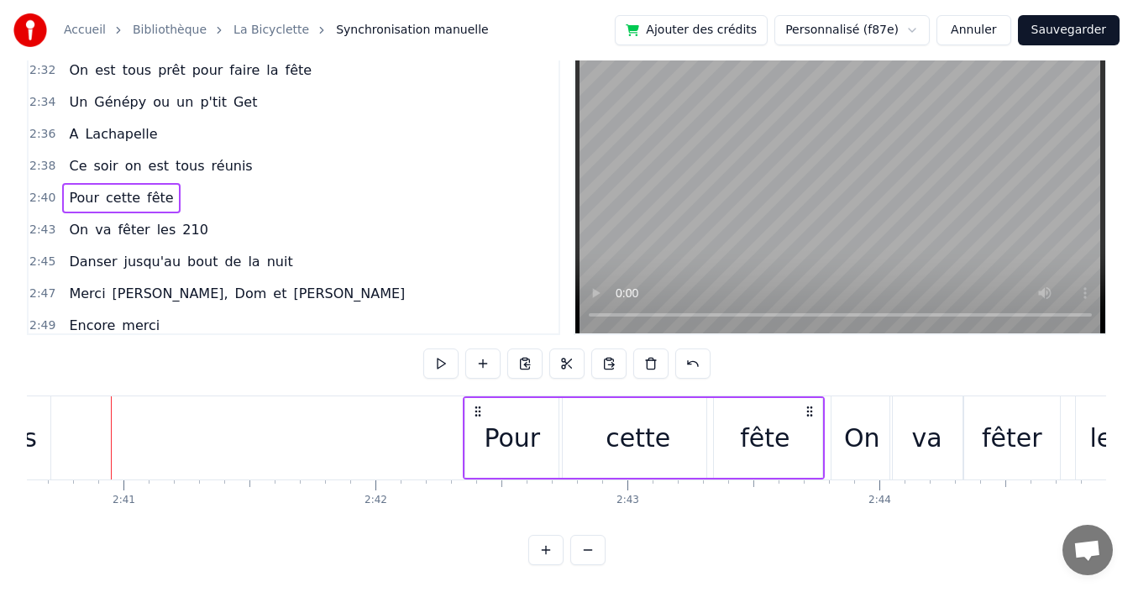
drag, startPoint x: 454, startPoint y: 393, endPoint x: 806, endPoint y: 393, distance: 351.9
click at [806, 405] on icon at bounding box center [809, 411] width 13 height 13
click at [256, 160] on div "2:38 Ce soir on est tous réunis" at bounding box center [294, 166] width 530 height 32
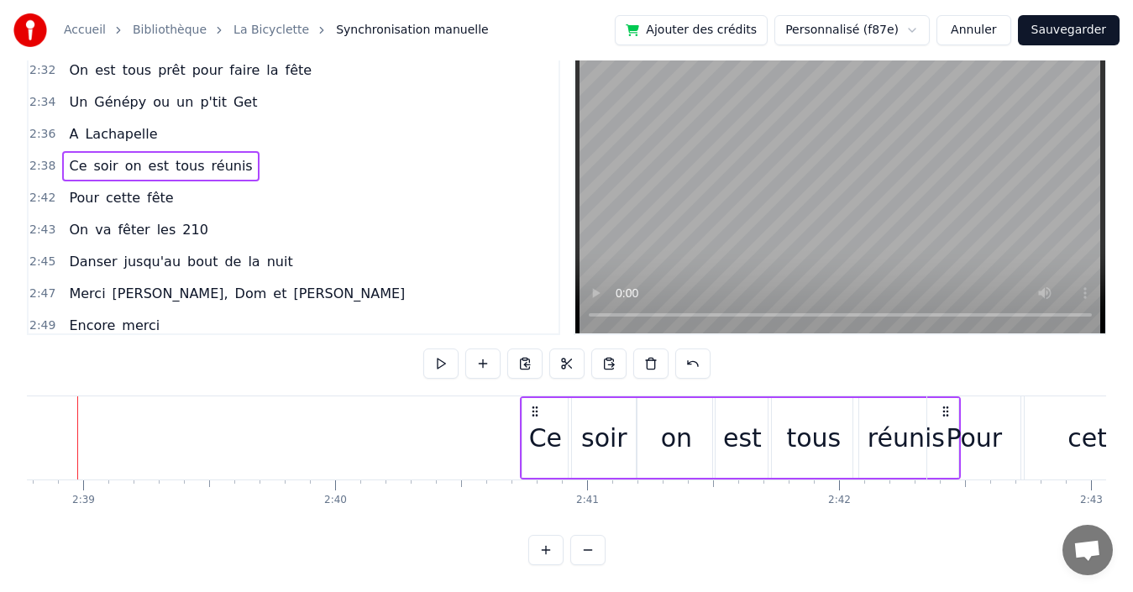
scroll to position [0, 40046]
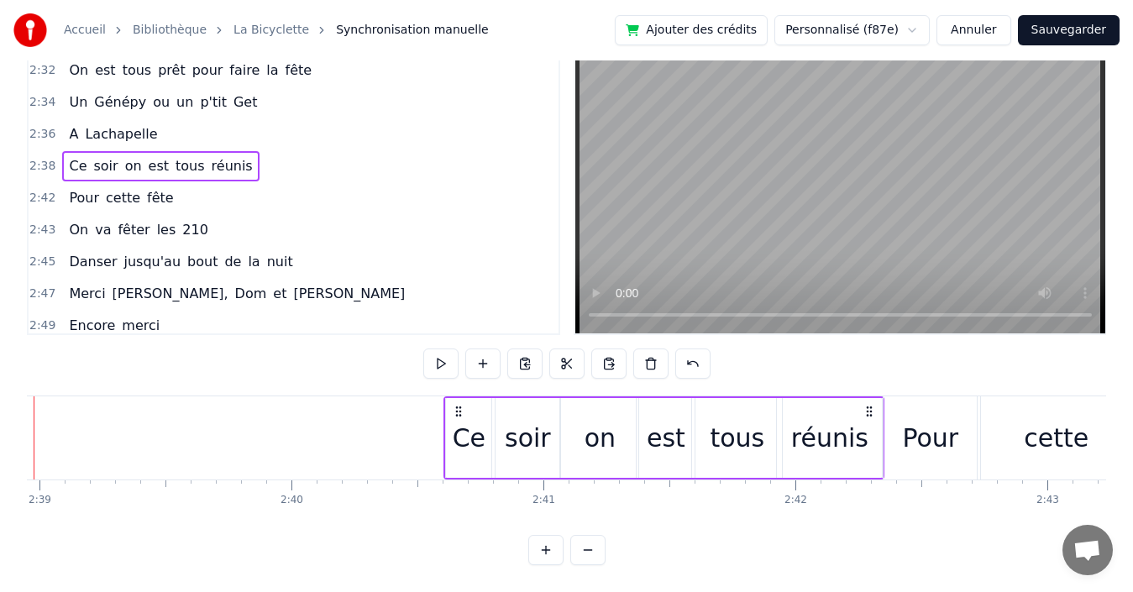
drag, startPoint x: 537, startPoint y: 395, endPoint x: 753, endPoint y: 370, distance: 218.1
click at [867, 405] on icon at bounding box center [868, 411] width 13 height 13
click at [266, 123] on div "2:36 A [PERSON_NAME]" at bounding box center [294, 134] width 530 height 32
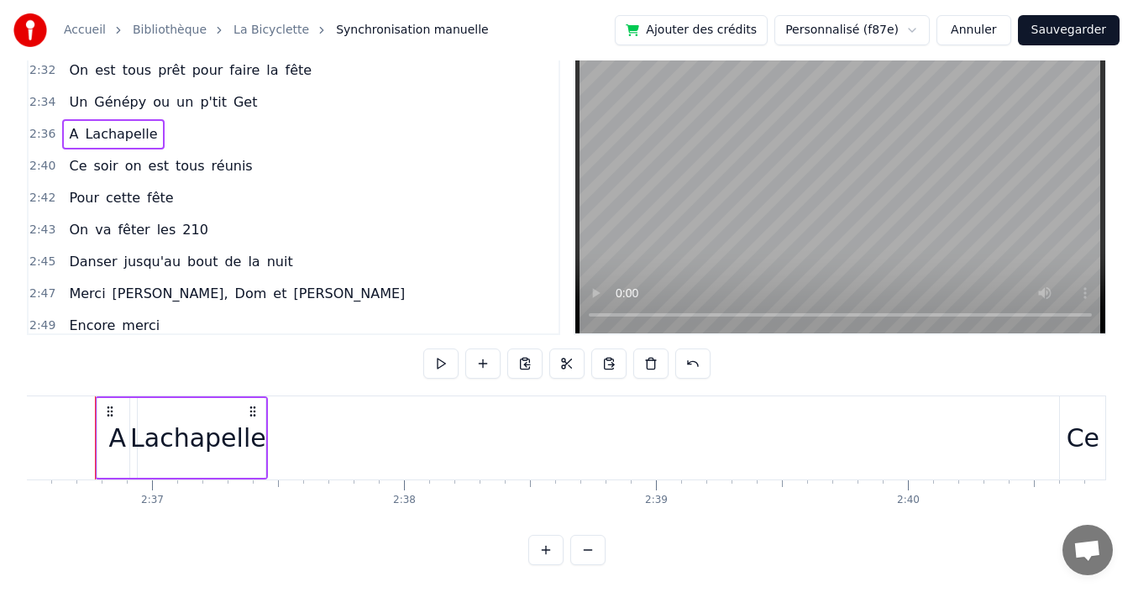
scroll to position [0, 39414]
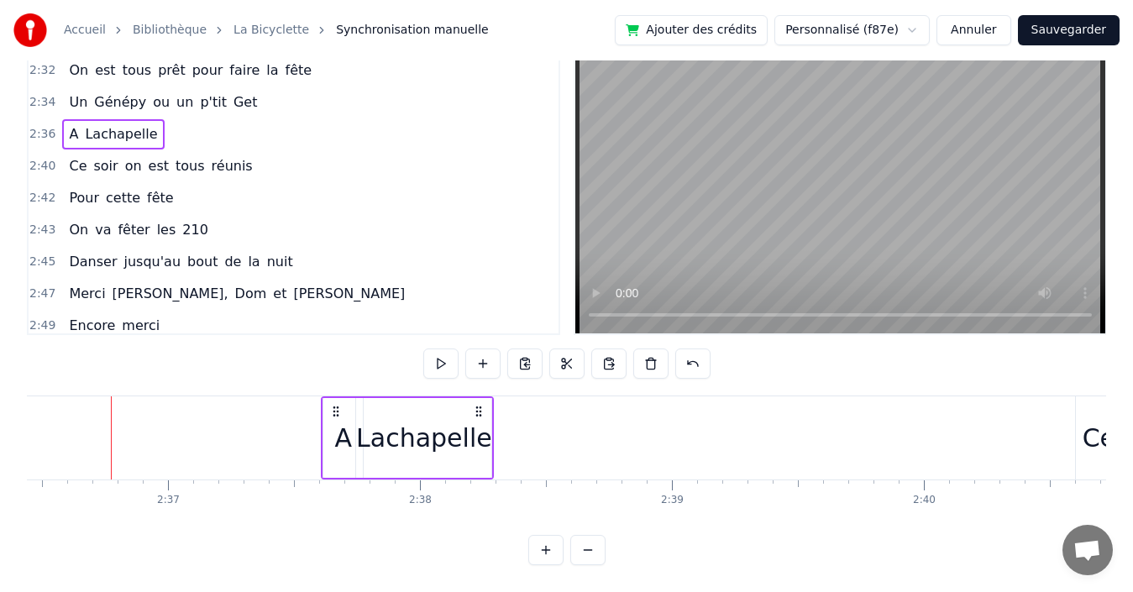
drag, startPoint x: 270, startPoint y: 392, endPoint x: 480, endPoint y: 397, distance: 210.0
click at [480, 405] on icon at bounding box center [478, 411] width 13 height 13
click at [265, 93] on div "2:34 Un Génépy ou un p'tit Get" at bounding box center [294, 103] width 530 height 32
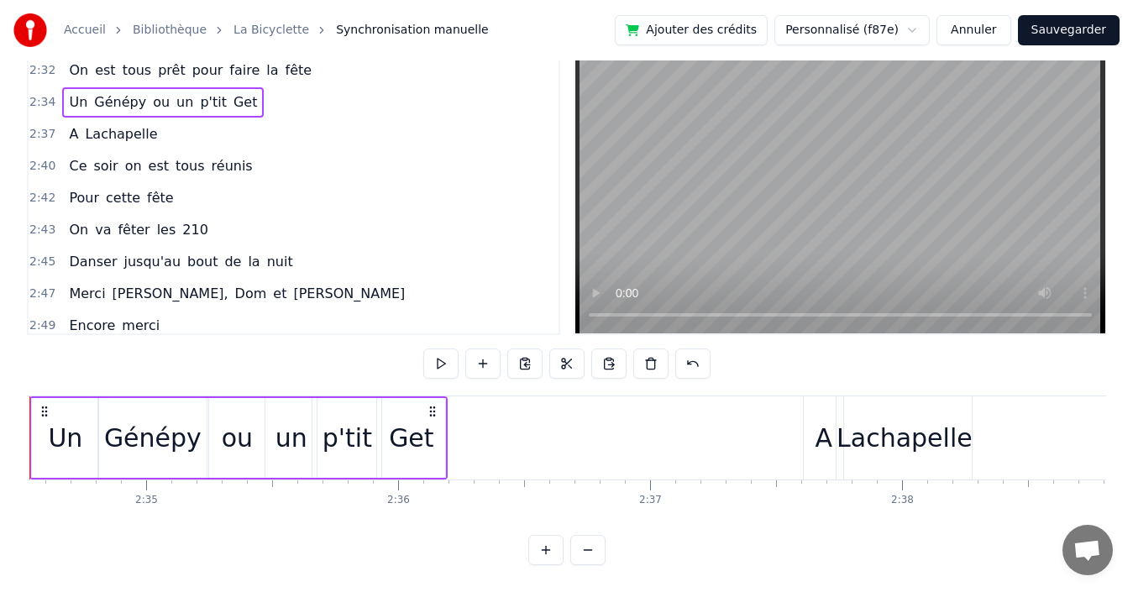
scroll to position [0, 38850]
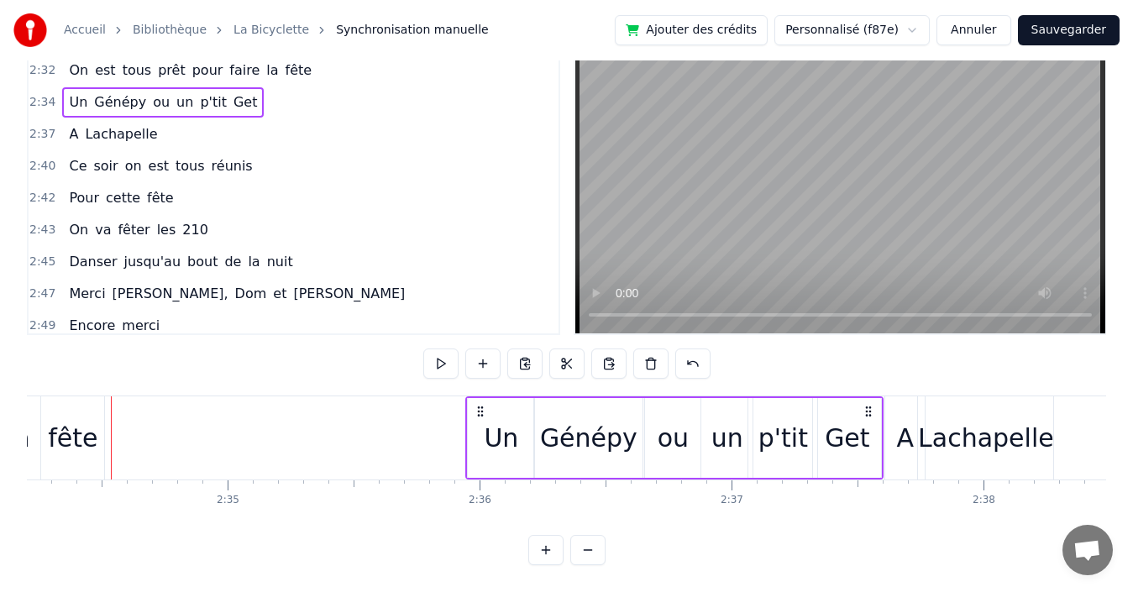
drag, startPoint x: 512, startPoint y: 393, endPoint x: 867, endPoint y: 398, distance: 354.4
click at [867, 405] on icon at bounding box center [868, 411] width 13 height 13
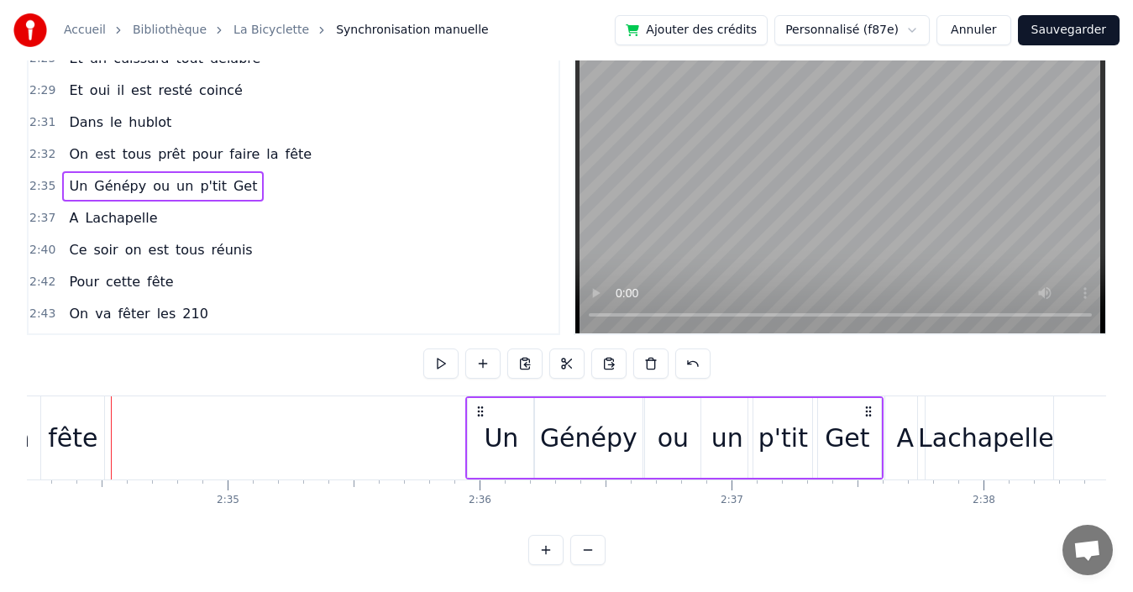
click at [332, 147] on div "2:32 On est tous prêt pour faire la fête" at bounding box center [294, 155] width 530 height 32
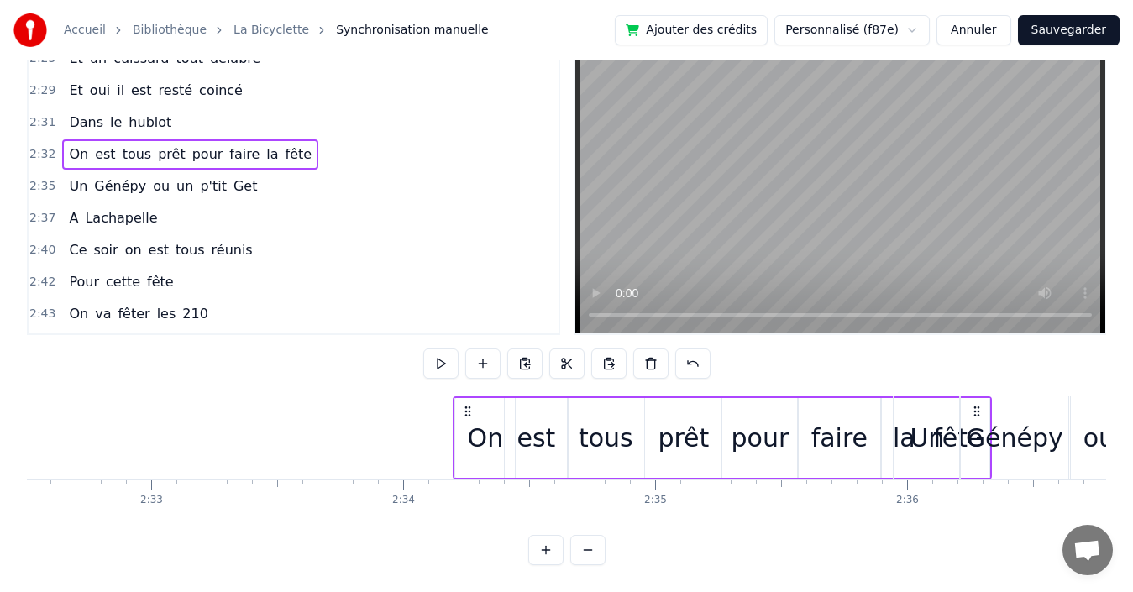
scroll to position [0, 38436]
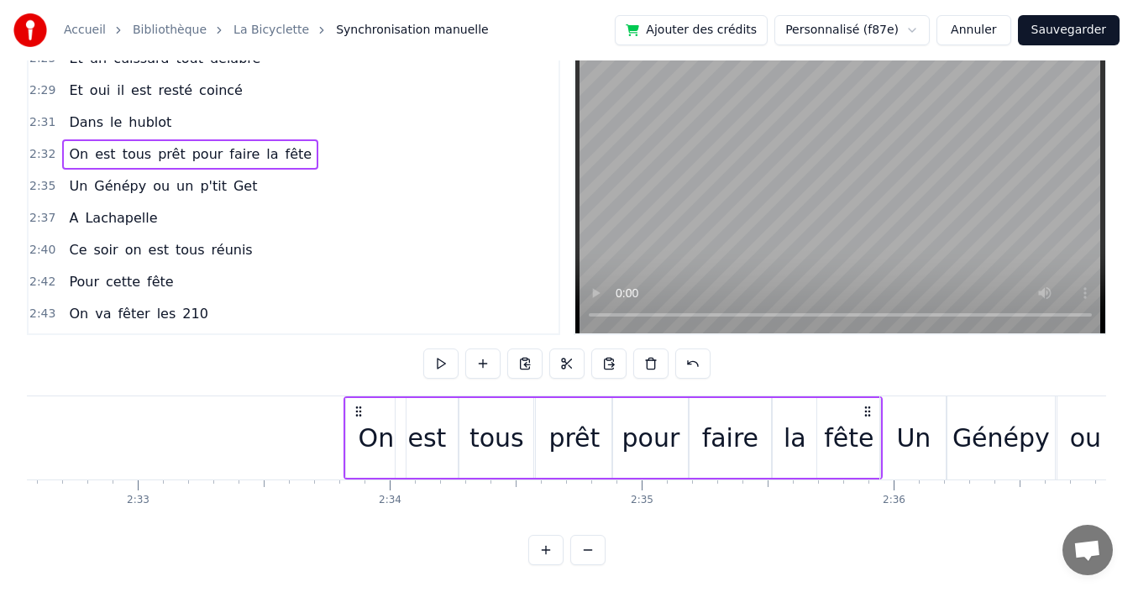
drag, startPoint x: 635, startPoint y: 396, endPoint x: 868, endPoint y: 396, distance: 232.6
click at [868, 405] on icon at bounding box center [867, 411] width 13 height 13
click at [328, 107] on div "2:31 Dans le hublot" at bounding box center [294, 123] width 530 height 32
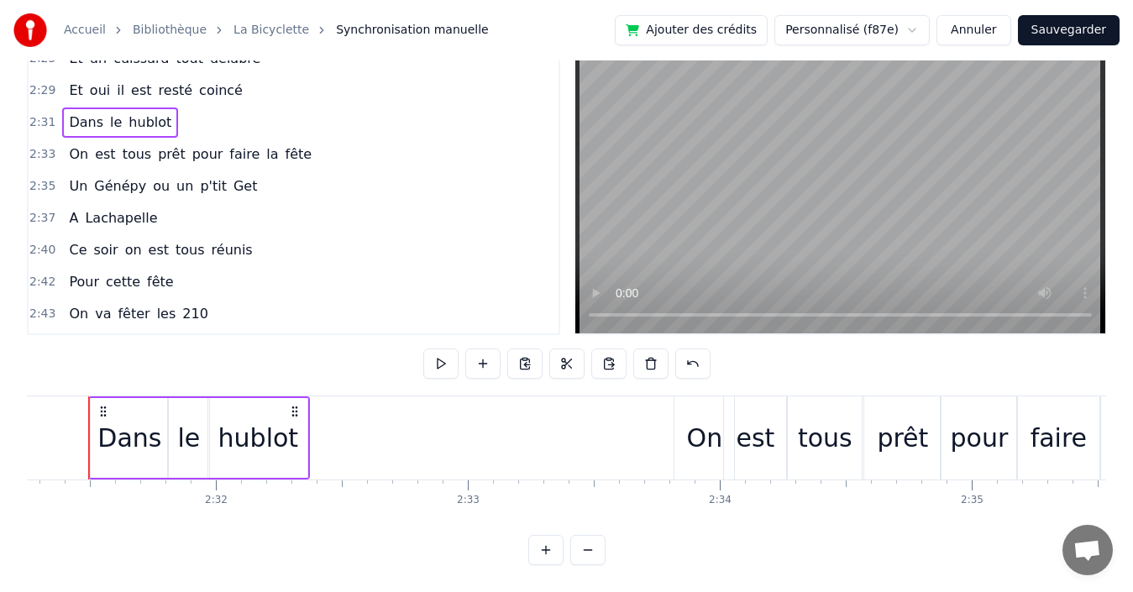
scroll to position [0, 38084]
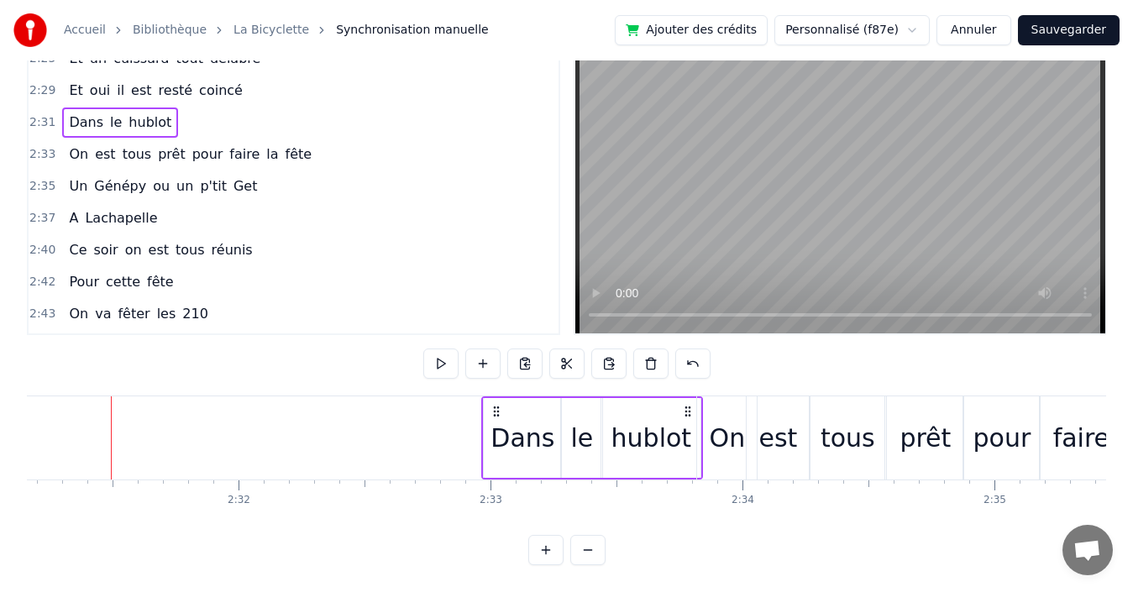
drag, startPoint x: 315, startPoint y: 393, endPoint x: 685, endPoint y: 405, distance: 370.5
click at [685, 405] on div "Dans le hublot" at bounding box center [592, 437] width 222 height 83
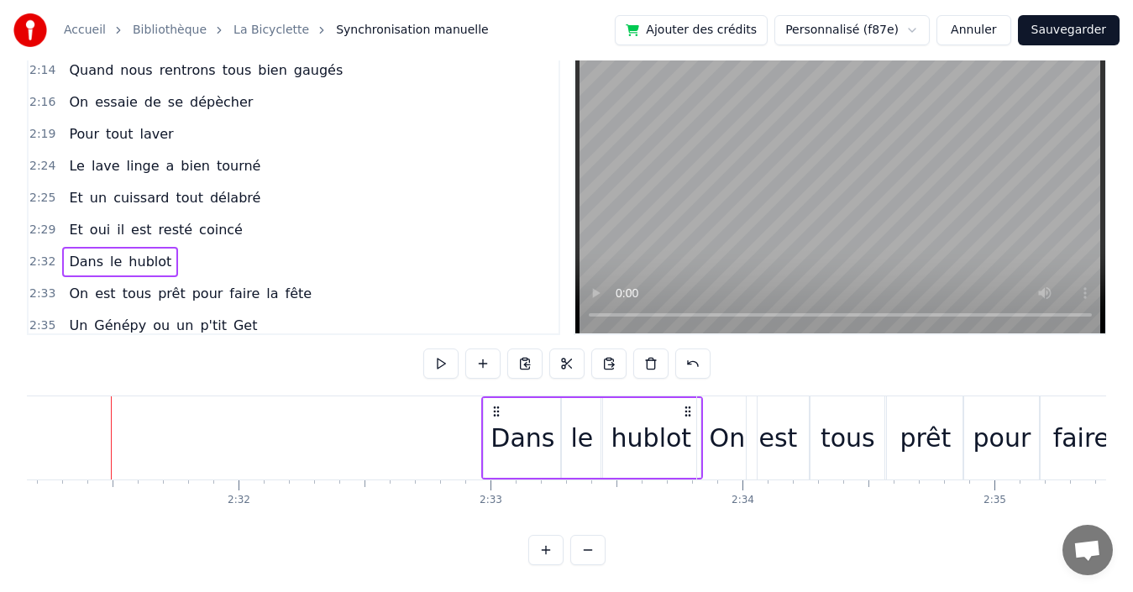
scroll to position [1074, 0]
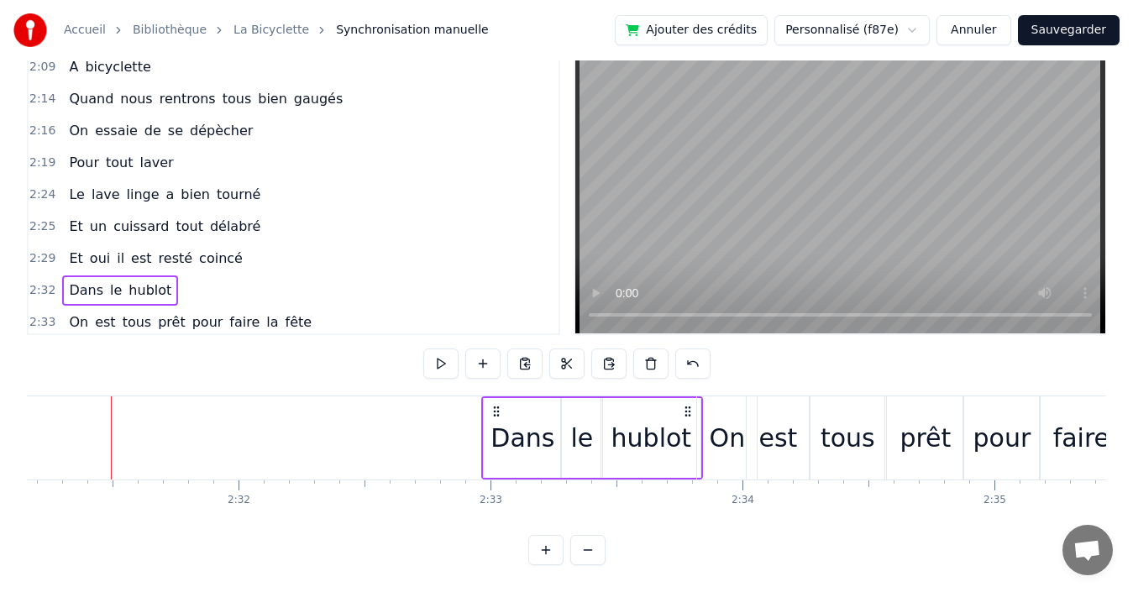
click at [294, 148] on div "2:19 Pour tout laver" at bounding box center [294, 163] width 530 height 32
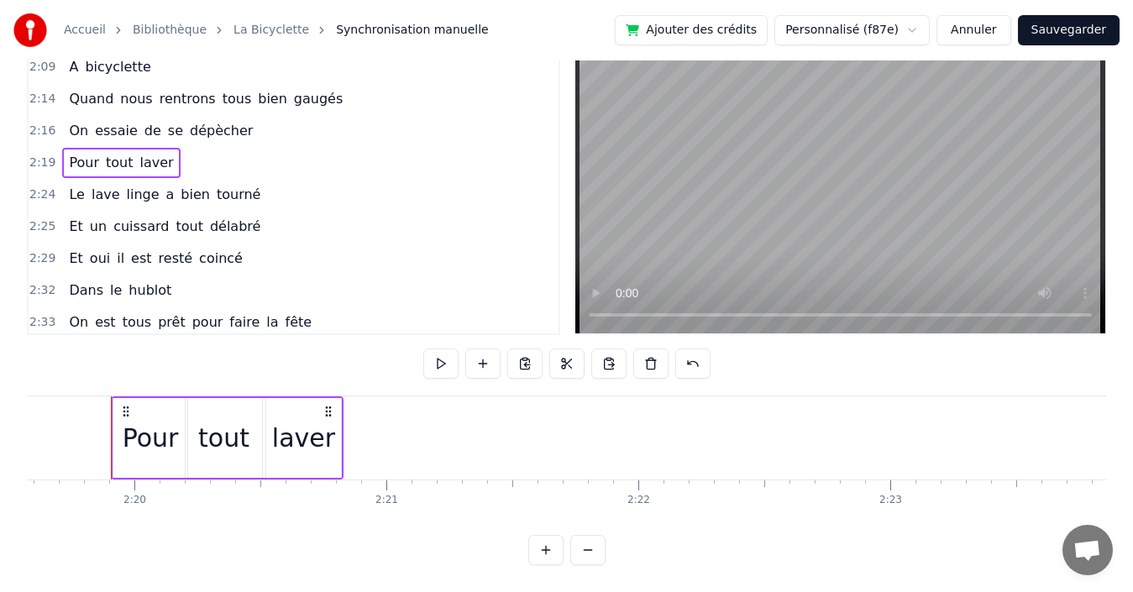
scroll to position [990, 0]
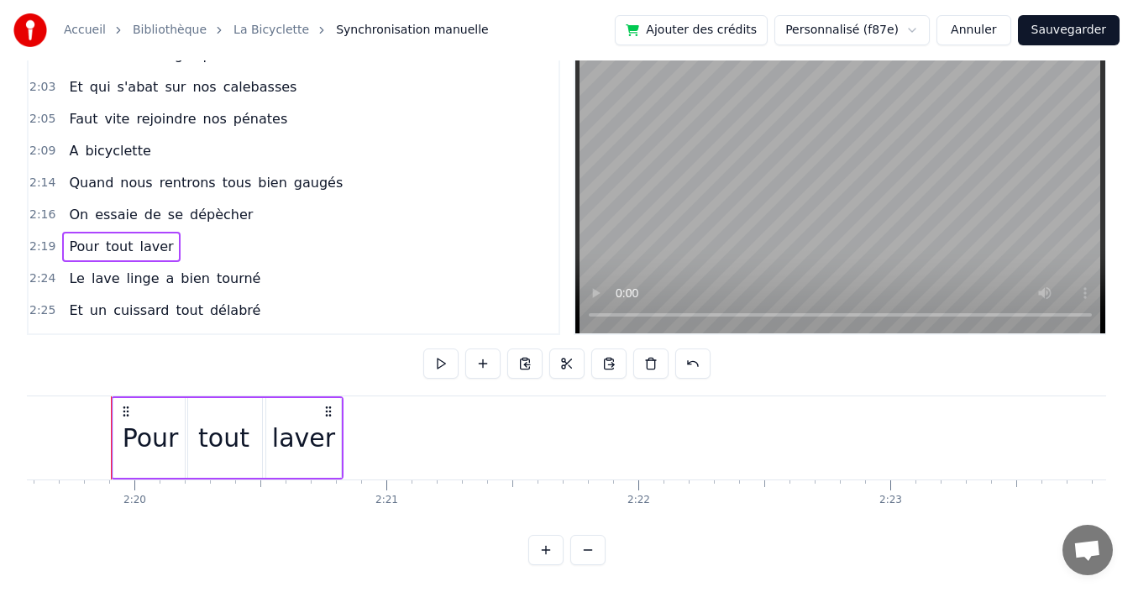
click at [354, 169] on div "2:14 Quand nous rentrons tous bien gaugés" at bounding box center [294, 183] width 530 height 32
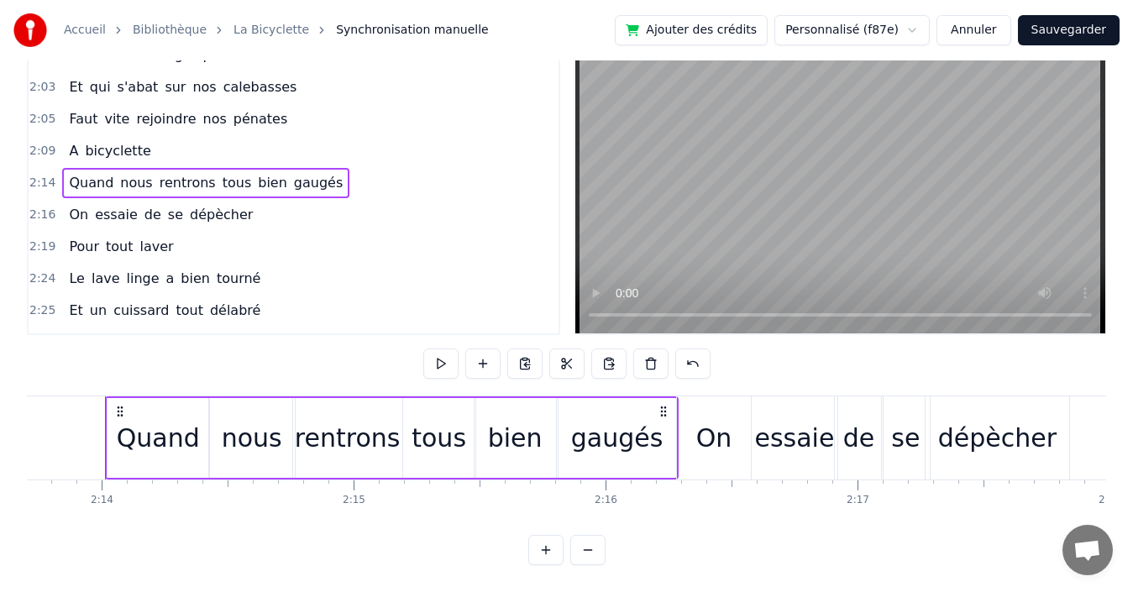
scroll to position [0, 33679]
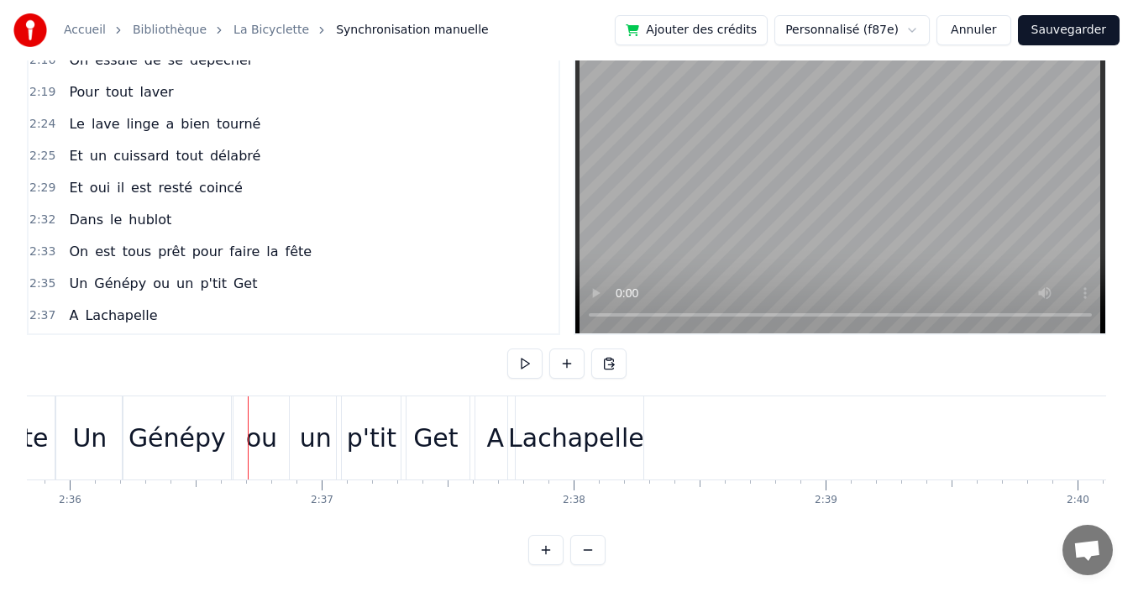
scroll to position [1158, 0]
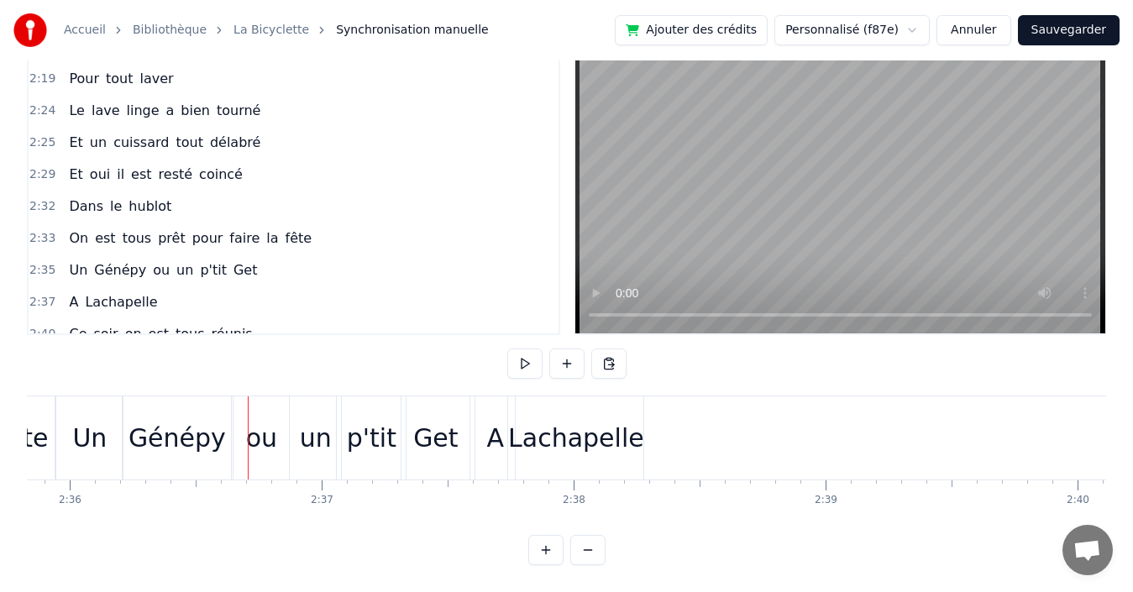
click at [346, 286] on div "2:37 A [PERSON_NAME]" at bounding box center [294, 302] width 530 height 32
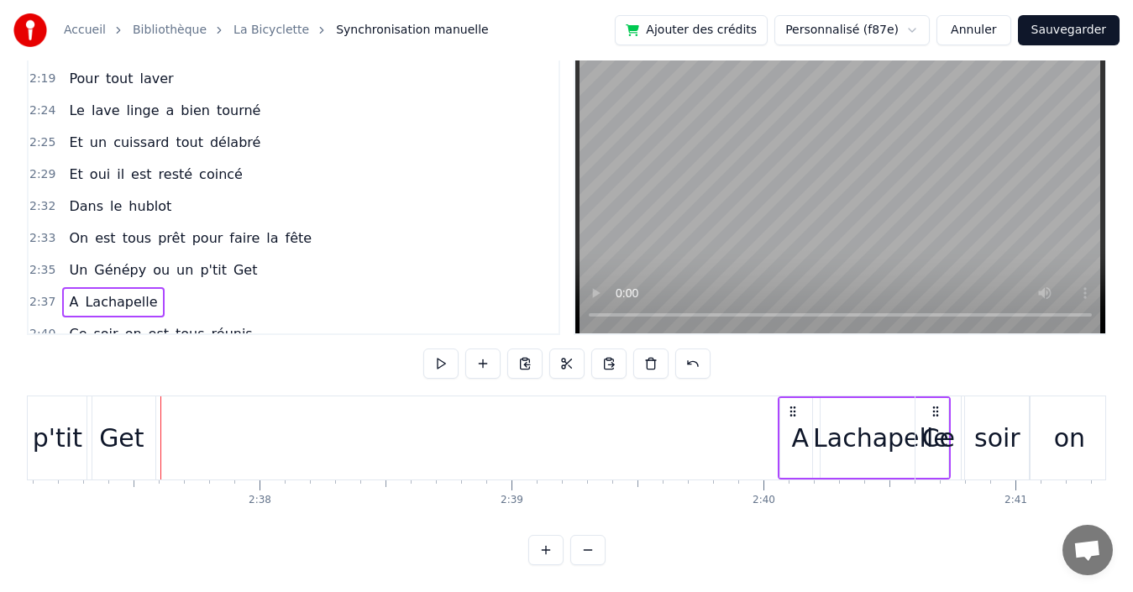
scroll to position [0, 39588]
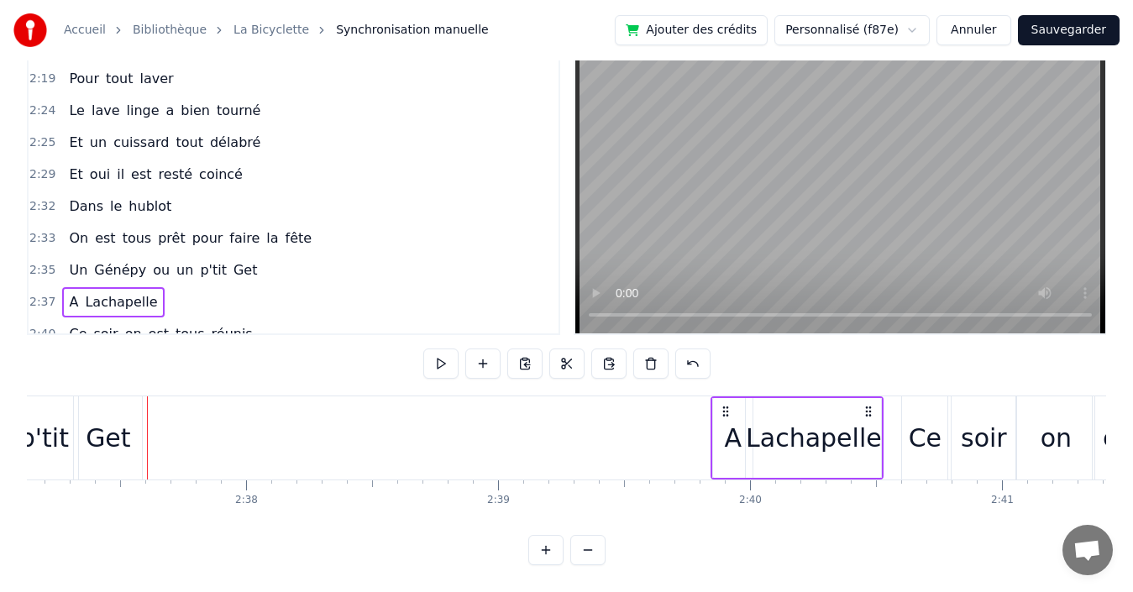
drag, startPoint x: 637, startPoint y: 396, endPoint x: 873, endPoint y: 393, distance: 236.0
click at [873, 405] on icon at bounding box center [868, 411] width 13 height 13
click at [262, 257] on div "2:35 Un Génépy ou un p'tit Get" at bounding box center [294, 270] width 530 height 32
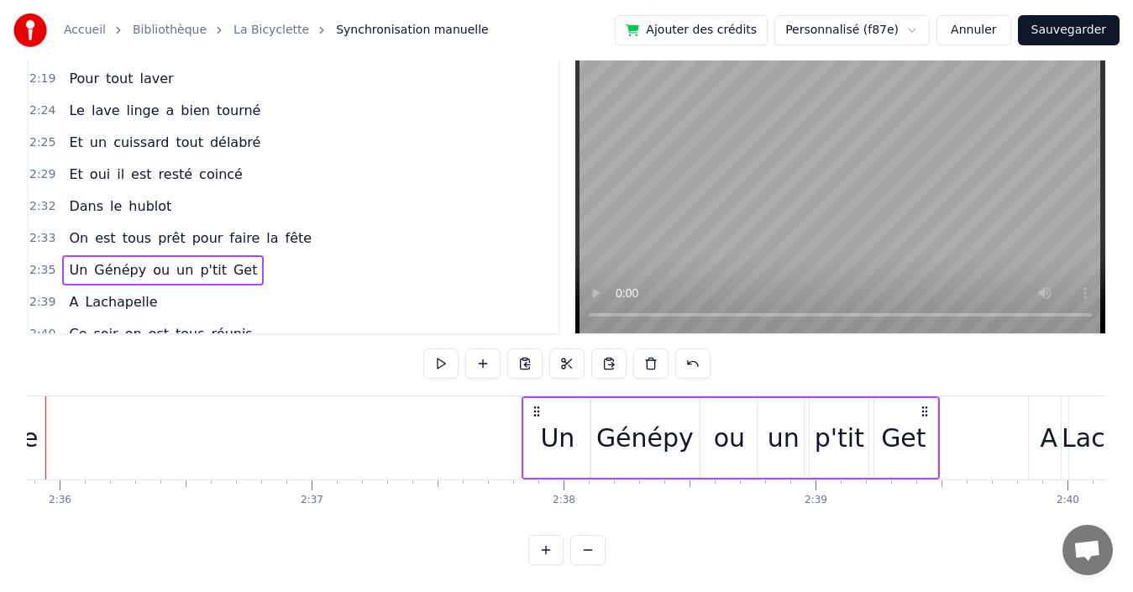
scroll to position [0, 39289]
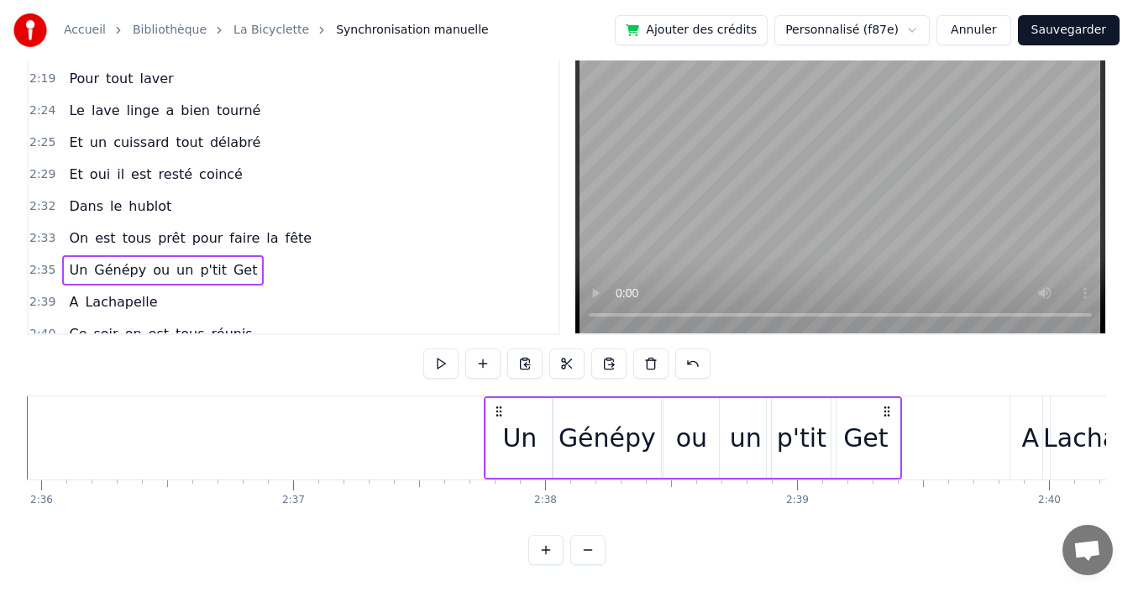
drag, startPoint x: 513, startPoint y: 396, endPoint x: 886, endPoint y: 412, distance: 373.2
click at [886, 412] on div "Un Génépy ou un p'tit Get" at bounding box center [693, 437] width 418 height 83
click at [310, 223] on div "2:33 On est tous prêt pour faire la fête" at bounding box center [294, 239] width 530 height 32
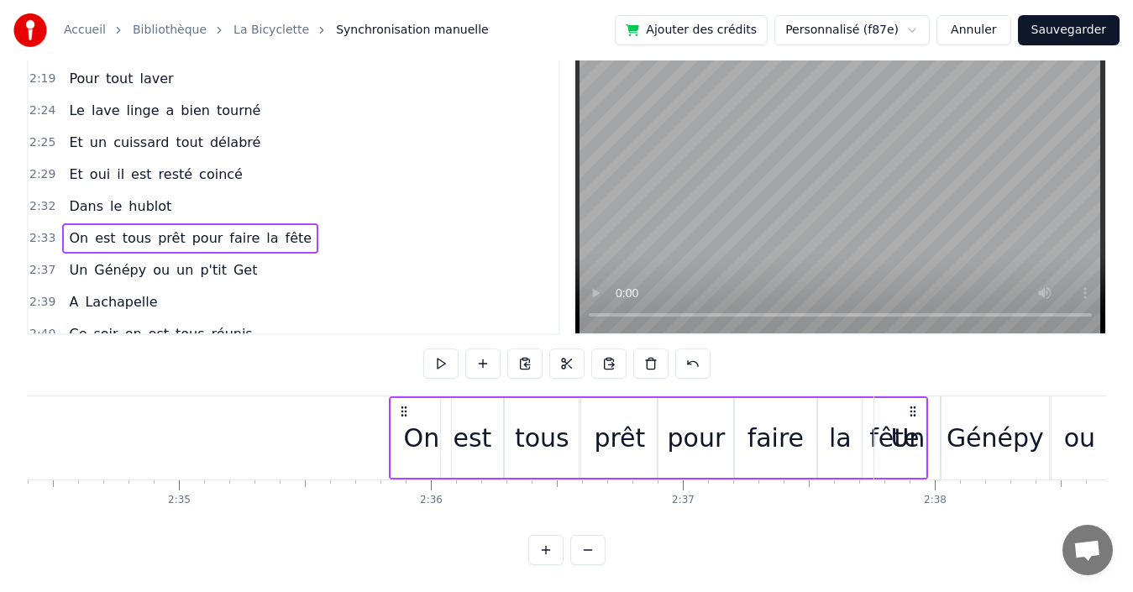
scroll to position [0, 38901]
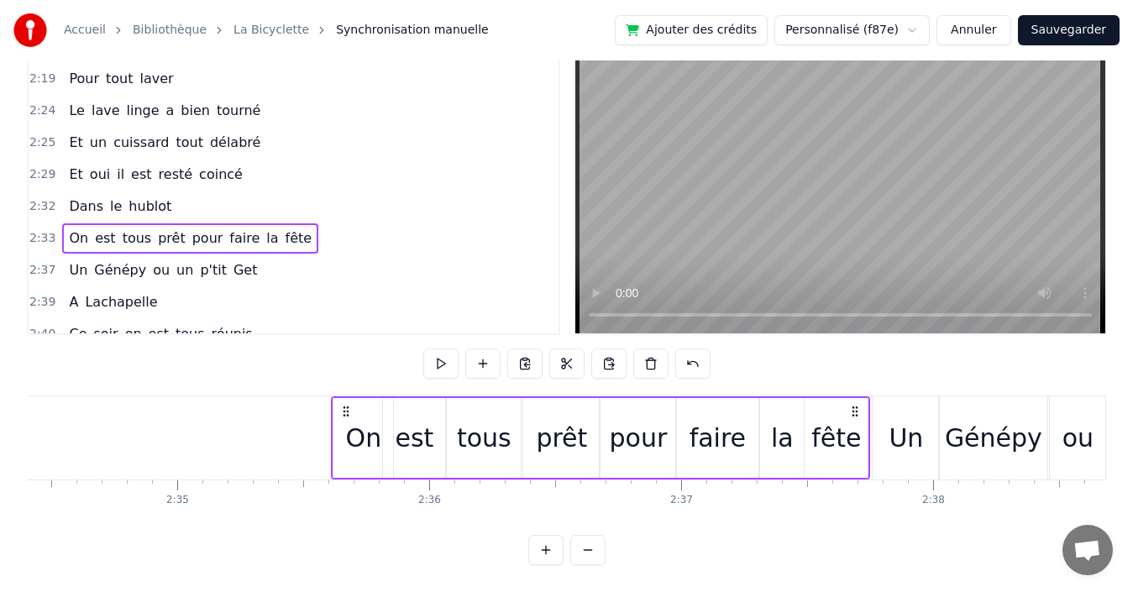
drag, startPoint x: 632, startPoint y: 396, endPoint x: 852, endPoint y: 407, distance: 220.3
click at [852, 407] on div "On est tous prêt pour faire la fête" at bounding box center [600, 437] width 539 height 83
click at [225, 191] on div "2:32 Dans le hublot" at bounding box center [294, 207] width 530 height 32
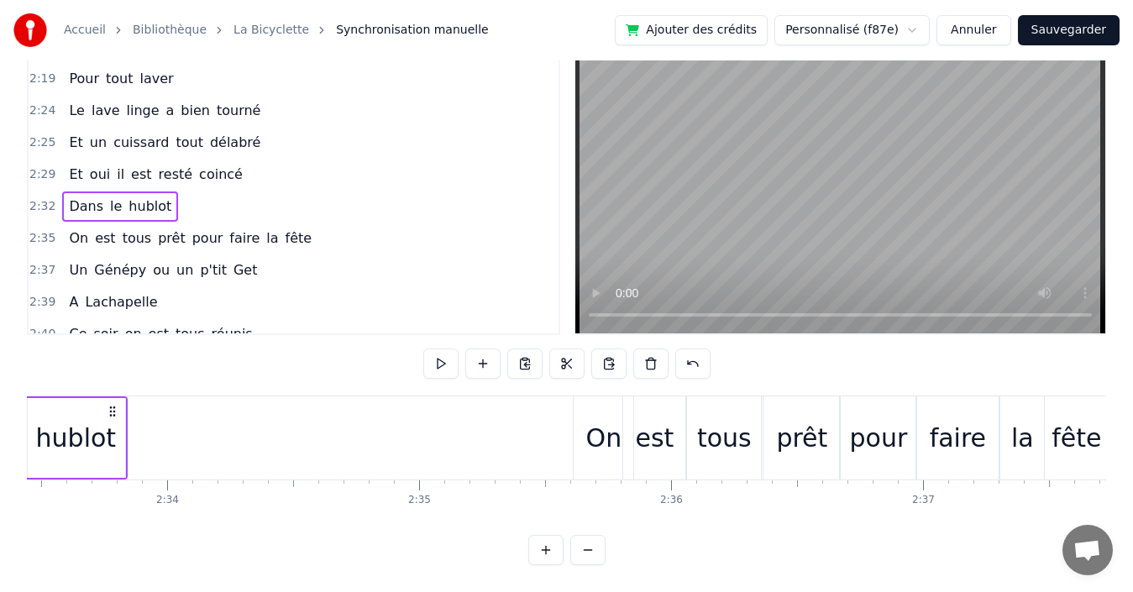
scroll to position [0, 38454]
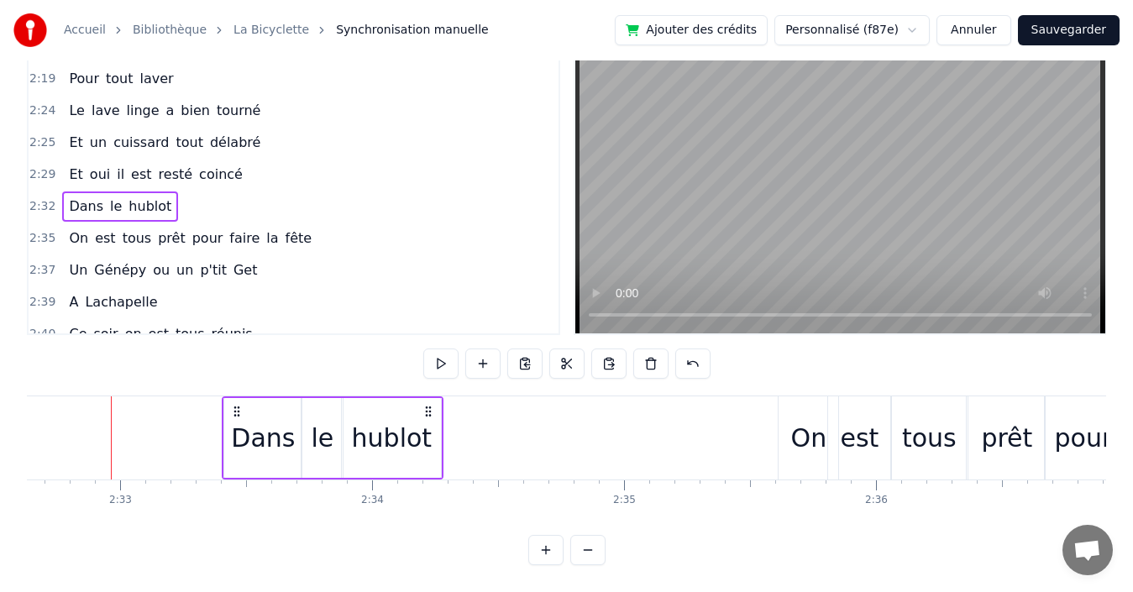
drag, startPoint x: 317, startPoint y: 391, endPoint x: 428, endPoint y: 395, distance: 110.9
click at [428, 405] on icon at bounding box center [428, 411] width 13 height 13
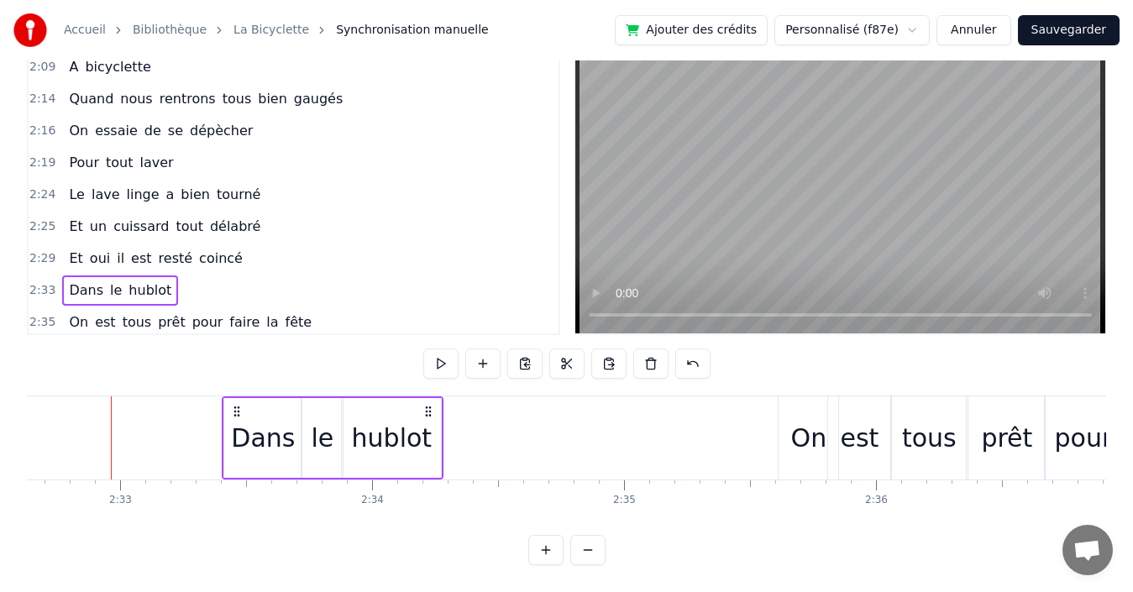
click at [375, 84] on div "2:14 Quand nous rentrons tous bien gaugés" at bounding box center [294, 99] width 530 height 32
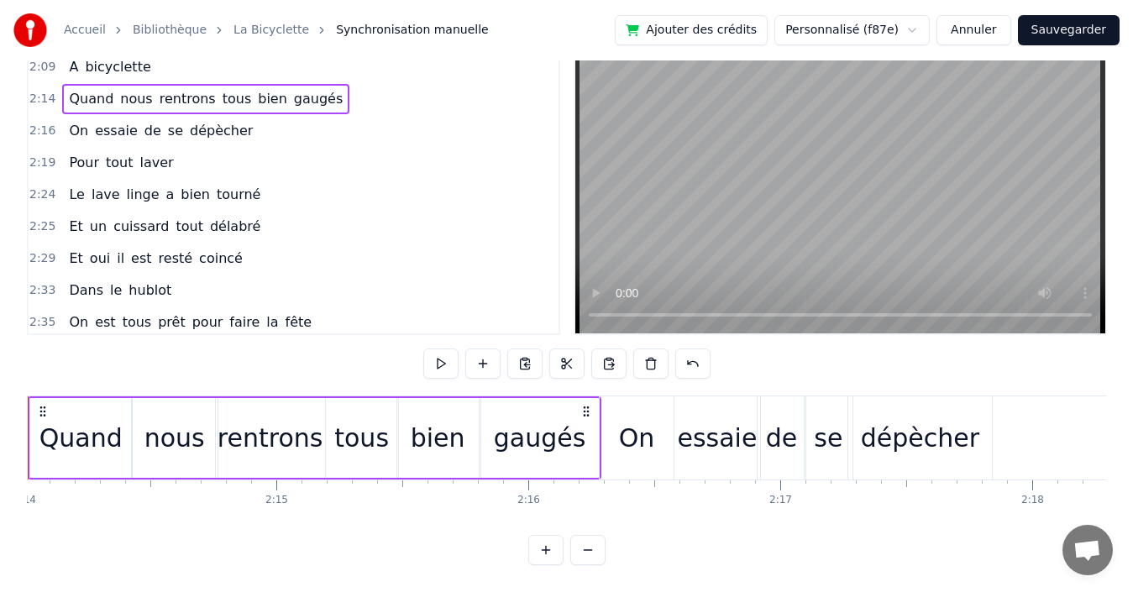
scroll to position [0, 33679]
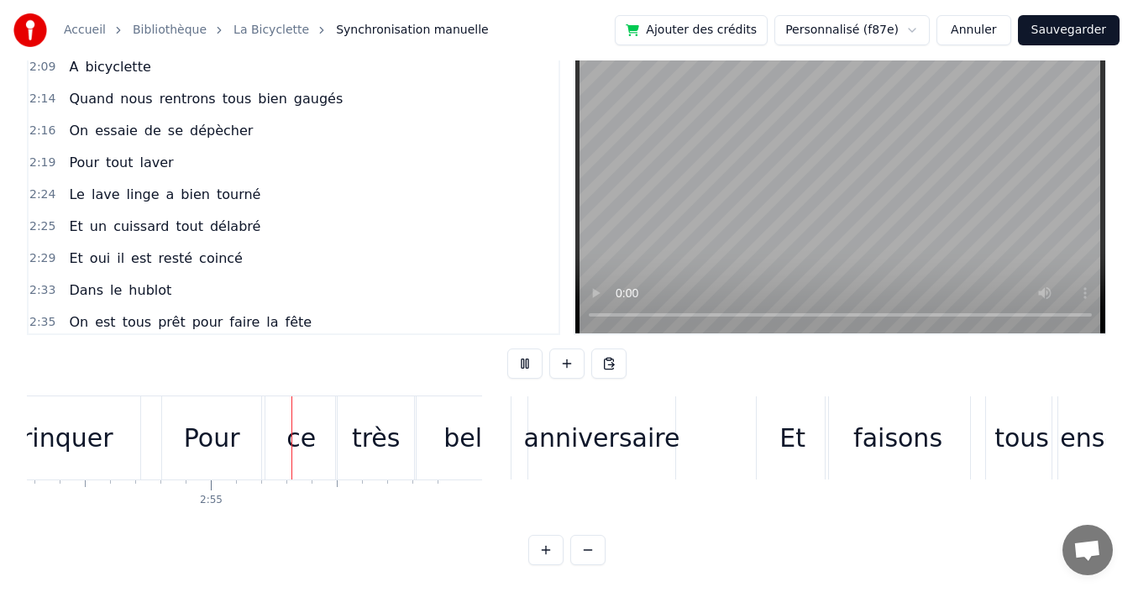
scroll to position [0, 43958]
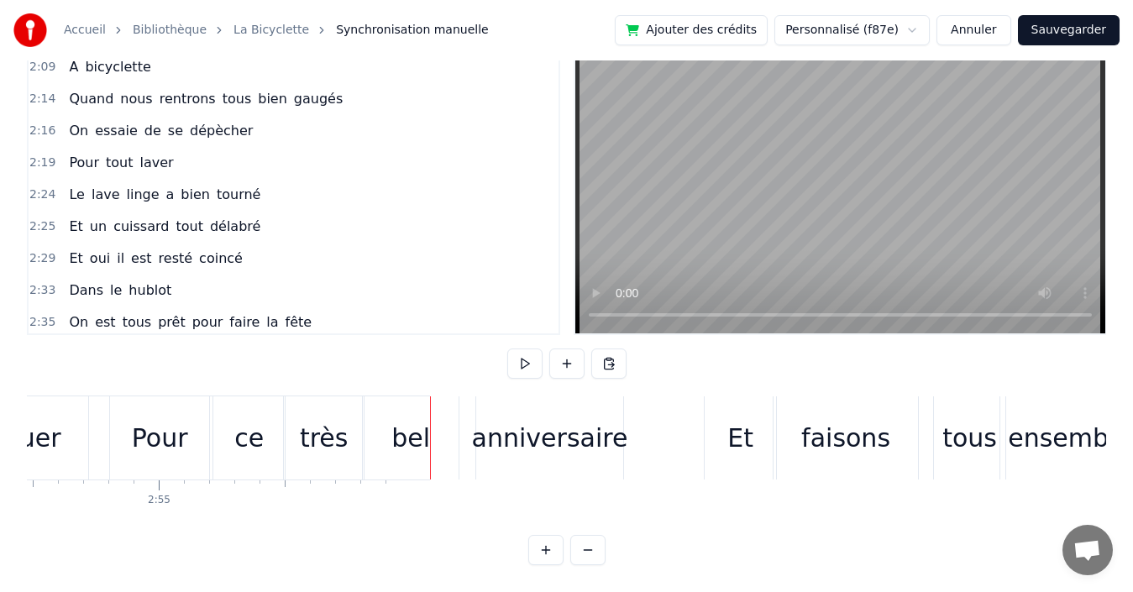
click at [1053, 26] on button "Sauvegarder" at bounding box center [1069, 30] width 102 height 30
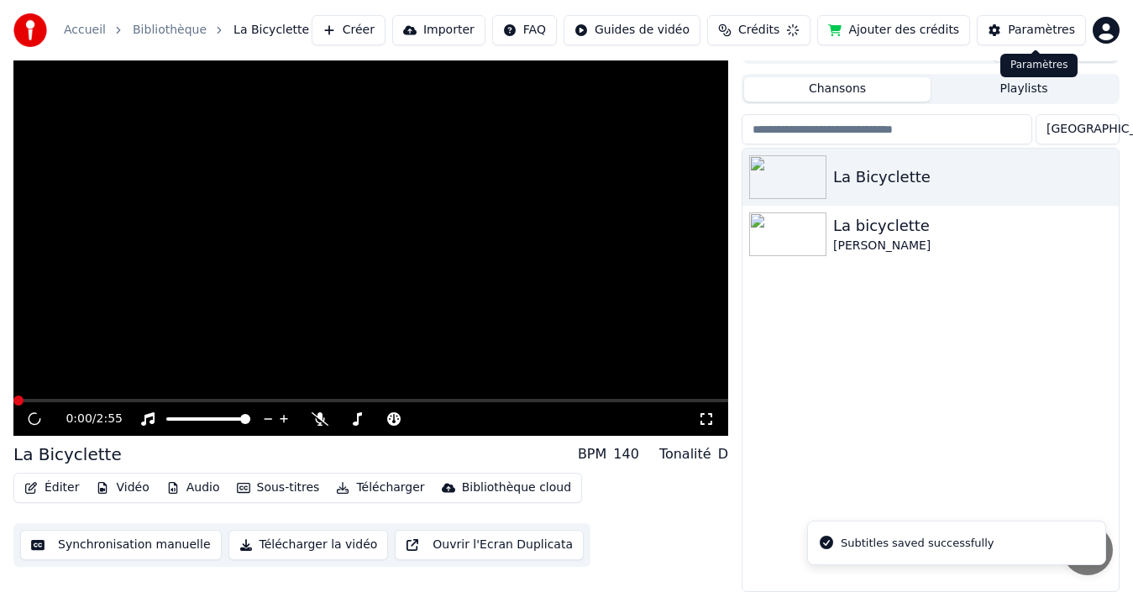
scroll to position [27, 0]
